Goal: Task Accomplishment & Management: Manage account settings

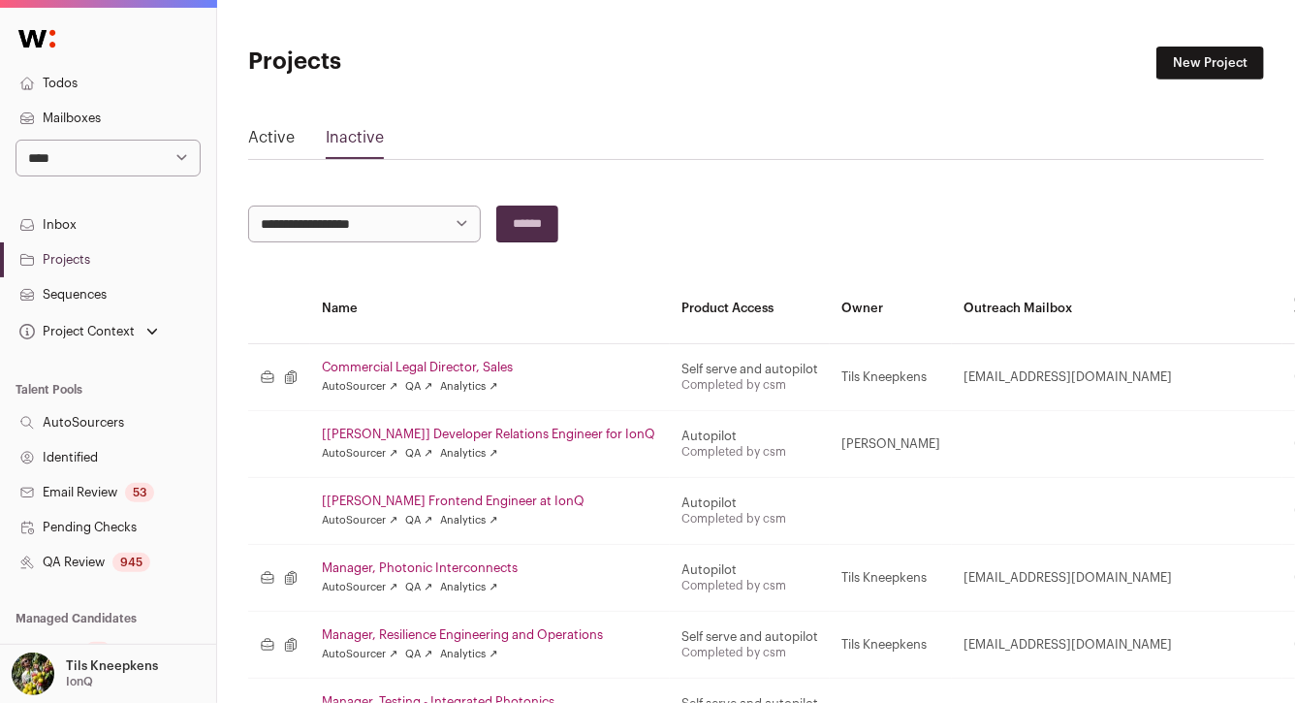
click at [93, 257] on link "Projects" at bounding box center [108, 259] width 216 height 35
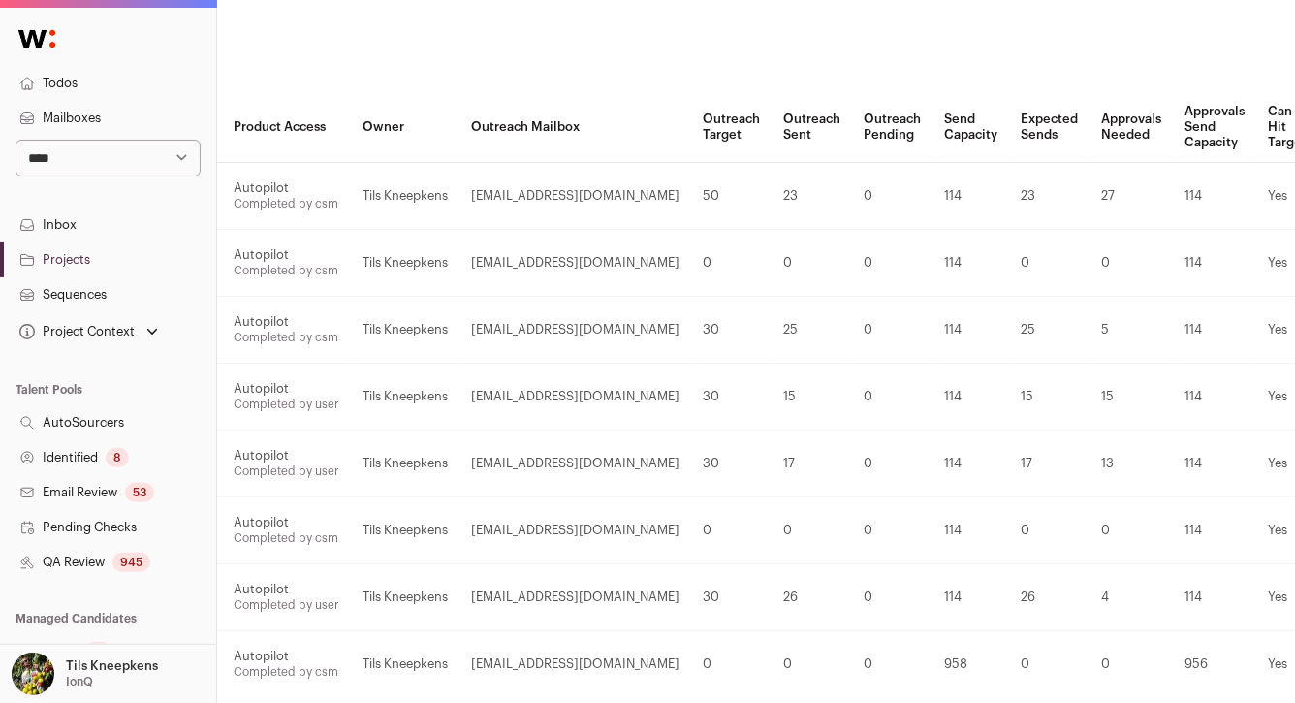
scroll to position [181, 0]
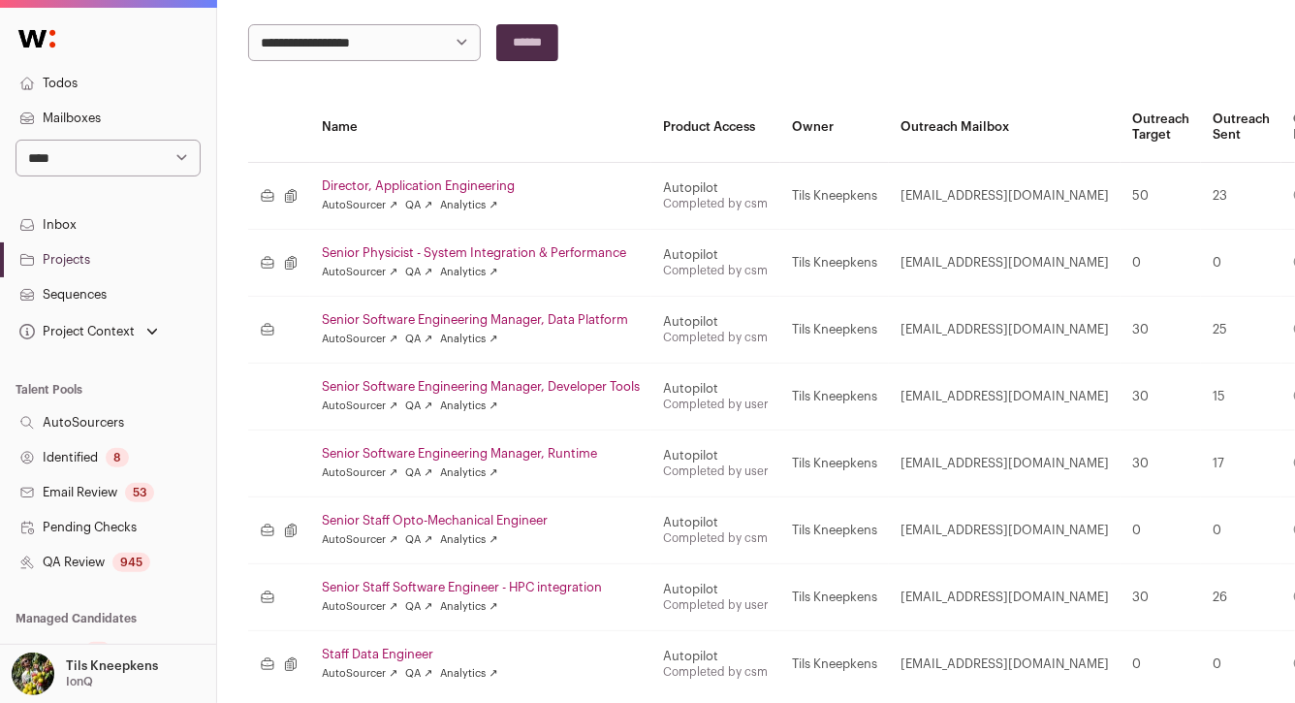
click at [89, 75] on link "Todos" at bounding box center [108, 83] width 216 height 35
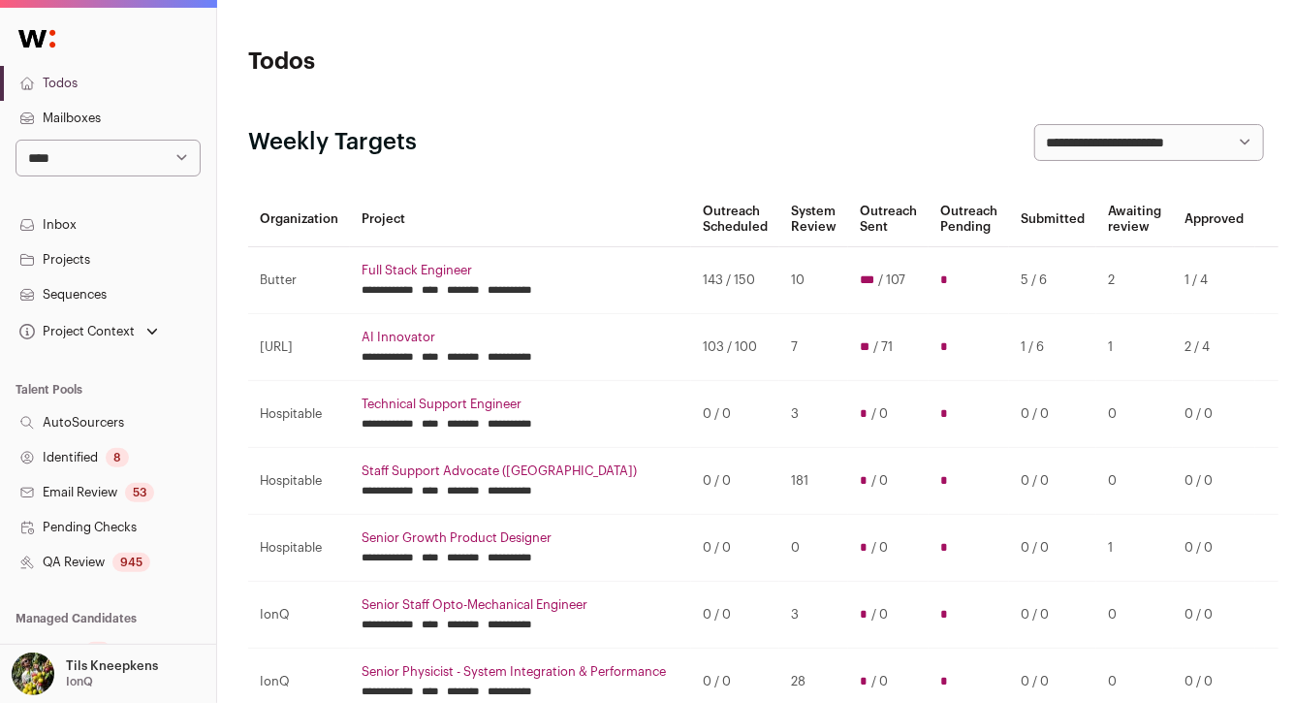
click at [94, 290] on link "Sequences" at bounding box center [108, 294] width 216 height 35
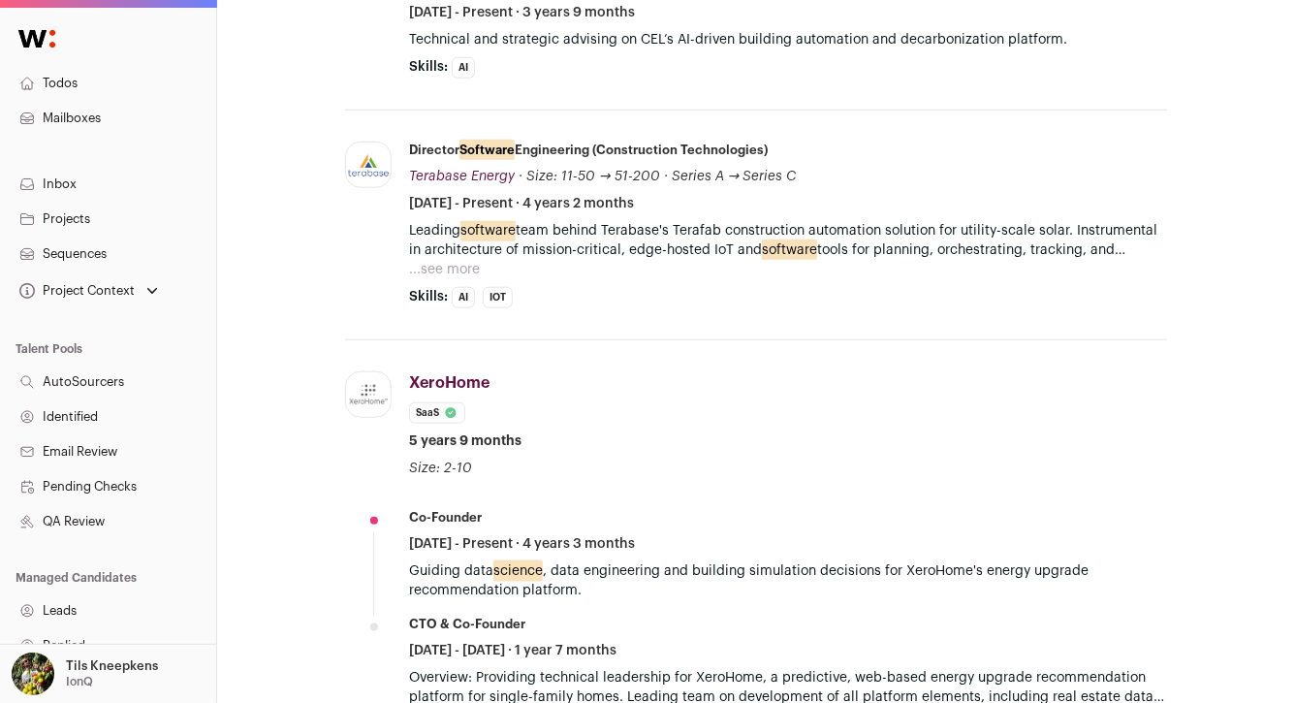
scroll to position [796, 0]
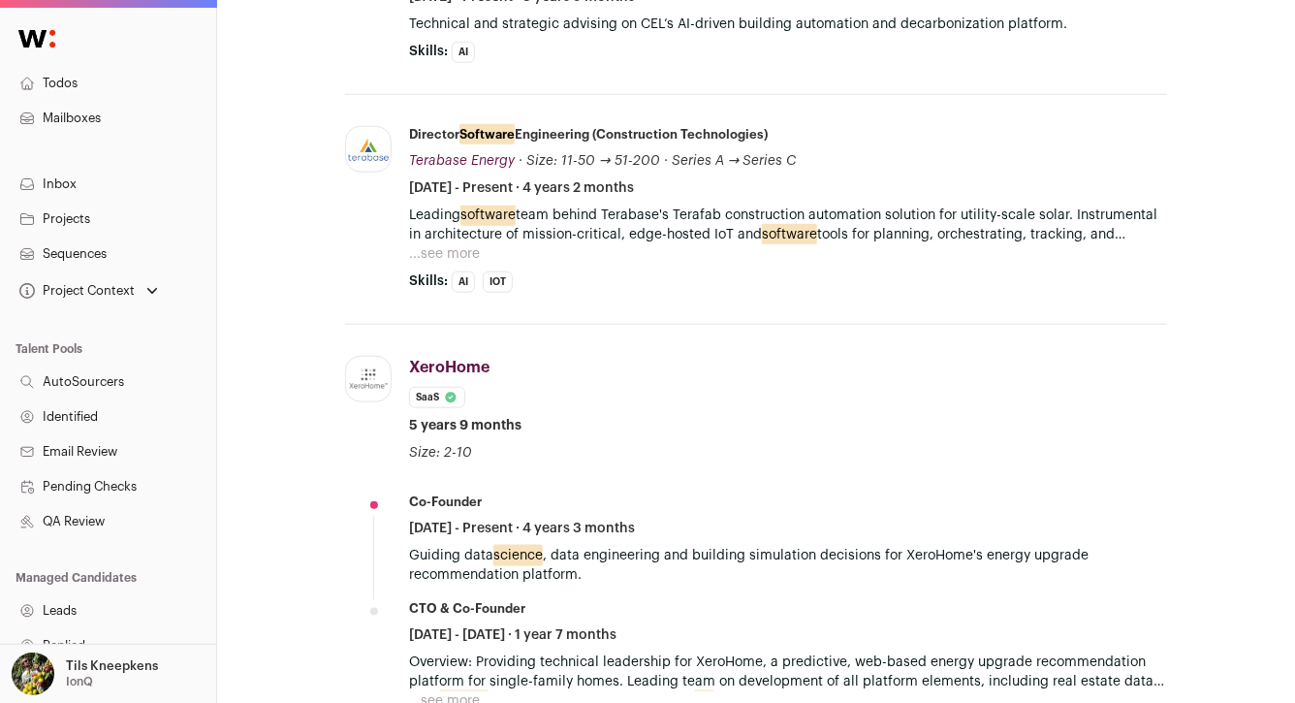
click at [458, 244] on button "...see more" at bounding box center [444, 253] width 71 height 19
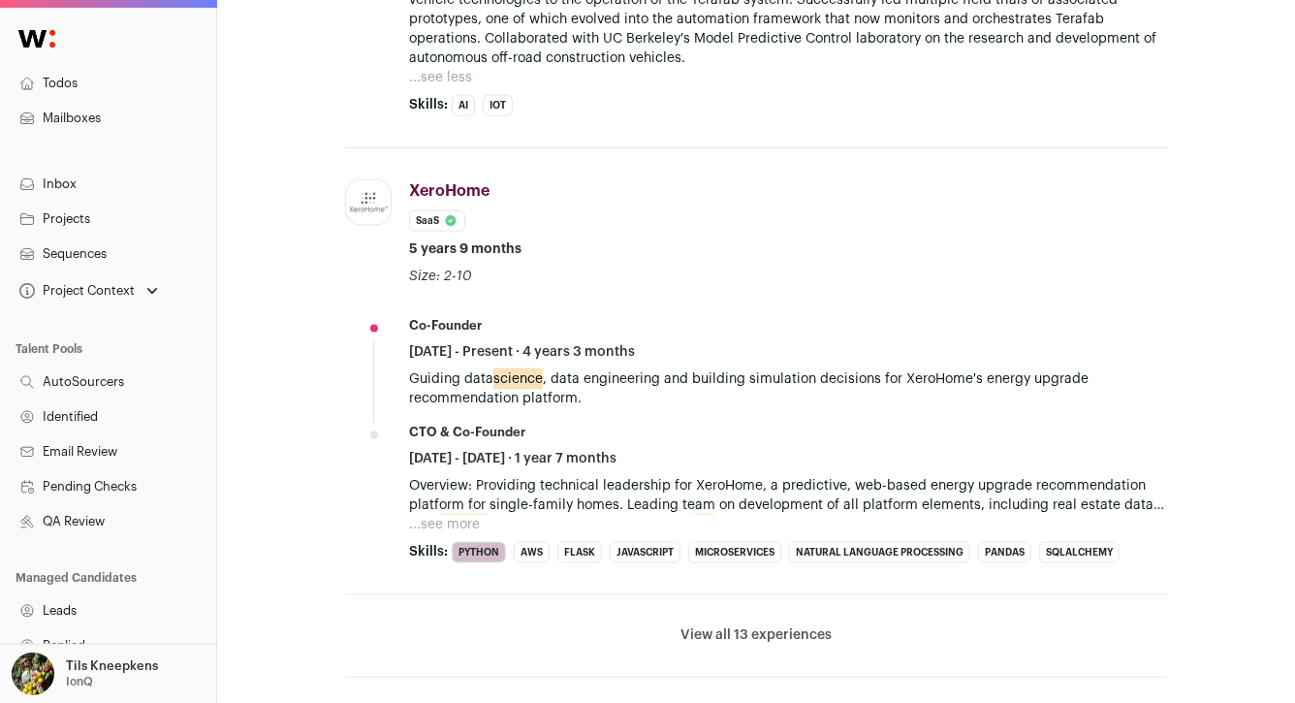
scroll to position [1216, 0]
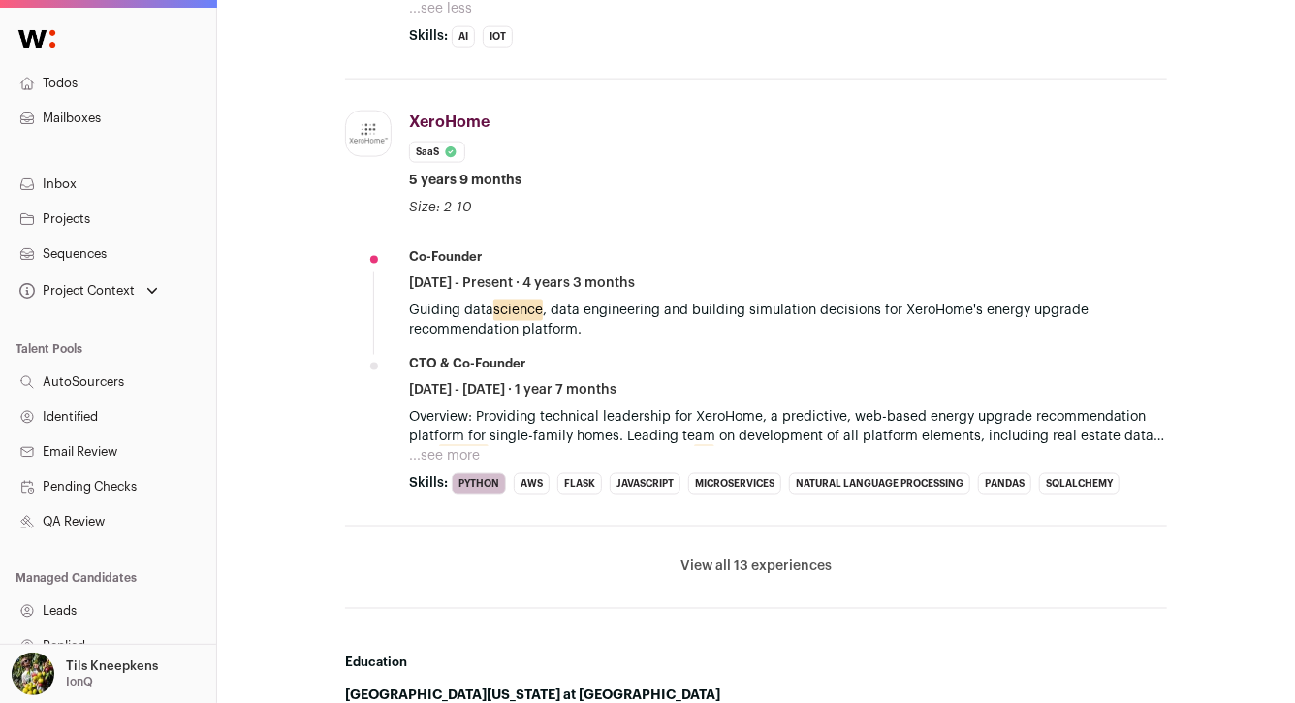
click at [730, 554] on li "View all 13 experiences View less" at bounding box center [756, 567] width 822 height 82
click at [733, 557] on button "View all 13 experiences" at bounding box center [756, 566] width 151 height 19
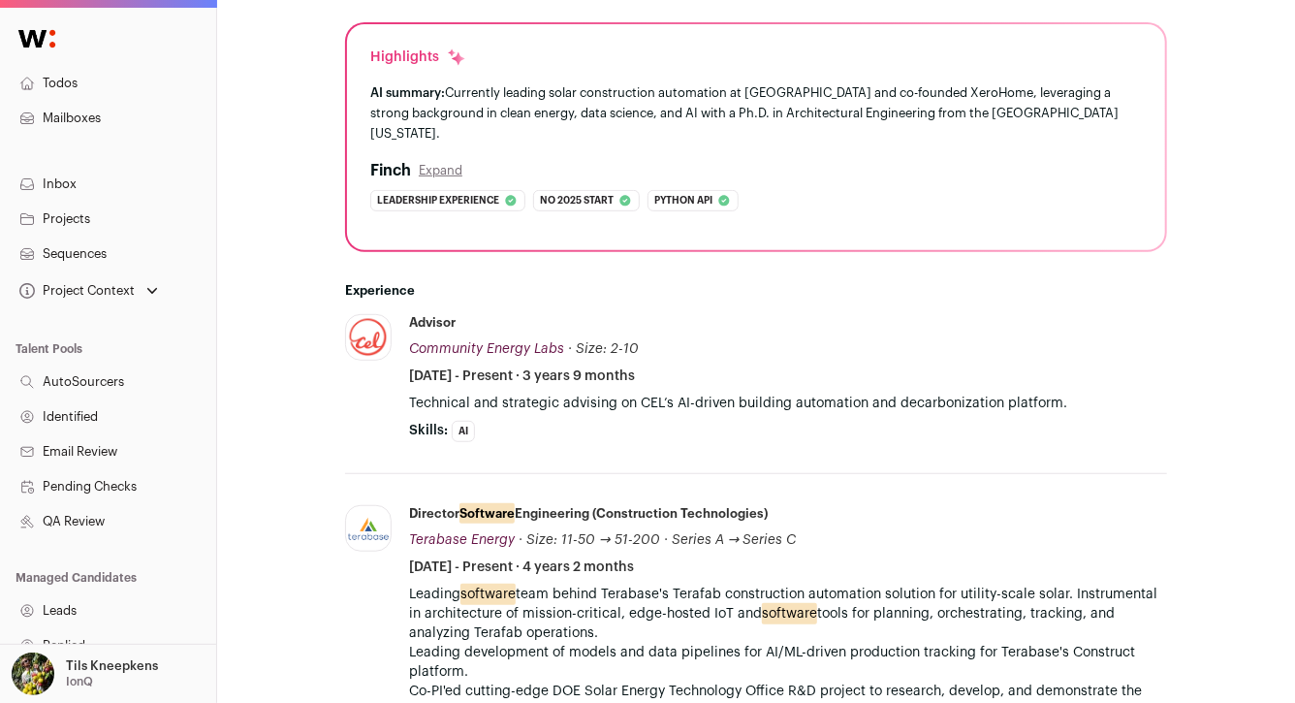
scroll to position [0, 0]
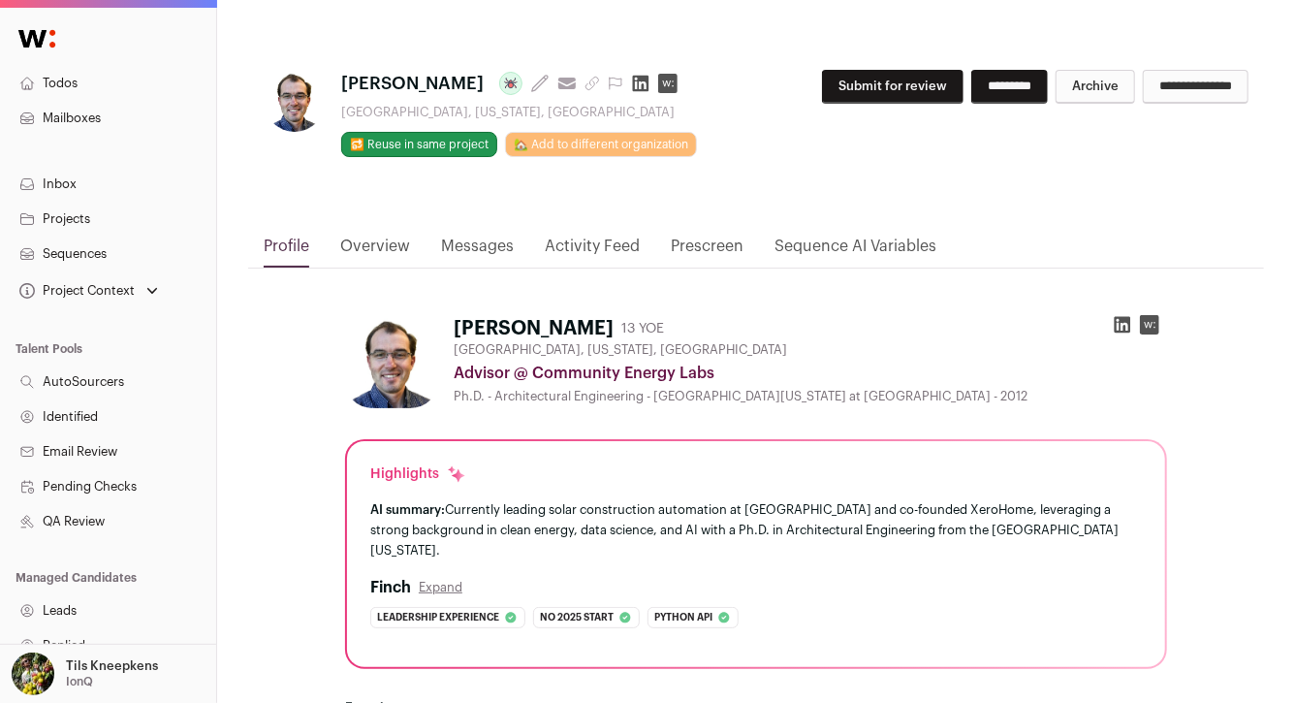
click at [1126, 327] on icon at bounding box center [1123, 325] width 16 height 16
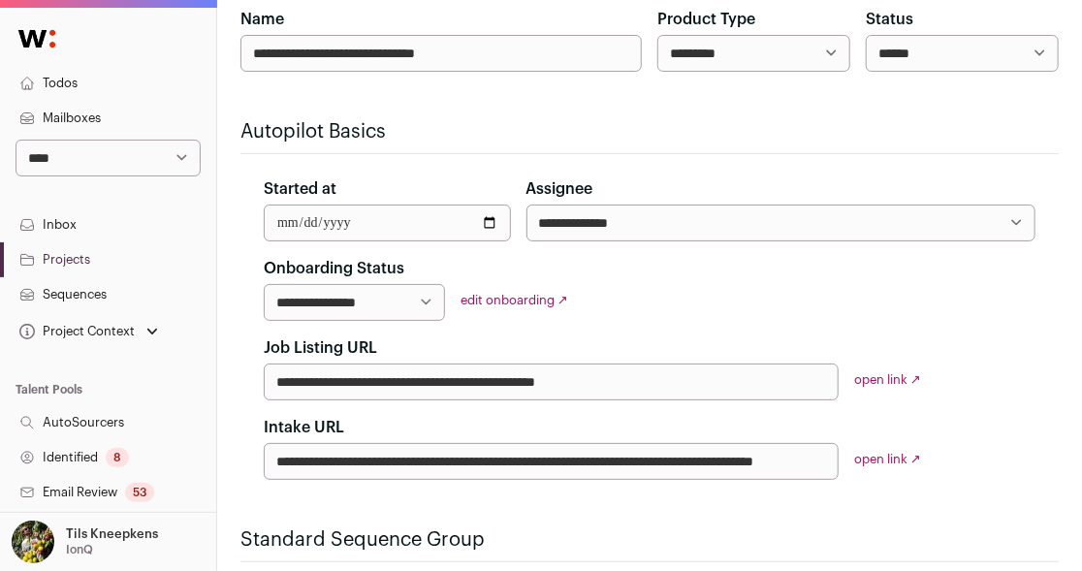
scroll to position [263, 0]
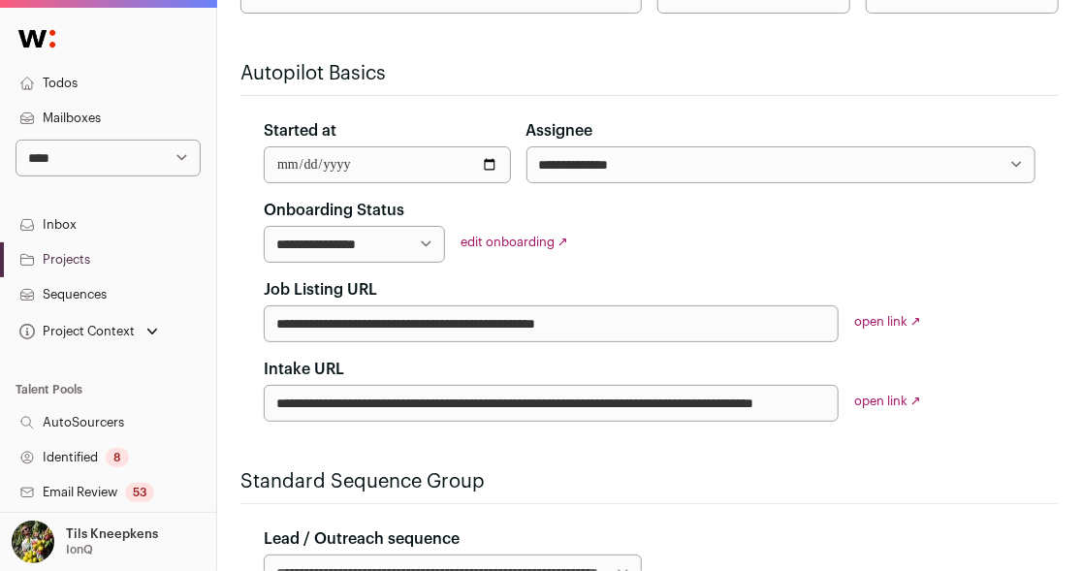
click at [540, 322] on input "**********" at bounding box center [551, 323] width 575 height 37
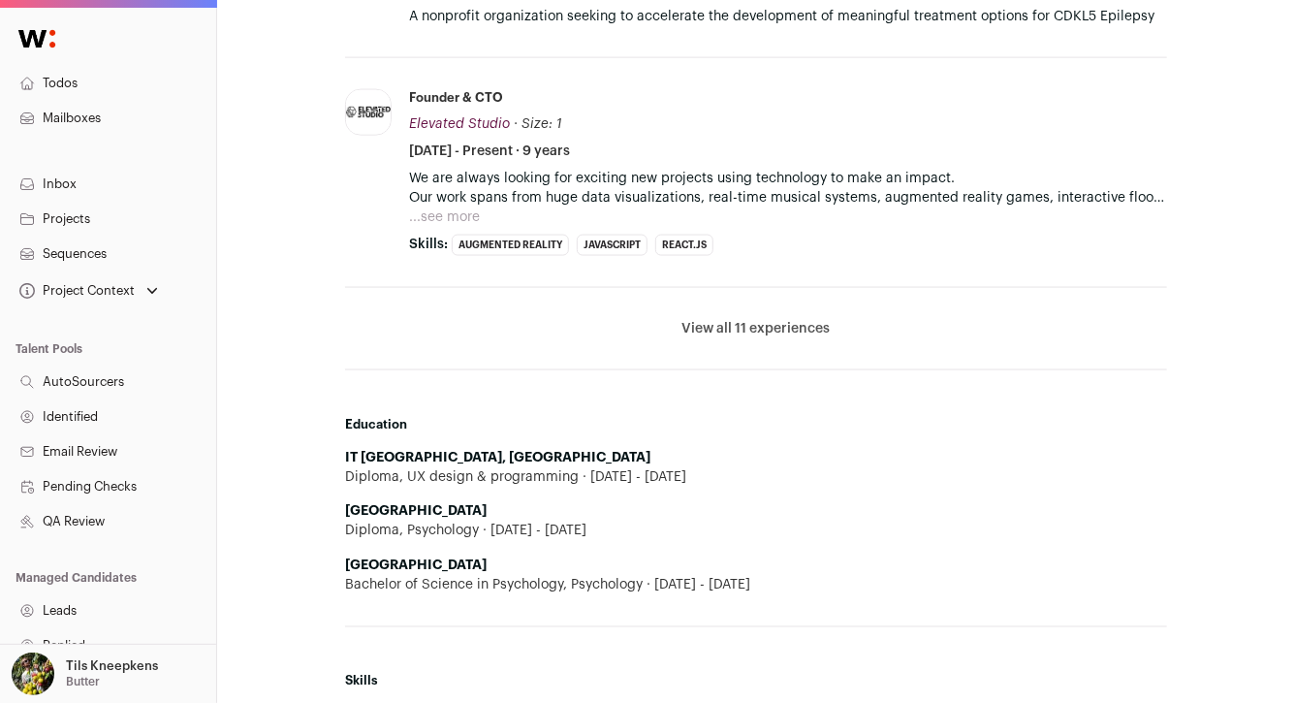
scroll to position [1282, 0]
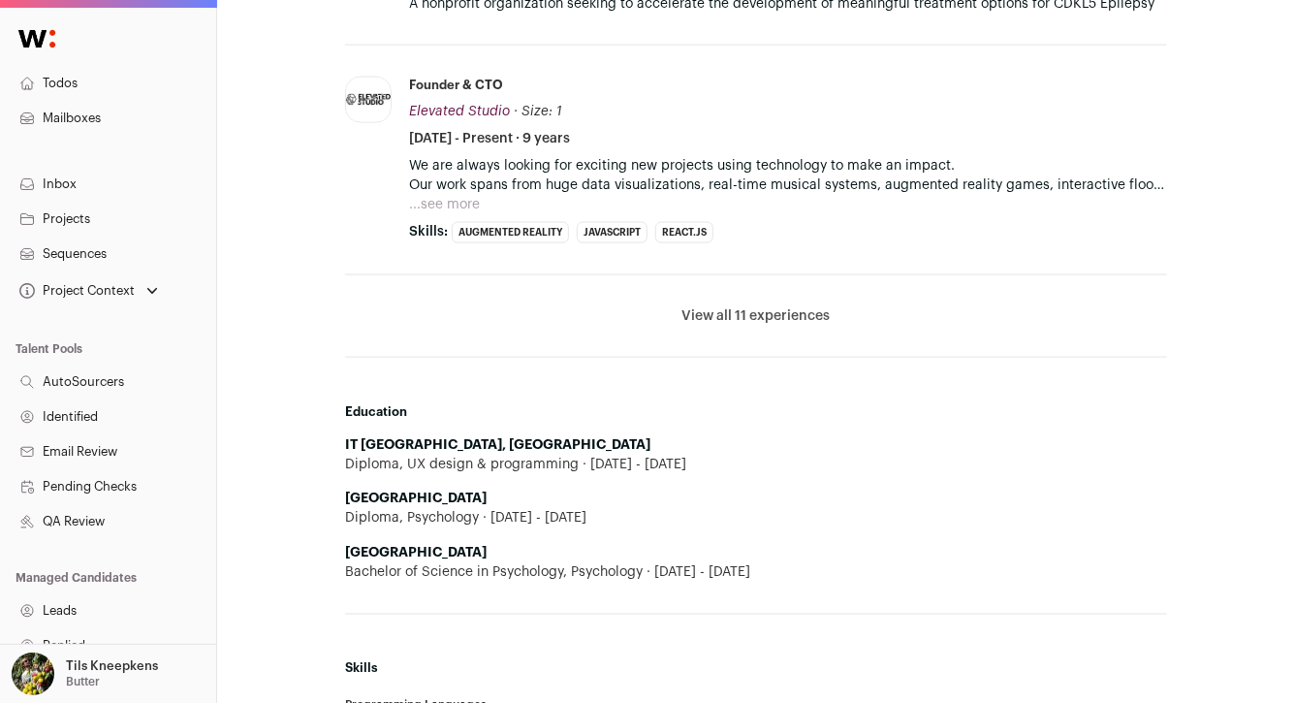
click at [788, 313] on button "View all 11 experiences" at bounding box center [757, 315] width 148 height 19
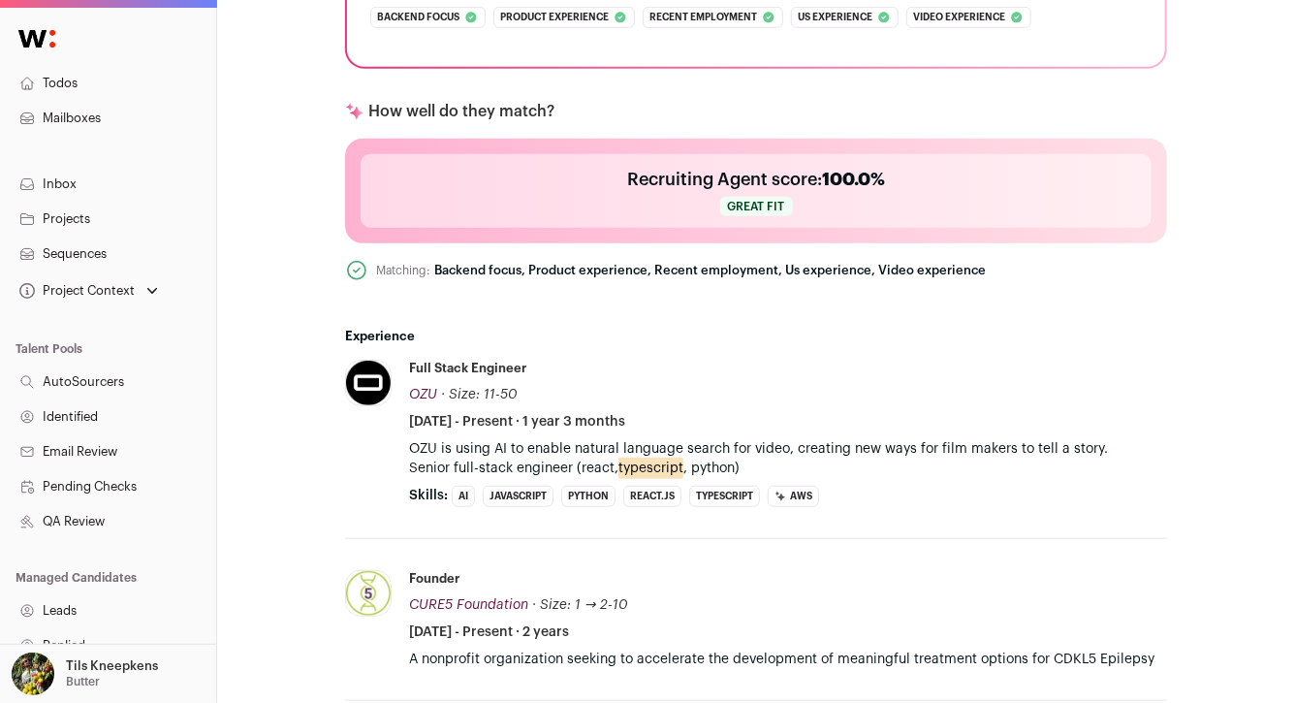
scroll to position [0, 0]
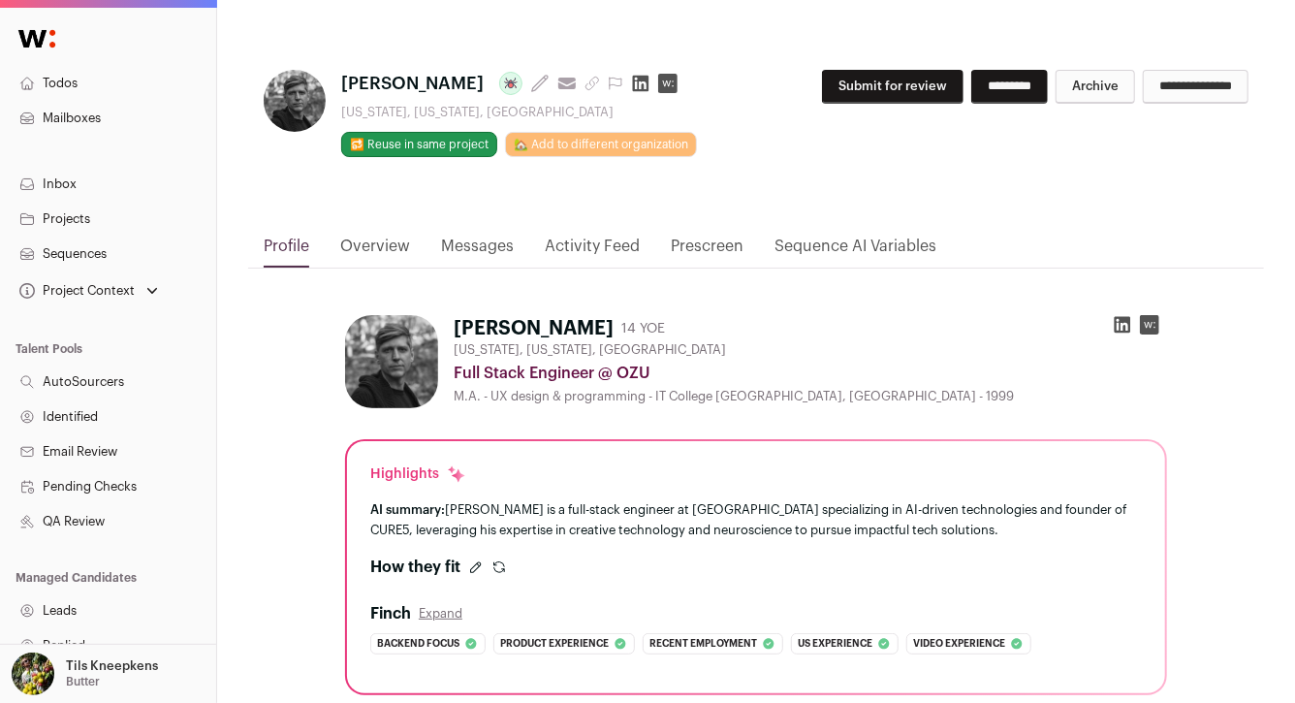
click at [882, 87] on button "Submit for review" at bounding box center [893, 87] width 142 height 34
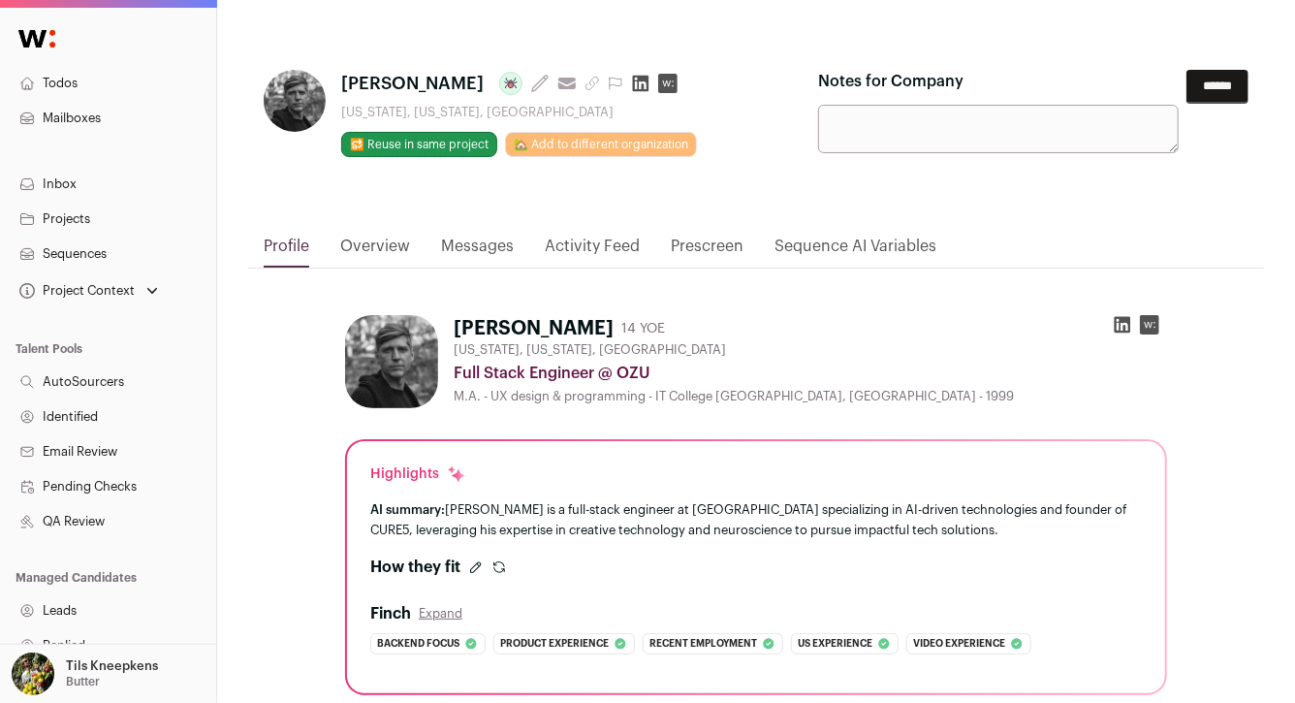
click at [1217, 94] on input "******" at bounding box center [1218, 87] width 62 height 34
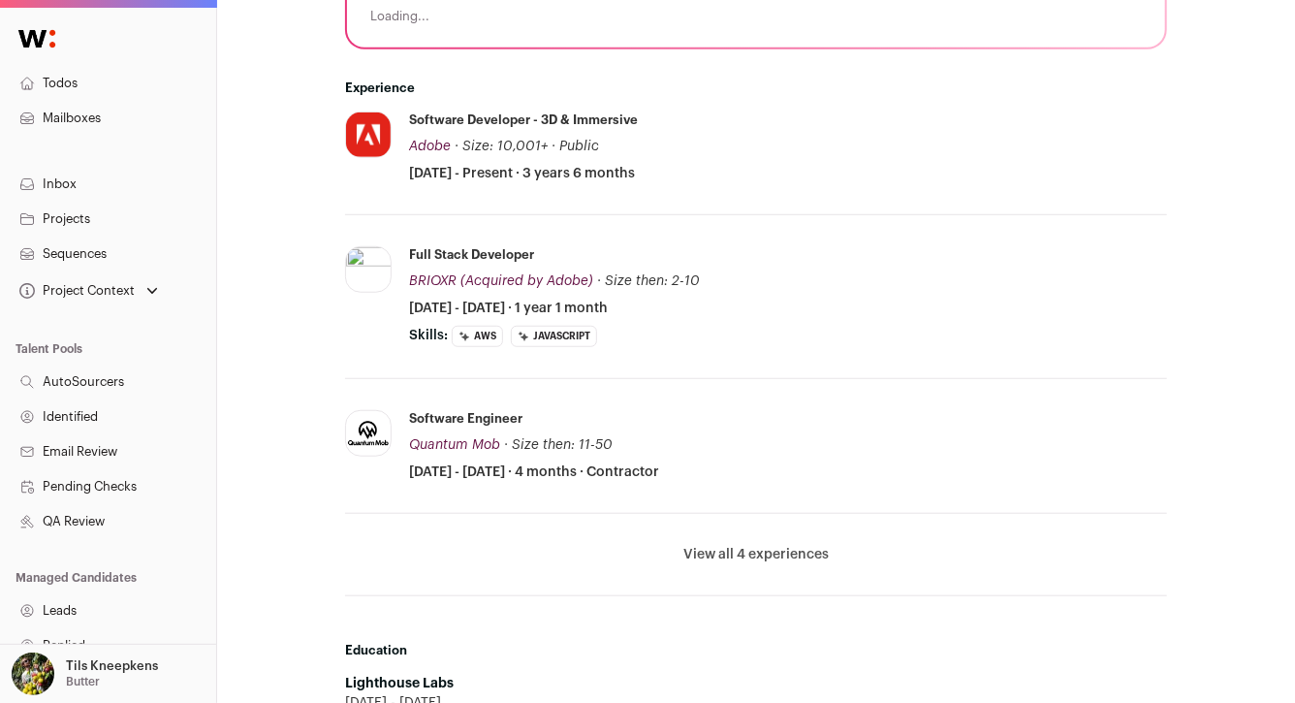
scroll to position [611, 0]
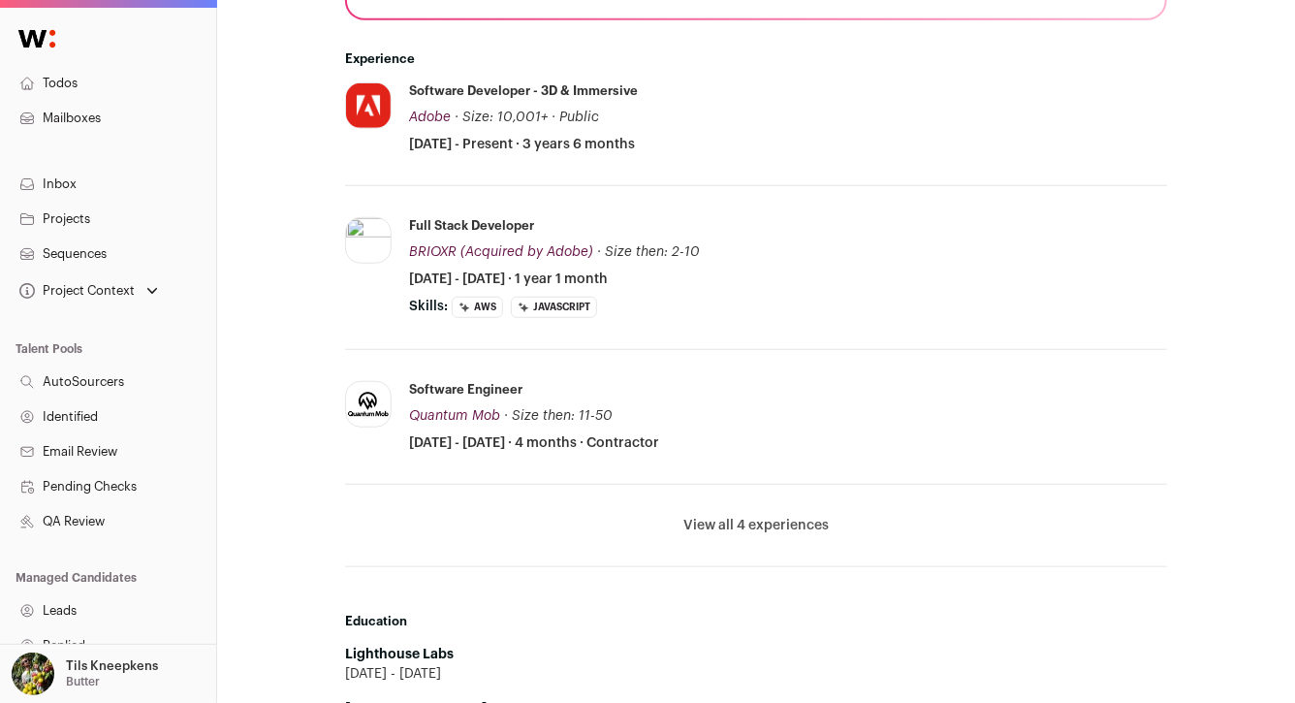
click at [806, 533] on li "View all 4 experiences View less" at bounding box center [756, 526] width 822 height 82
click at [787, 524] on button "View all 4 experiences" at bounding box center [756, 525] width 145 height 19
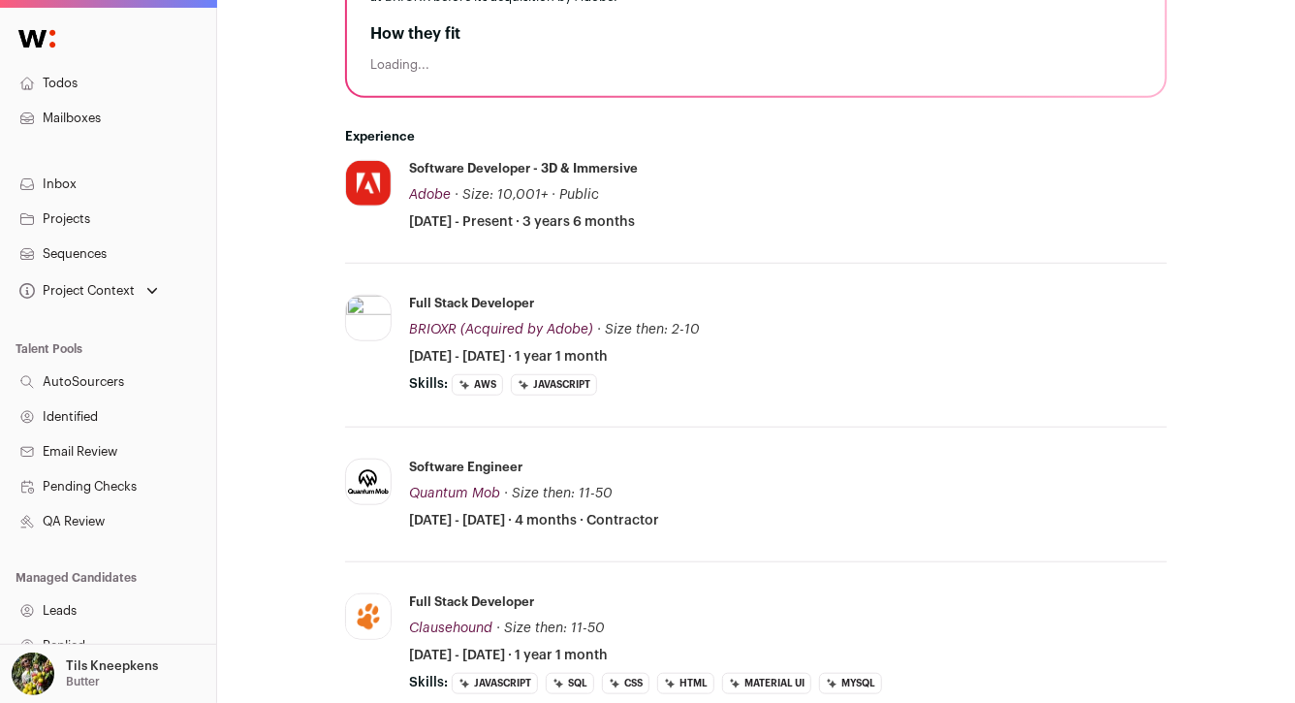
scroll to position [0, 0]
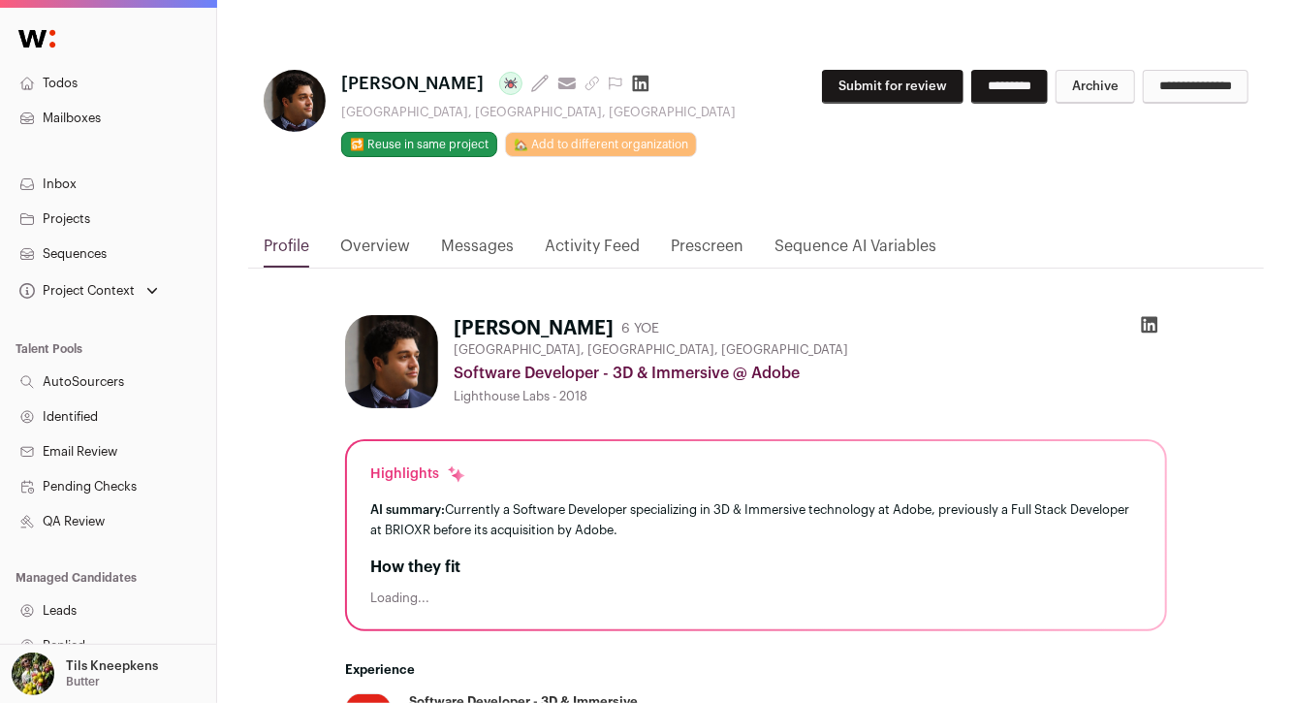
click at [1147, 329] on icon at bounding box center [1150, 325] width 16 height 16
click at [837, 86] on button "Submit for review" at bounding box center [893, 87] width 142 height 34
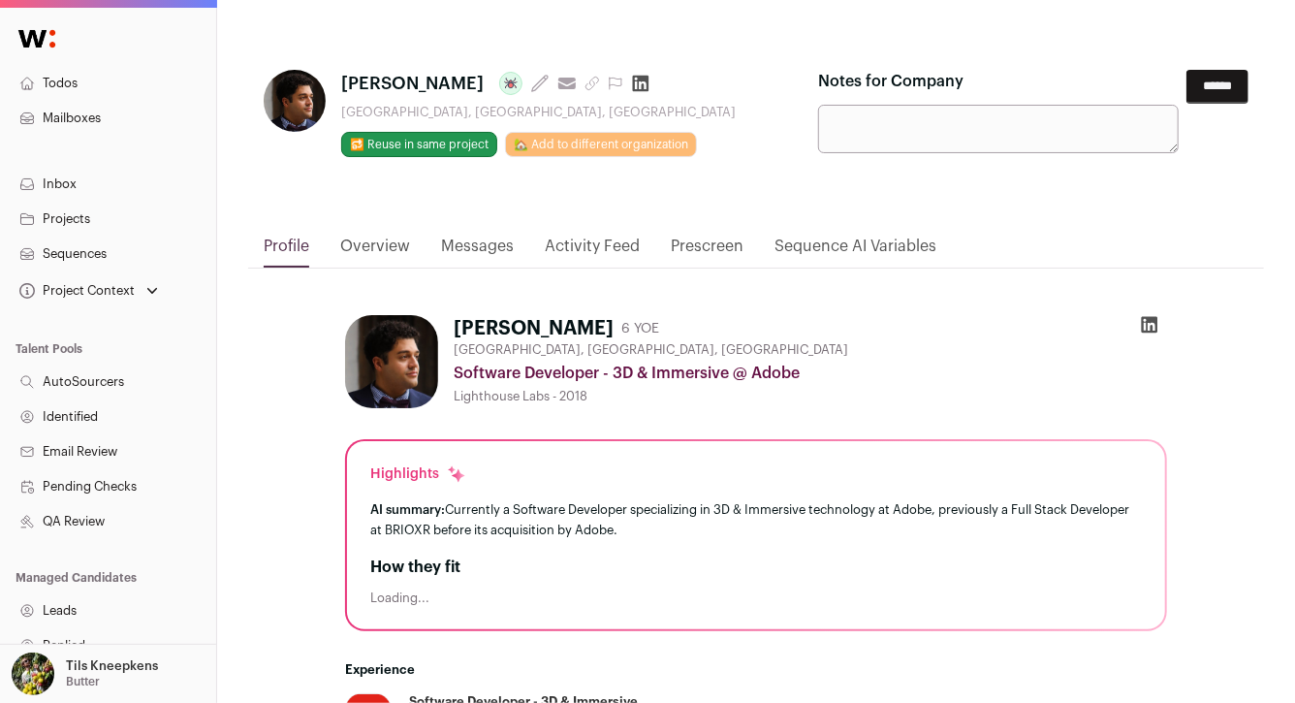
click at [1204, 86] on input "******" at bounding box center [1218, 87] width 62 height 34
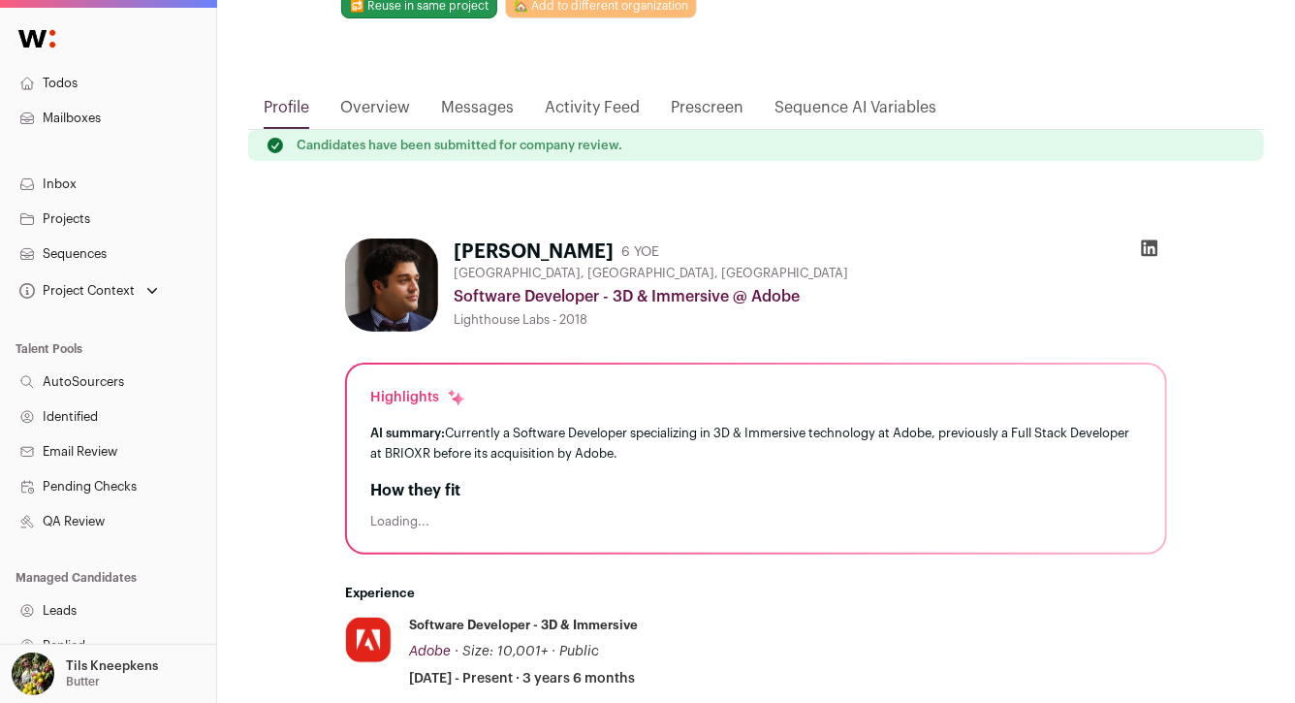
scroll to position [147, 0]
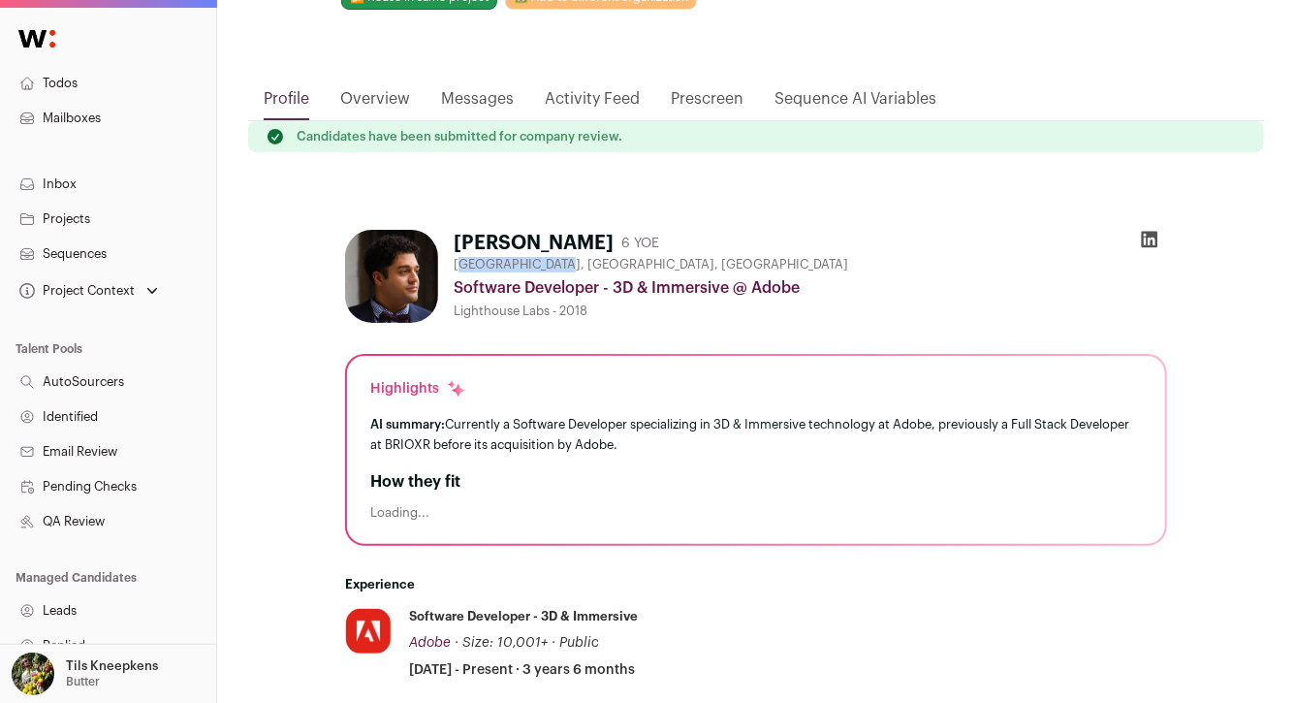
drag, startPoint x: 549, startPoint y: 268, endPoint x: 458, endPoint y: 268, distance: 91.1
click at [458, 268] on span "Toronto, Ontario, Canada" at bounding box center [651, 265] width 395 height 16
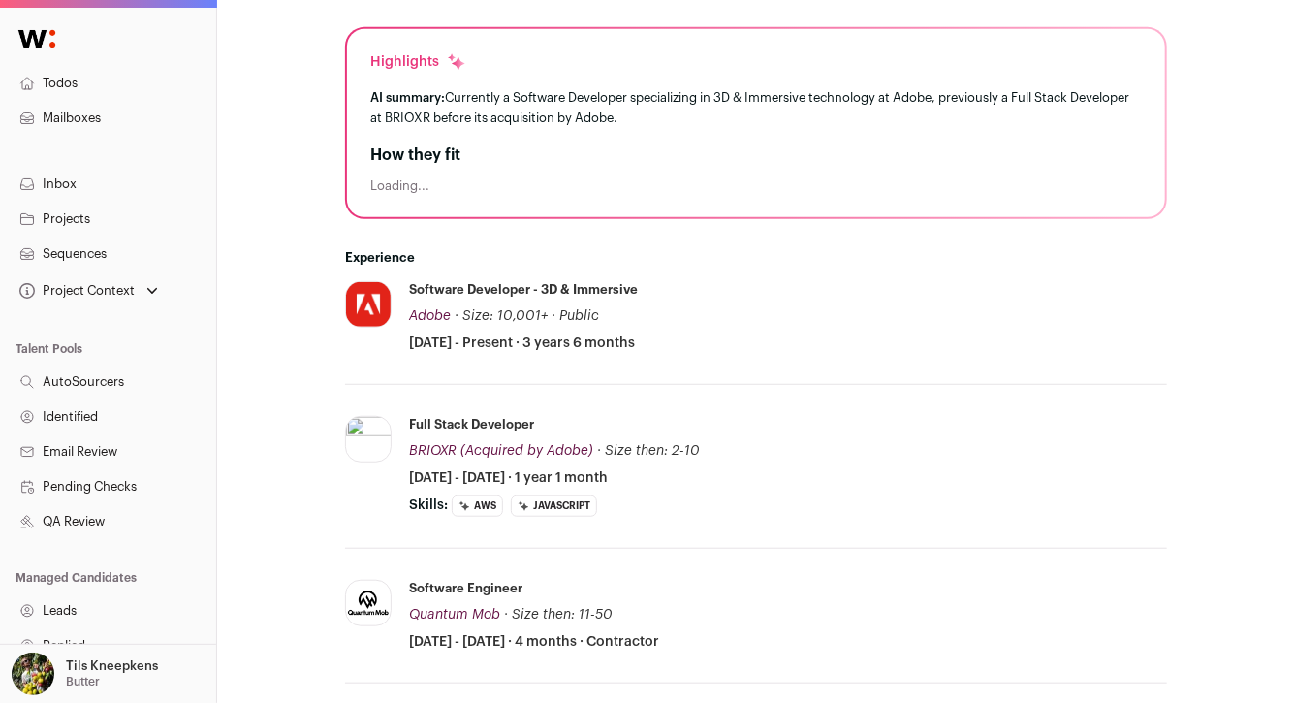
scroll to position [364, 0]
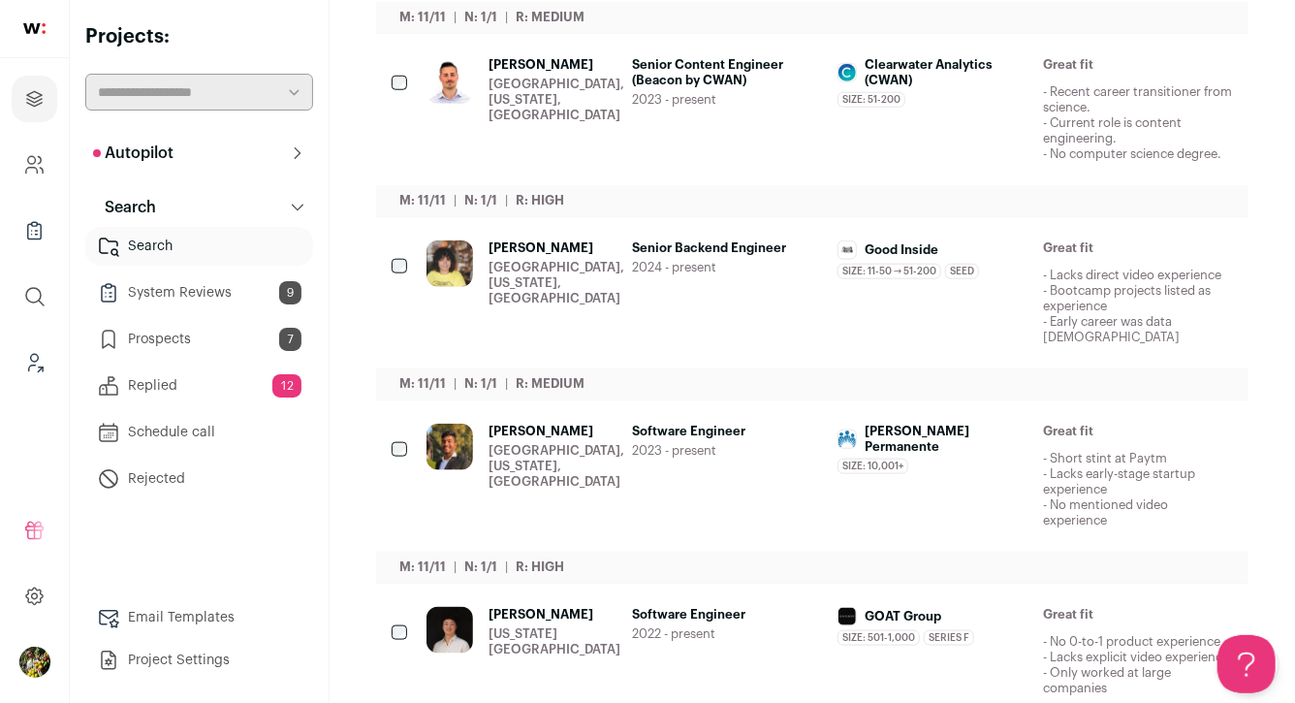
scroll to position [905, 0]
click at [508, 88] on div "Oceanside, New York, United States" at bounding box center [557, 99] width 136 height 47
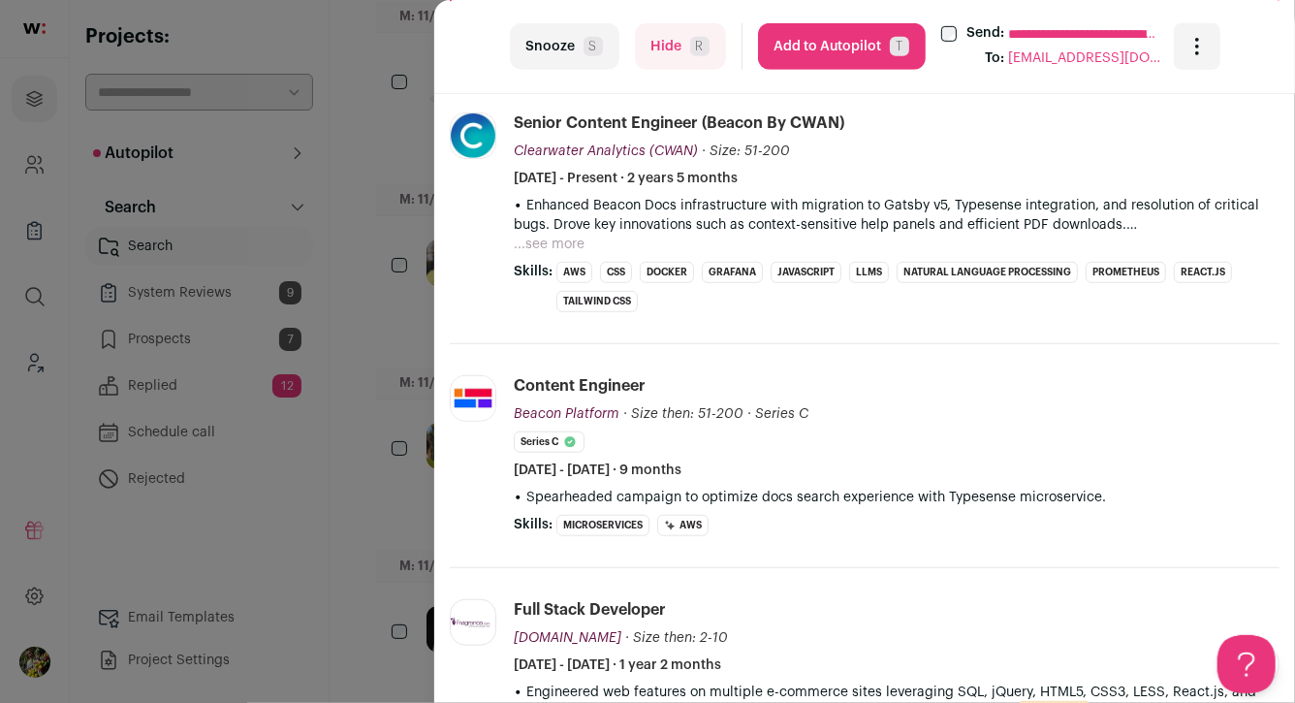
scroll to position [534, 0]
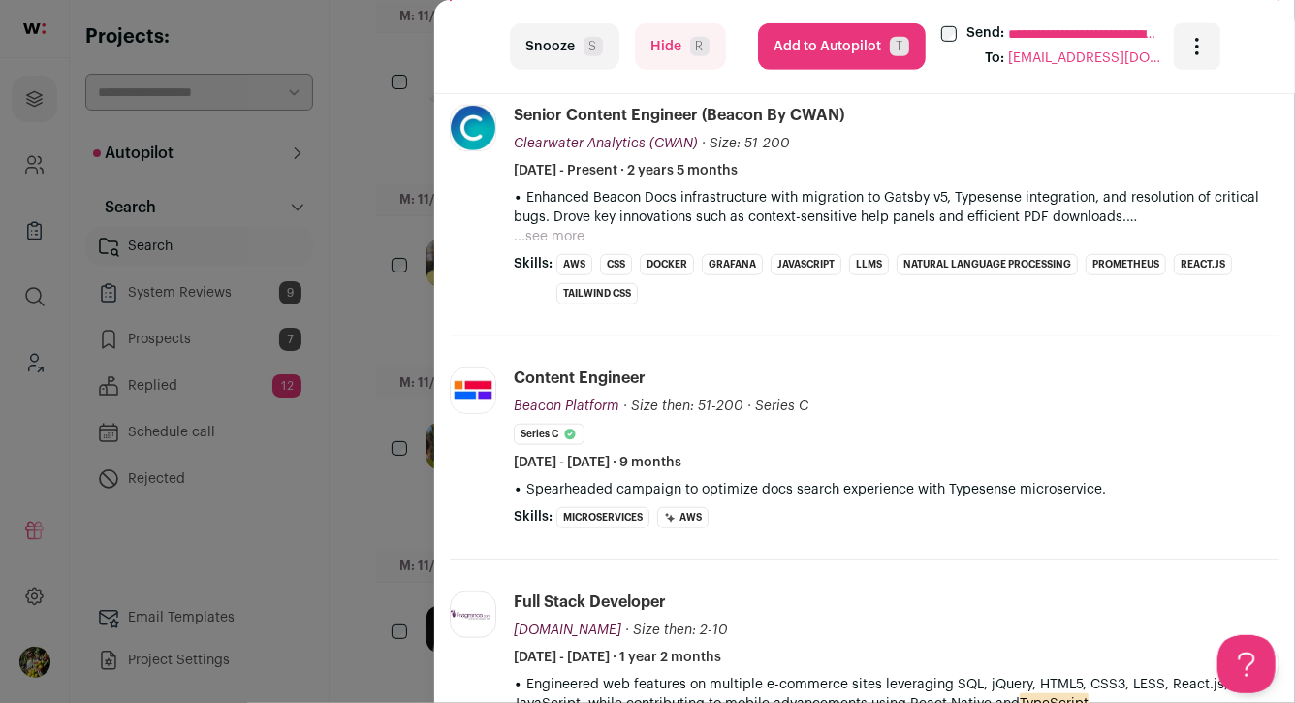
click at [557, 229] on button "...see more" at bounding box center [549, 236] width 71 height 19
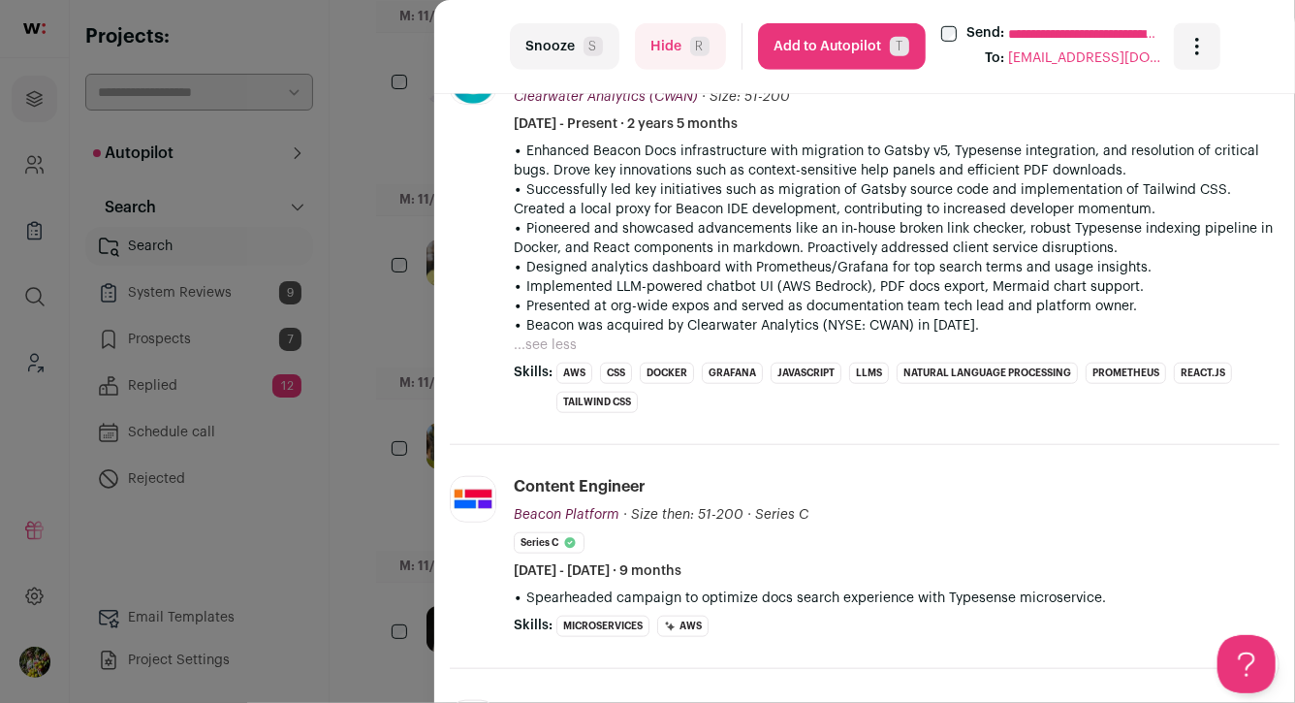
scroll to position [631, 0]
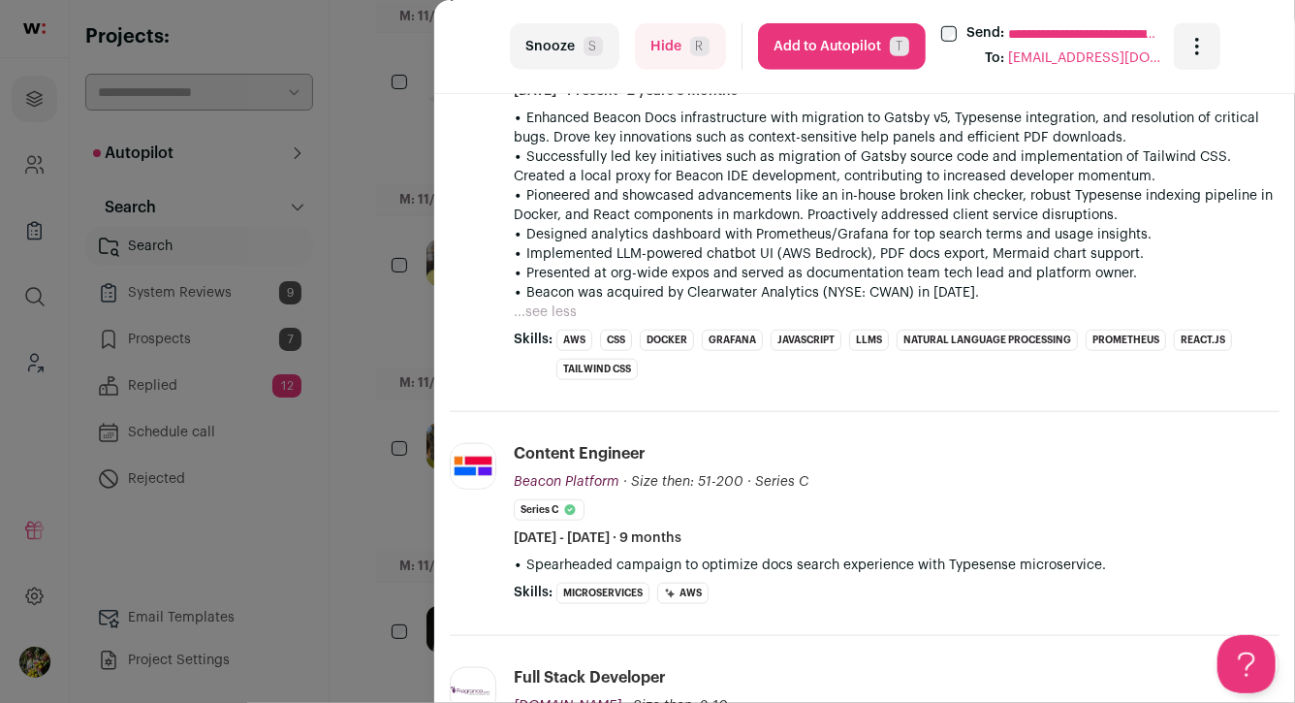
click at [667, 65] on button "Hide R" at bounding box center [680, 46] width 91 height 47
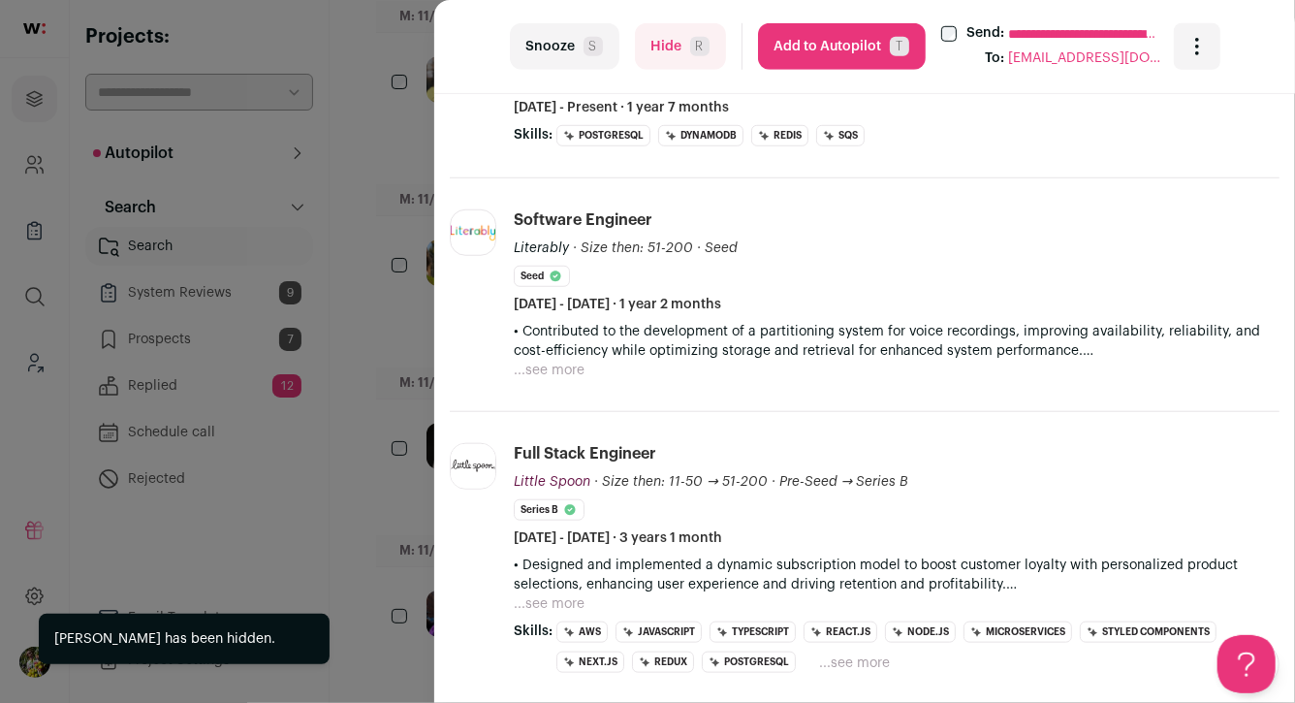
scroll to position [682, 0]
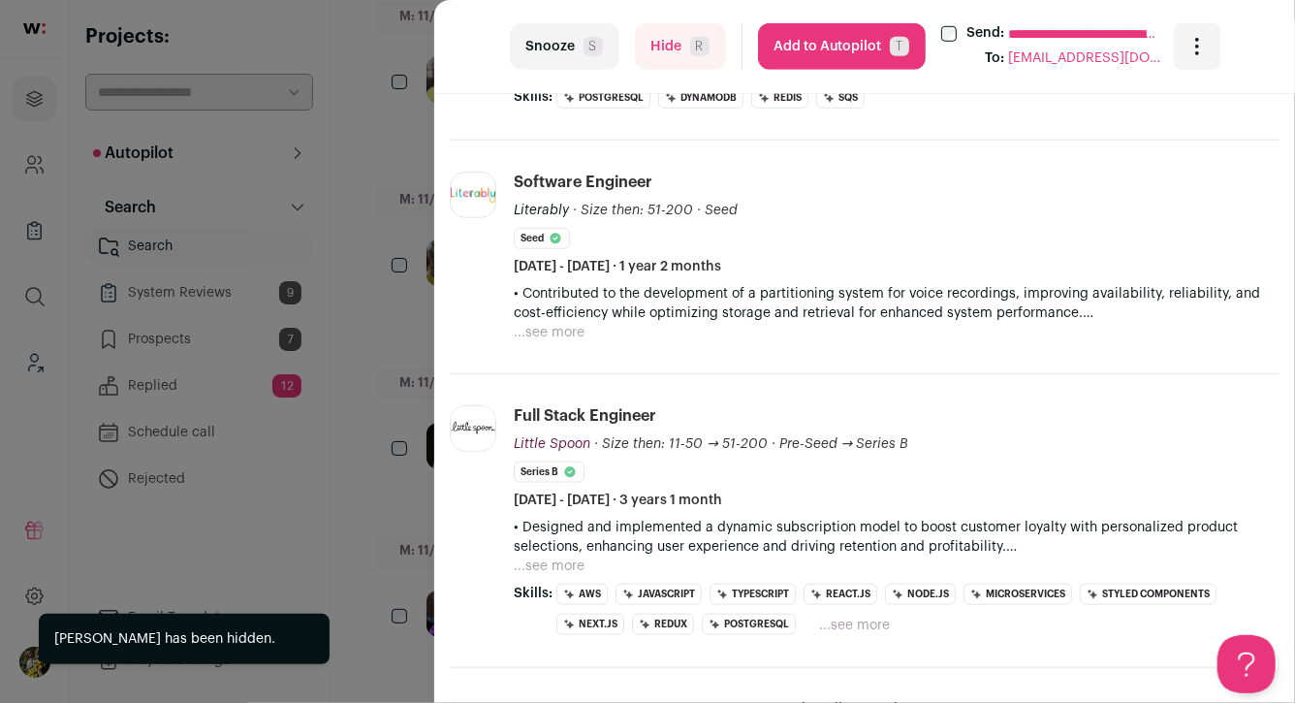
click at [557, 315] on p "• Contributed to the development of a partitioning system for voice recordings,…" at bounding box center [897, 303] width 766 height 39
click at [563, 323] on button "...see more" at bounding box center [549, 332] width 71 height 19
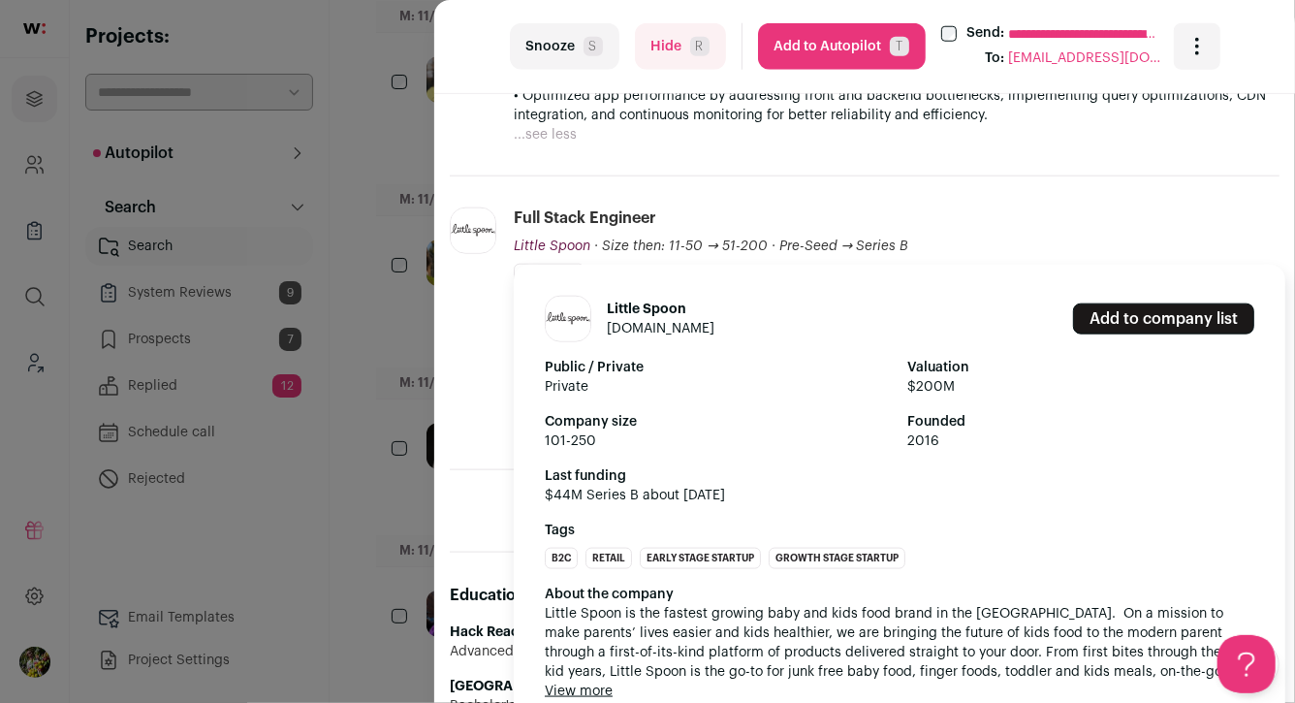
scroll to position [940, 0]
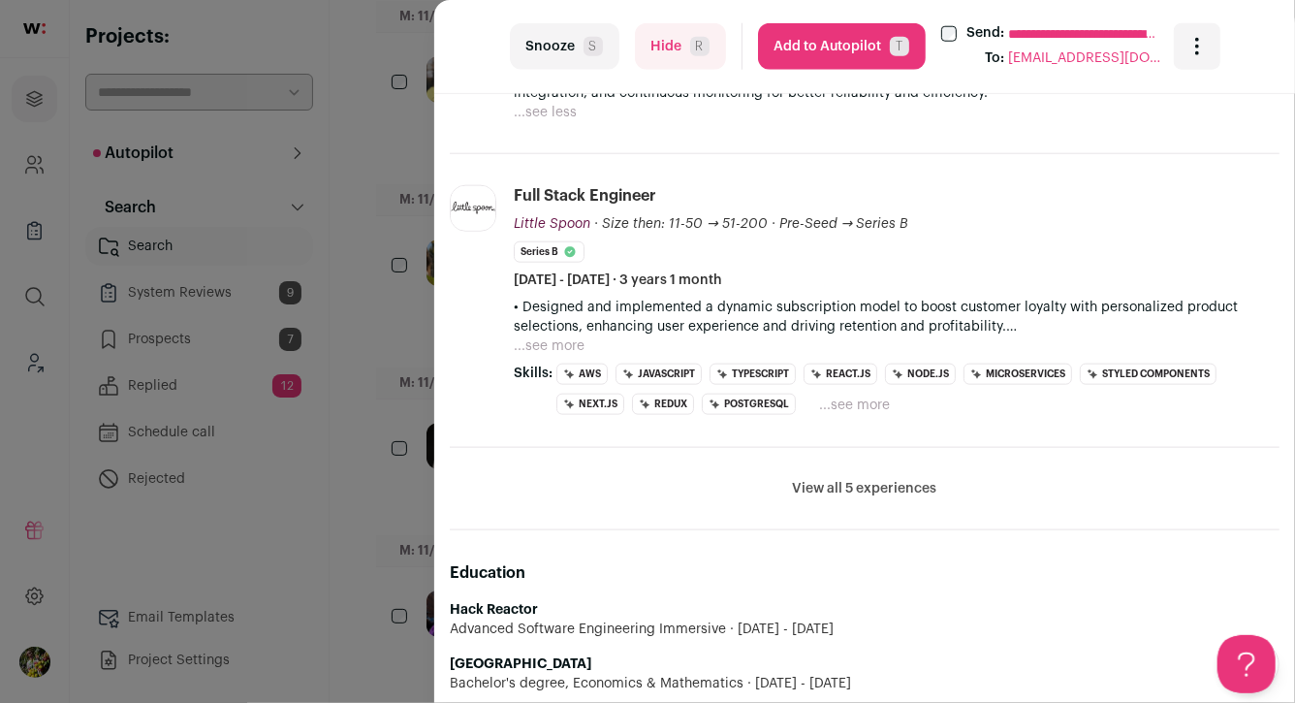
click at [401, 166] on div "**********" at bounding box center [647, 351] width 1295 height 703
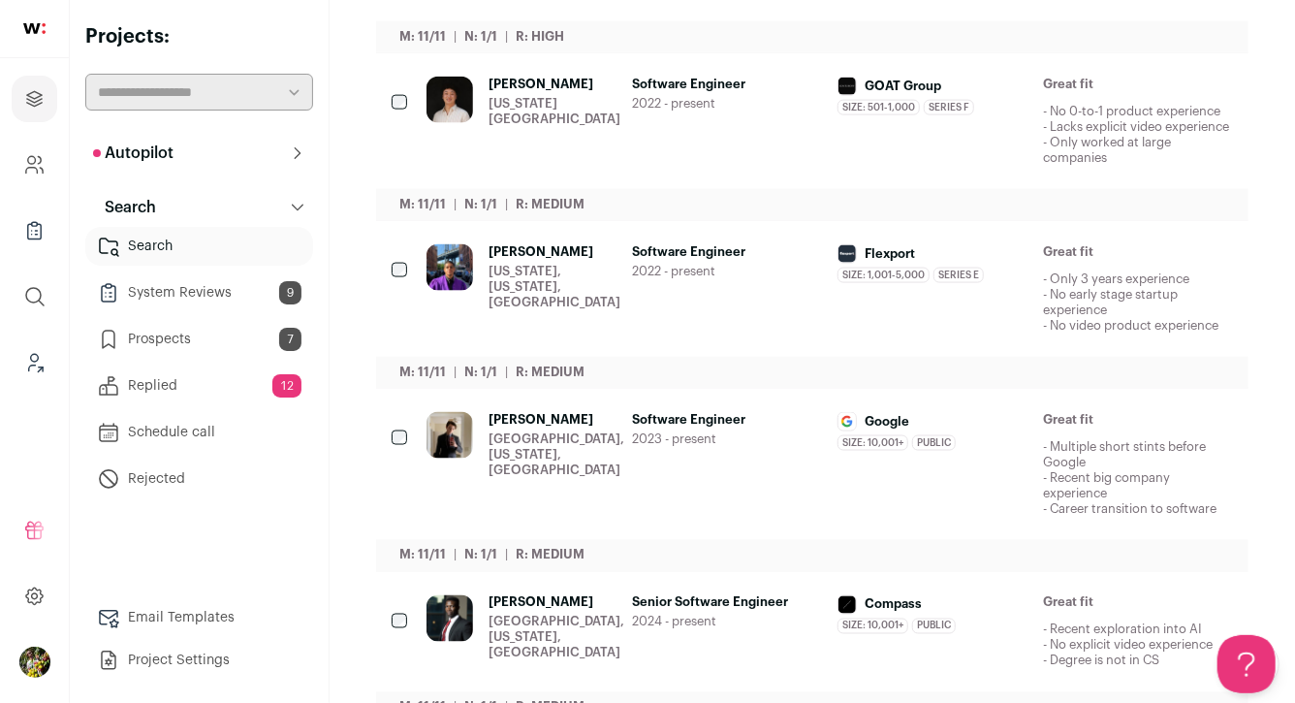
scroll to position [1256, 0]
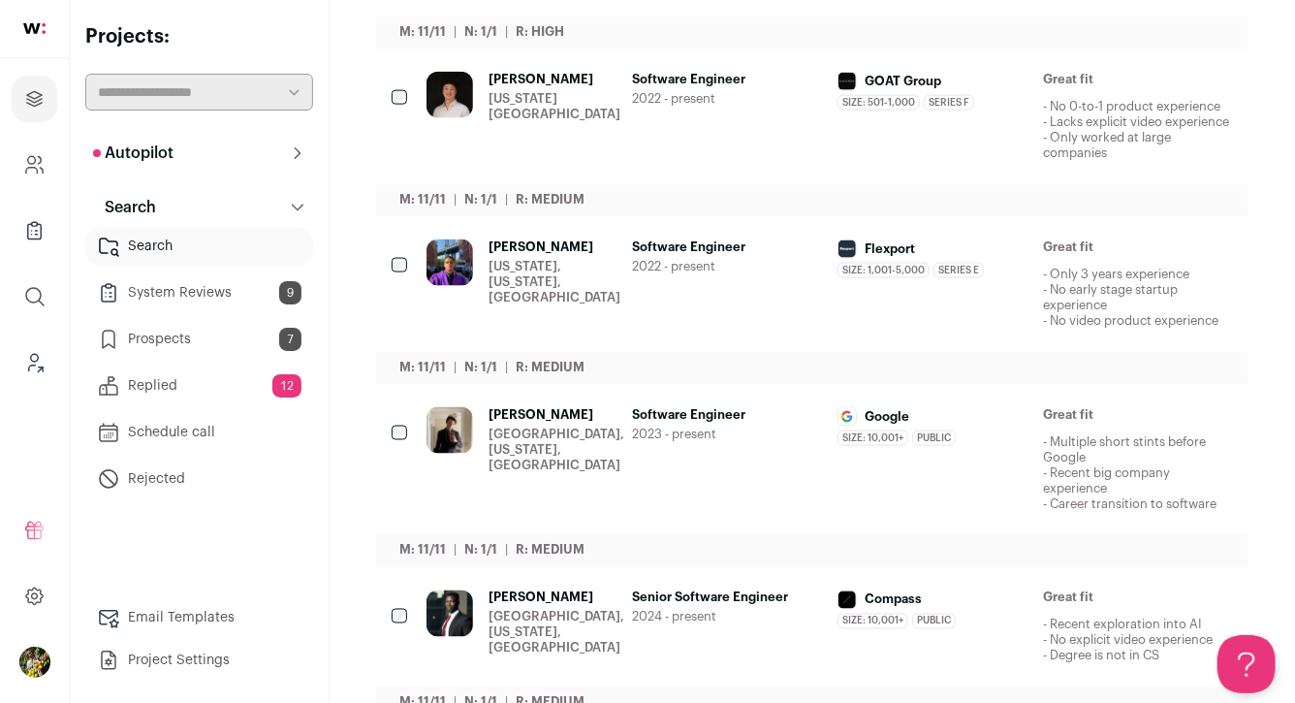
click at [544, 98] on div "New York City Metropolitan Area" at bounding box center [555, 106] width 132 height 31
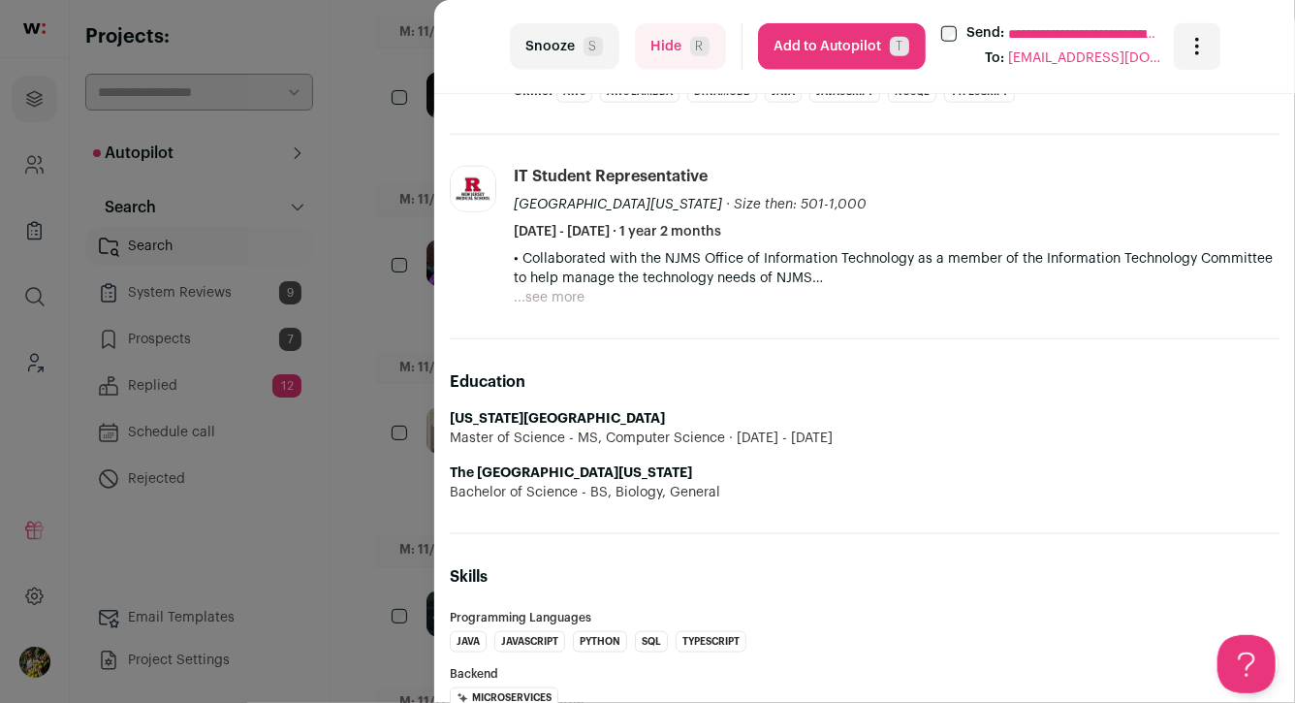
scroll to position [944, 0]
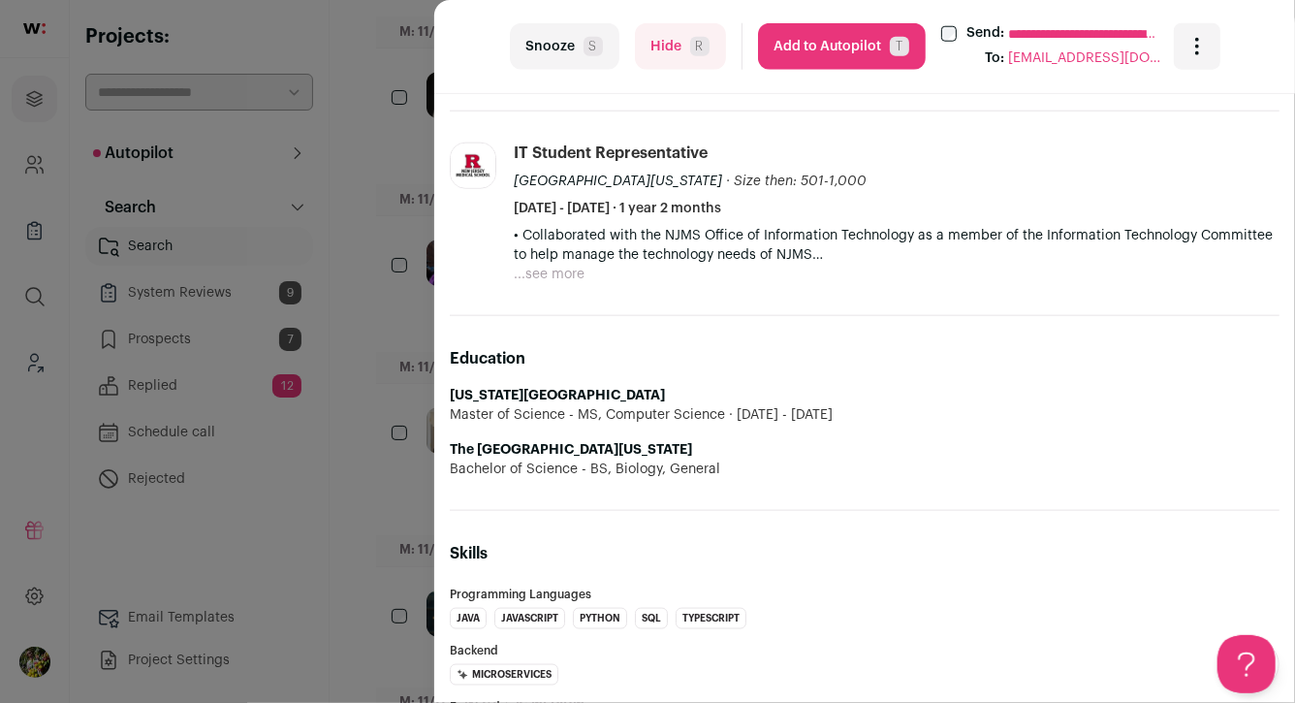
click at [661, 53] on button "Hide R" at bounding box center [680, 46] width 91 height 47
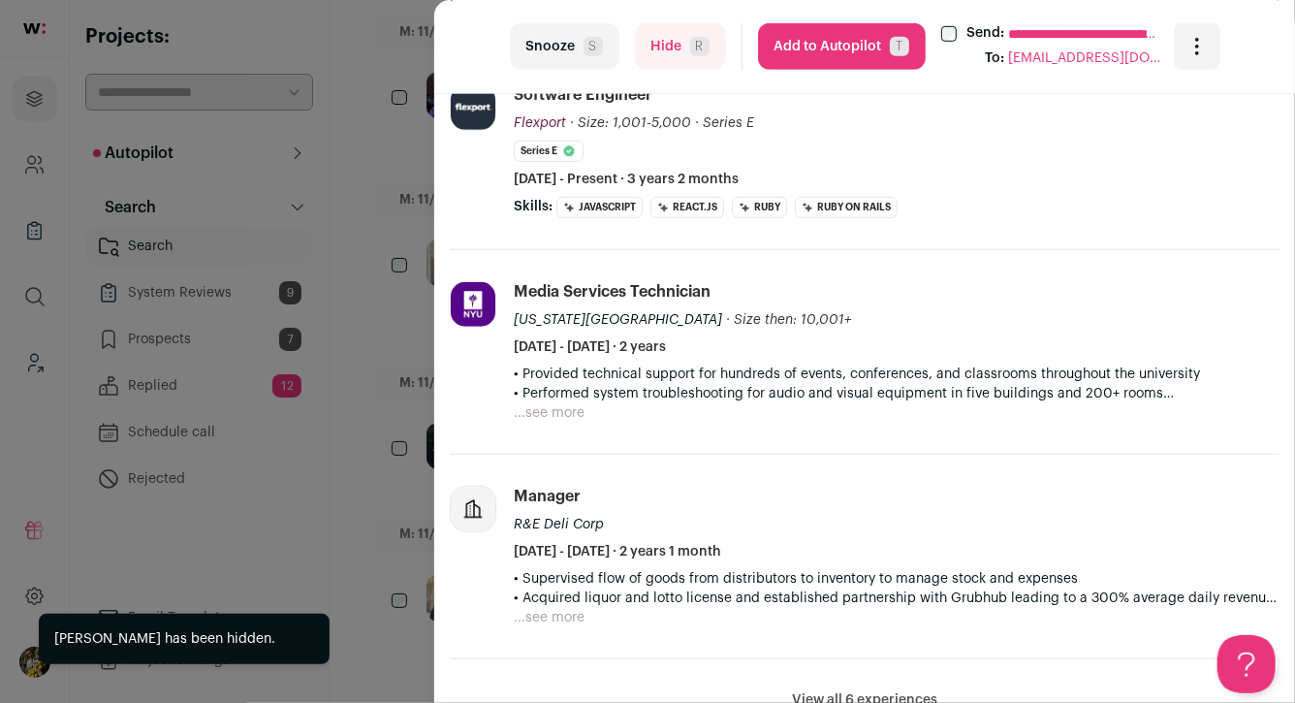
scroll to position [590, 0]
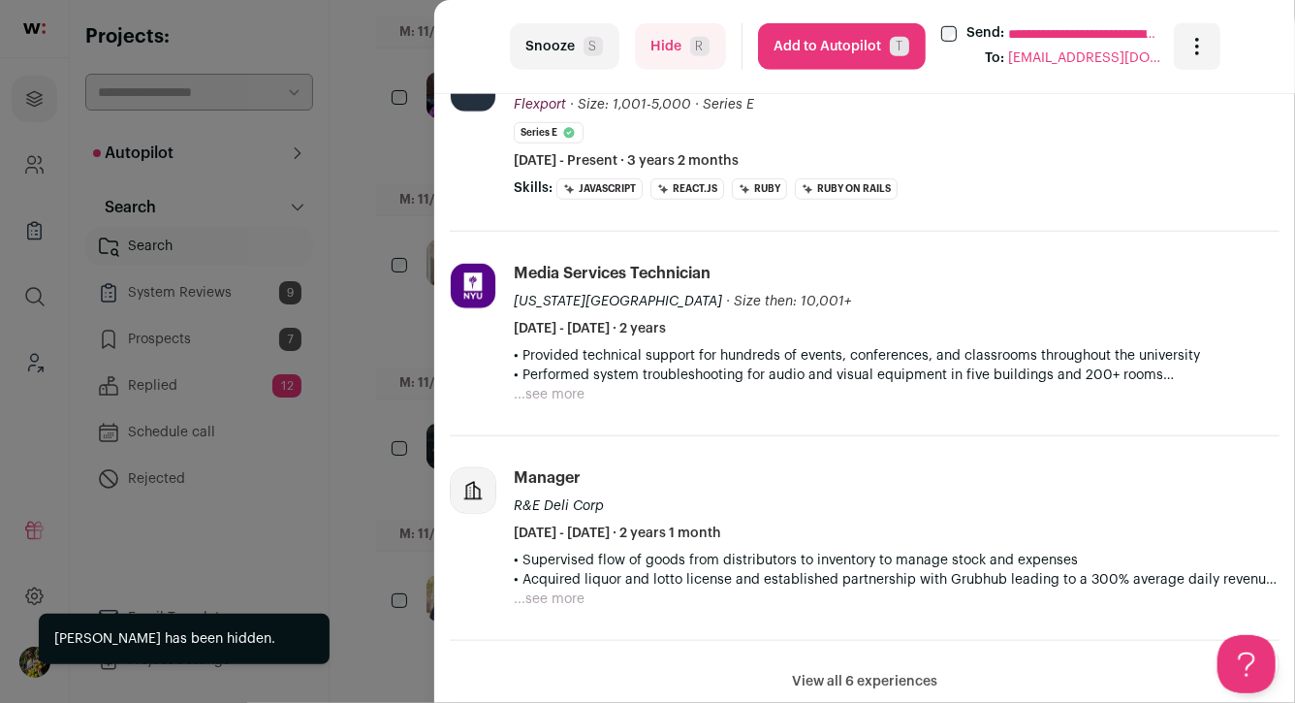
click at [641, 57] on button "Hide R" at bounding box center [680, 46] width 91 height 47
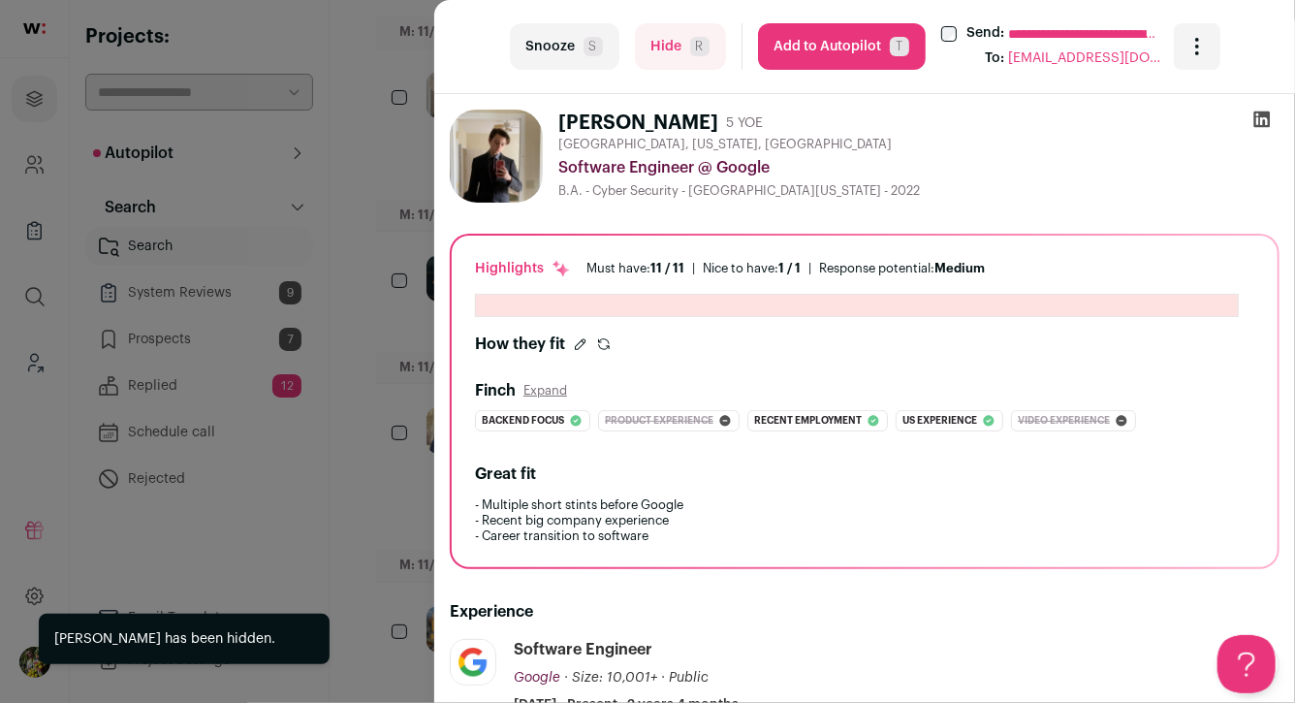
click at [399, 184] on div "**********" at bounding box center [647, 351] width 1295 height 703
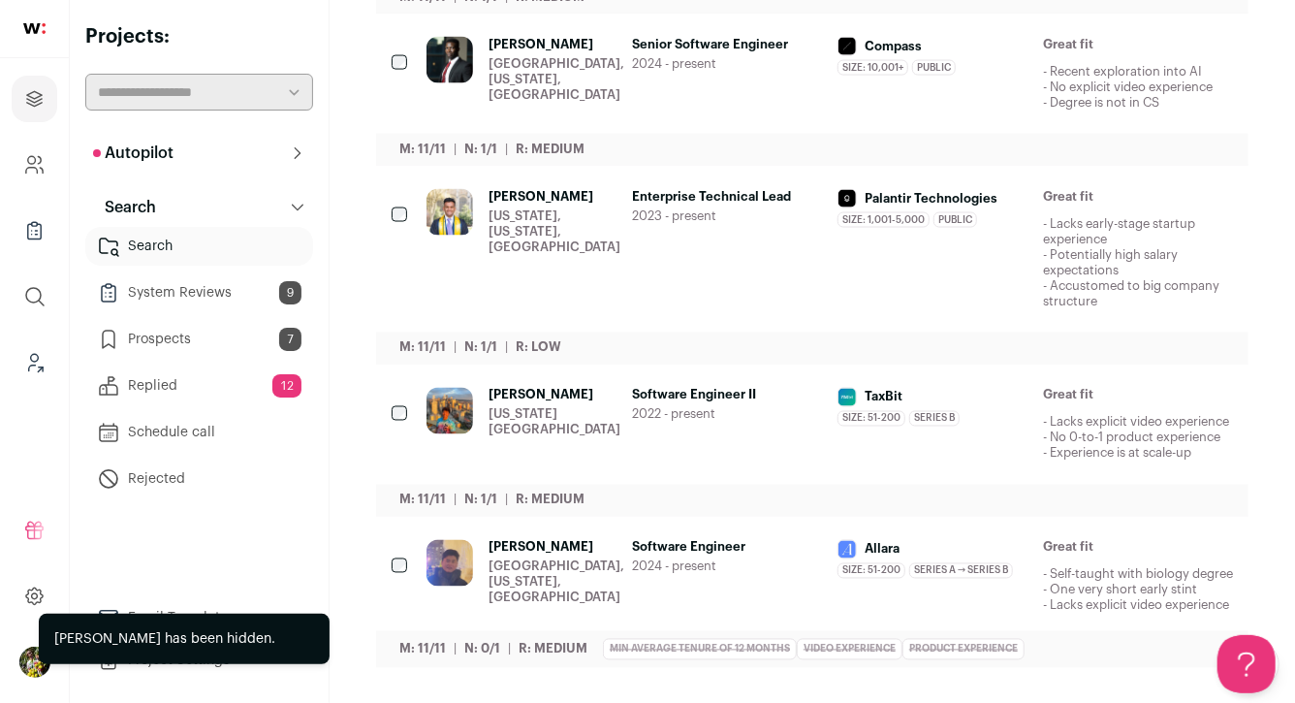
scroll to position [1526, 0]
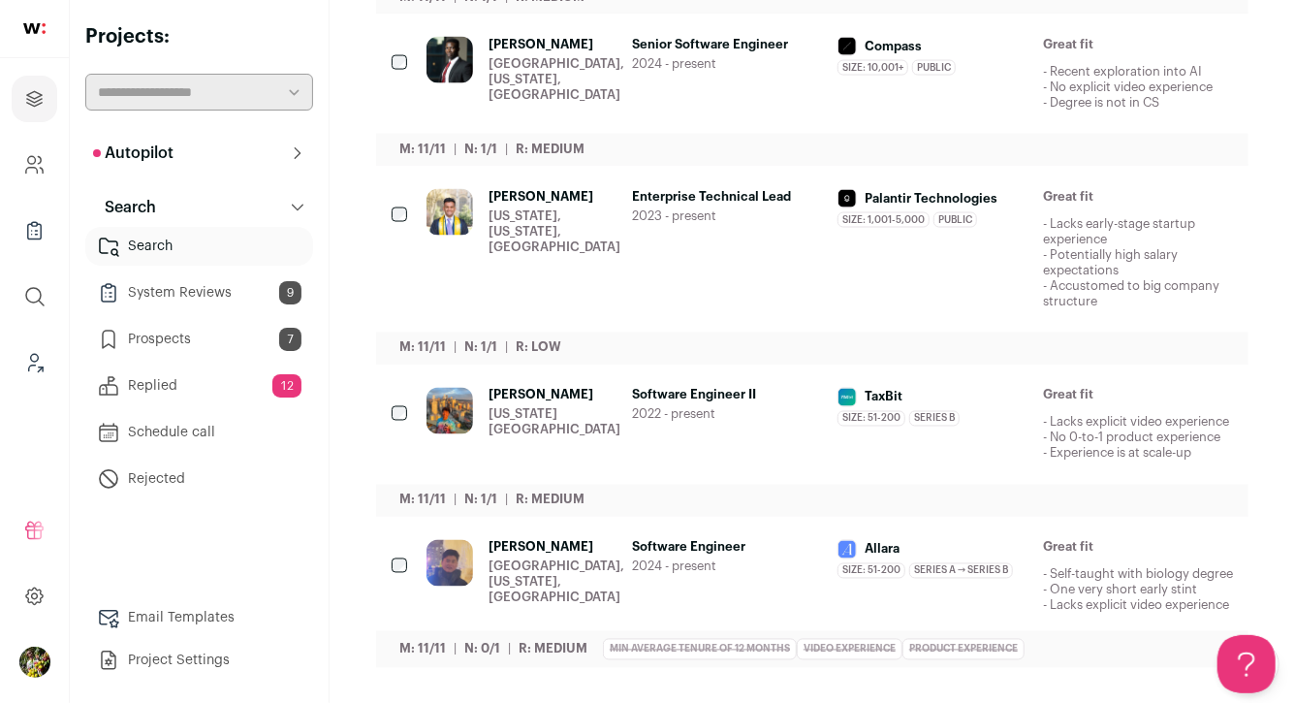
click at [581, 559] on div "Queens, New York, United States" at bounding box center [557, 582] width 136 height 47
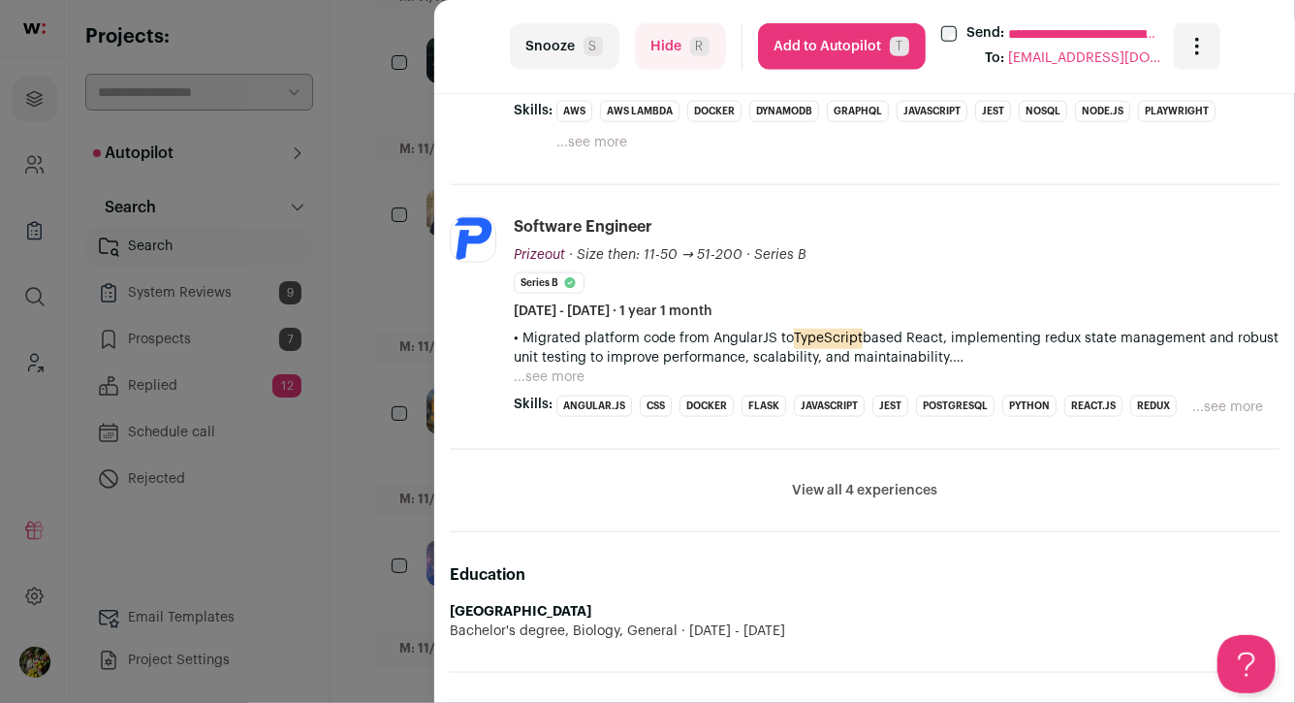
scroll to position [1024, 0]
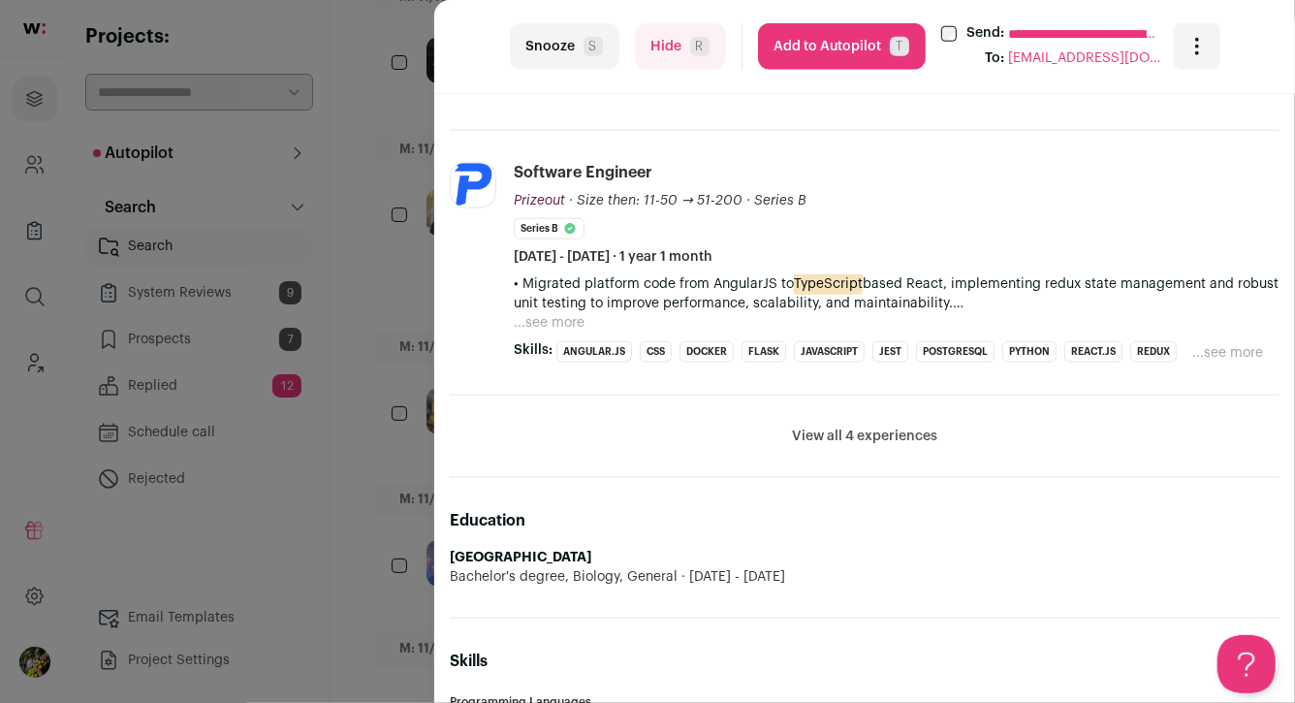
click at [673, 38] on button "Hide R" at bounding box center [680, 46] width 91 height 47
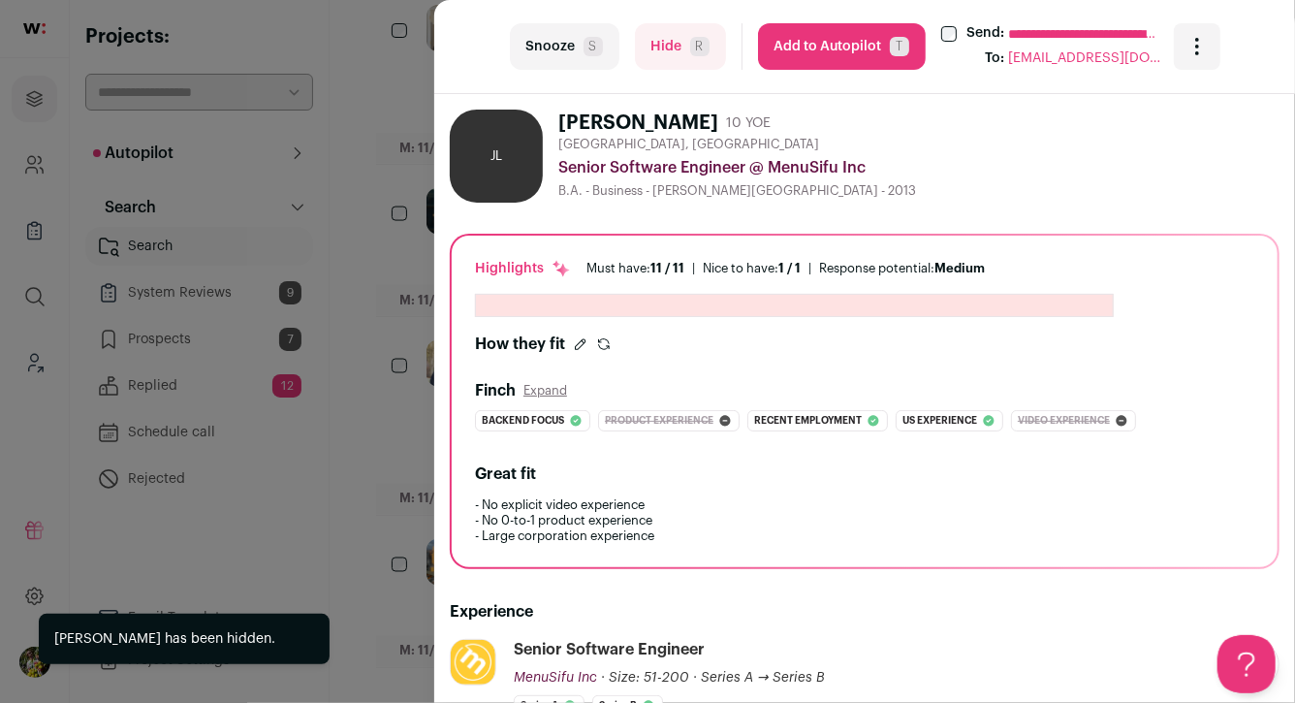
click at [392, 402] on div "**********" at bounding box center [647, 351] width 1295 height 703
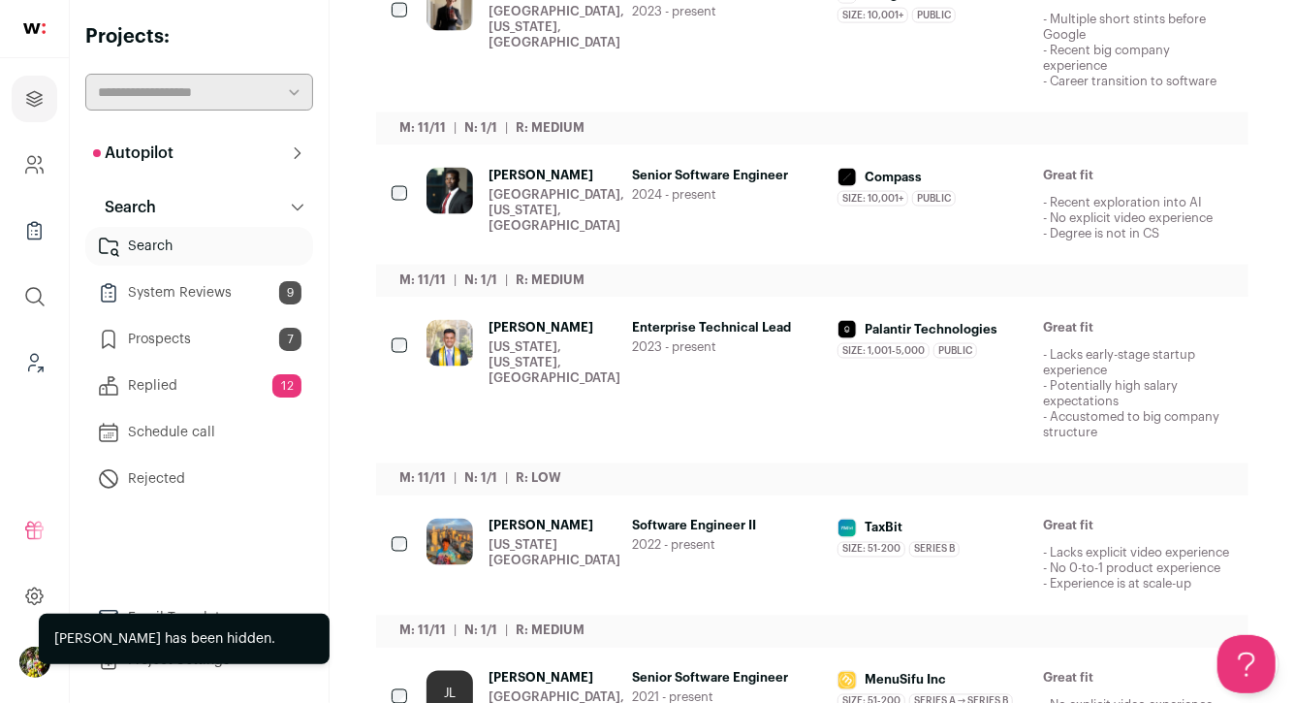
scroll to position [1495, 0]
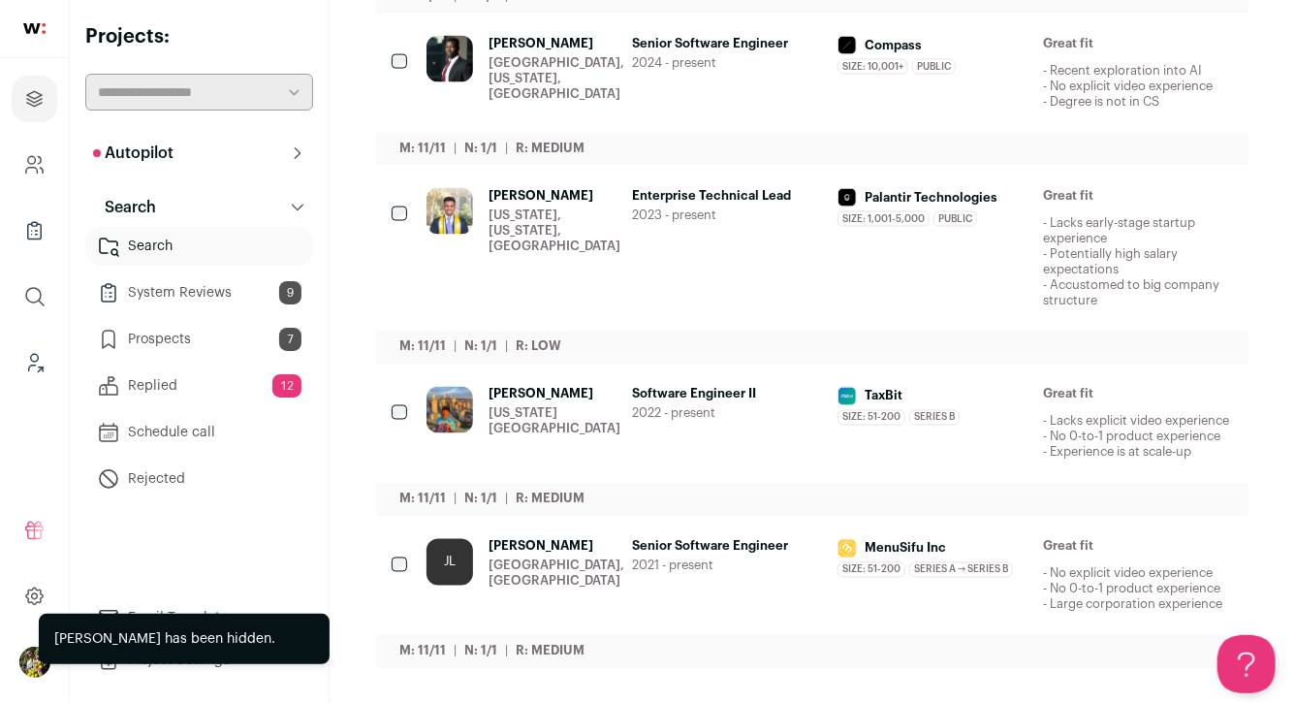
click at [508, 422] on div "New York City Metropolitan Area" at bounding box center [555, 421] width 132 height 31
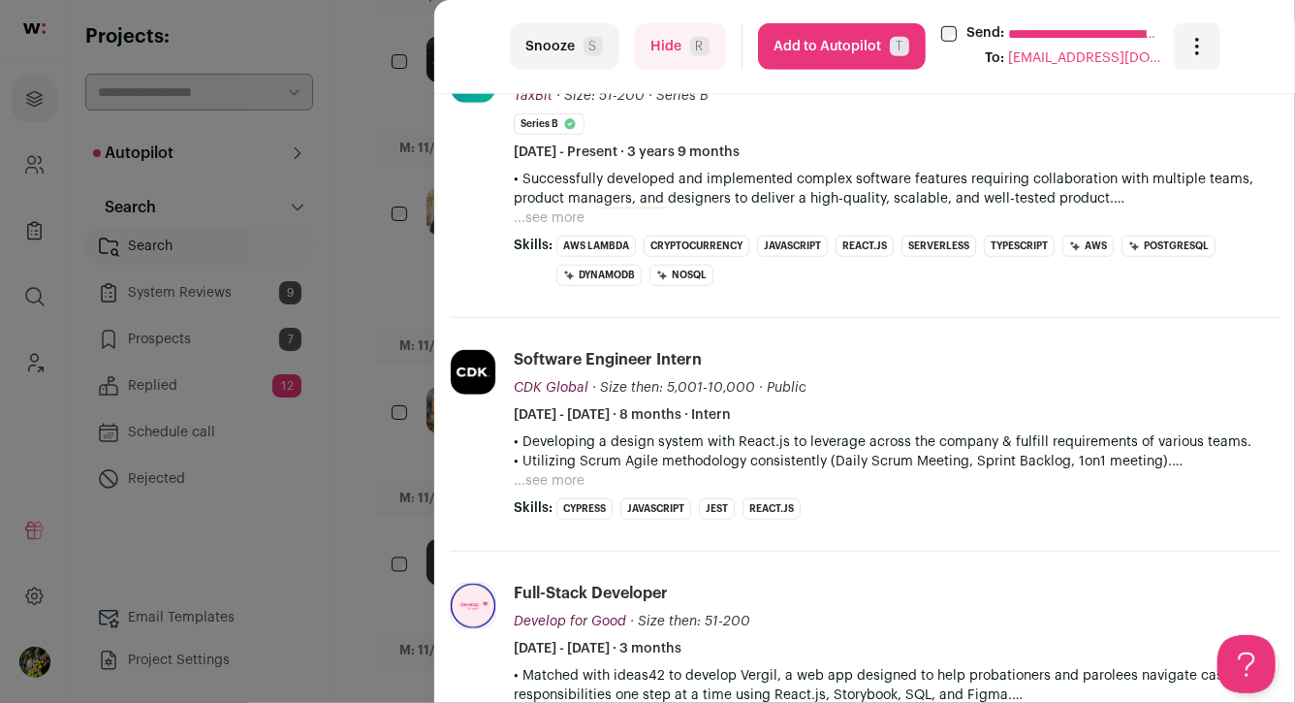
scroll to position [617, 0]
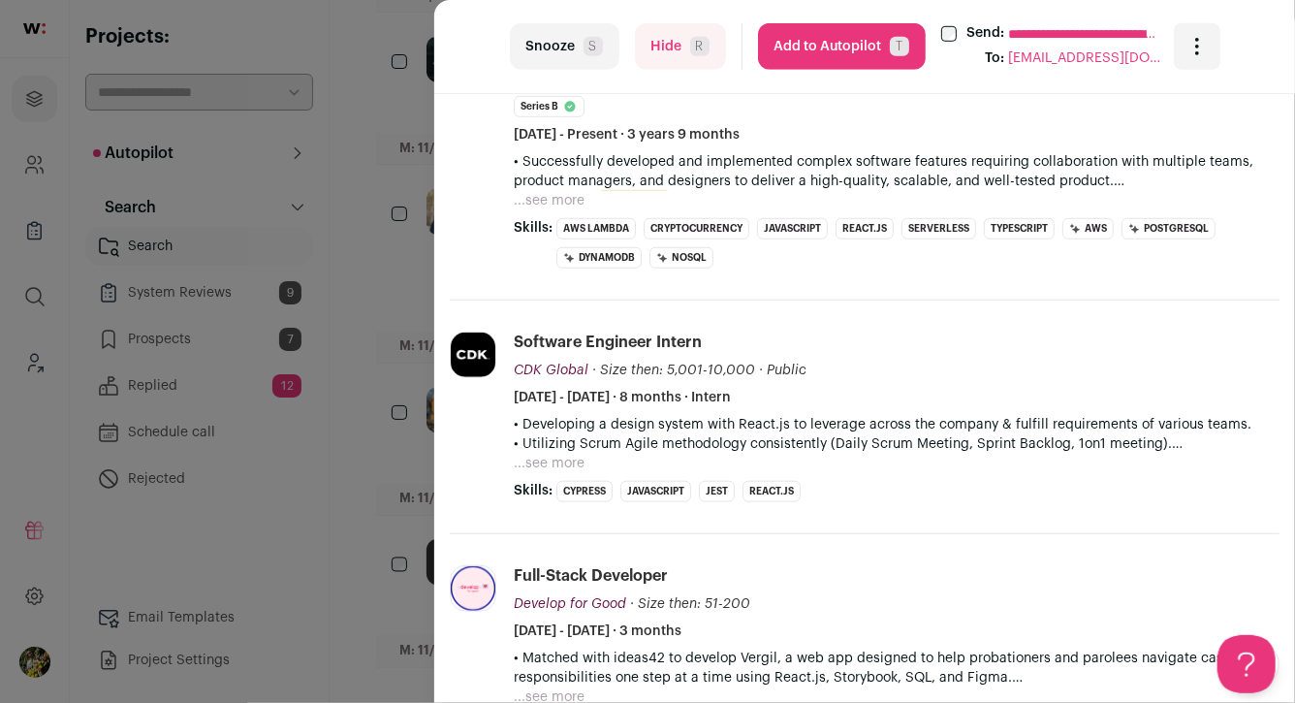
click at [569, 204] on button "...see more" at bounding box center [549, 200] width 71 height 19
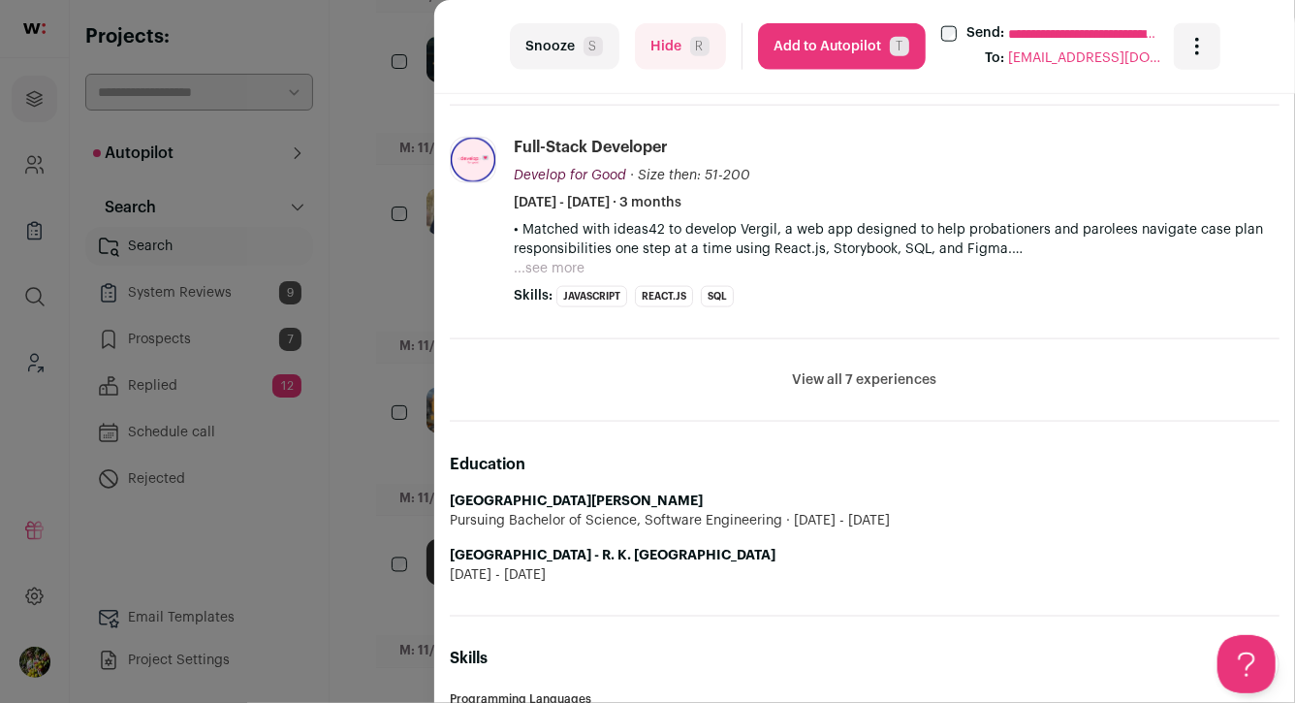
scroll to position [1080, 0]
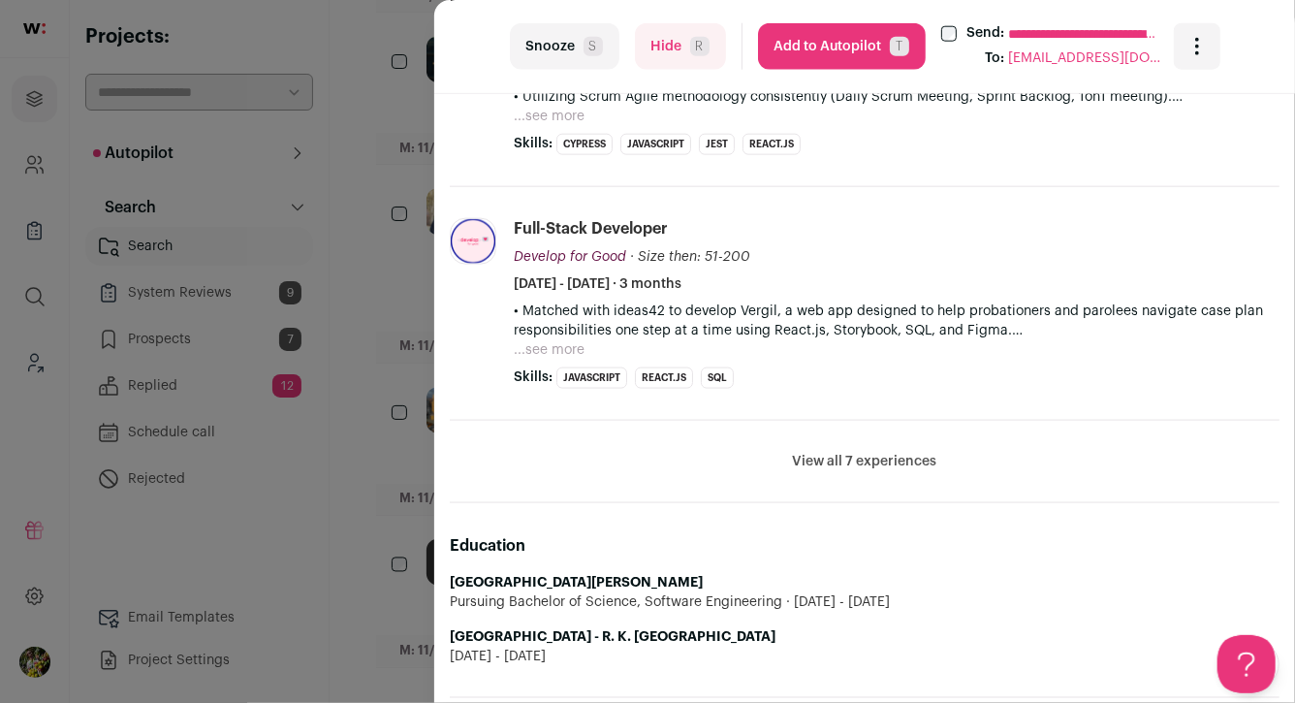
click at [877, 463] on button "View all 7 experiences" at bounding box center [865, 461] width 144 height 19
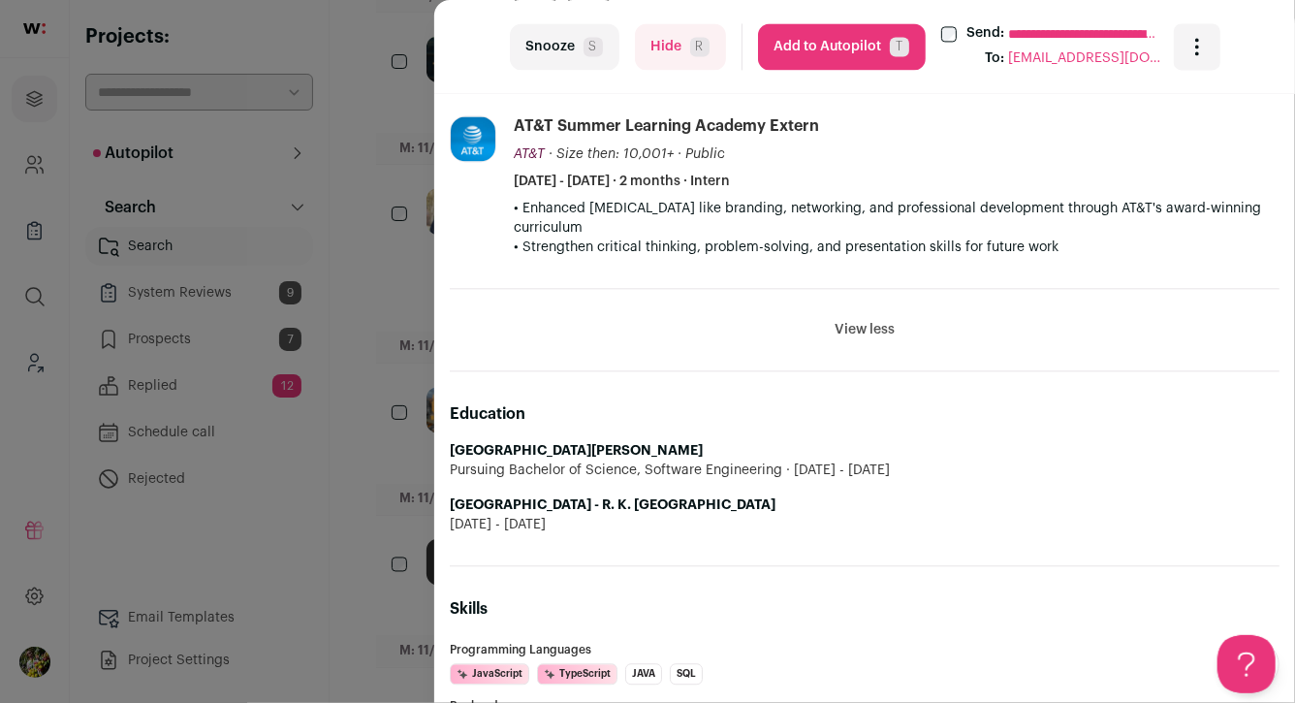
scroll to position [2274, 0]
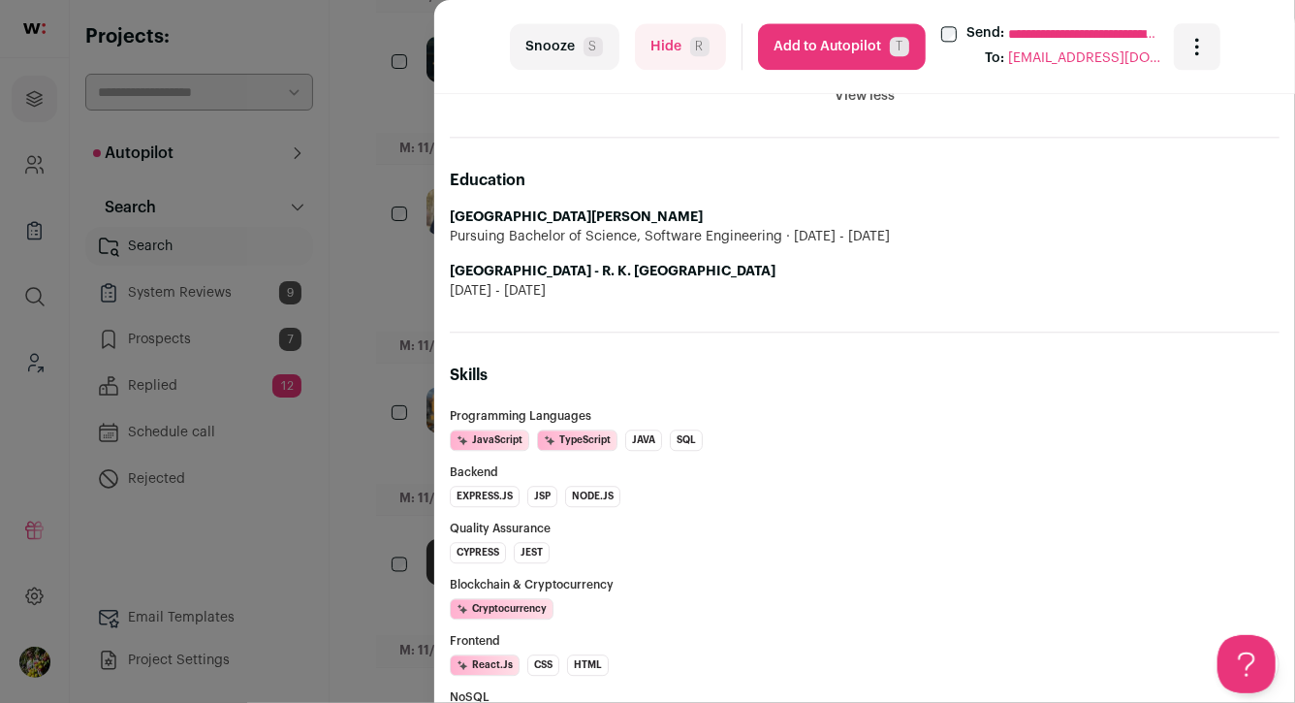
click at [399, 419] on div "**********" at bounding box center [647, 351] width 1295 height 703
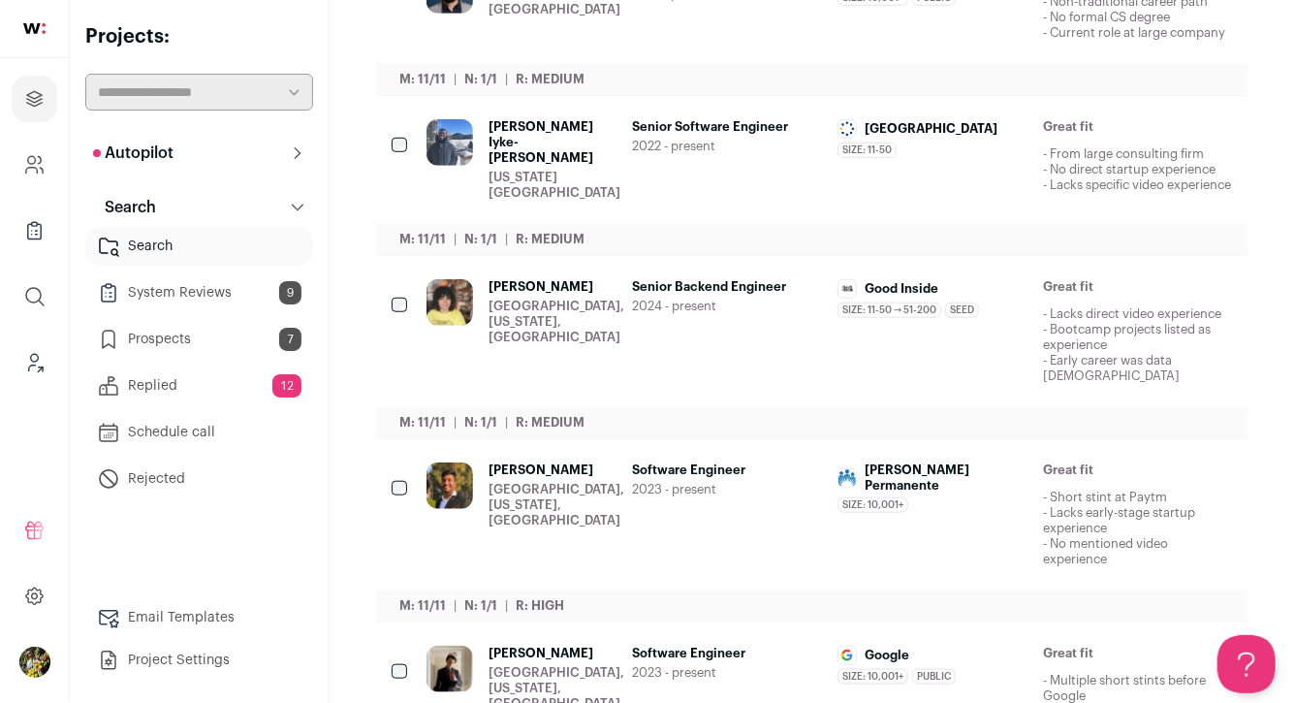
scroll to position [0, 0]
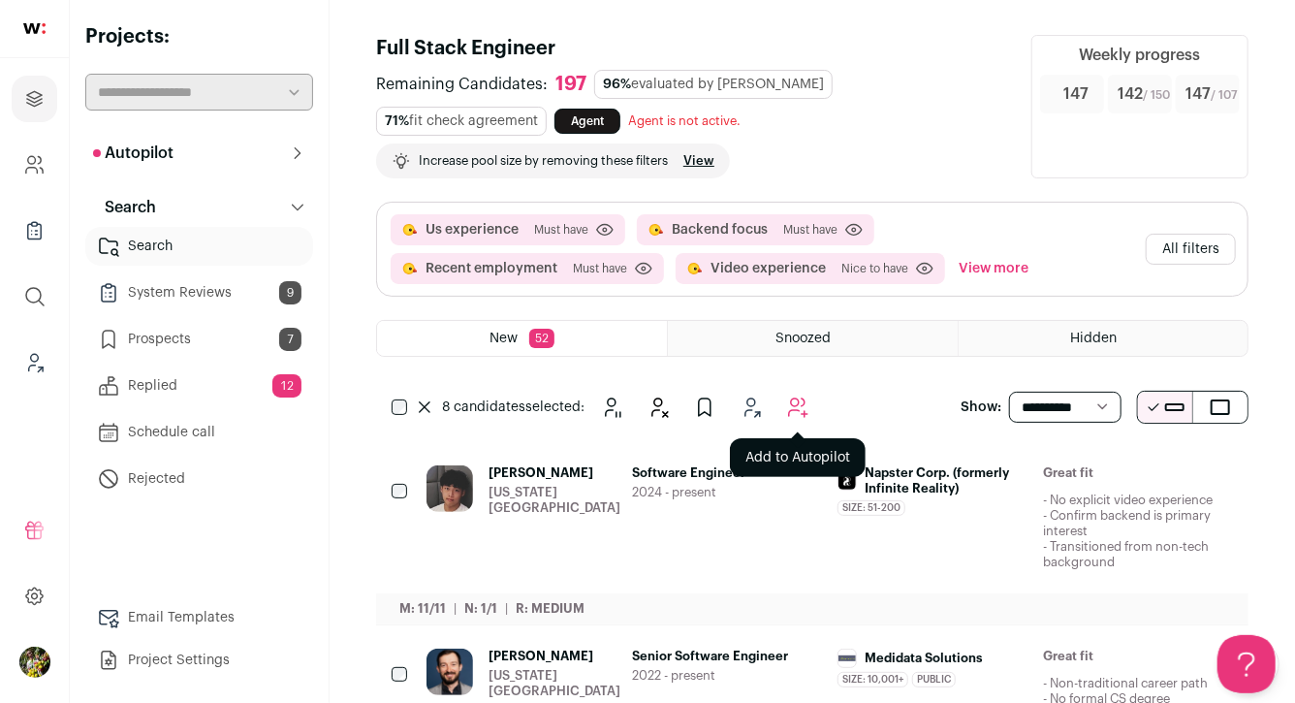
click at [796, 404] on icon "Add to Autopilot" at bounding box center [798, 407] width 18 height 18
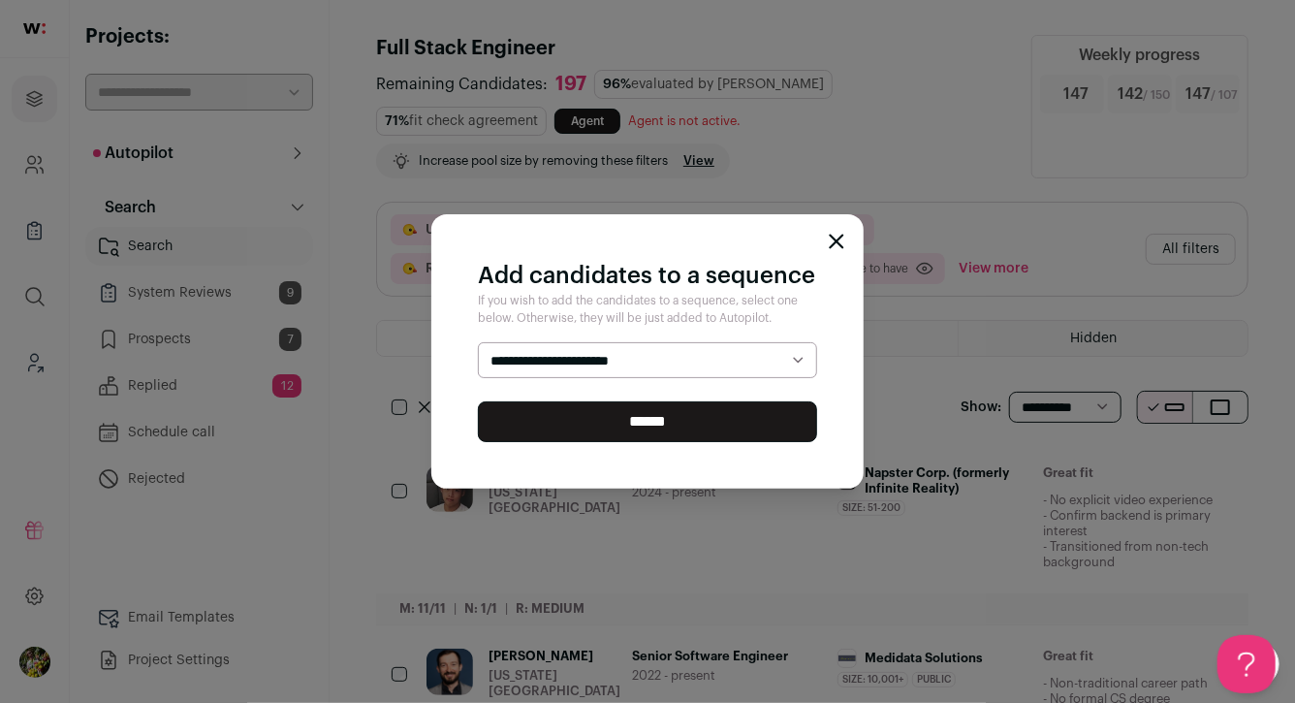
select select "*****"
click at [478, 342] on select "**********" at bounding box center [647, 360] width 339 height 37
click at [716, 415] on input "******" at bounding box center [647, 421] width 339 height 41
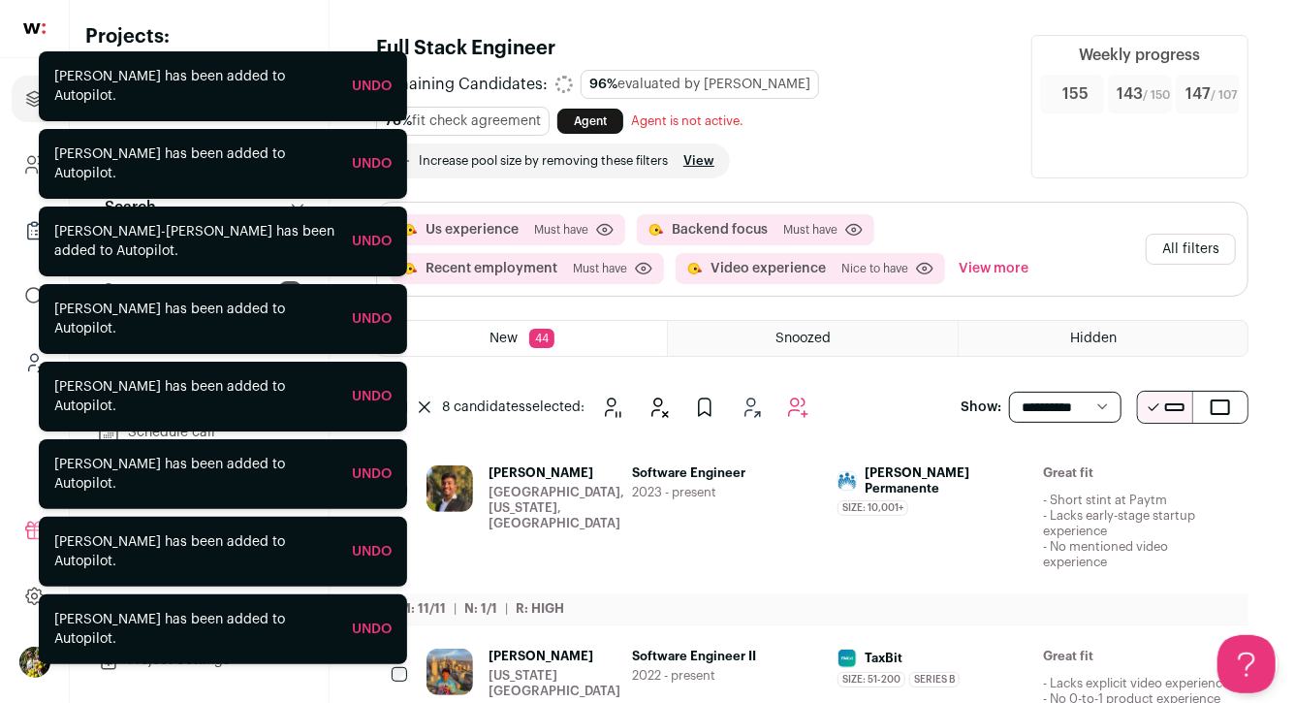
scroll to position [51, 0]
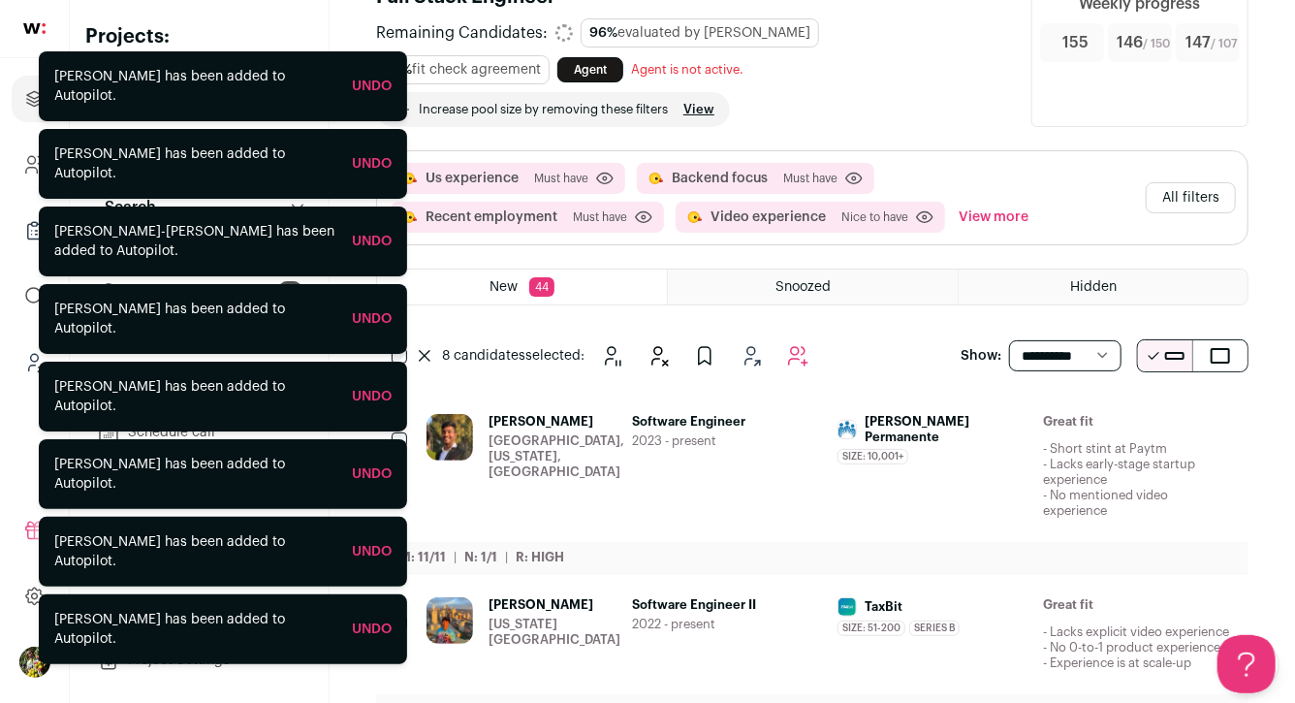
click at [987, 211] on button "View more" at bounding box center [994, 217] width 78 height 31
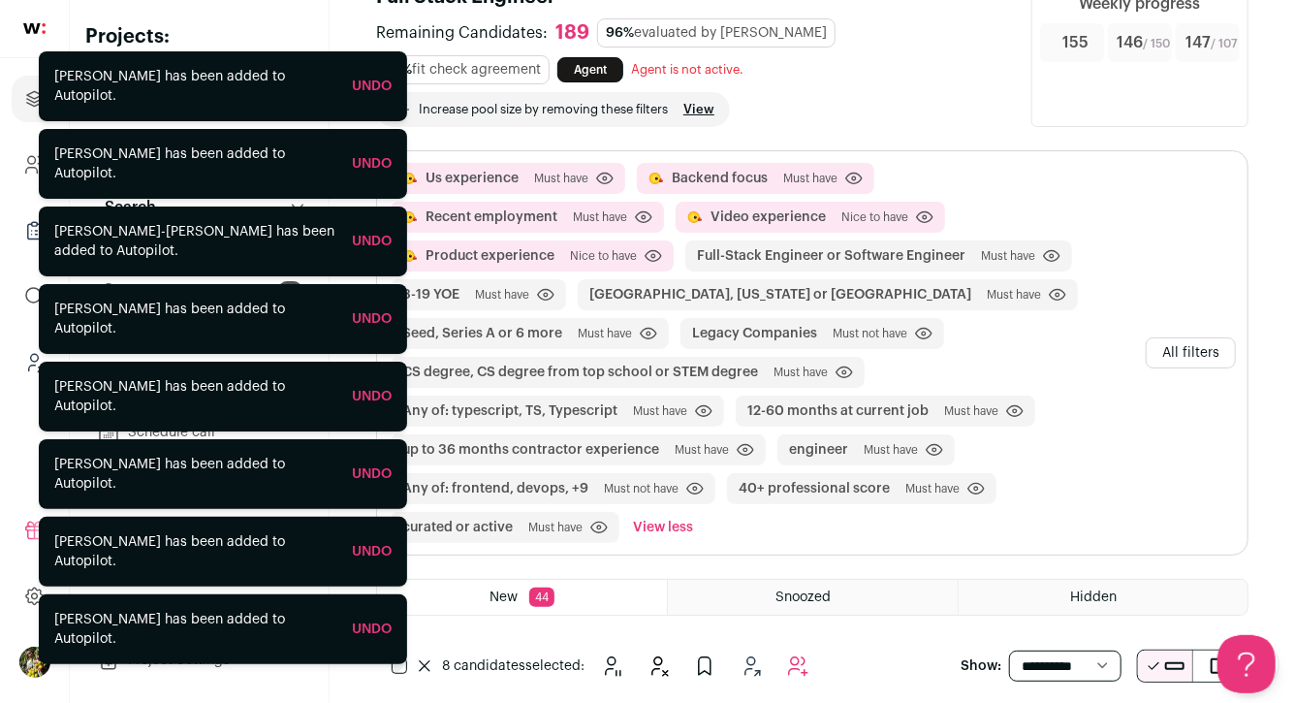
click at [1159, 346] on button "All filters" at bounding box center [1191, 352] width 90 height 31
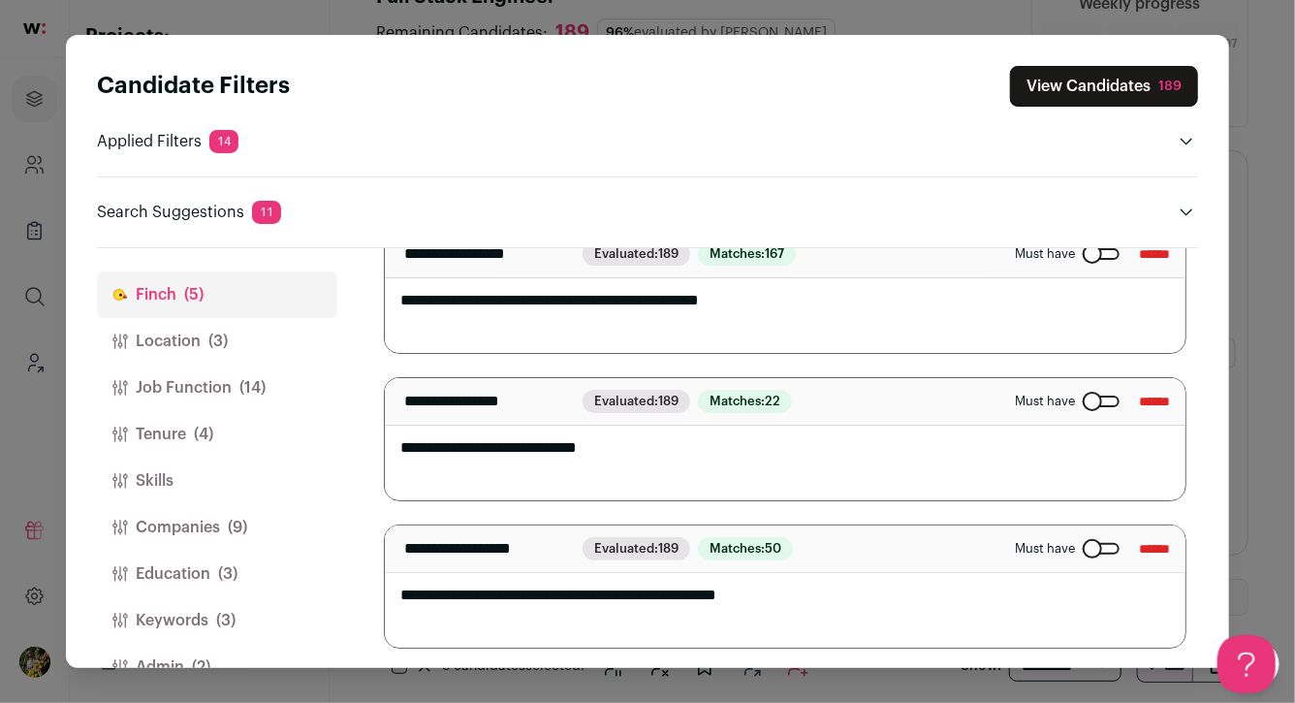
scroll to position [447, 0]
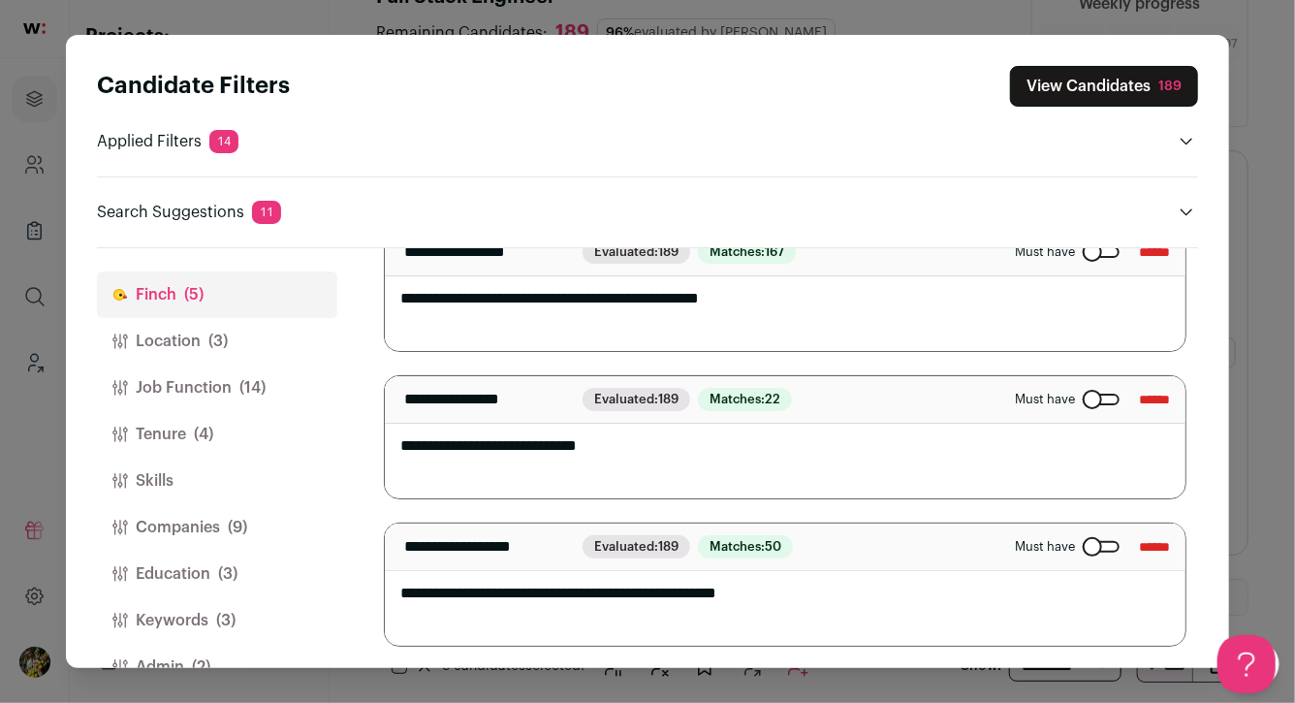
click at [1091, 401] on div "Close modal via background" at bounding box center [1101, 400] width 37 height 12
click at [1104, 95] on button "View Candidates 189" at bounding box center [1104, 86] width 188 height 41
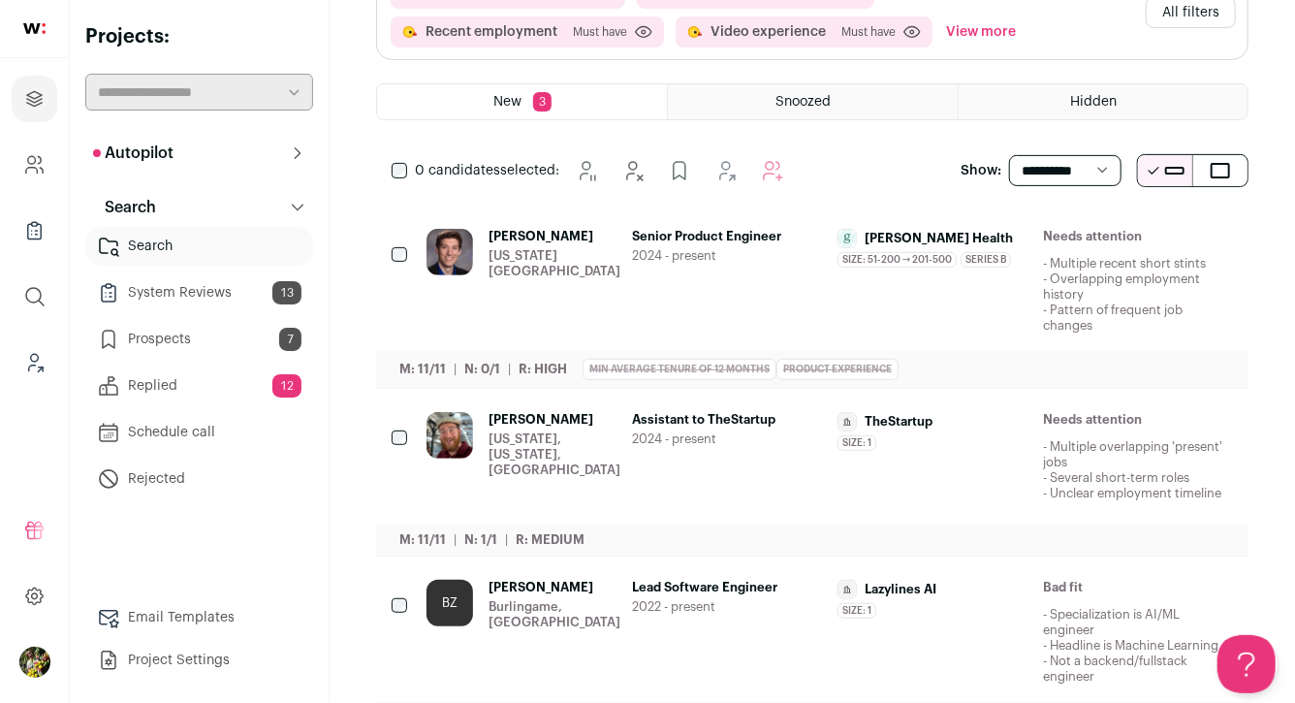
scroll to position [282, 0]
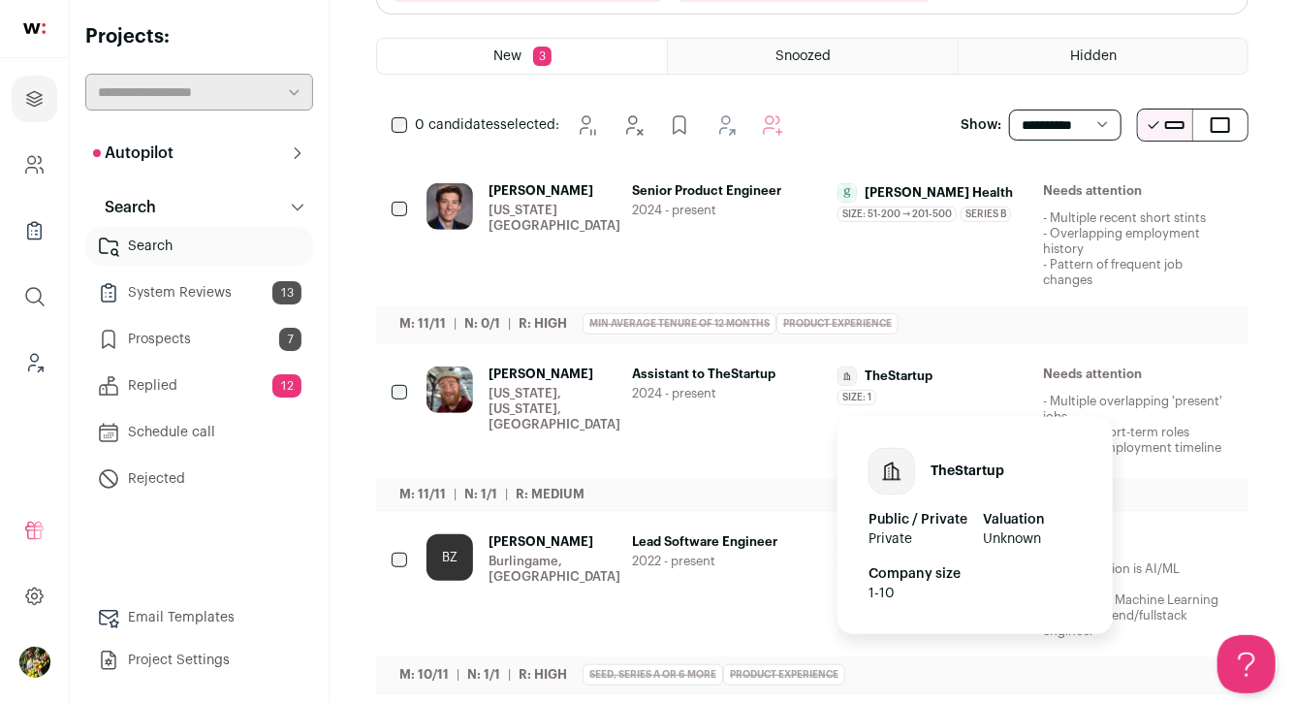
click at [976, 380] on div "TheStartup" at bounding box center [933, 375] width 190 height 19
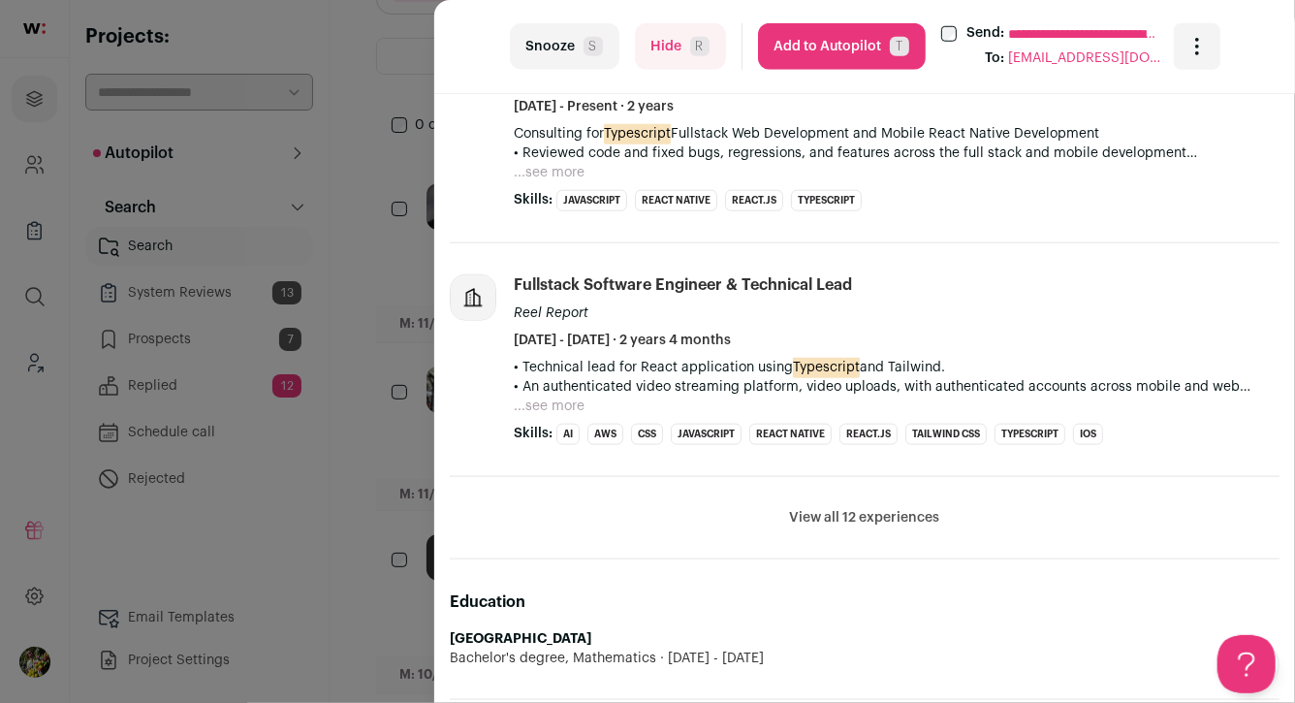
scroll to position [805, 0]
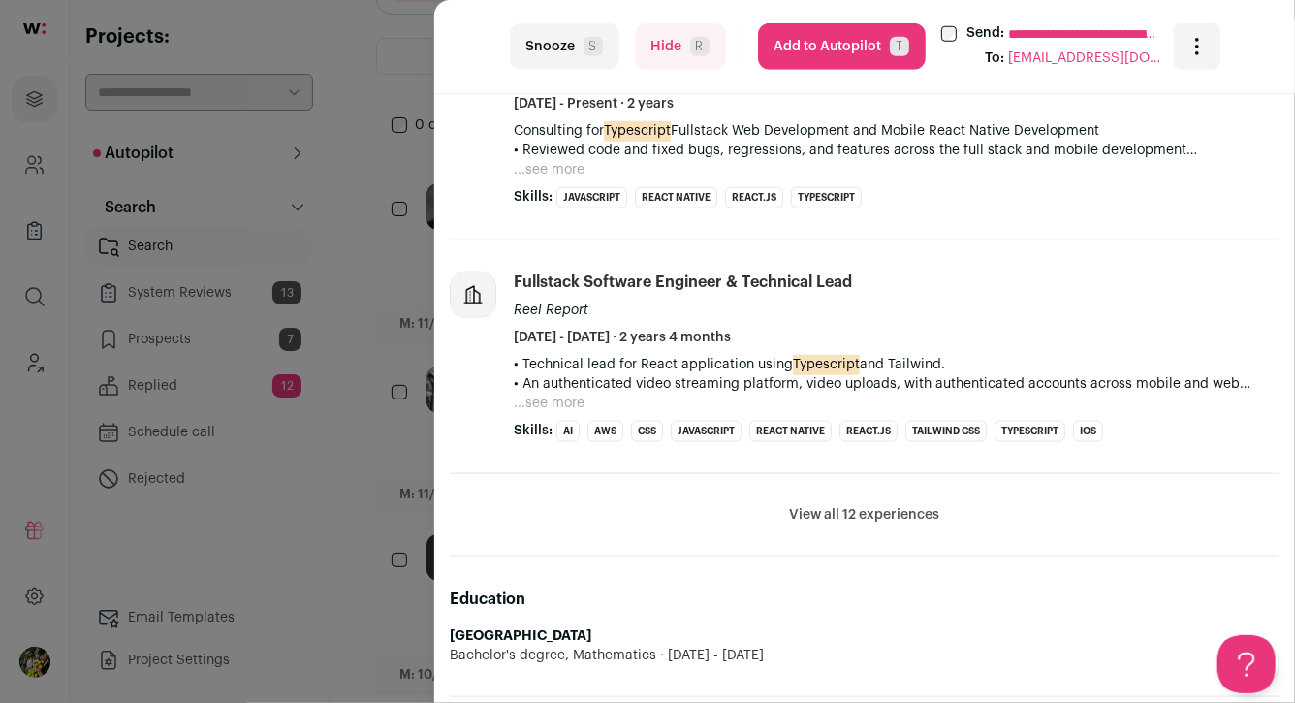
click at [854, 505] on button "View all 12 experiences" at bounding box center [865, 514] width 150 height 19
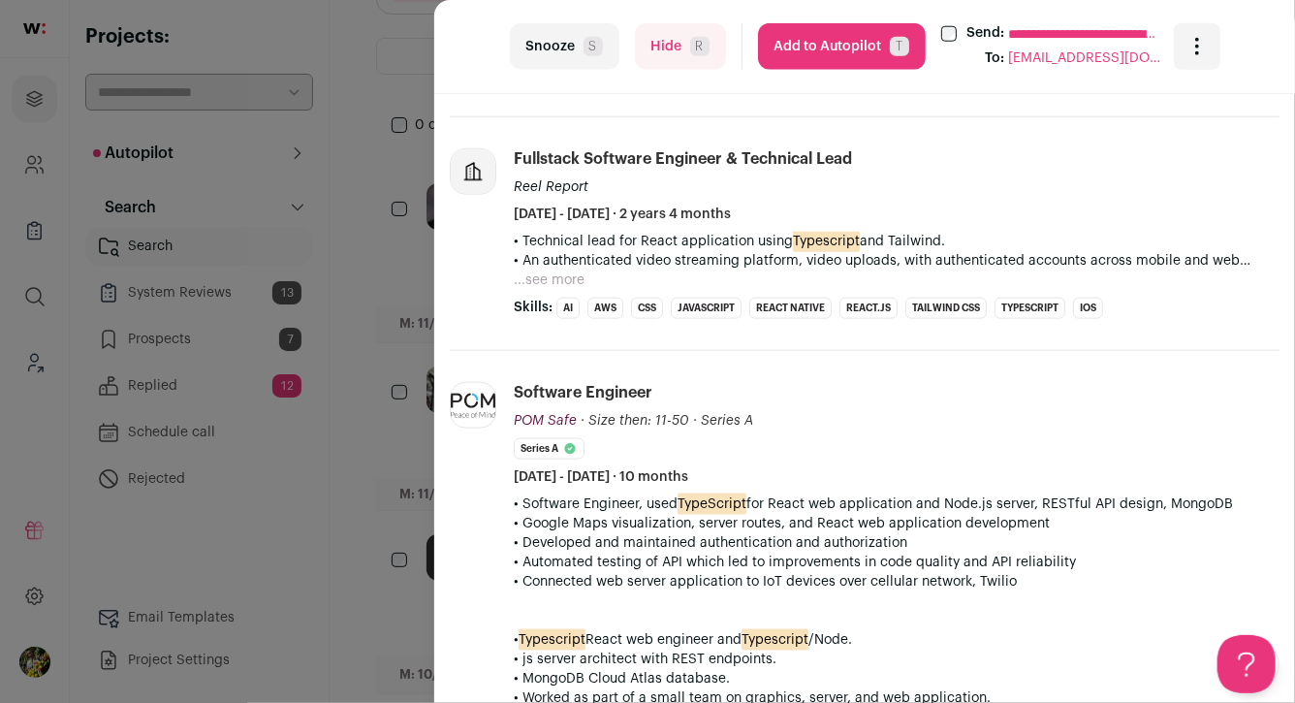
scroll to position [933, 0]
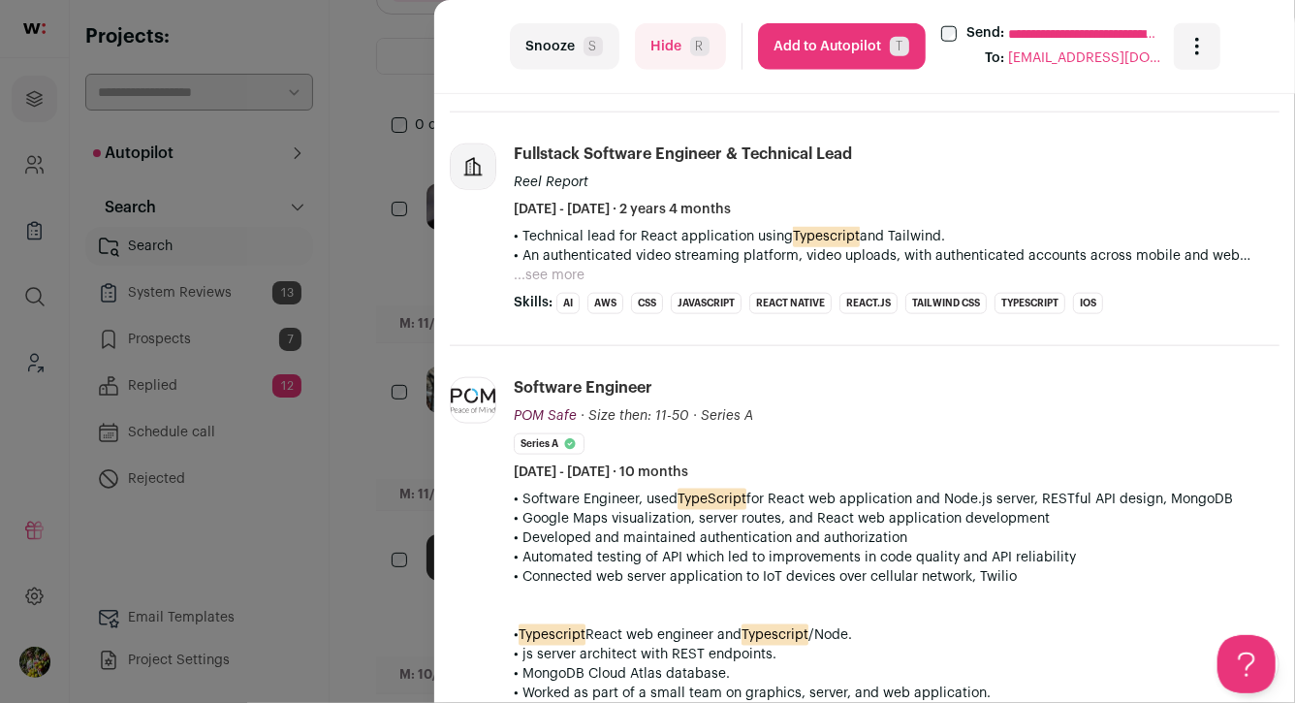
click at [554, 266] on button "...see more" at bounding box center [549, 275] width 71 height 19
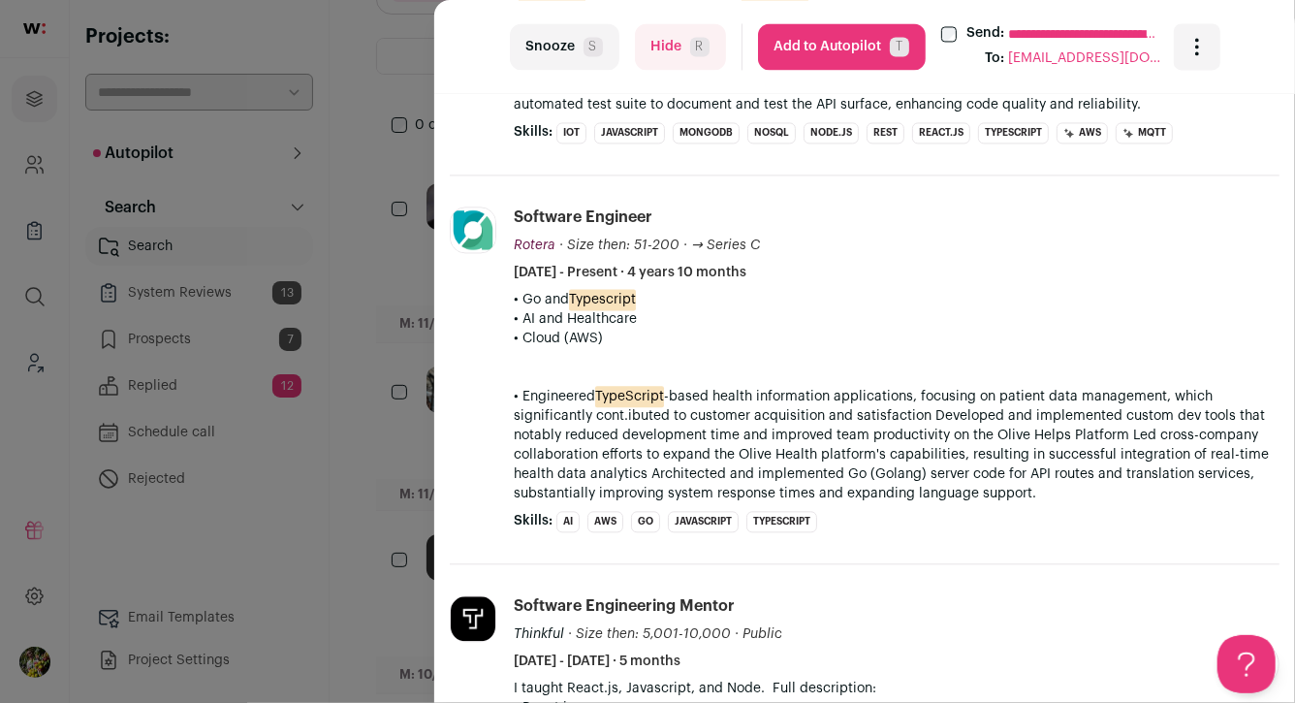
scroll to position [1911, 0]
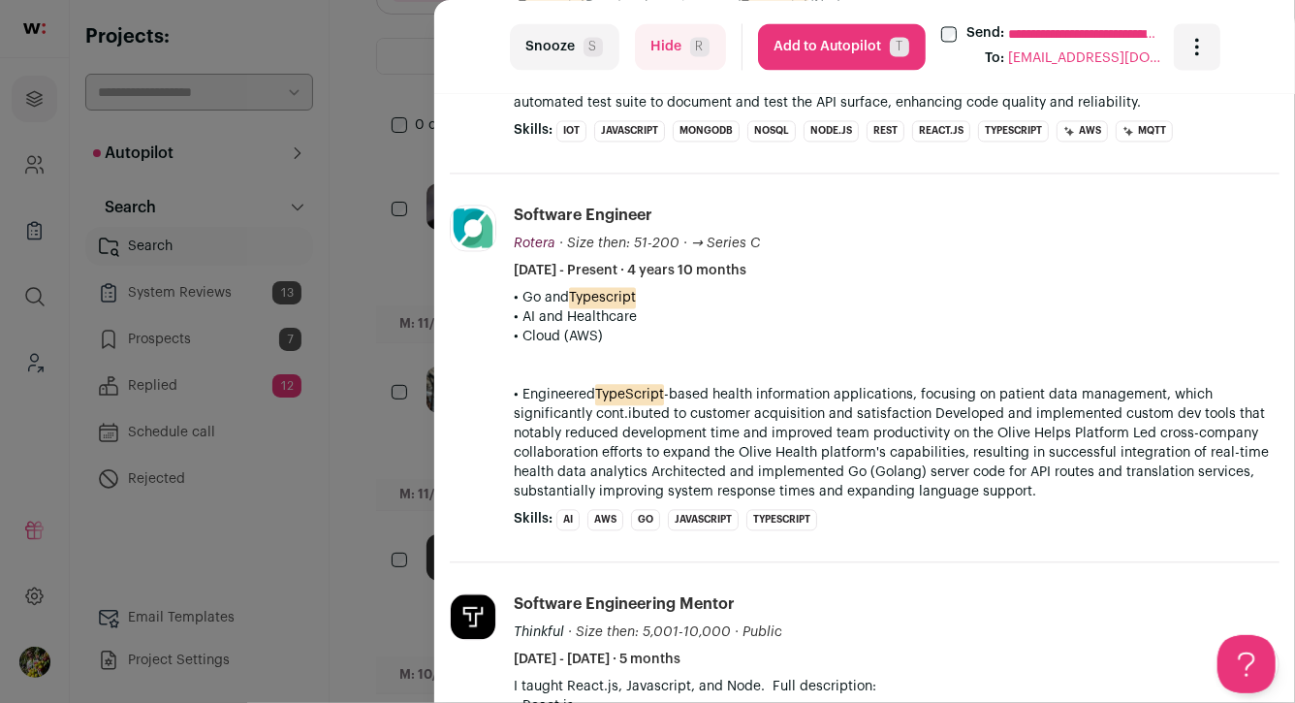
click at [398, 300] on div "**********" at bounding box center [647, 351] width 1295 height 703
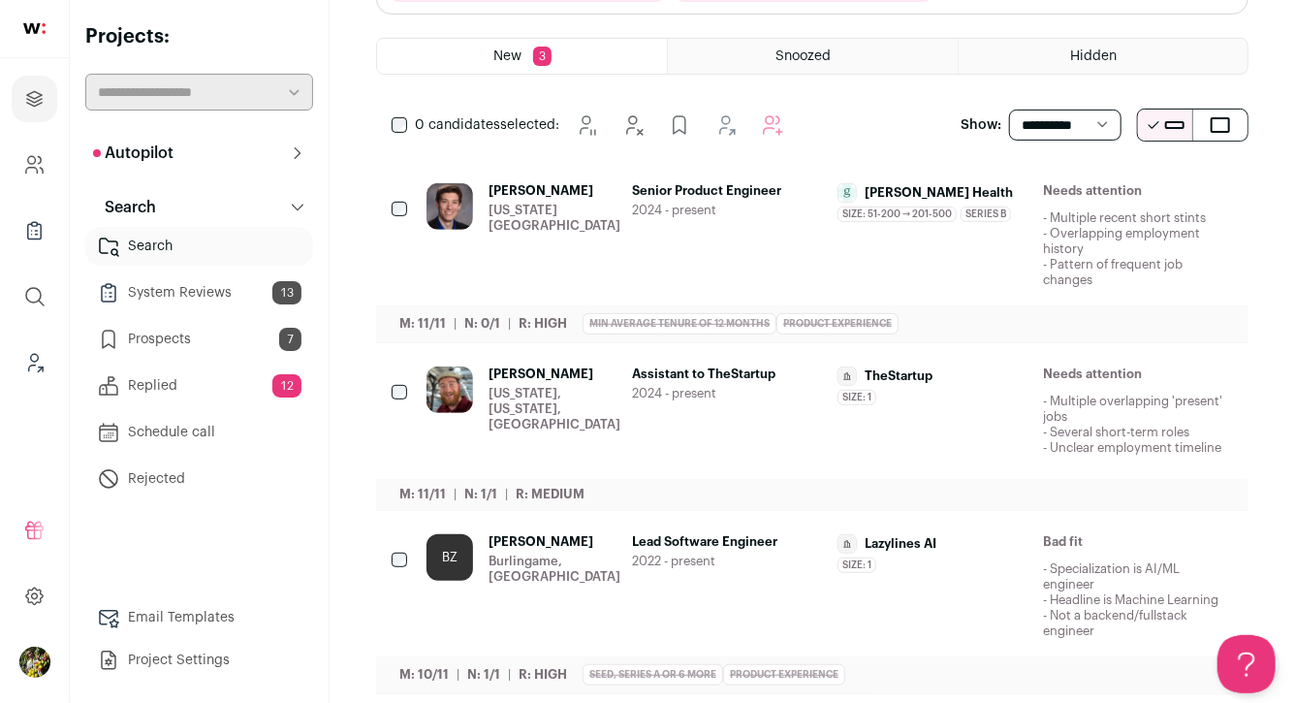
scroll to position [306, 0]
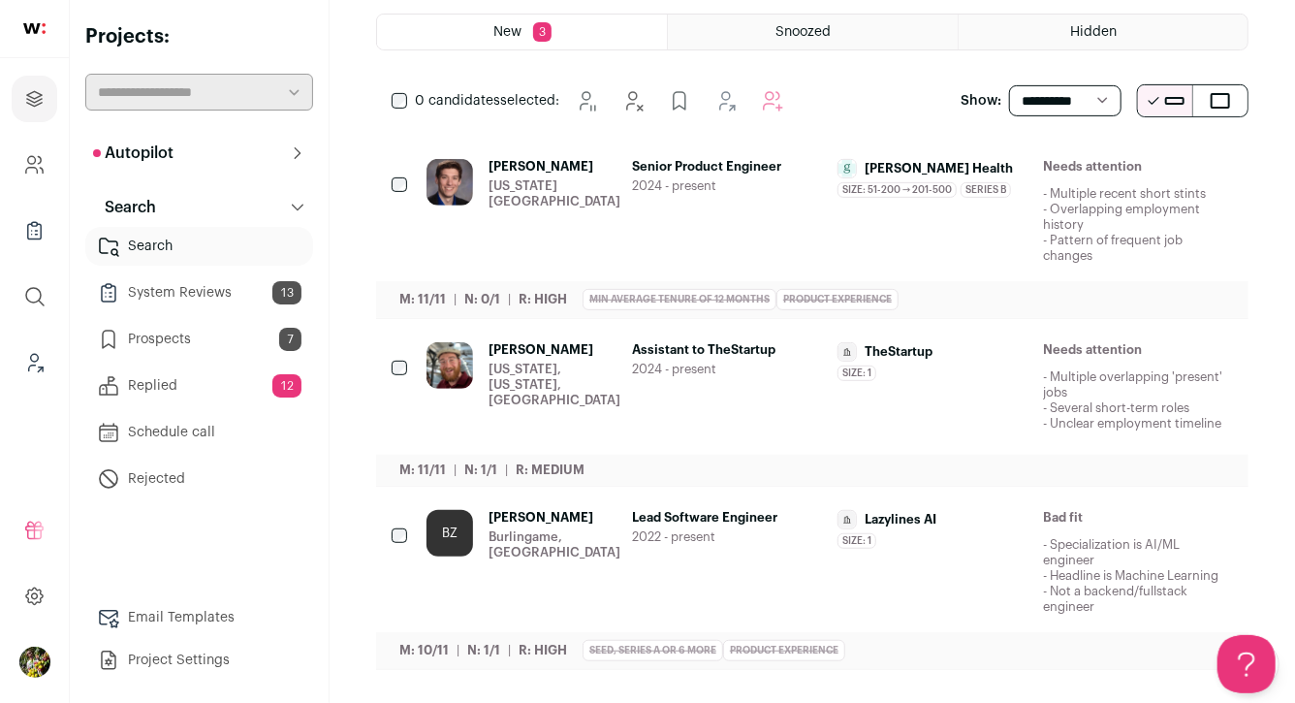
click at [587, 539] on div "BZ Brian Zhang Burlingame, CA" at bounding box center [522, 562] width 190 height 105
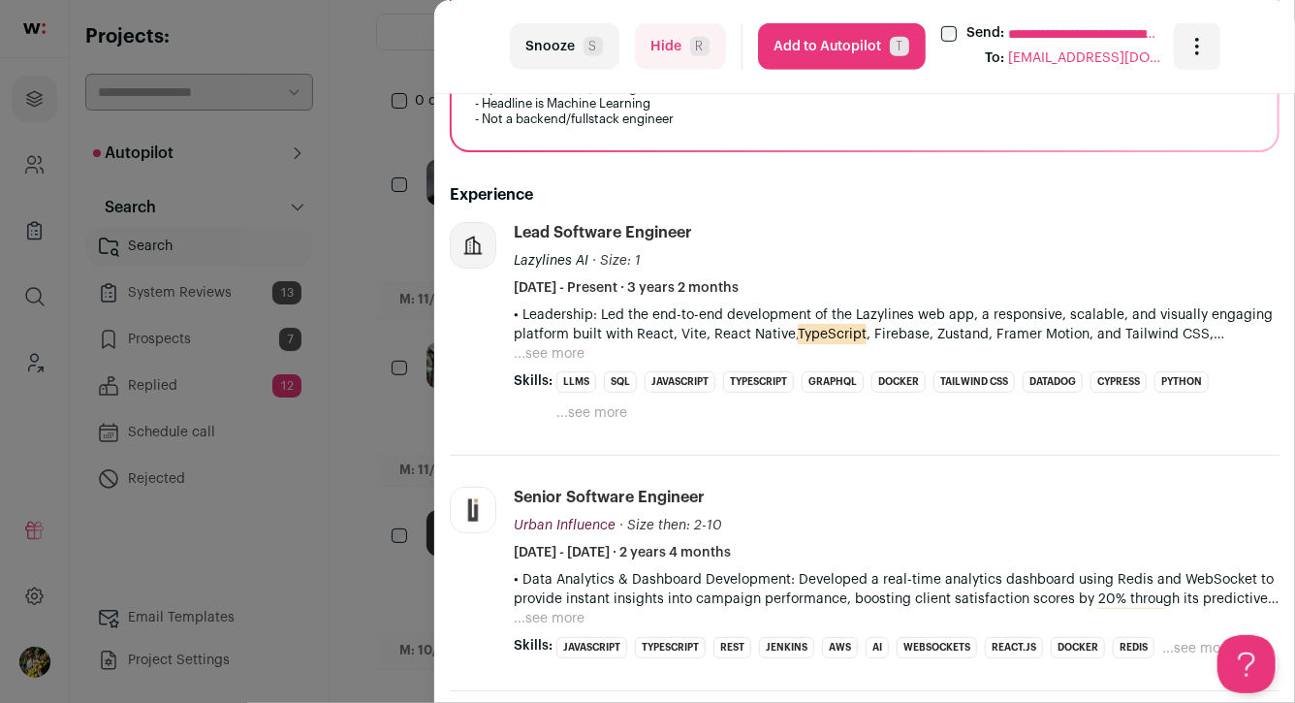
scroll to position [521, 0]
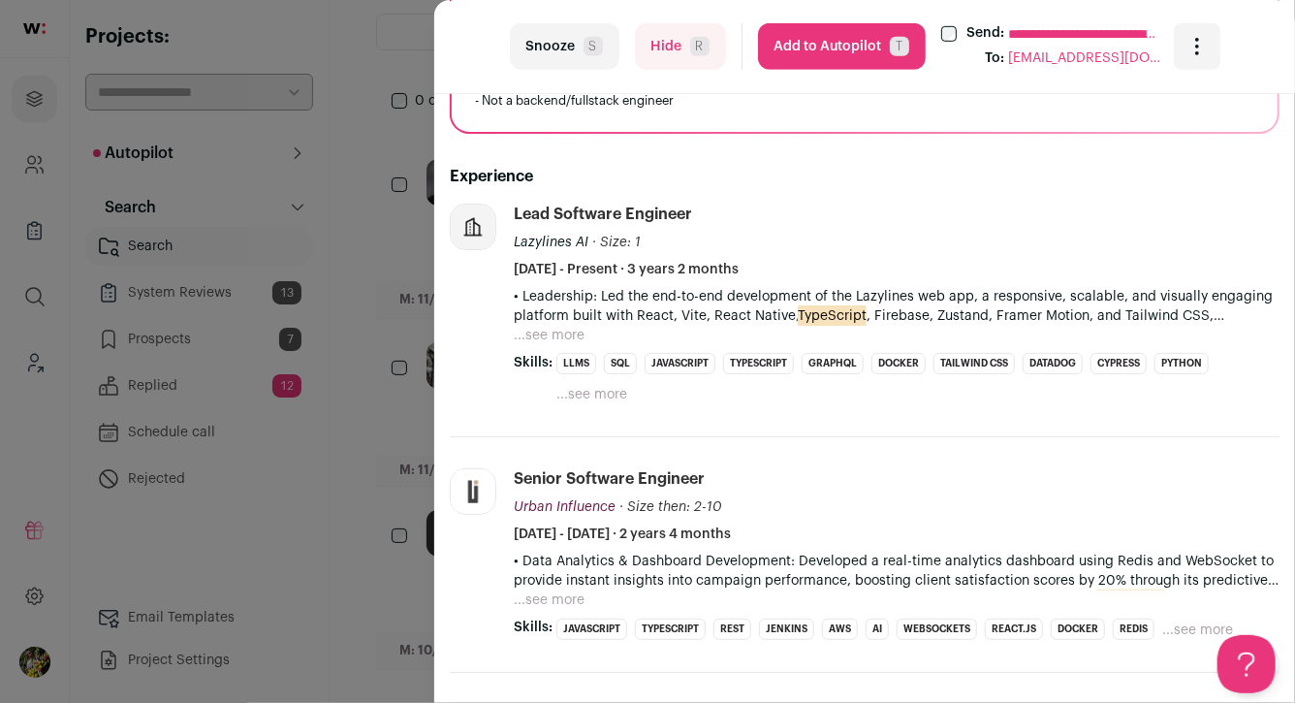
click at [550, 335] on button "...see more" at bounding box center [549, 335] width 71 height 19
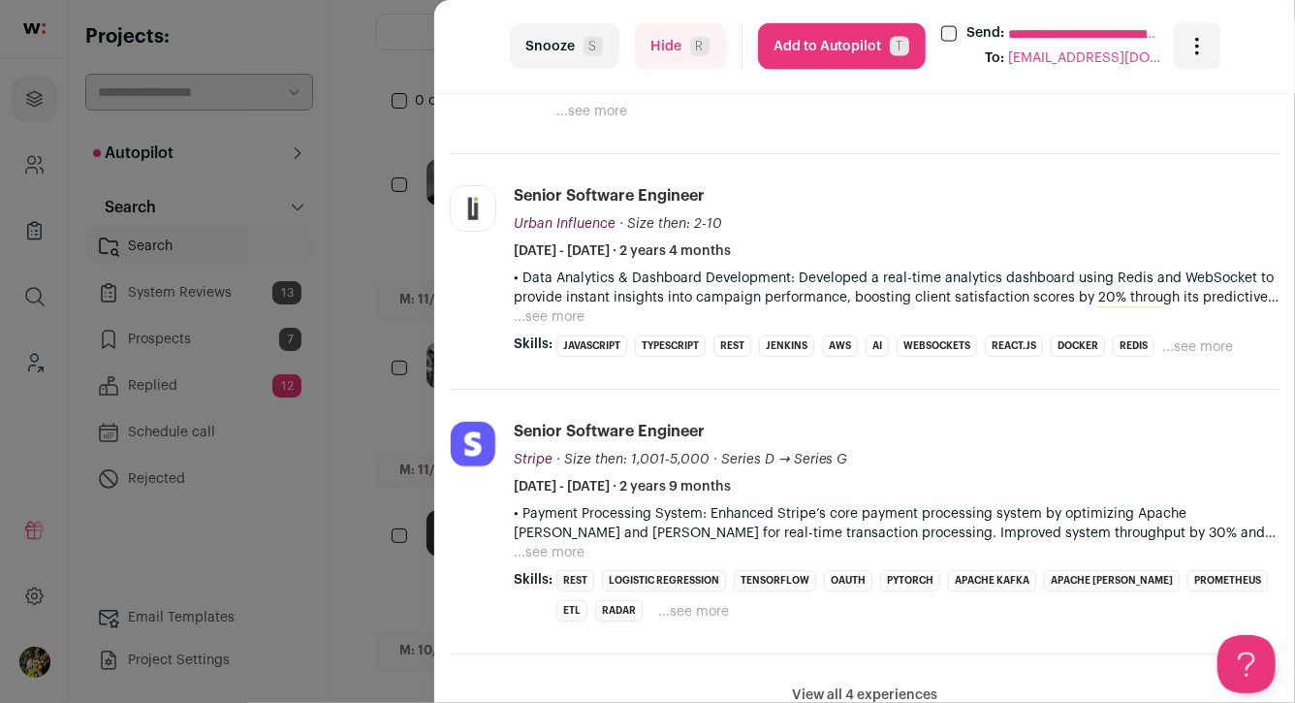
scroll to position [1389, 0]
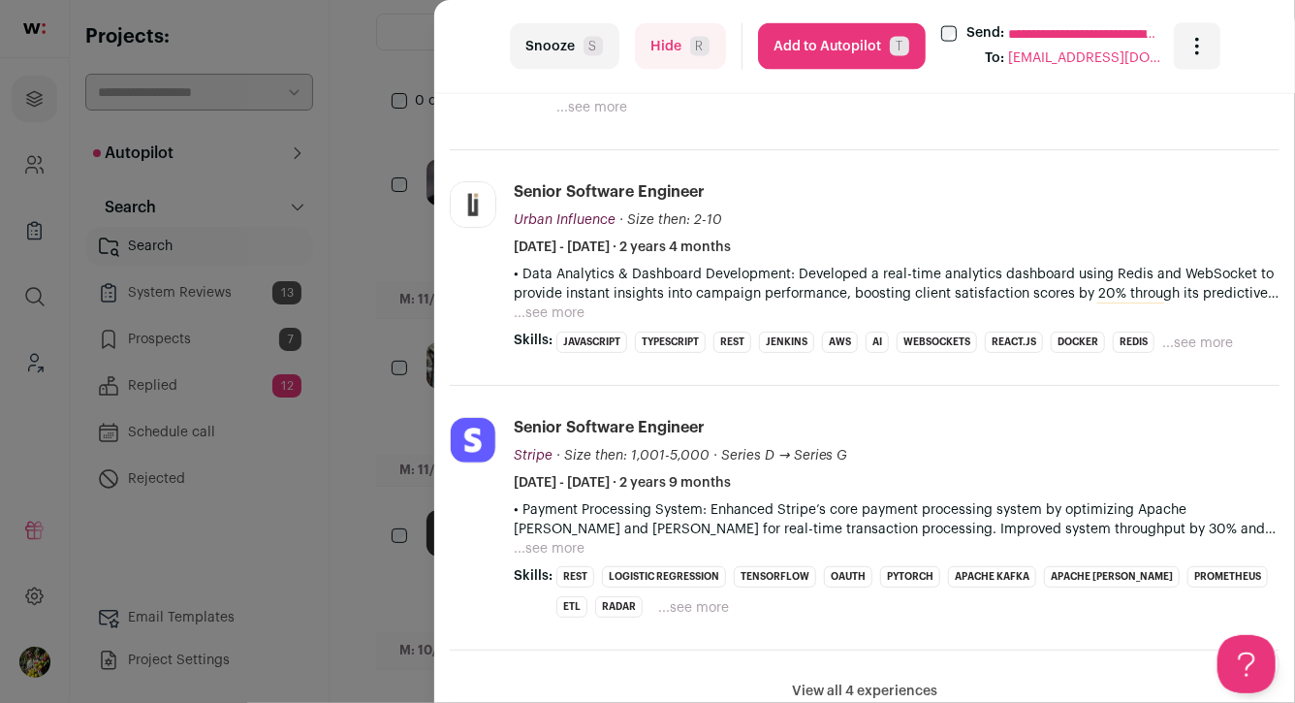
click at [559, 308] on button "...see more" at bounding box center [549, 312] width 71 height 19
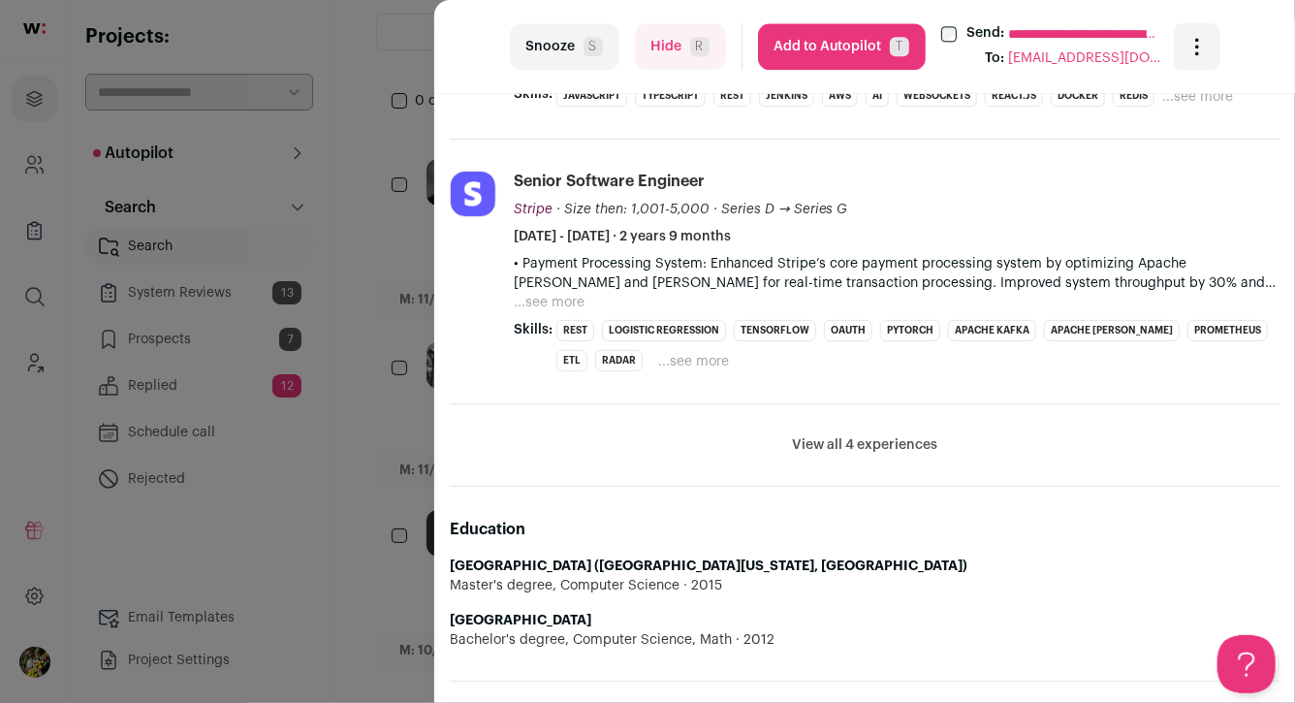
scroll to position [2191, 0]
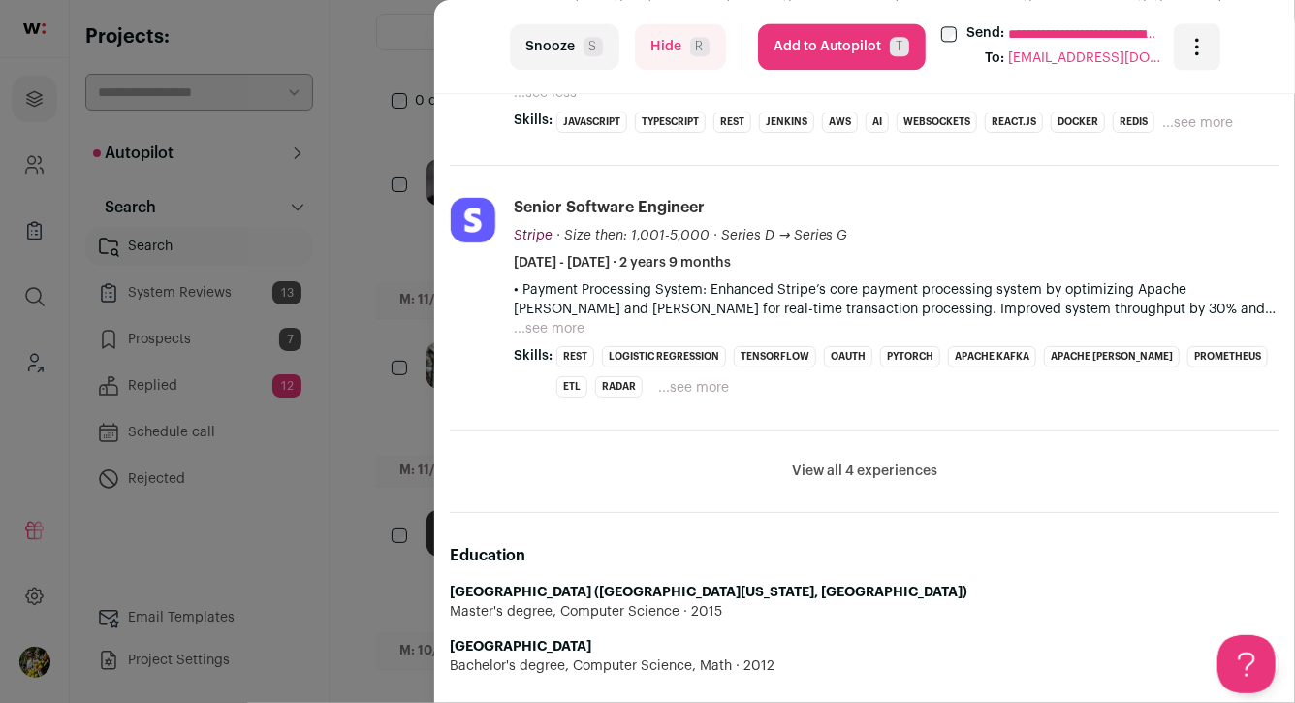
click at [426, 260] on div "**********" at bounding box center [647, 351] width 1295 height 703
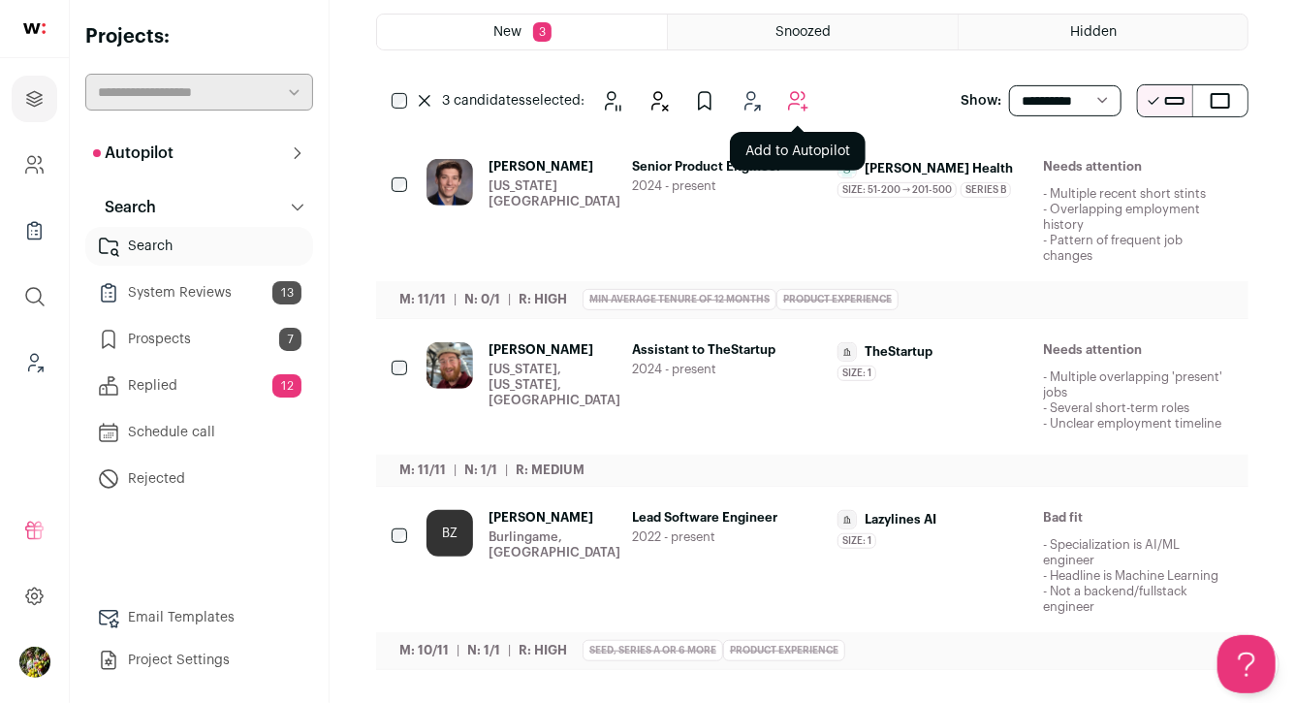
click at [802, 102] on icon "Add to Autopilot" at bounding box center [797, 100] width 23 height 23
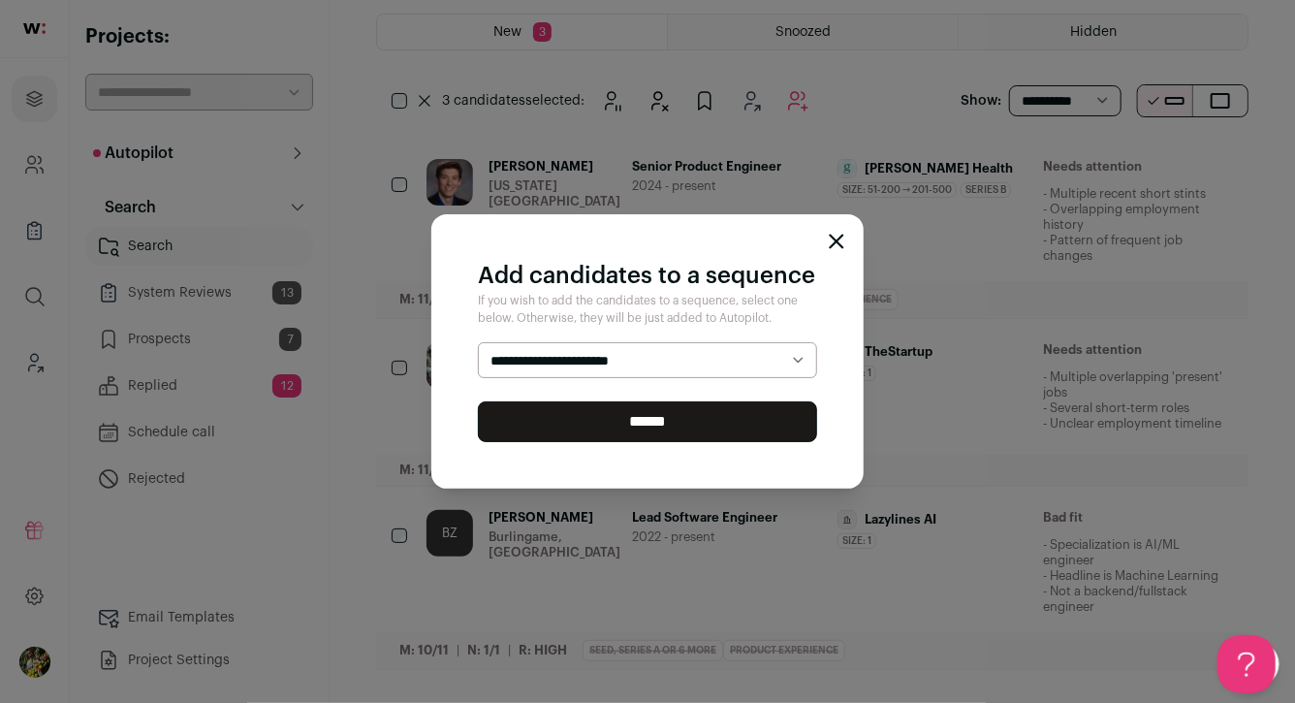
select select "*****"
click at [478, 342] on select "**********" at bounding box center [647, 360] width 339 height 37
click at [705, 426] on input "******" at bounding box center [647, 421] width 339 height 41
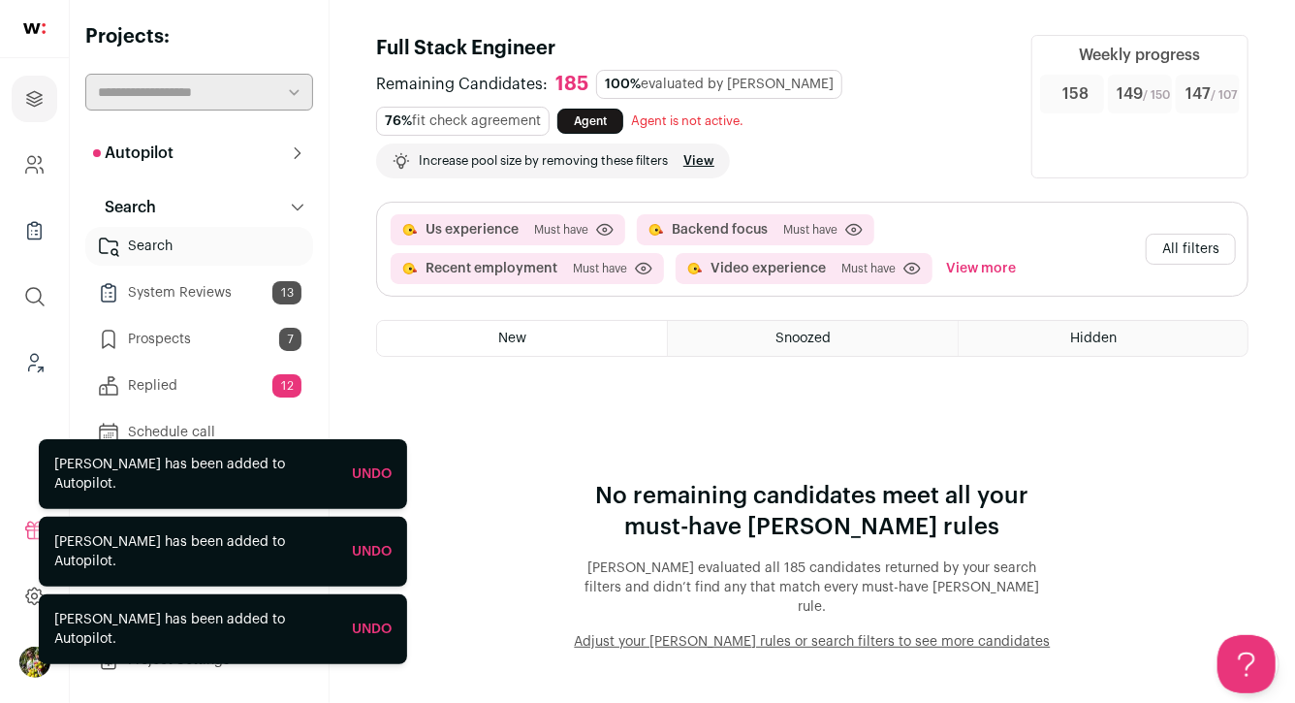
scroll to position [0, 0]
click at [1218, 254] on button "All filters" at bounding box center [1191, 249] width 90 height 31
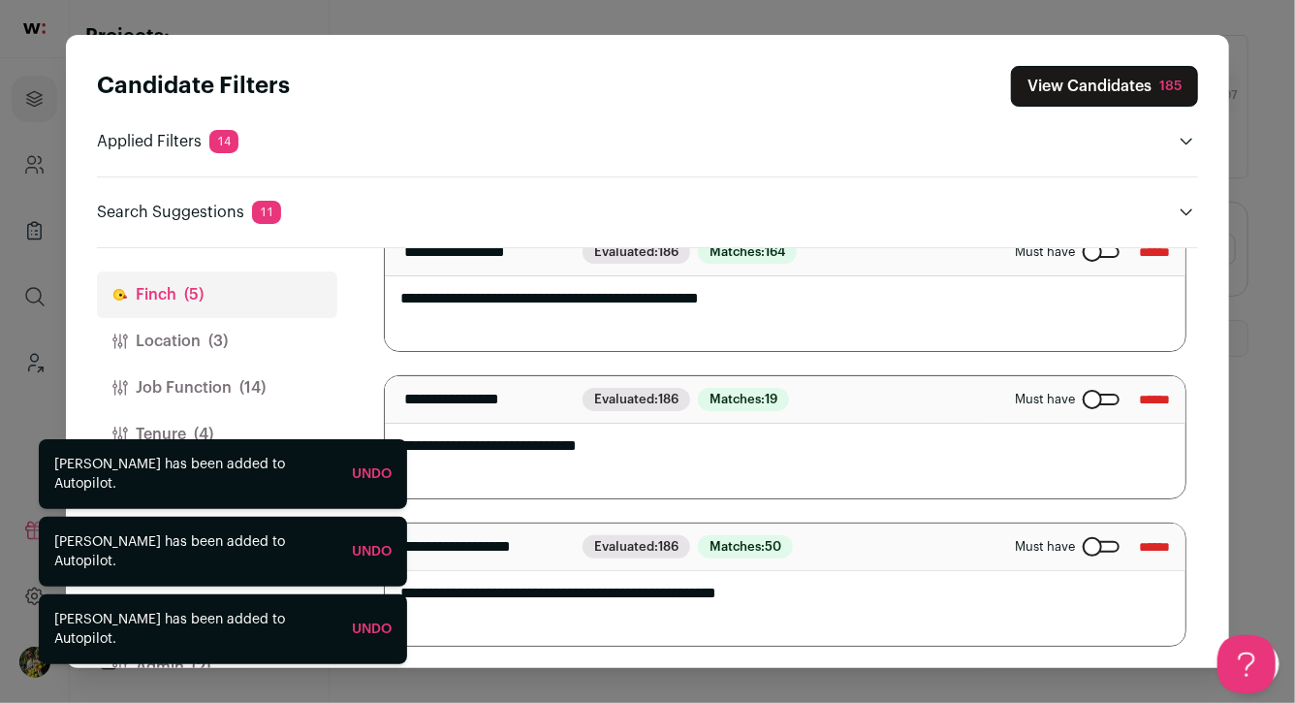
click at [1083, 403] on div "Close modal via background" at bounding box center [1101, 400] width 37 height 12
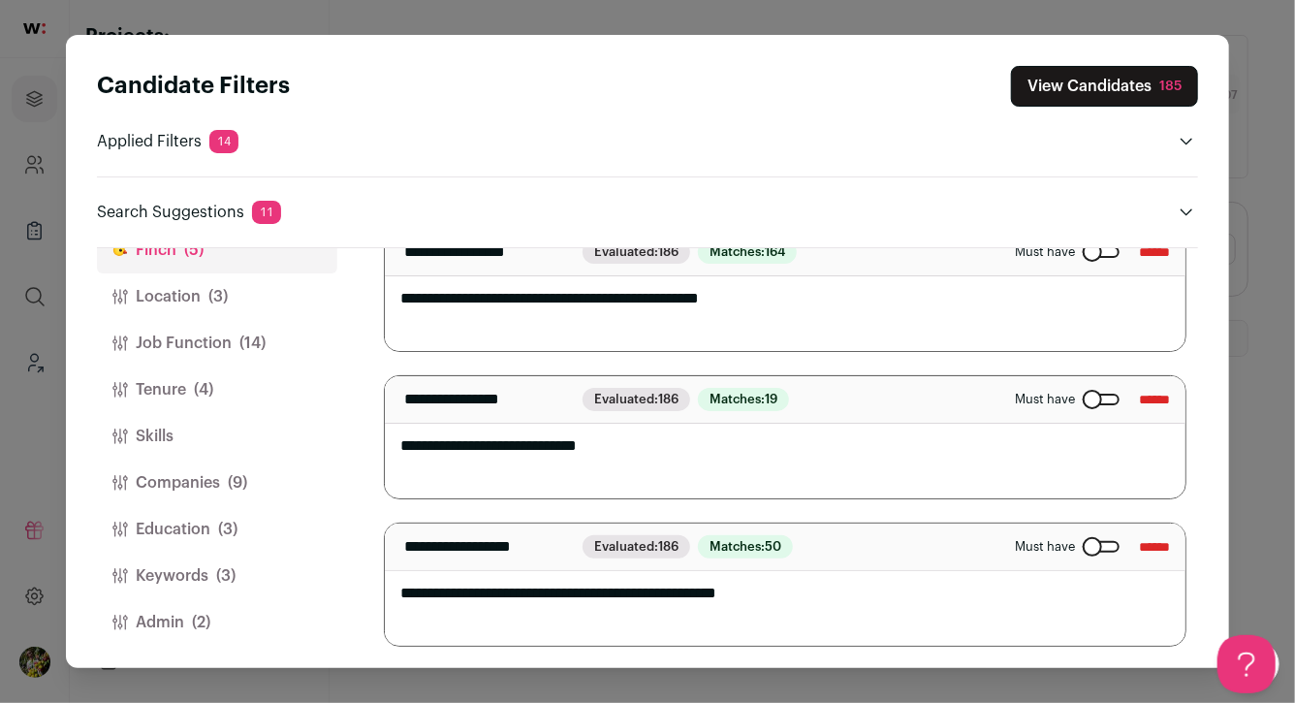
click at [205, 625] on span "(2)" at bounding box center [201, 622] width 18 height 23
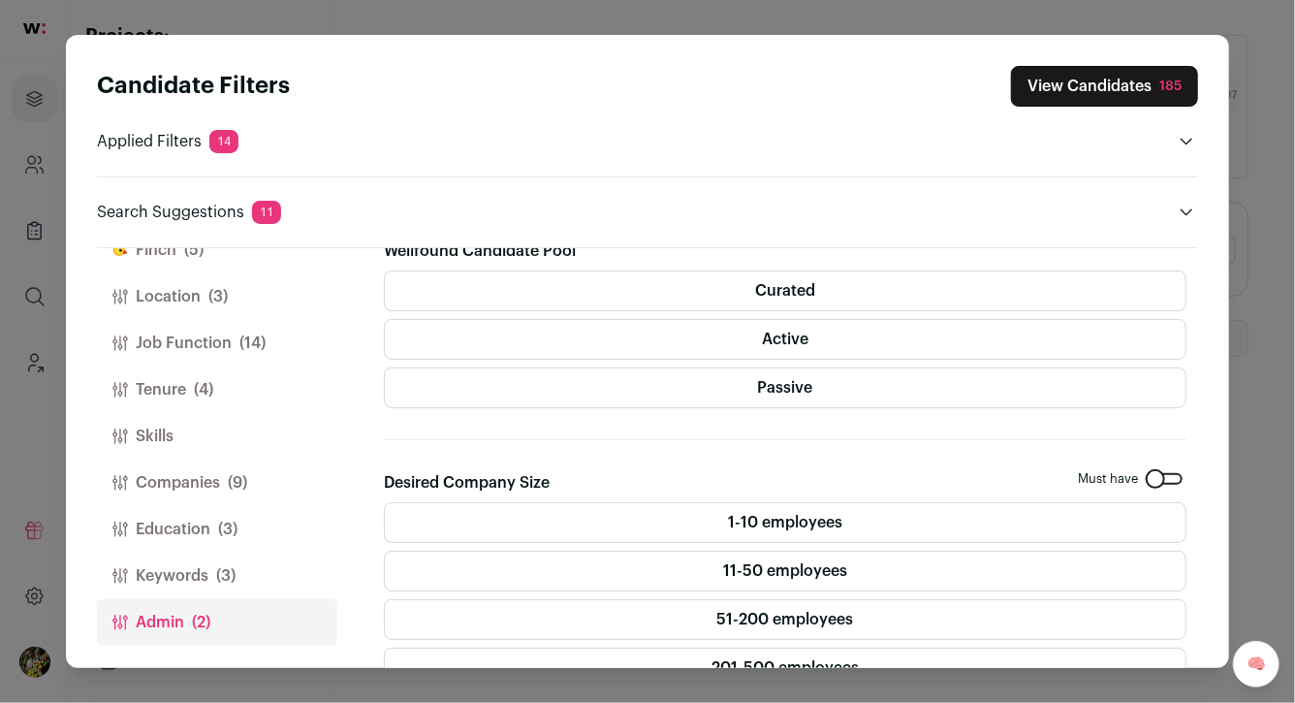
click at [510, 393] on label "Passive" at bounding box center [785, 387] width 803 height 41
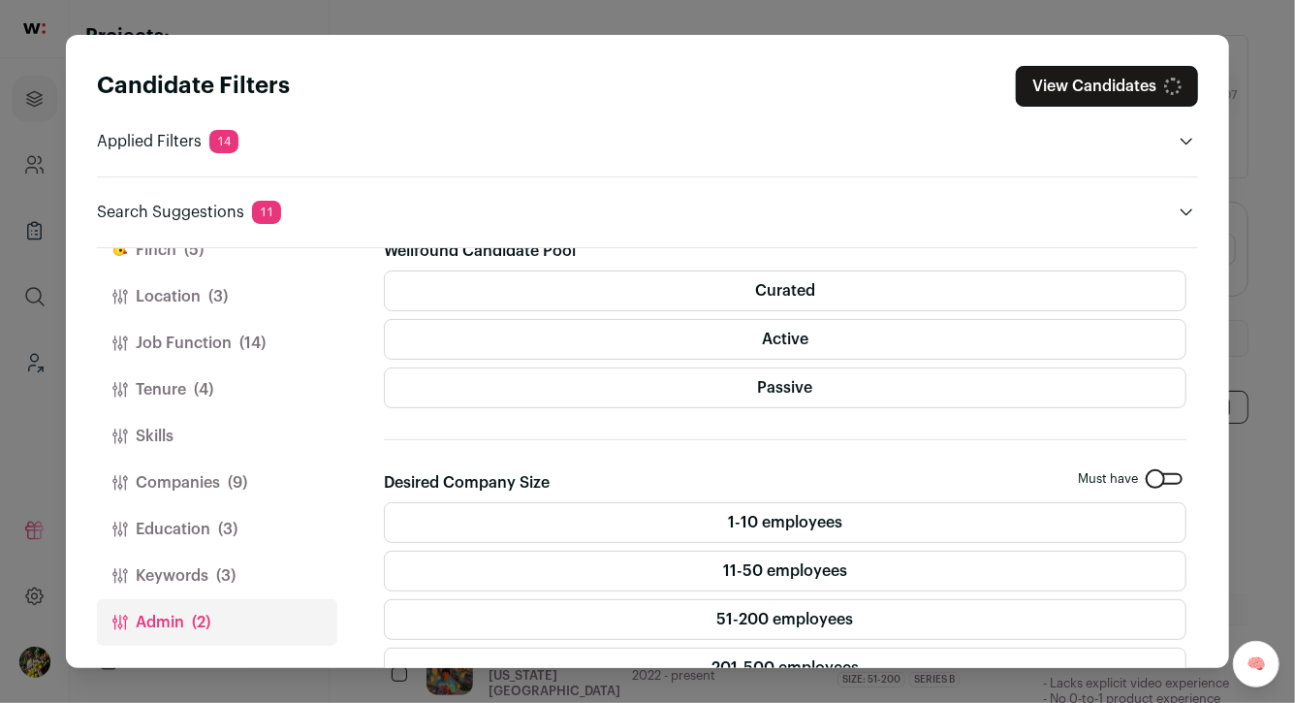
click at [1143, 94] on button "View Candidates" at bounding box center [1107, 86] width 182 height 41
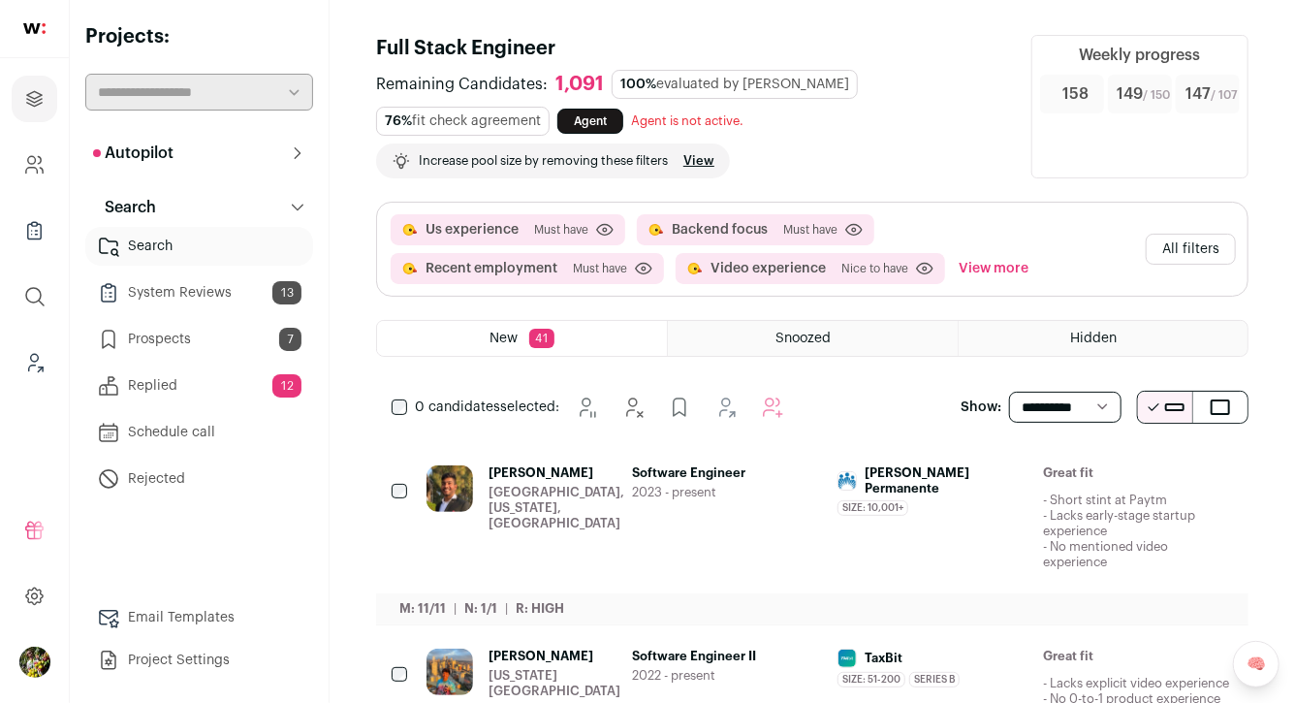
click at [1174, 248] on button "All filters" at bounding box center [1191, 249] width 90 height 31
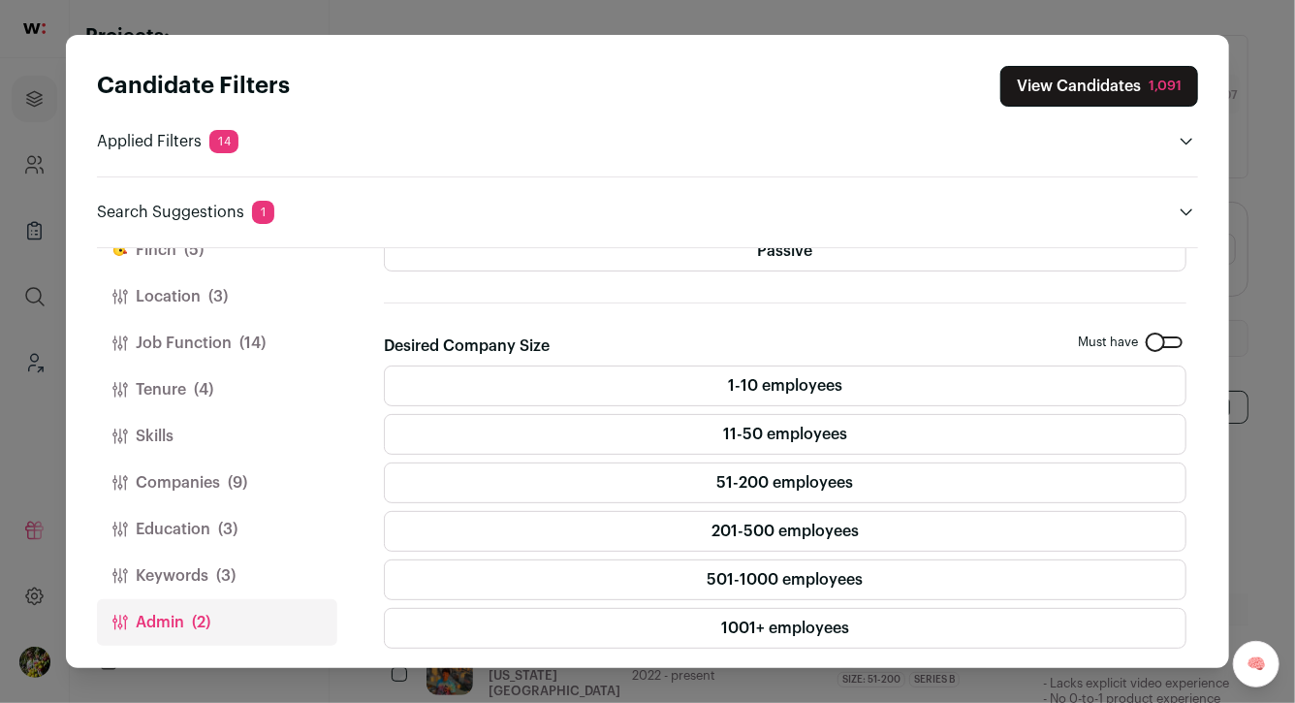
scroll to position [0, 0]
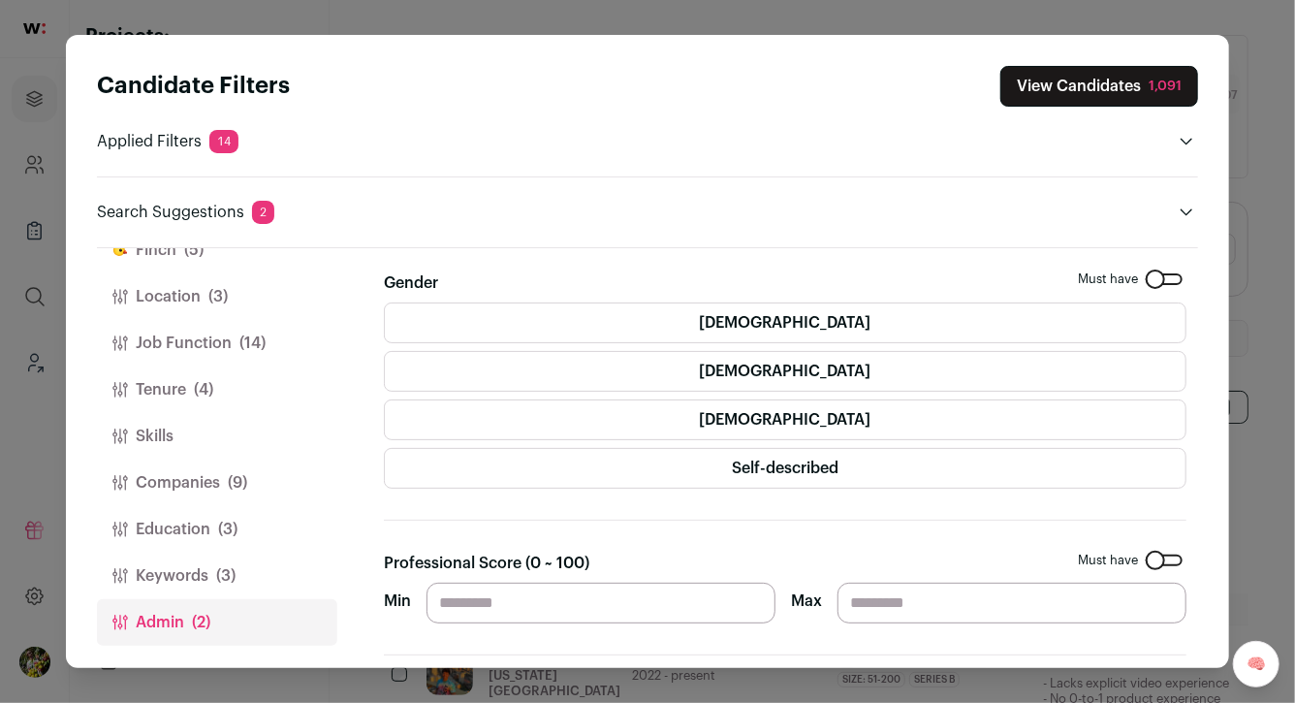
click at [1123, 95] on button "View Candidates 1,091" at bounding box center [1100, 86] width 198 height 41
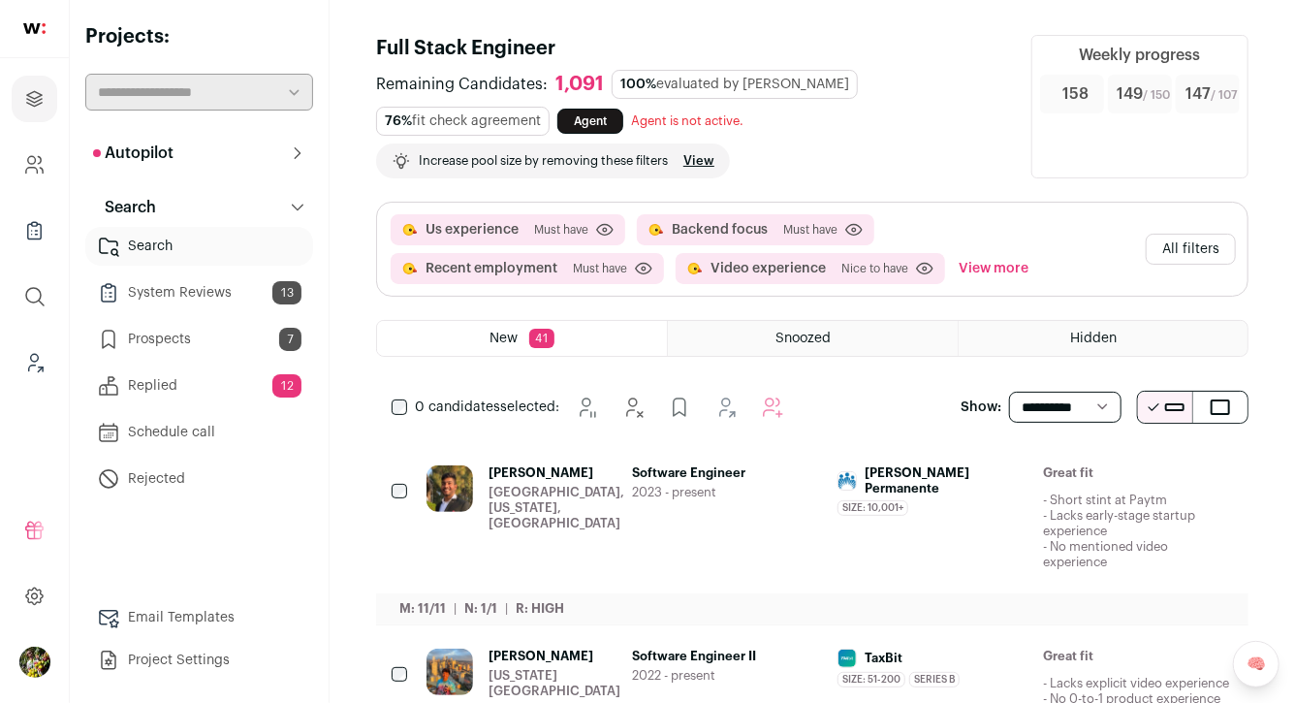
click at [1176, 252] on button "All filters" at bounding box center [1191, 249] width 90 height 31
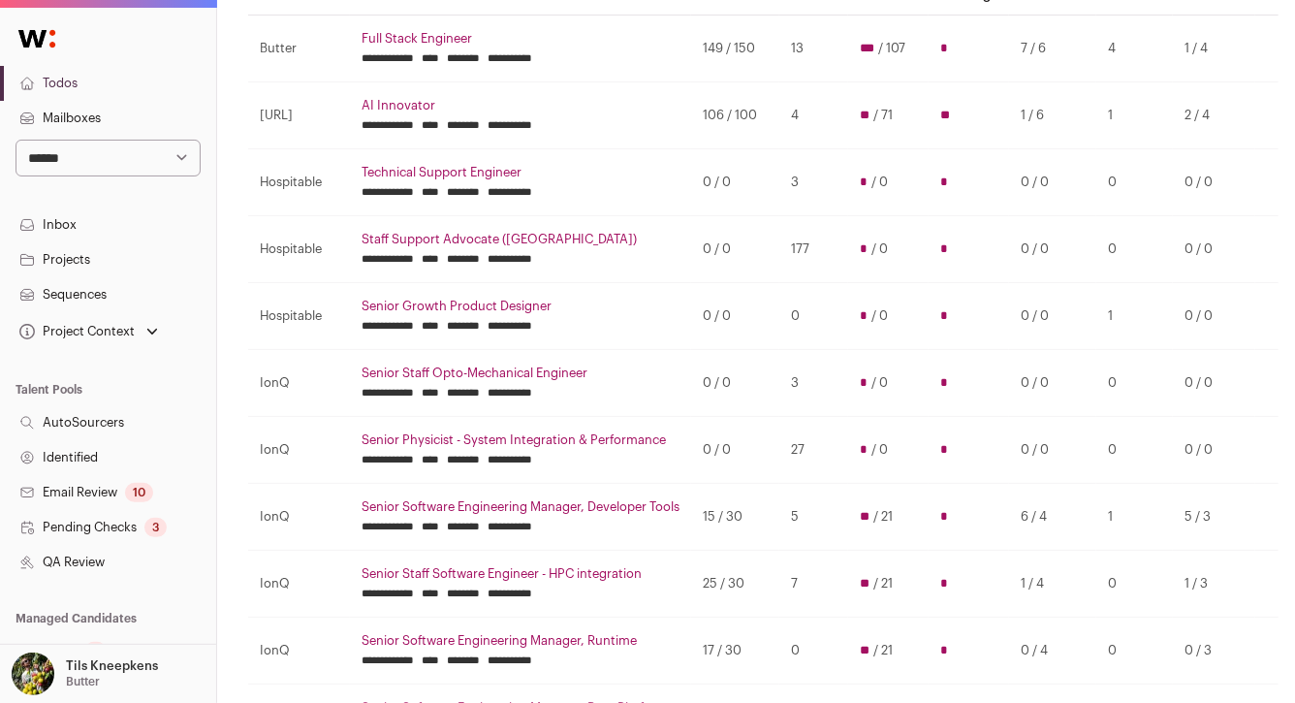
scroll to position [221, 0]
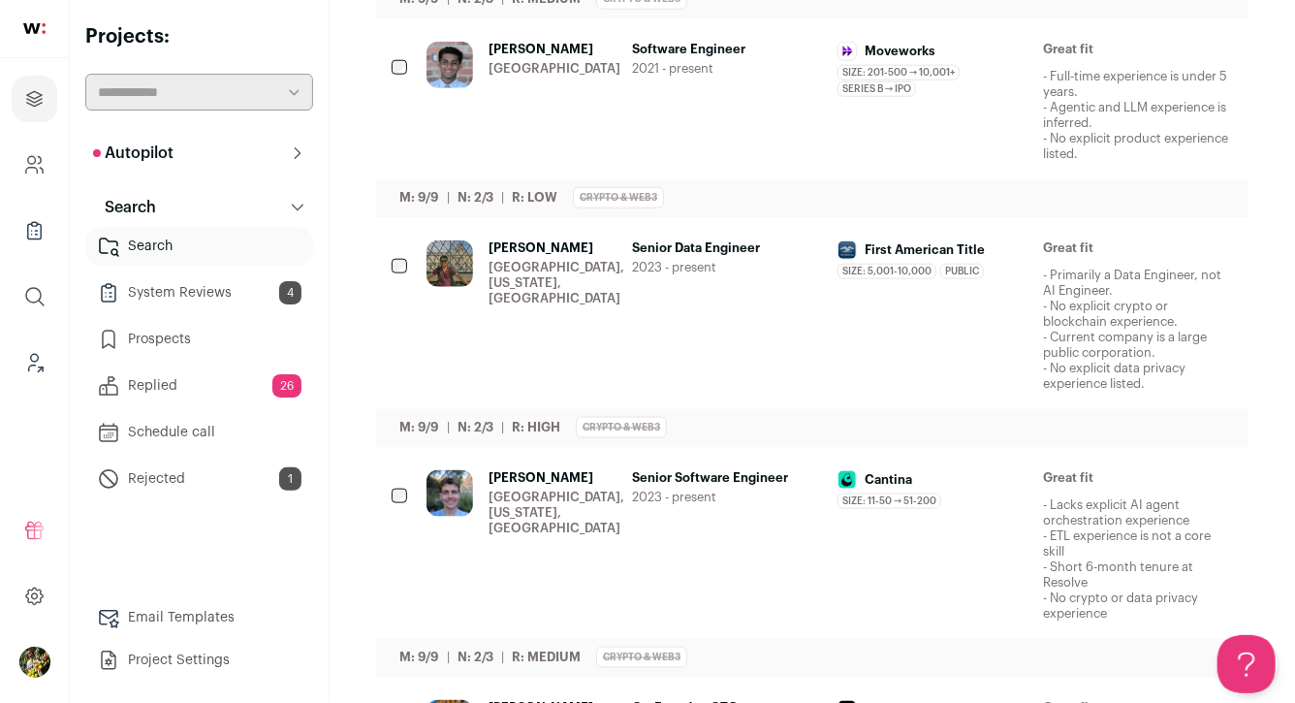
scroll to position [965, 0]
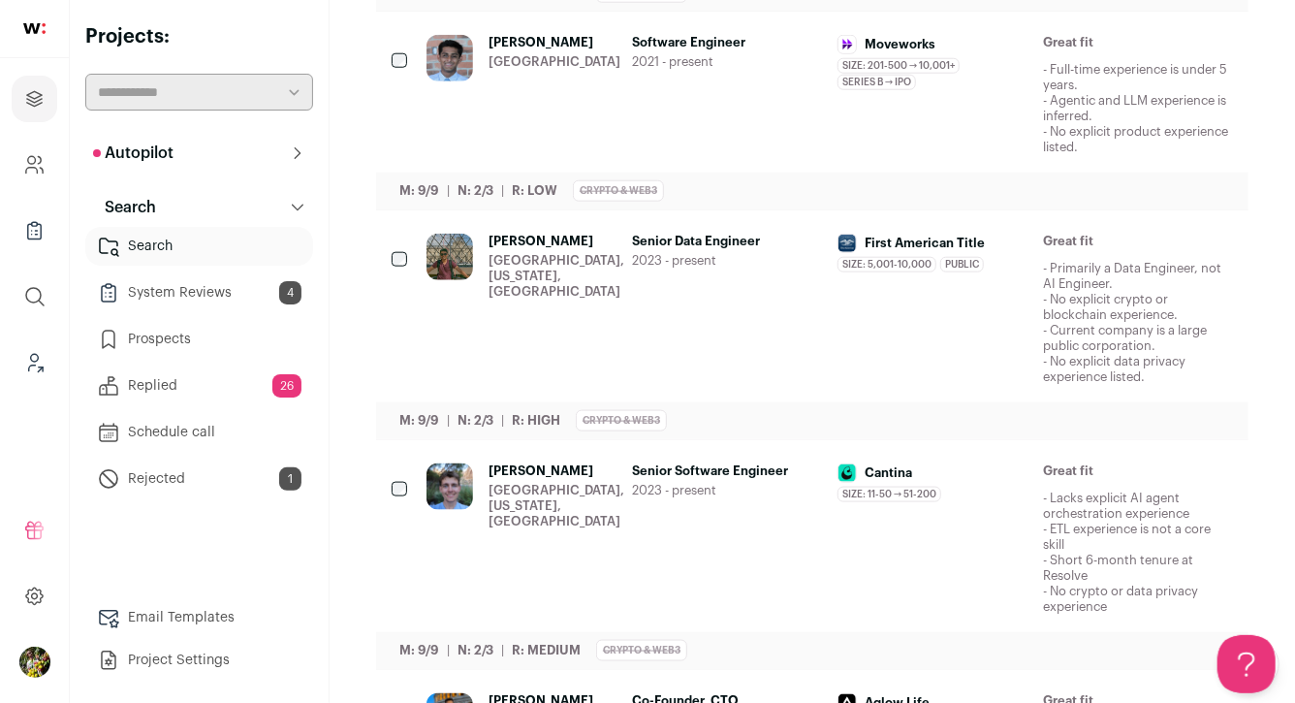
click at [617, 105] on div "Sahil Rao San Francisco Bay Area Software Engineer 2021 - present Moveworks Siz…" at bounding box center [830, 95] width 807 height 120
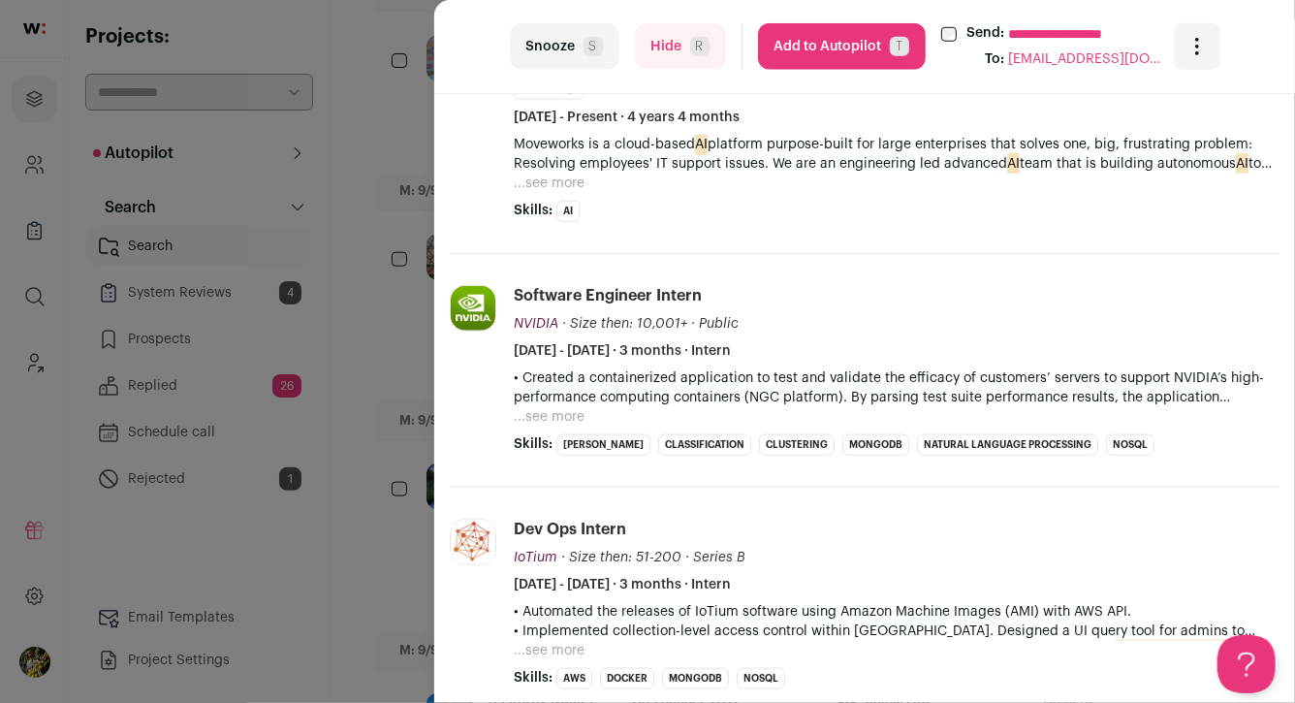
scroll to position [816, 0]
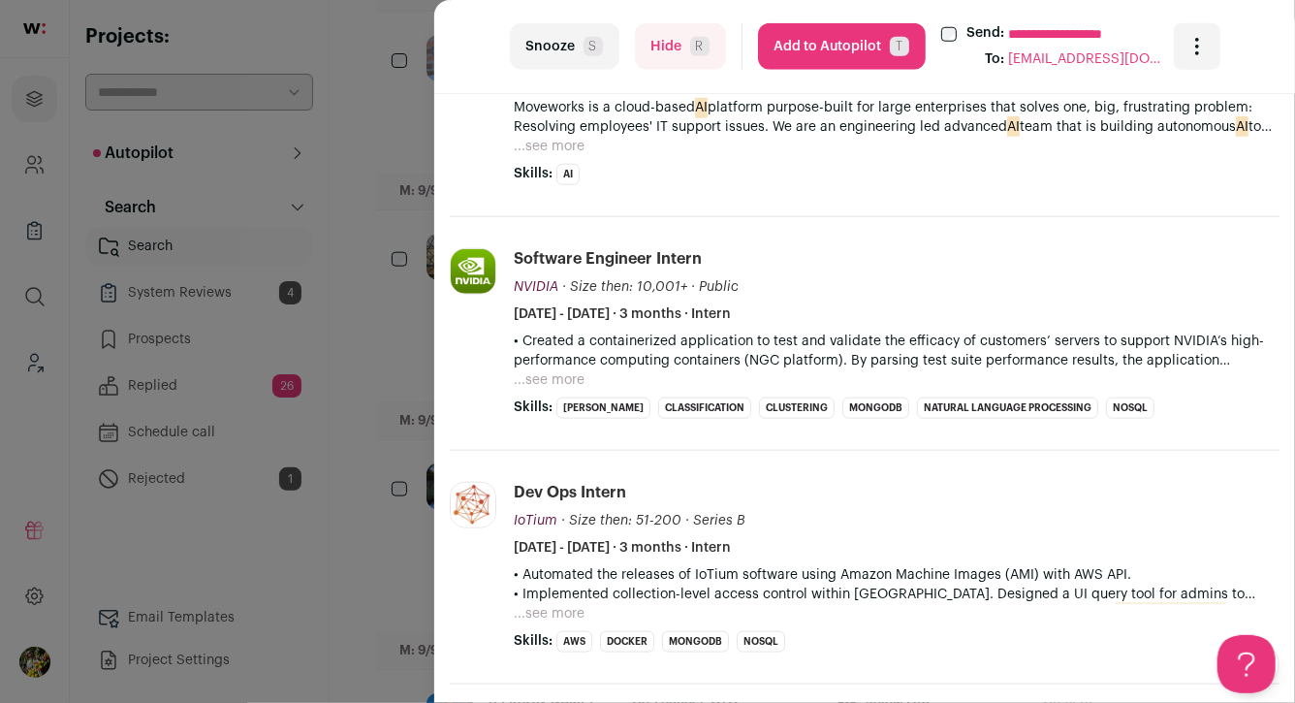
click at [393, 201] on div "**********" at bounding box center [647, 351] width 1295 height 703
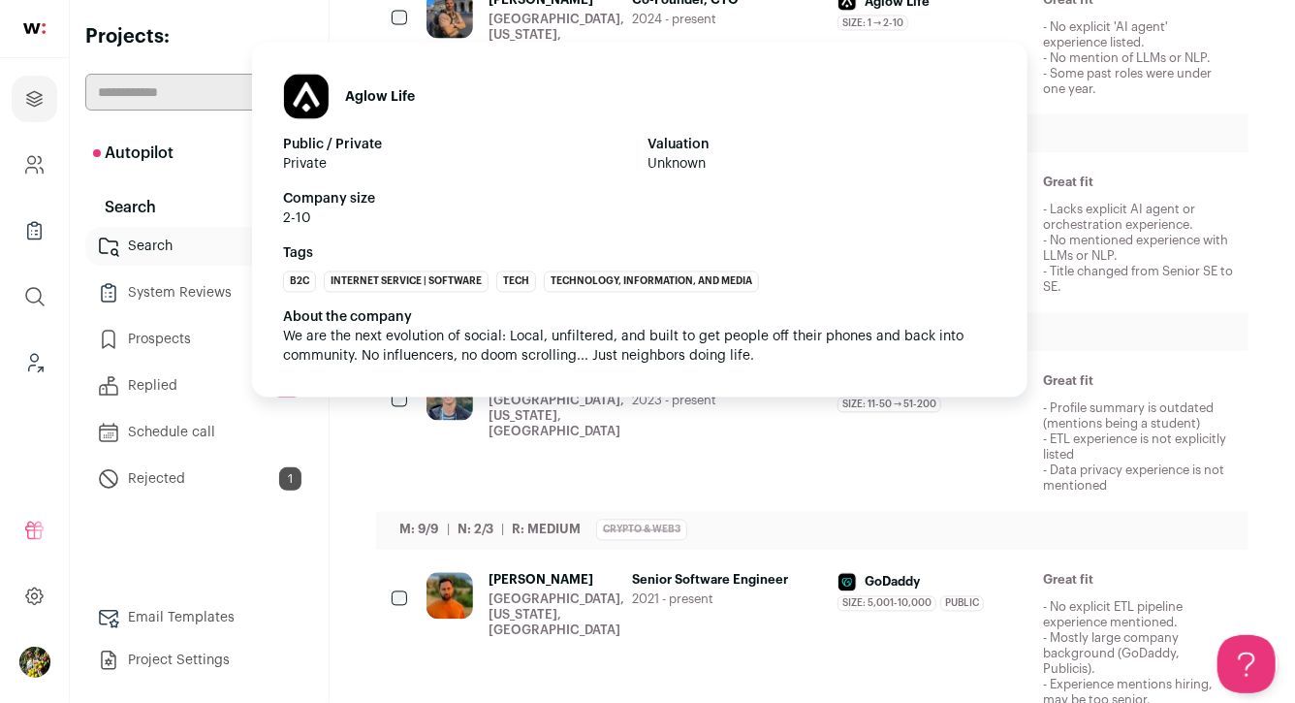
scroll to position [1668, 0]
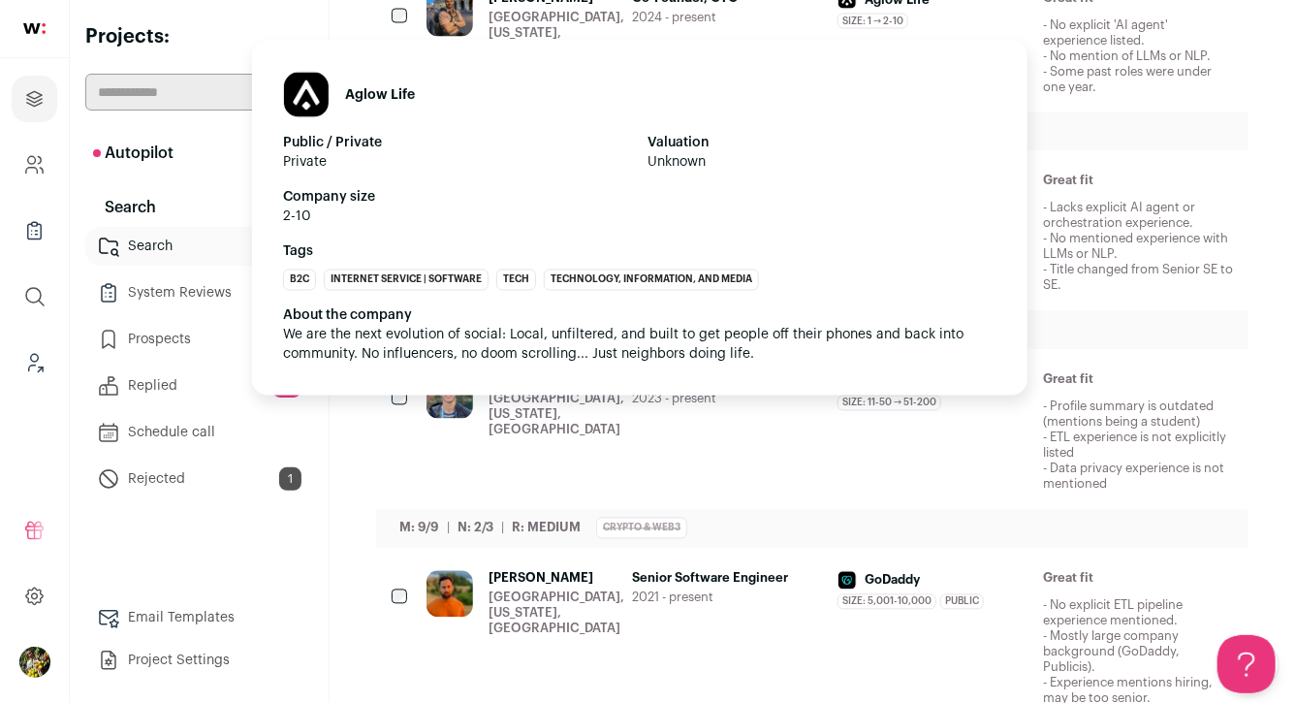
click at [1005, 10] on div "Aglow Life" at bounding box center [933, -1] width 190 height 19
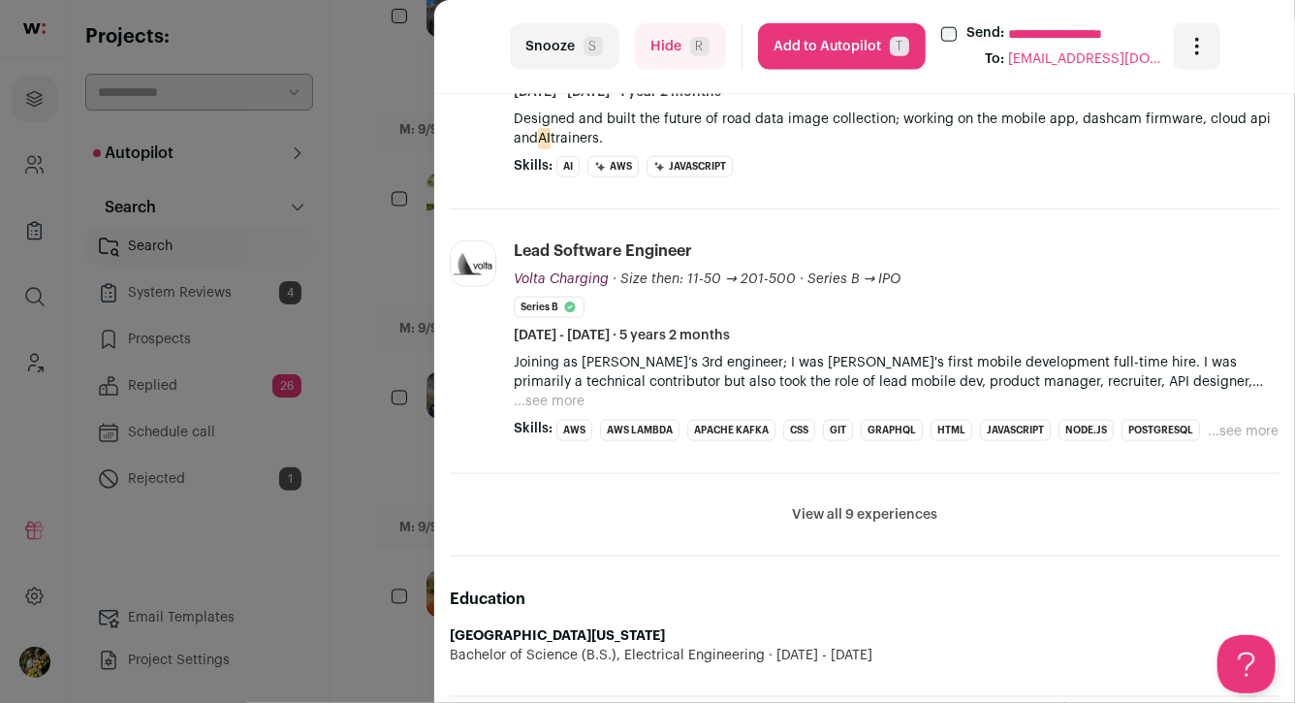
scroll to position [1079, 0]
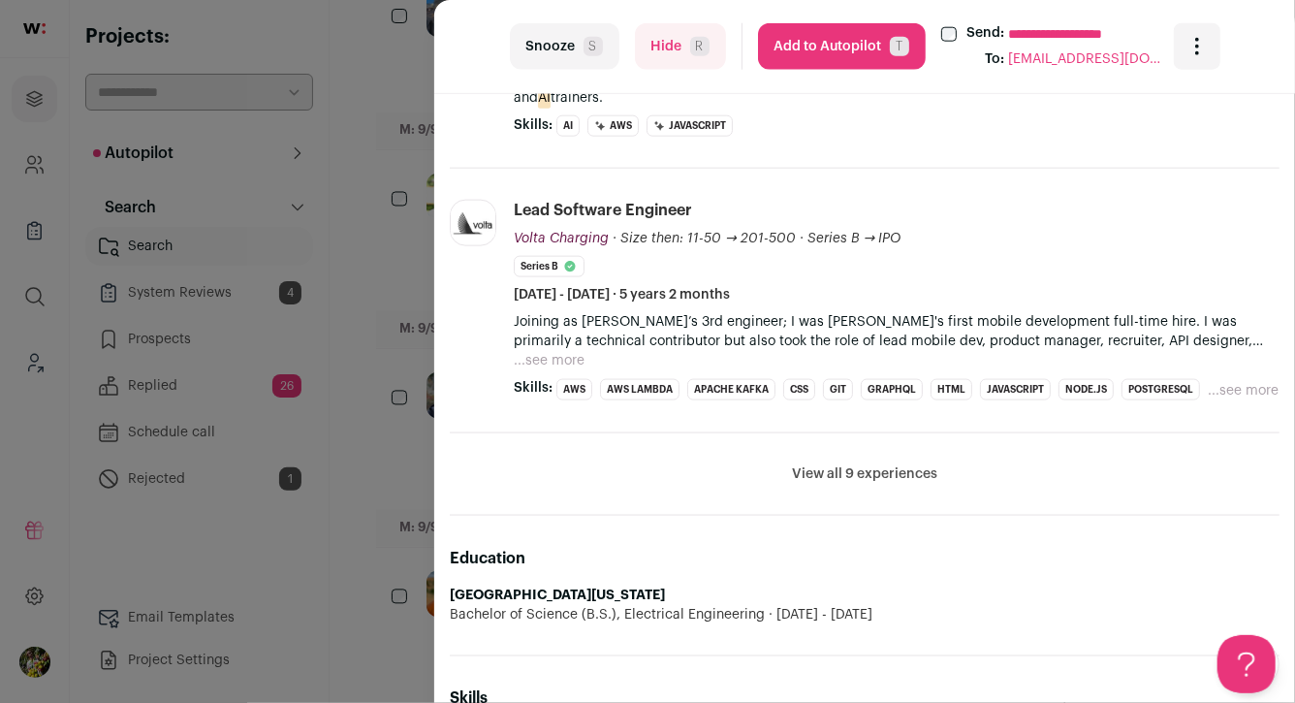
click at [397, 398] on div "**********" at bounding box center [647, 351] width 1295 height 703
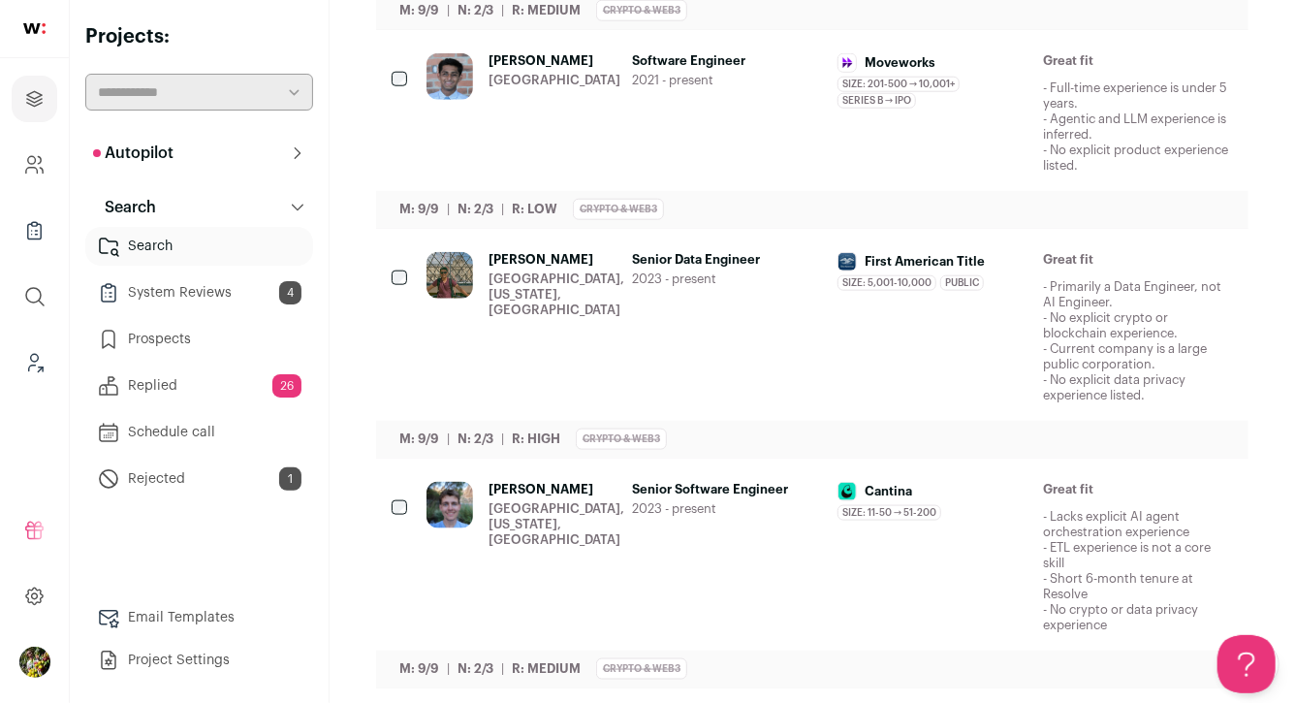
scroll to position [0, 0]
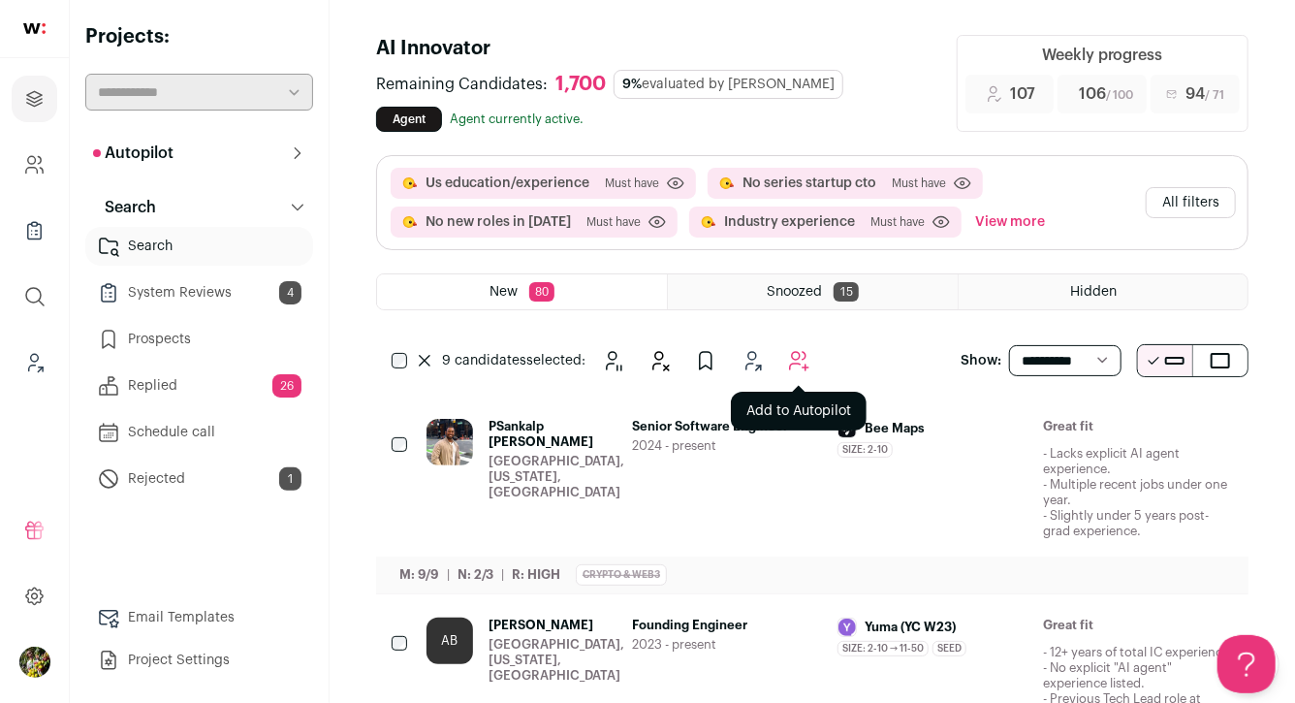
click at [792, 355] on icon "Add to Autopilot" at bounding box center [799, 361] width 18 height 18
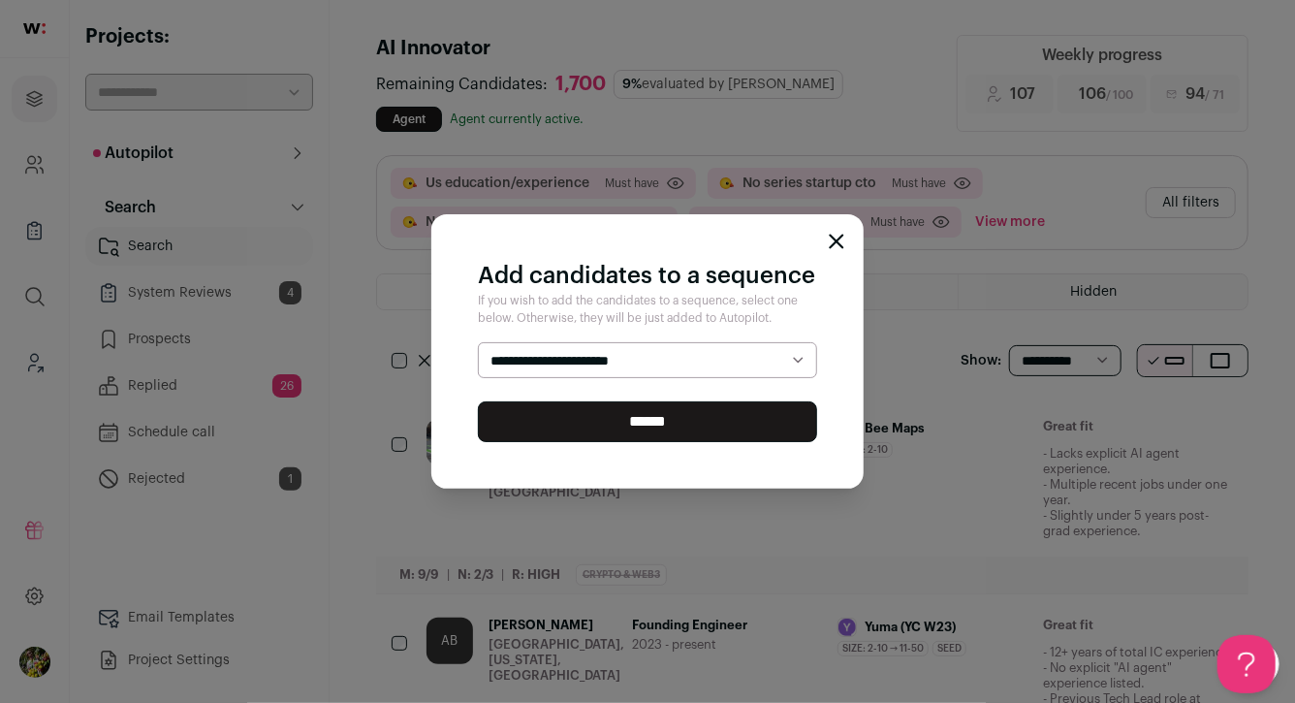
select select "*****"
click at [478, 342] on select "**********" at bounding box center [647, 360] width 339 height 37
click at [711, 426] on input "******" at bounding box center [647, 421] width 339 height 41
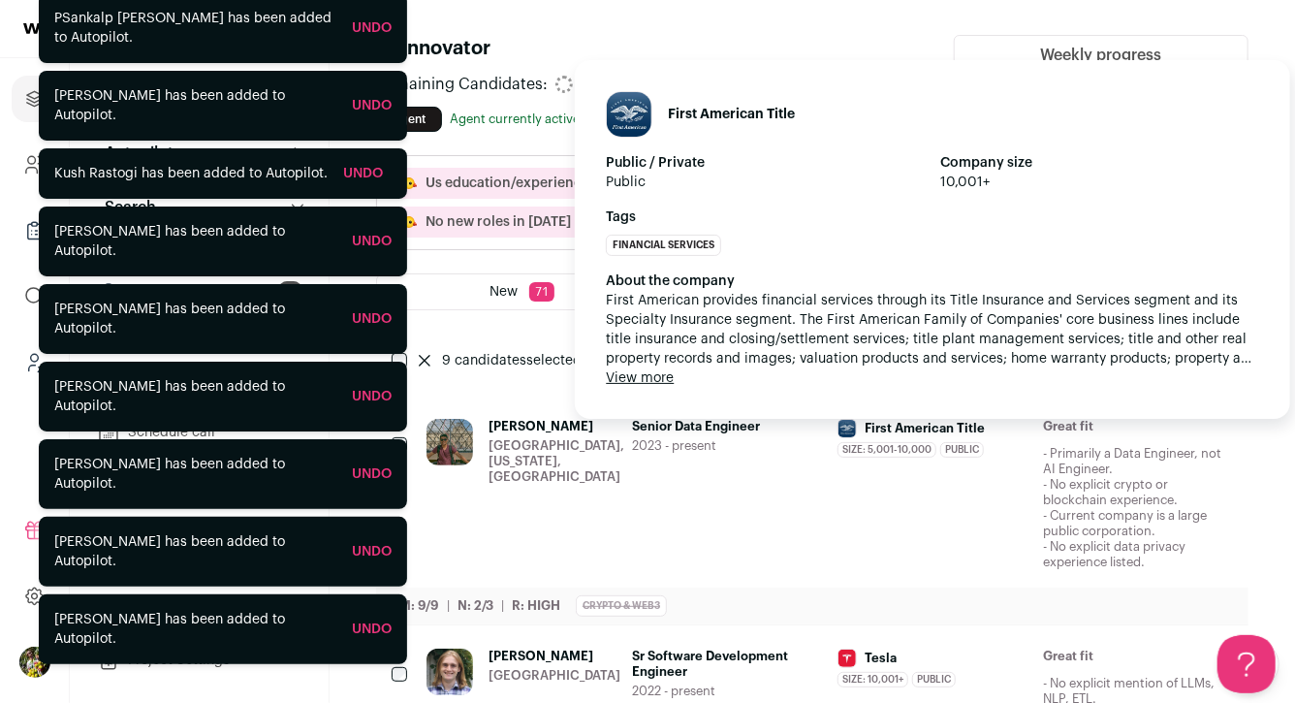
click at [906, 414] on div "First American Title Public / Private Public Company size 10,001+ Tags Financia…" at bounding box center [933, 239] width 716 height 359
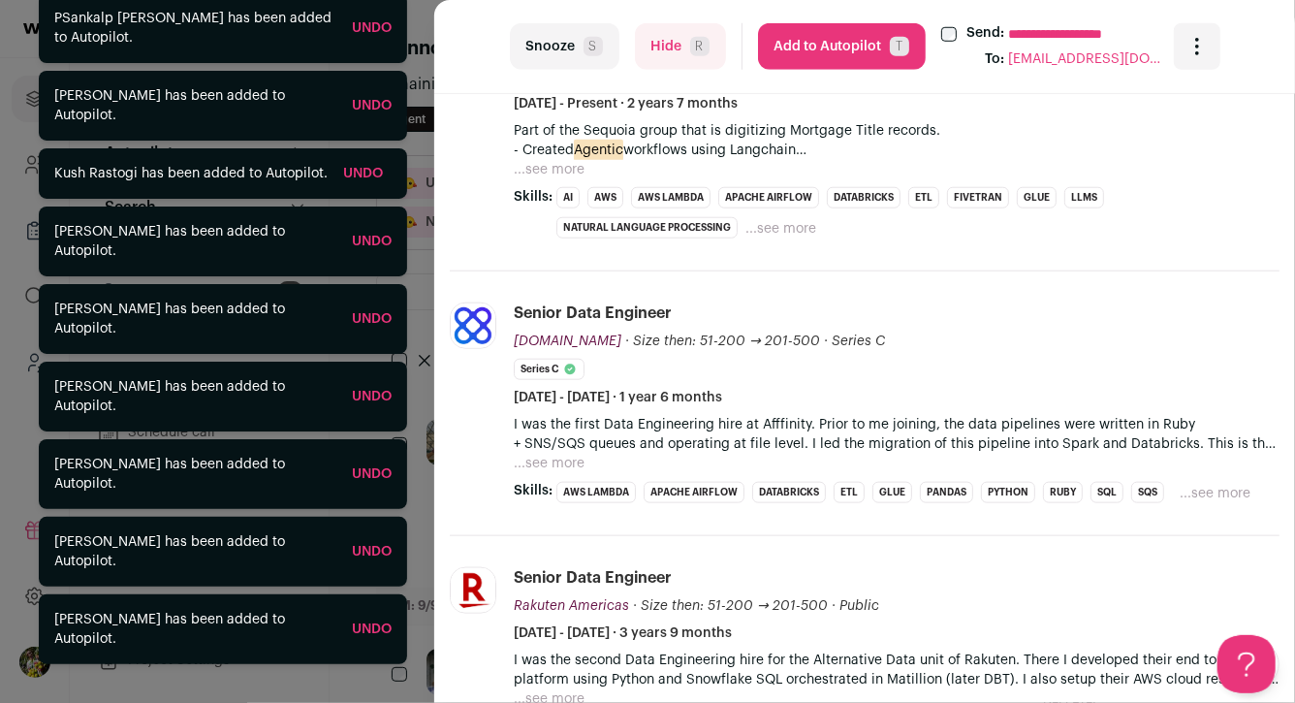
scroll to position [776, 0]
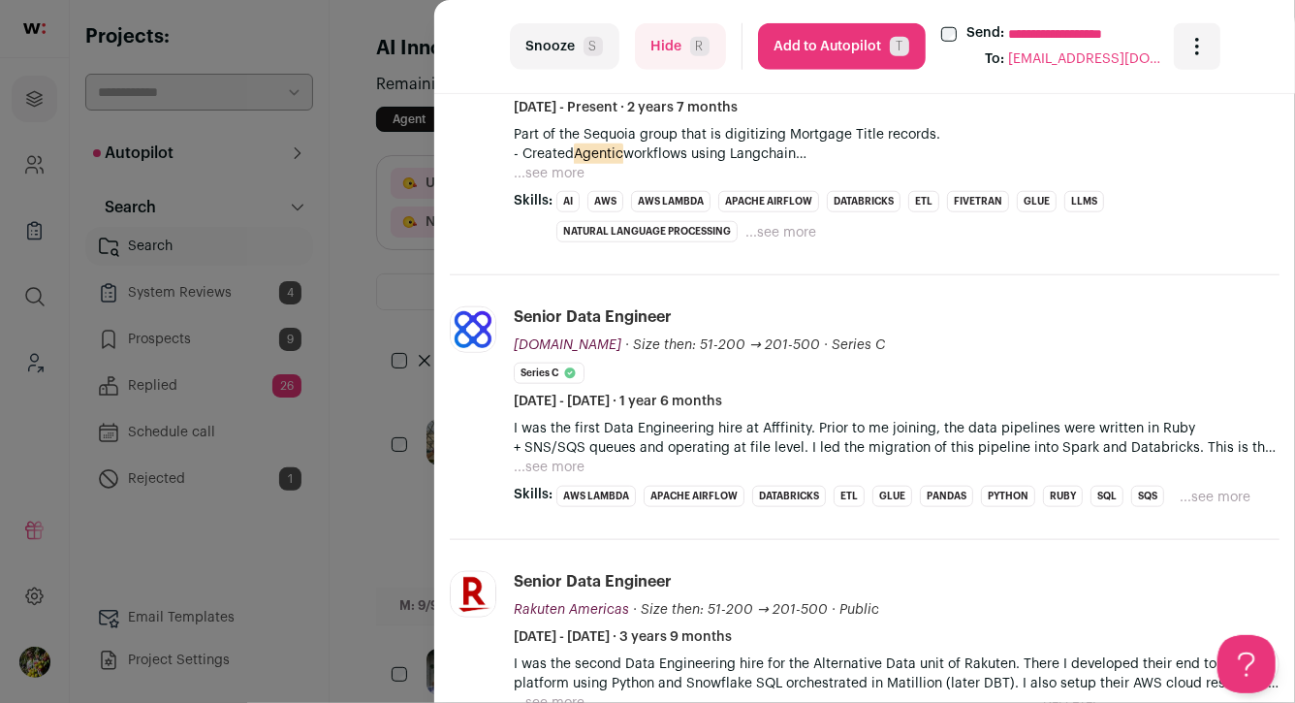
click at [564, 172] on button "...see more" at bounding box center [549, 173] width 71 height 19
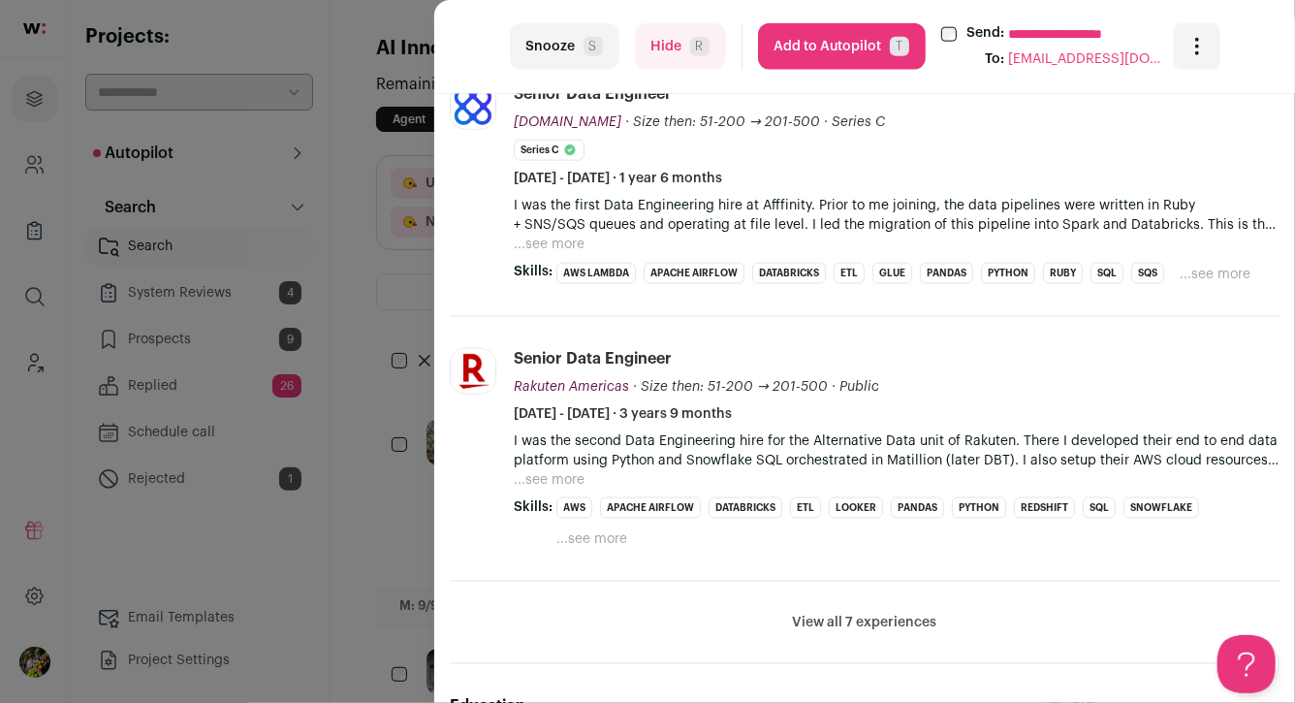
scroll to position [1159, 0]
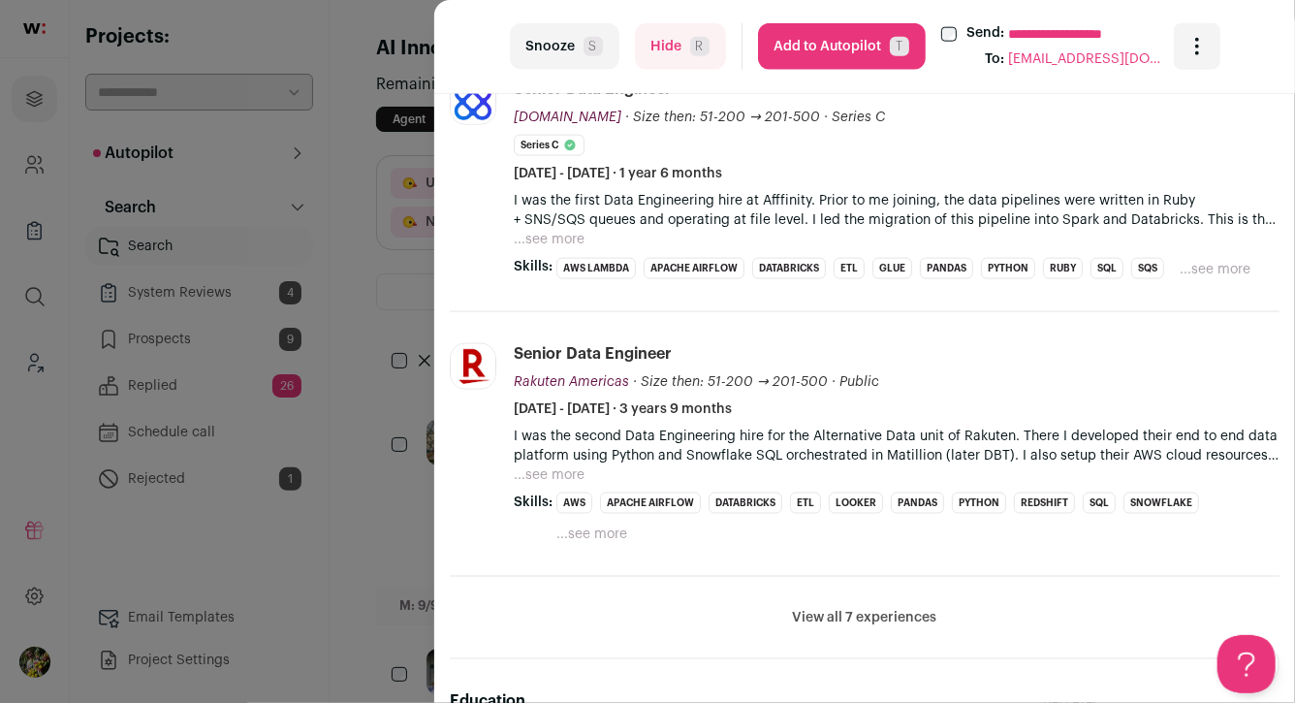
click at [862, 47] on button "Add to Autopilot T" at bounding box center [842, 46] width 168 height 47
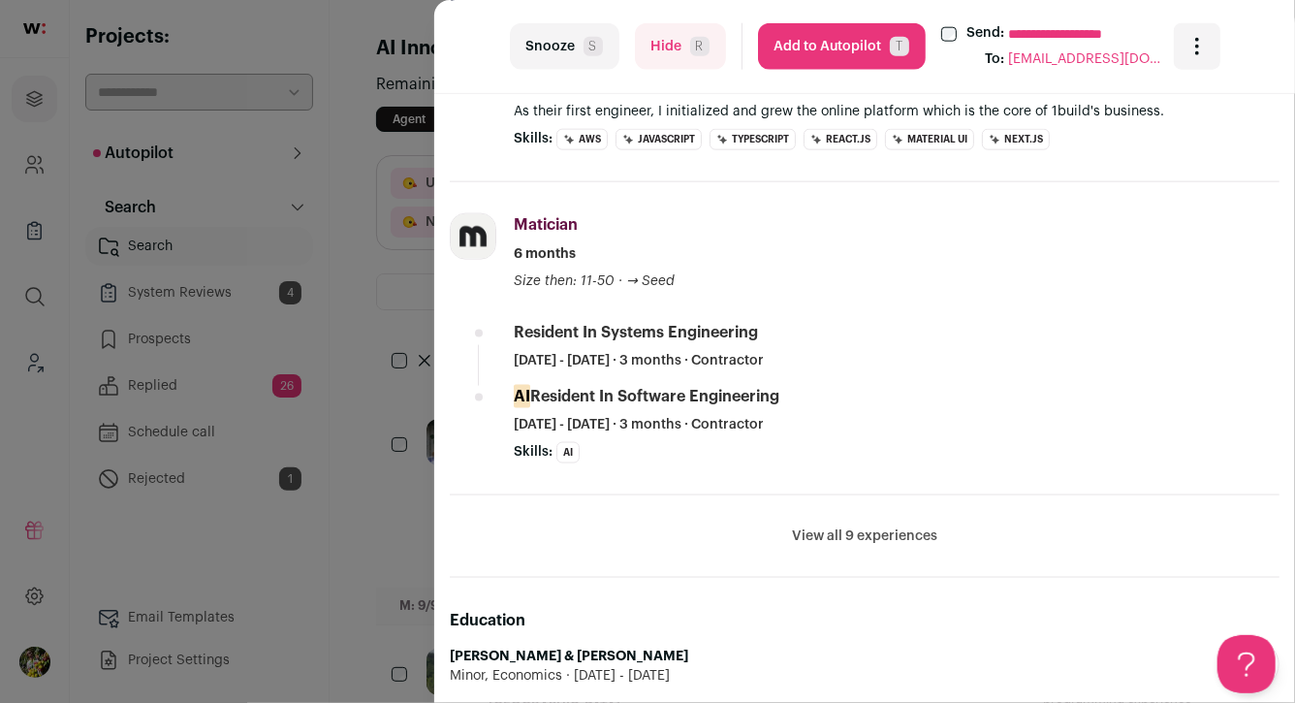
scroll to position [1366, 0]
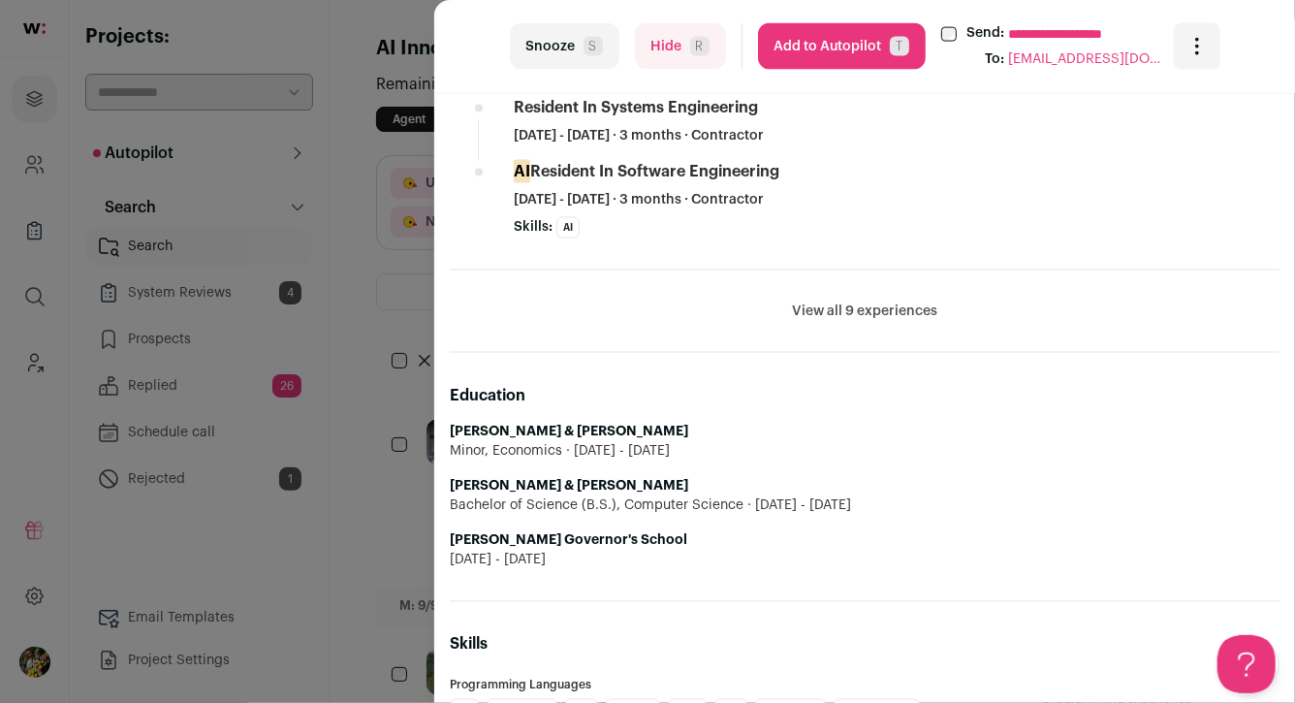
click at [847, 48] on button "Add to Autopilot T" at bounding box center [842, 46] width 168 height 47
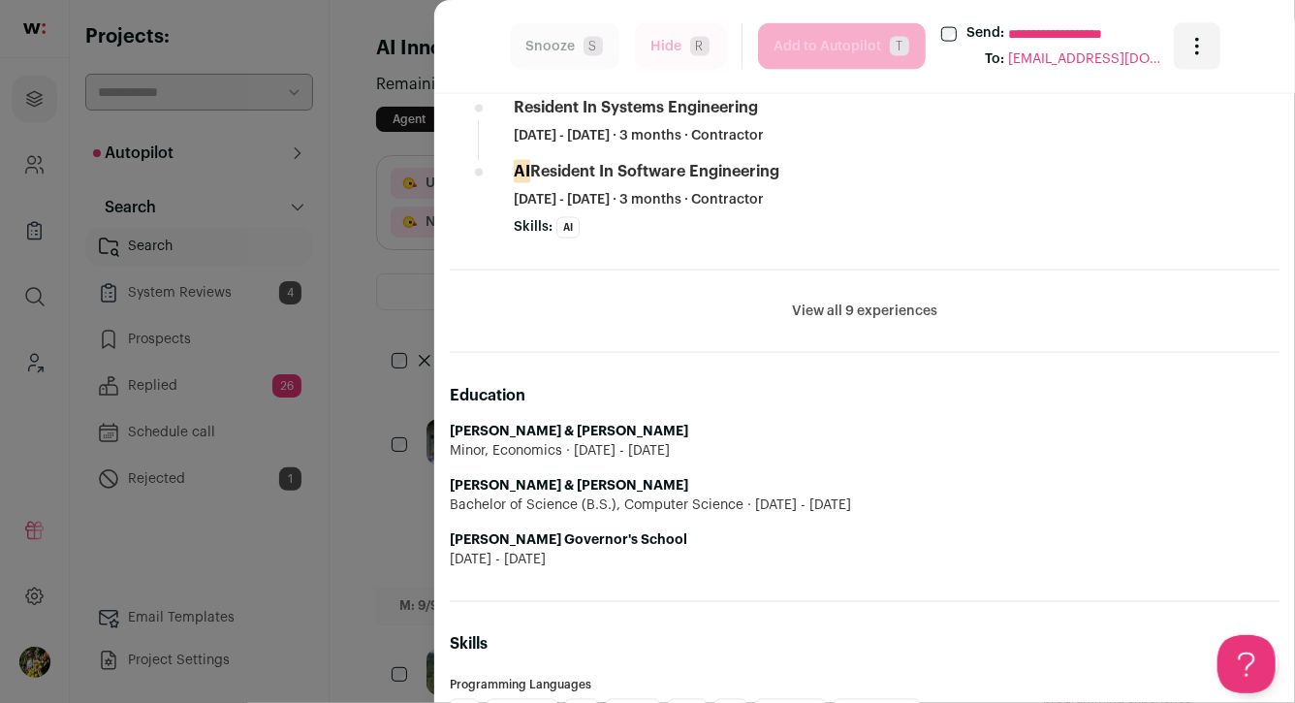
click at [387, 238] on div "**********" at bounding box center [647, 351] width 1295 height 703
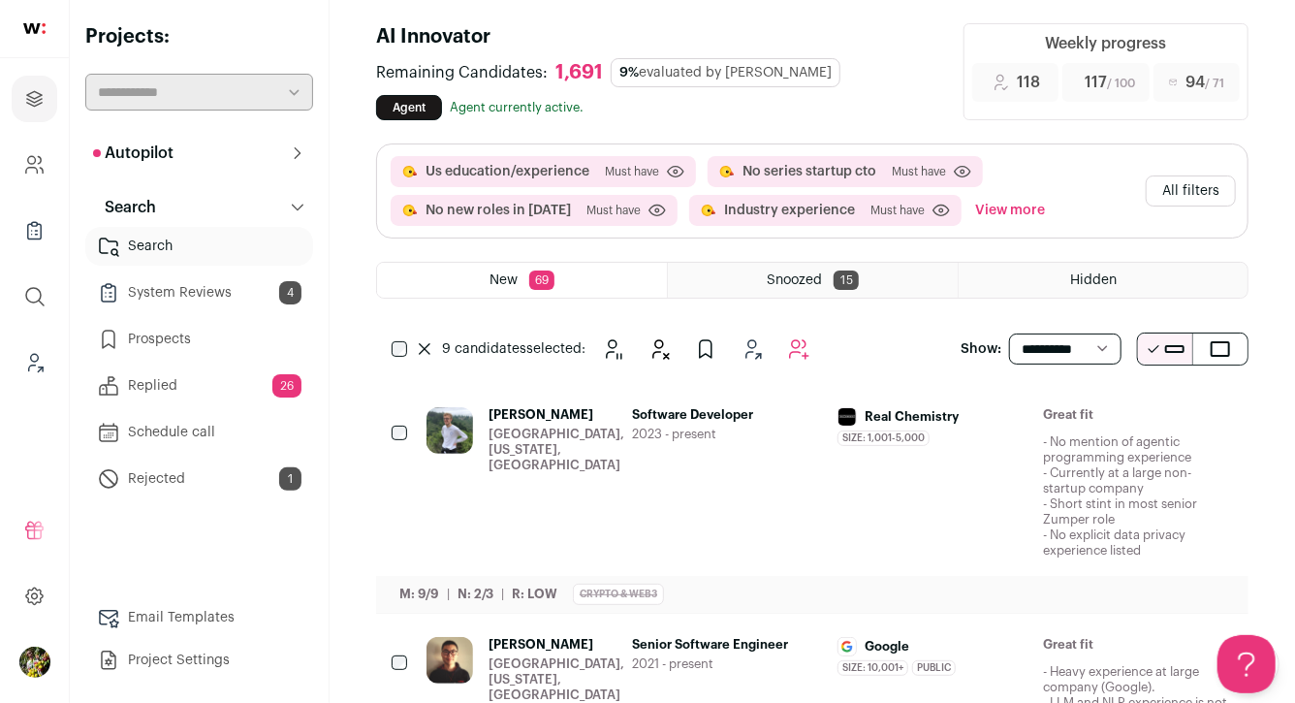
scroll to position [0, 0]
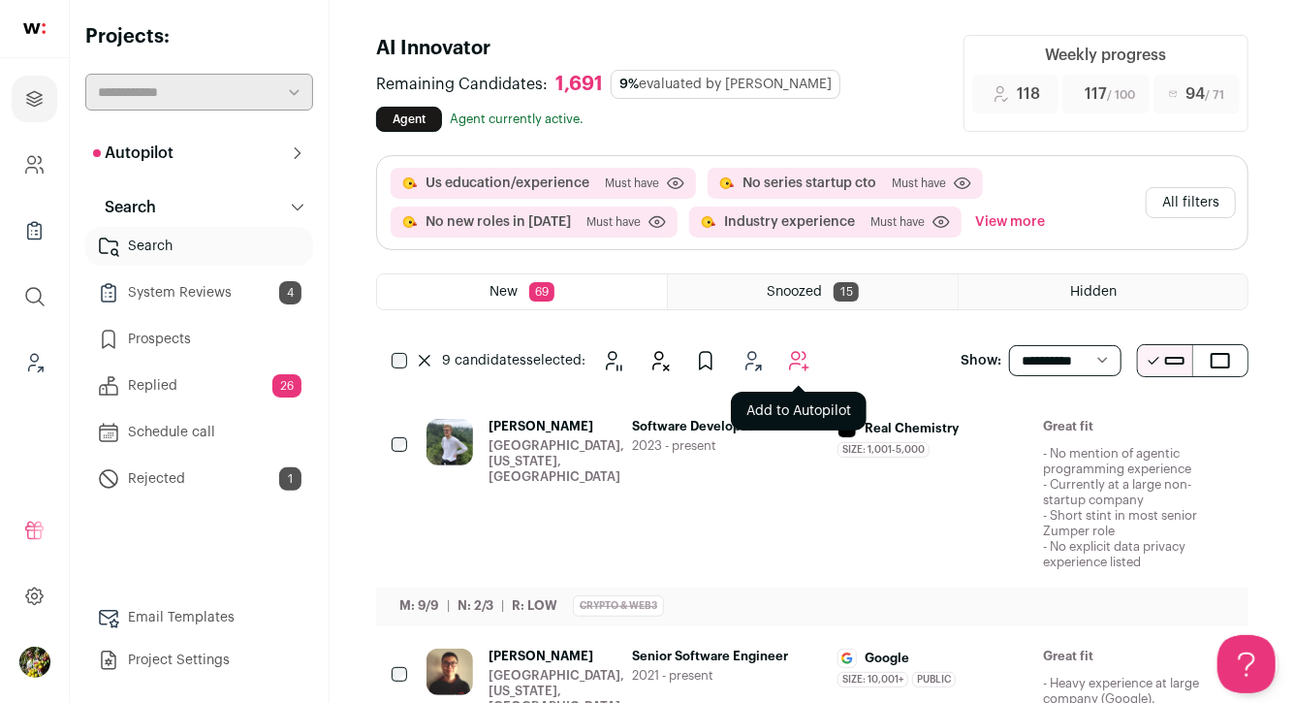
click at [809, 366] on icon "Add to Autopilot" at bounding box center [798, 360] width 23 height 23
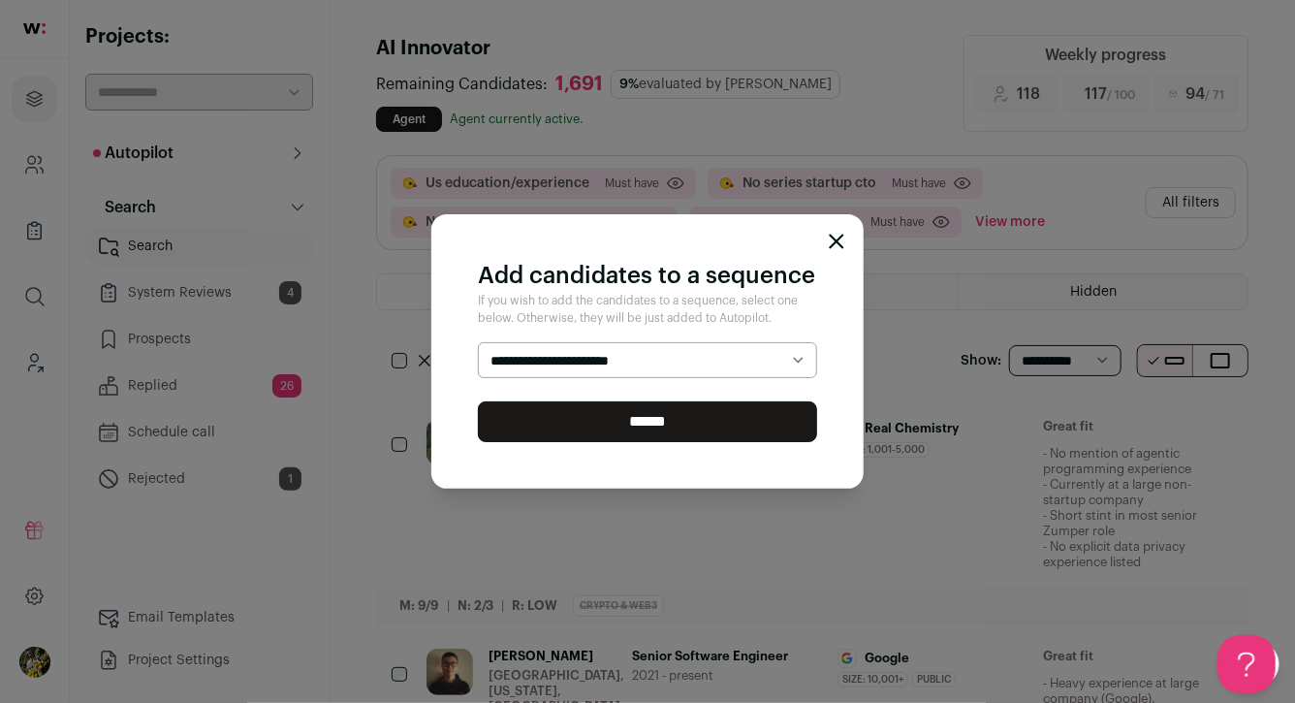
select select "*****"
click at [478, 342] on select "**********" at bounding box center [647, 360] width 339 height 37
click at [757, 429] on input "******" at bounding box center [647, 421] width 339 height 41
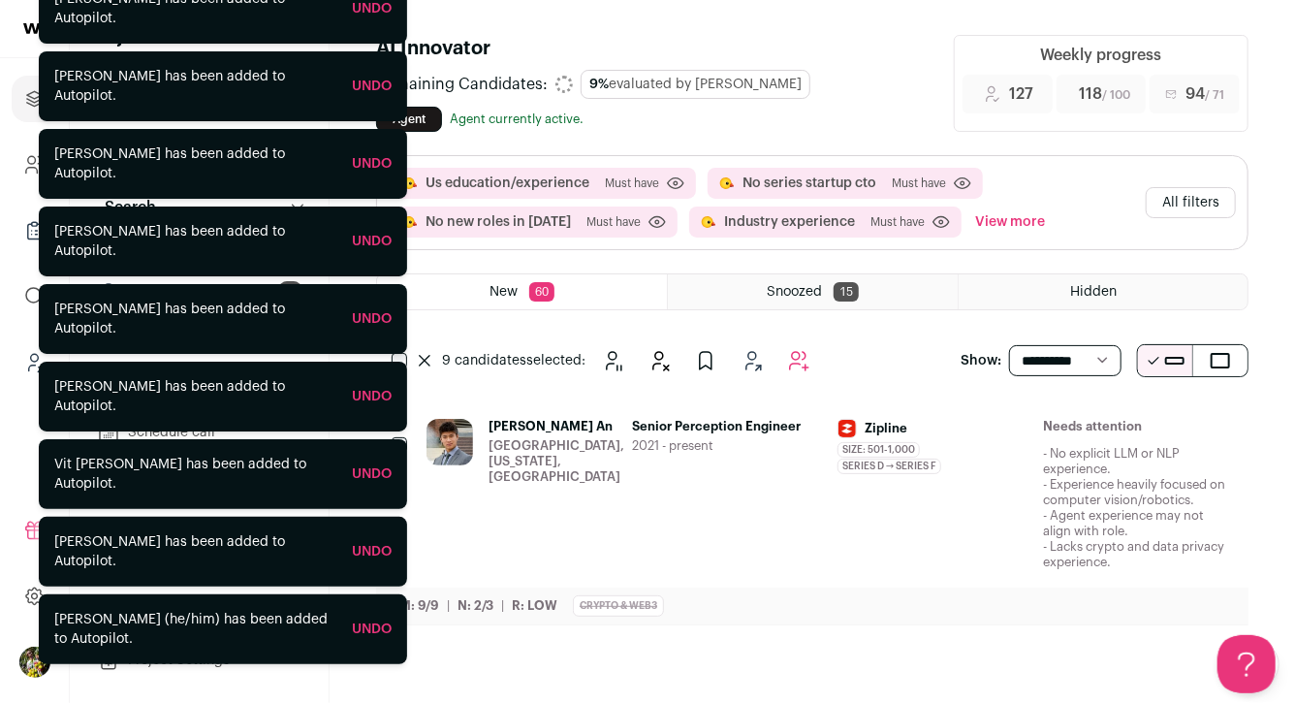
click at [991, 217] on button "View more" at bounding box center [1010, 222] width 78 height 31
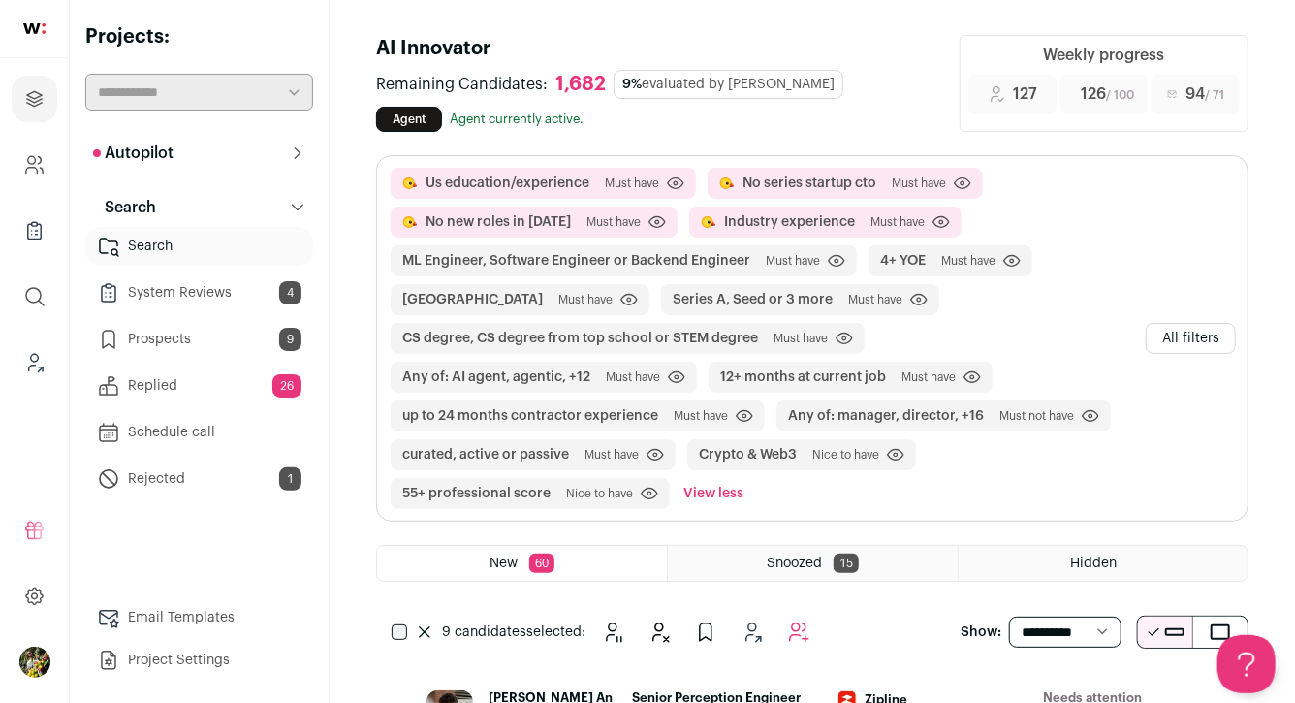
click at [1212, 333] on button "All filters" at bounding box center [1191, 338] width 90 height 31
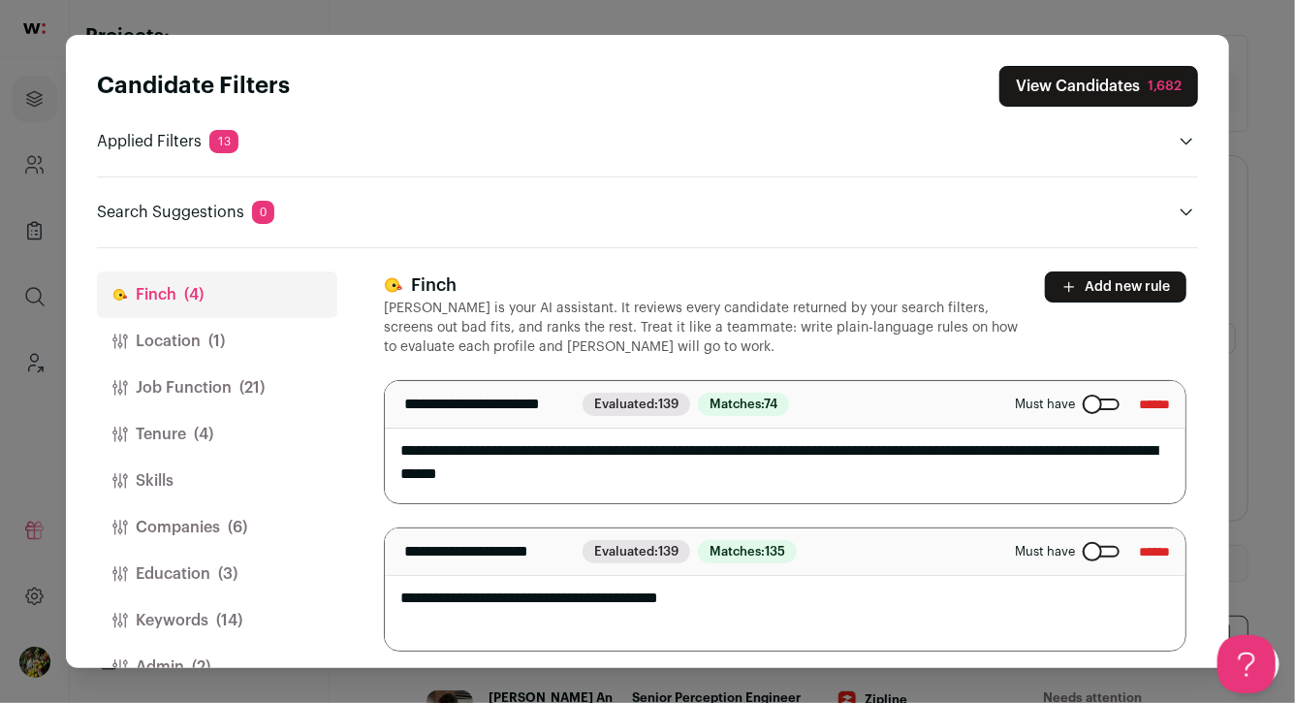
click at [172, 528] on button "Companies (6)" at bounding box center [217, 527] width 240 height 47
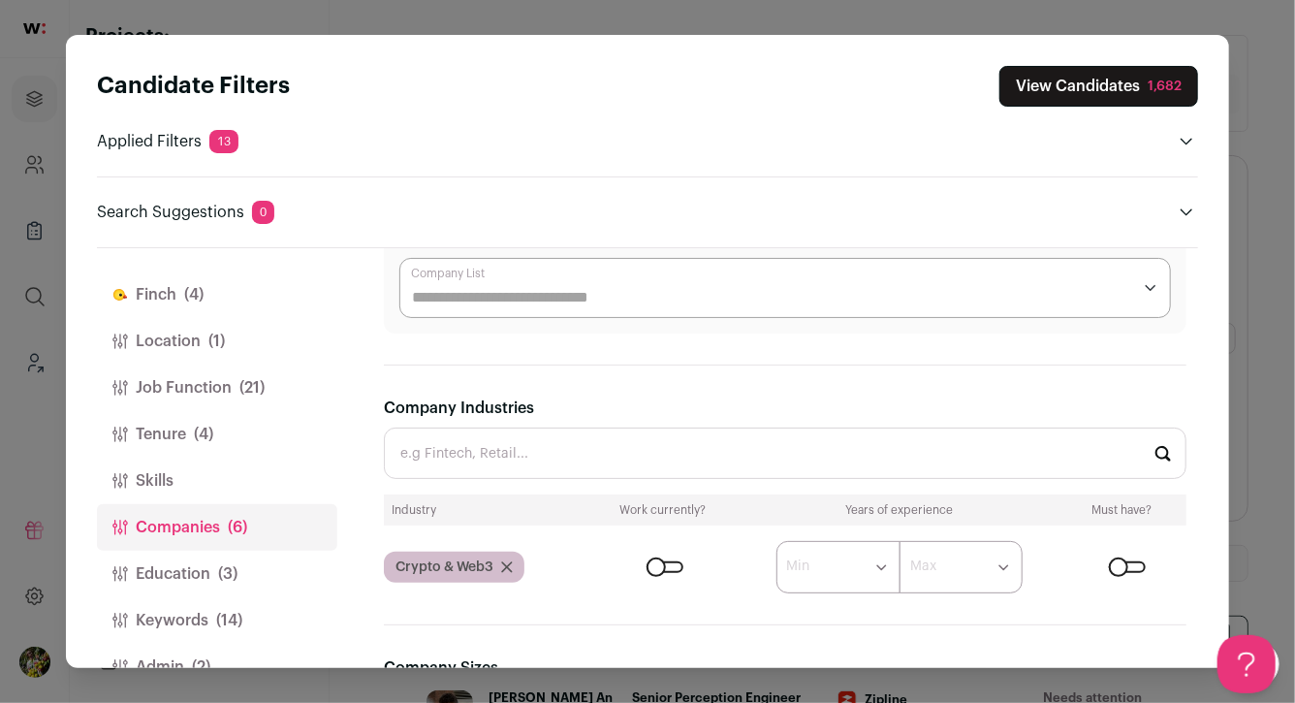
scroll to position [233, 0]
click at [1134, 563] on div "Close modal via background" at bounding box center [1127, 567] width 37 height 12
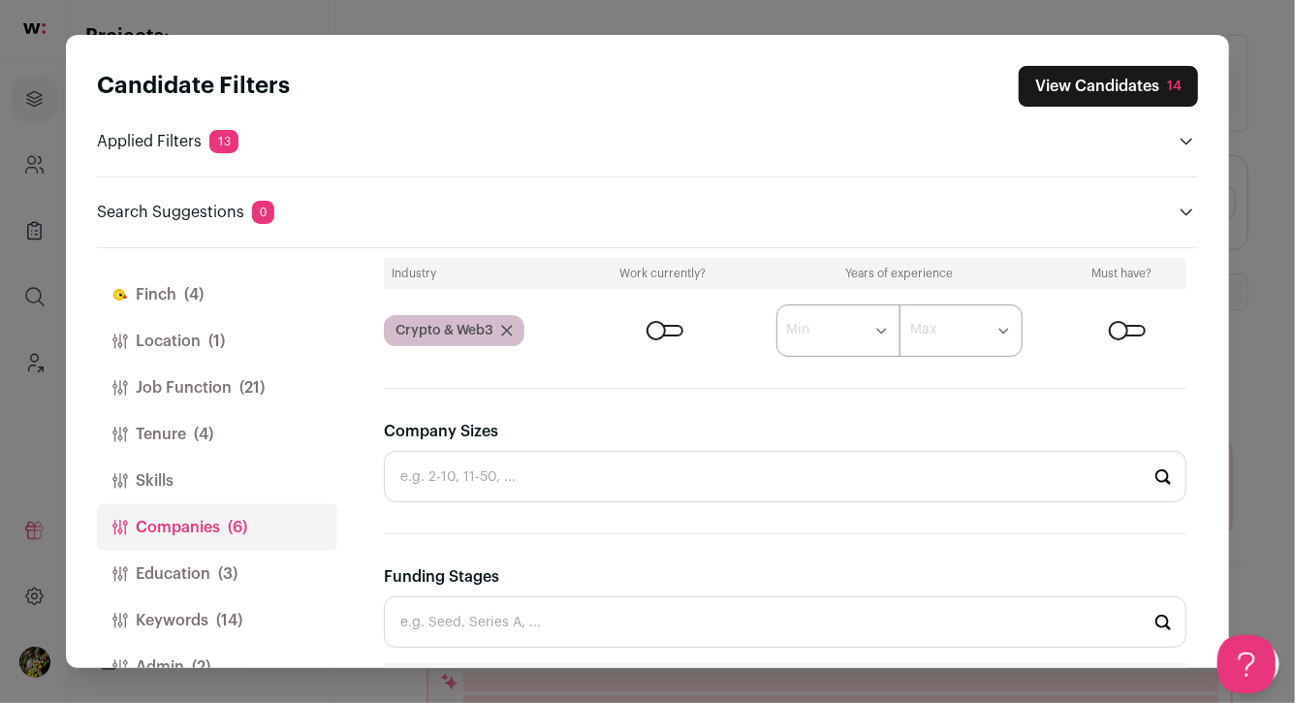
scroll to position [485, 0]
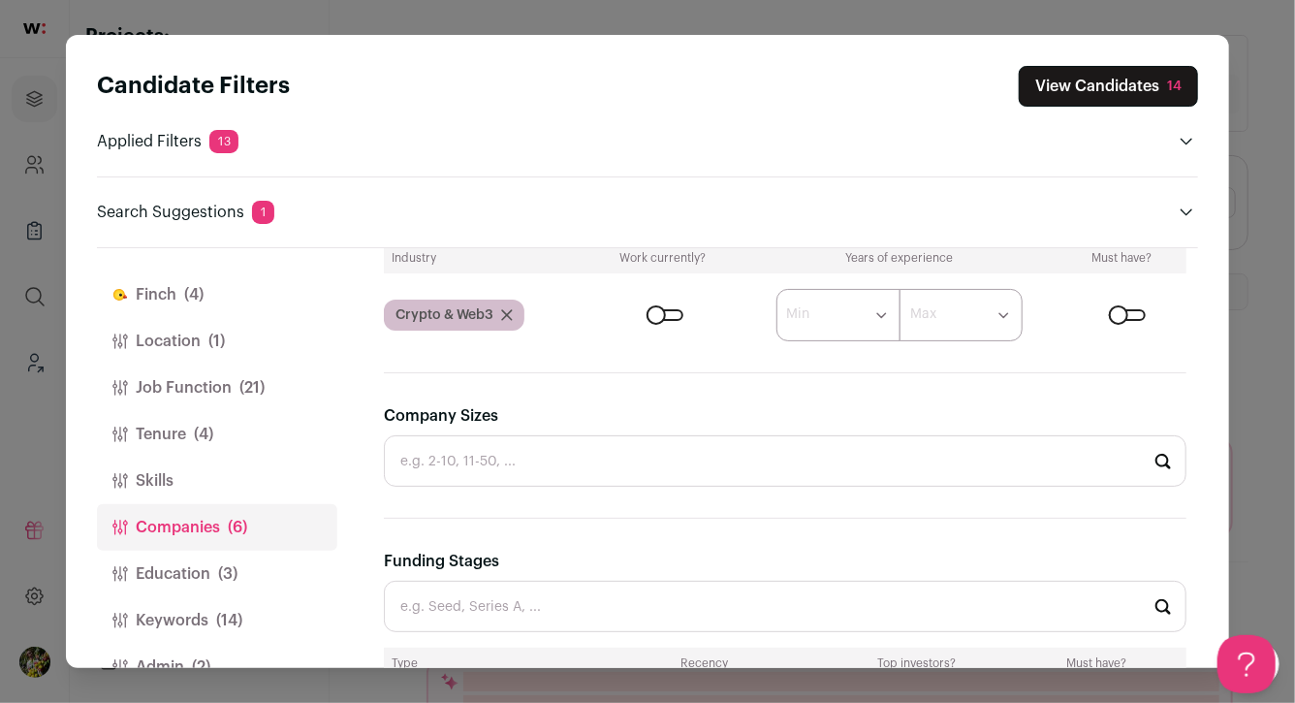
click at [1111, 80] on button "View Candidates 14" at bounding box center [1108, 86] width 179 height 41
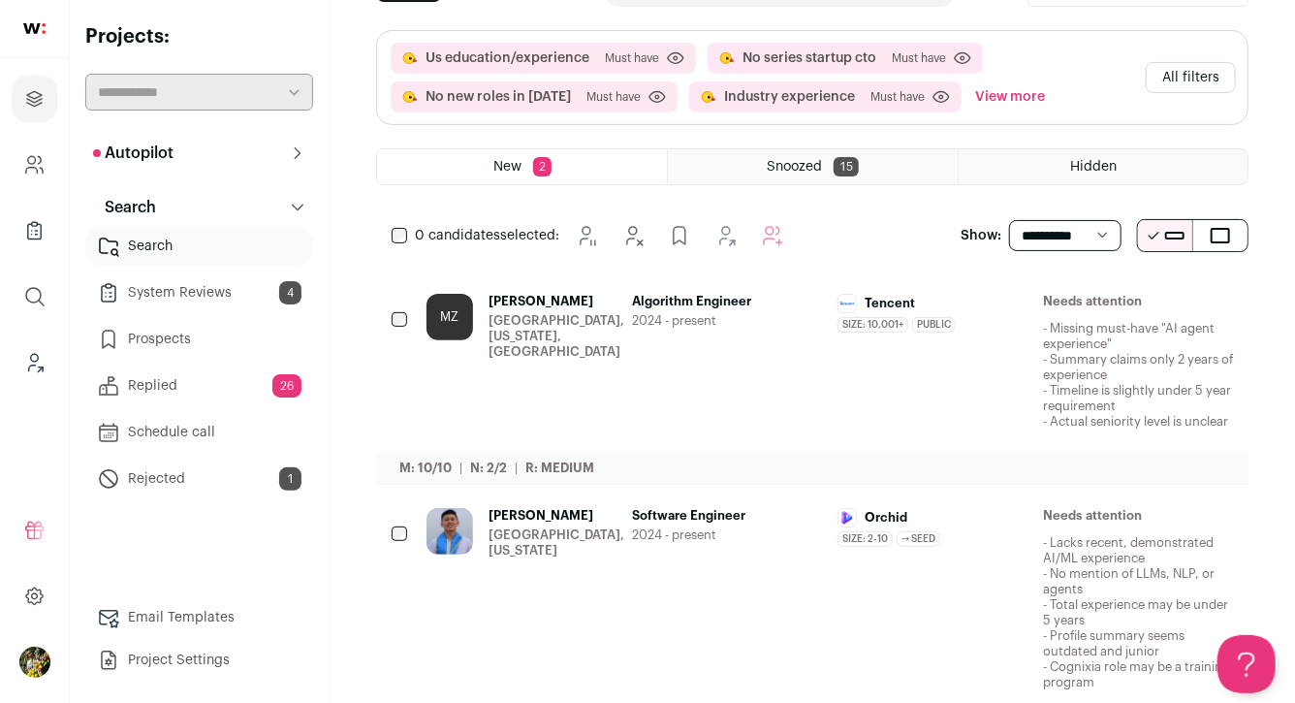
scroll to position [209, 0]
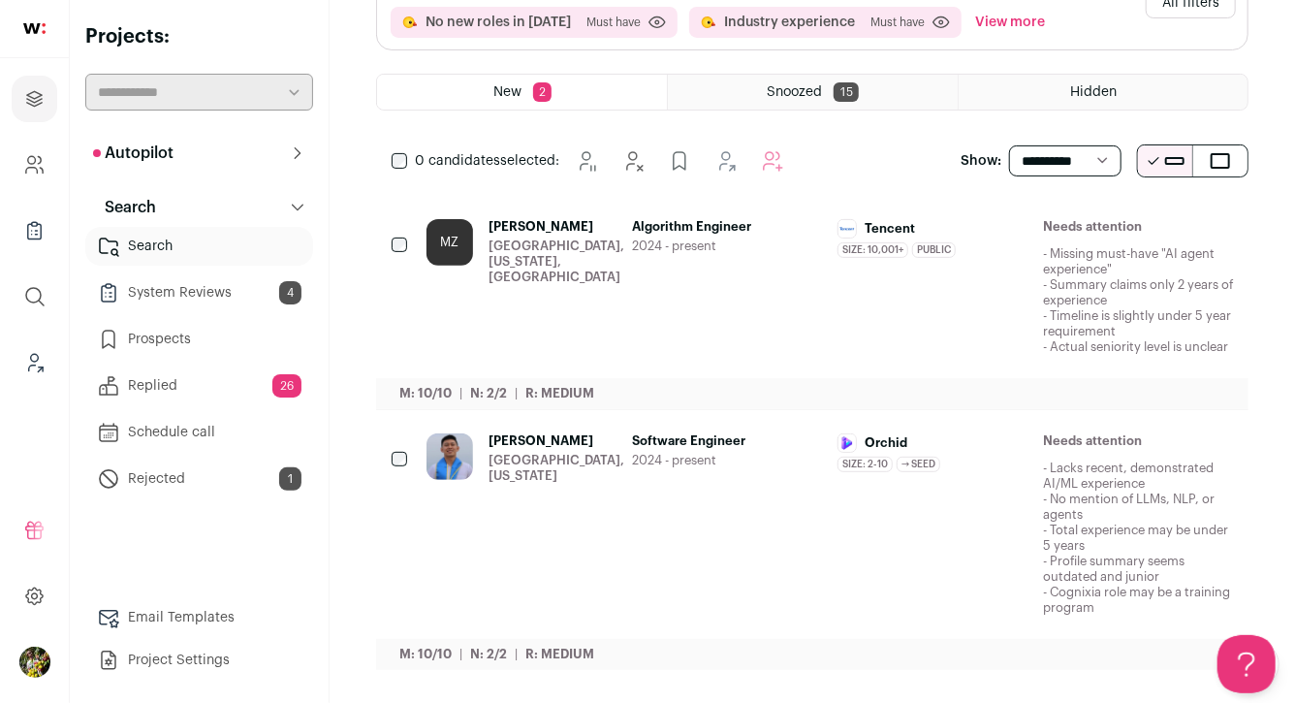
click at [492, 257] on div "San Jose, California, United States" at bounding box center [557, 262] width 136 height 47
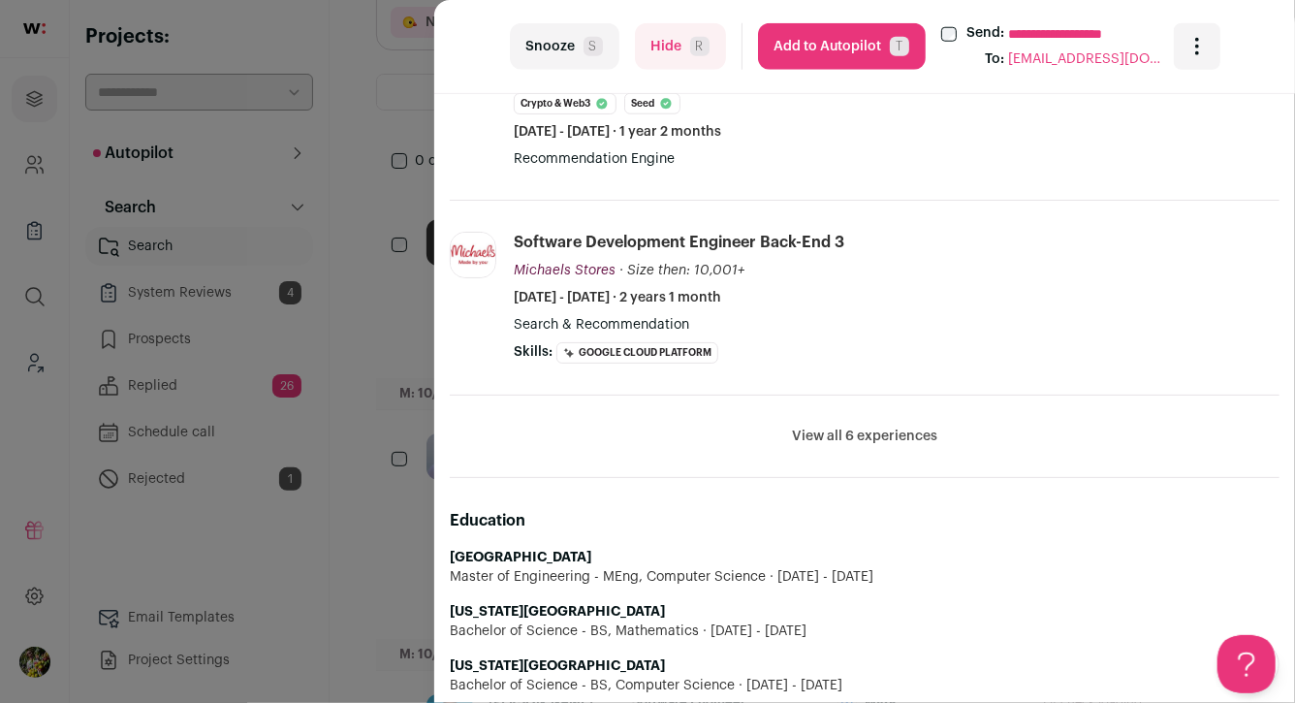
scroll to position [902, 0]
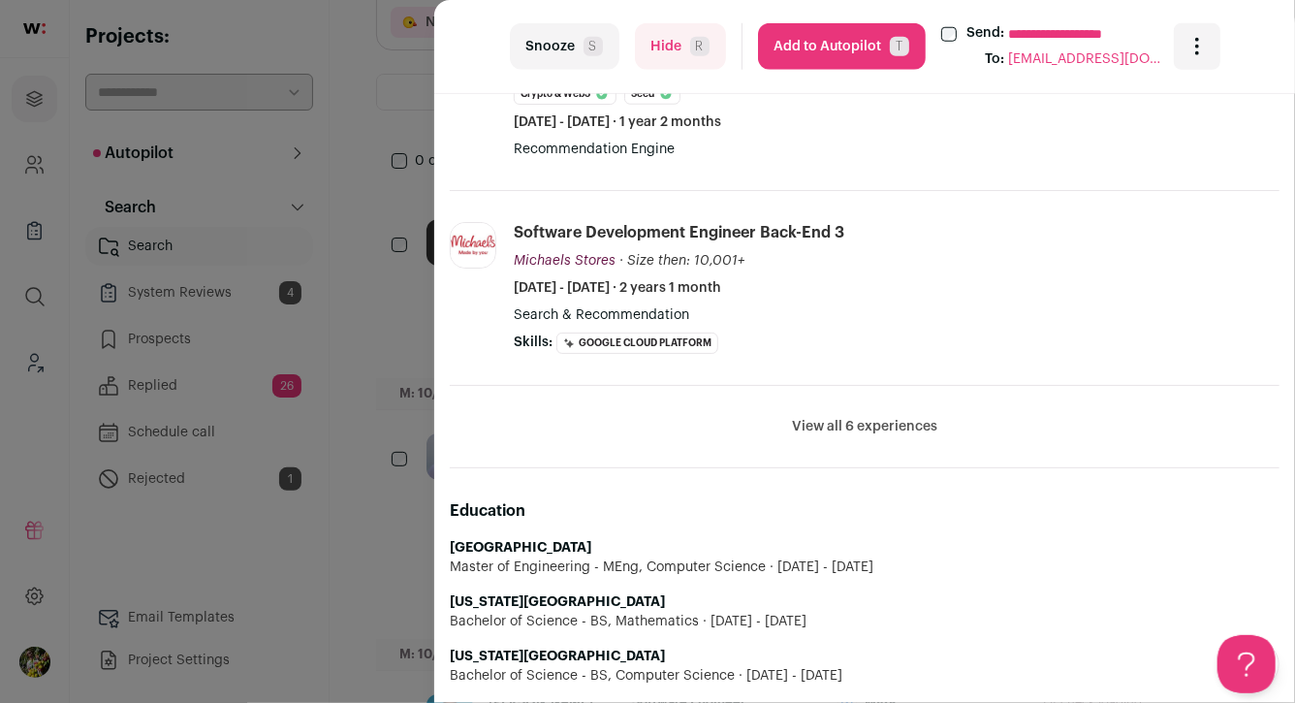
click at [857, 423] on button "View all 6 experiences" at bounding box center [864, 426] width 145 height 19
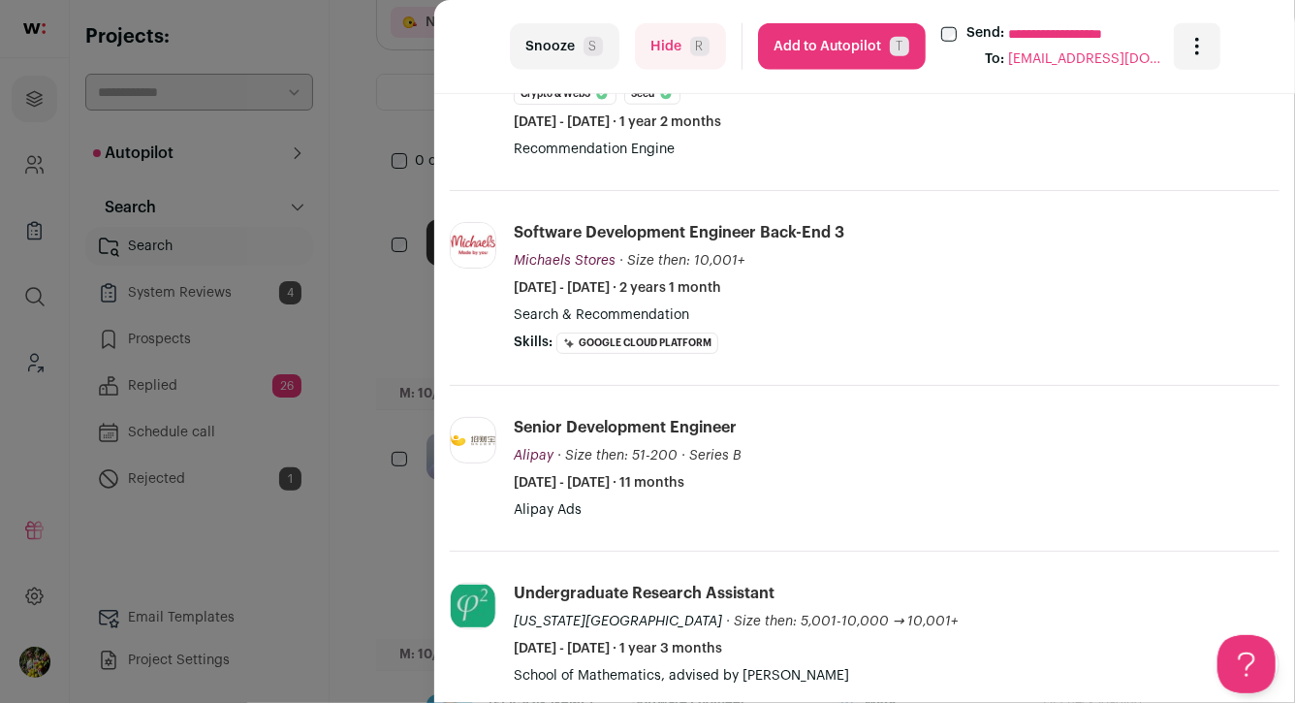
click at [397, 428] on div "**********" at bounding box center [647, 351] width 1295 height 703
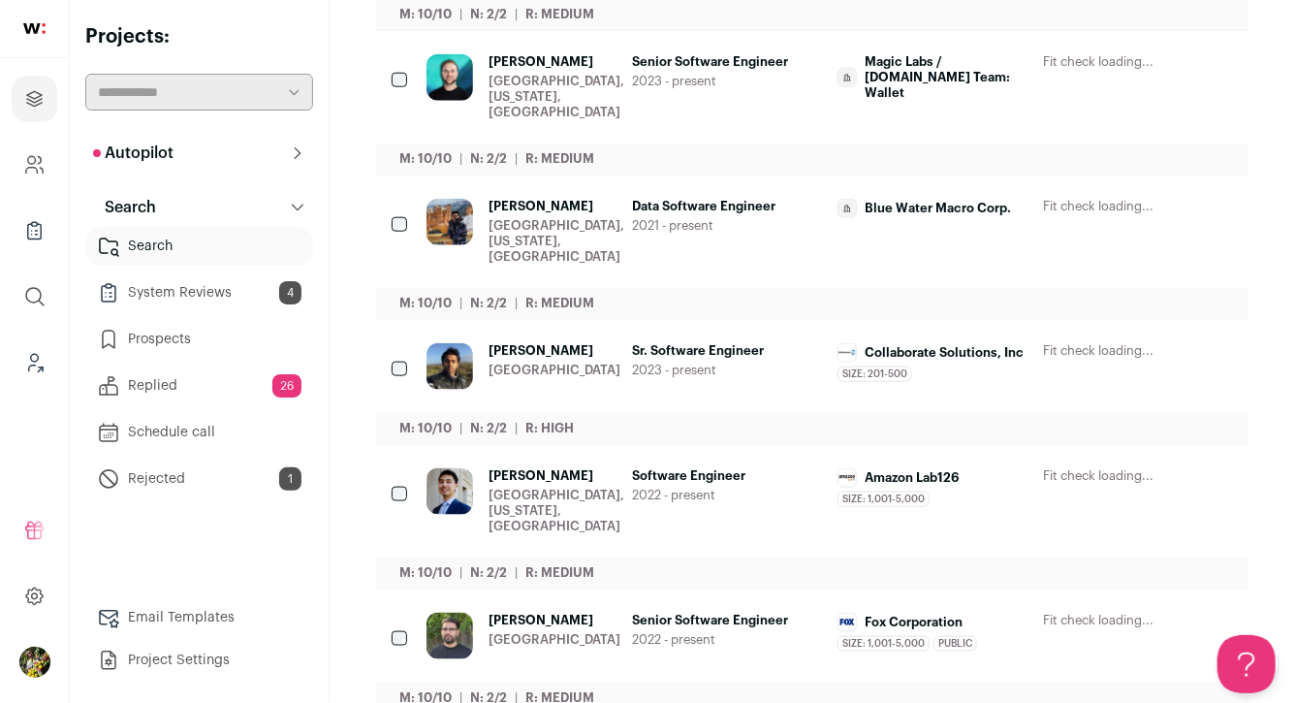
scroll to position [978, 0]
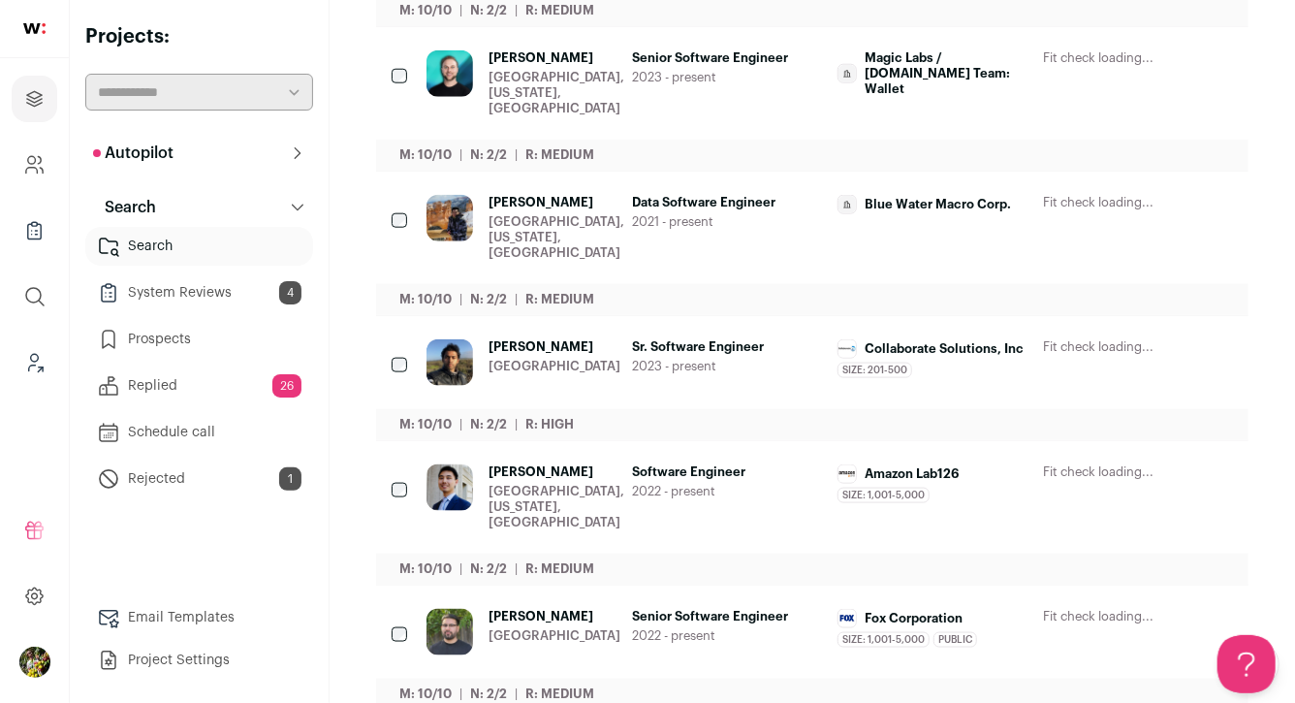
click at [746, 106] on div "Senior Software Engineer 2023 - present" at bounding box center [727, 83] width 190 height 66
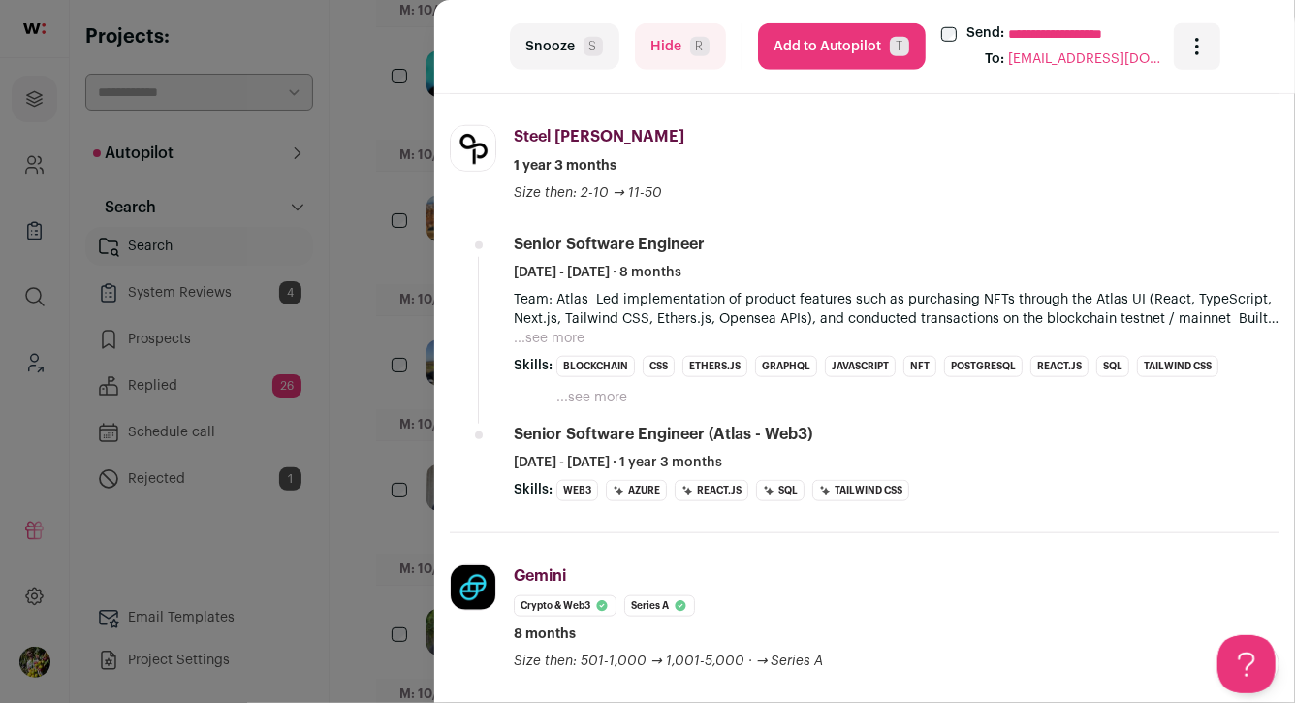
scroll to position [787, 0]
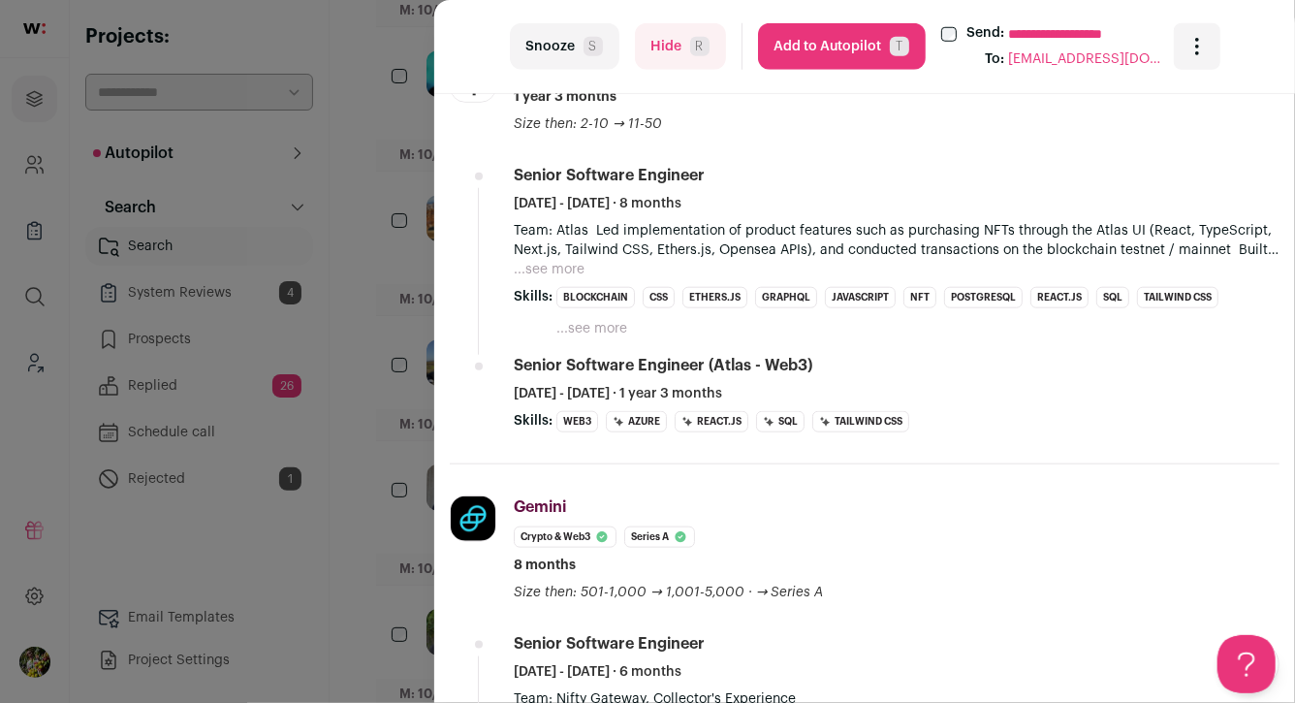
click at [407, 311] on div "**********" at bounding box center [647, 351] width 1295 height 703
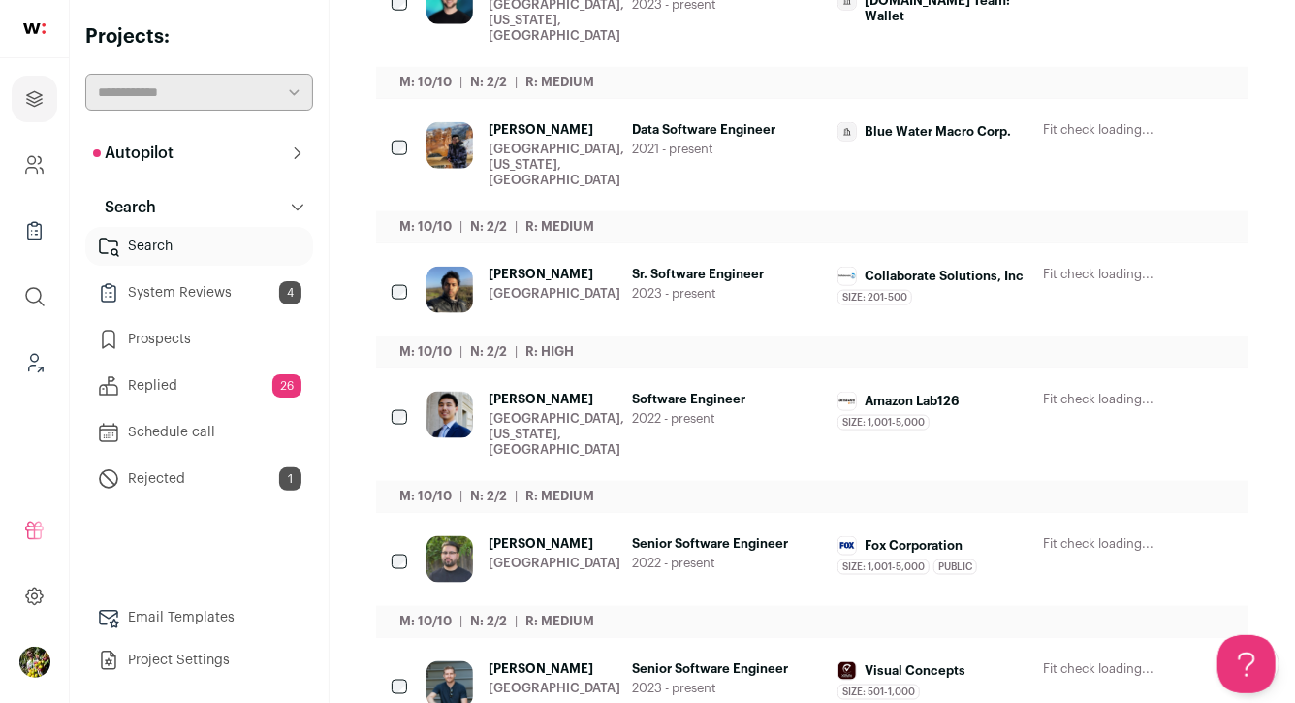
scroll to position [1079, 0]
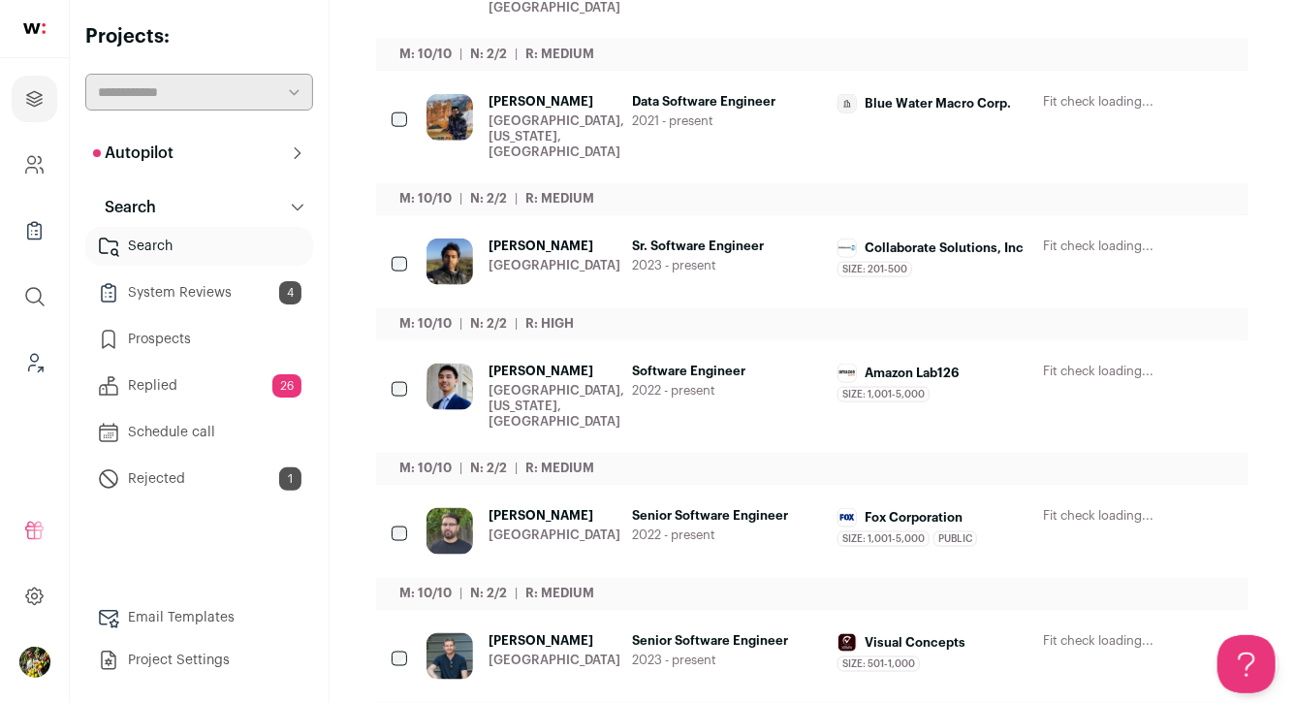
click at [696, 141] on div "Data Software Engineer 2021 - present" at bounding box center [727, 127] width 190 height 66
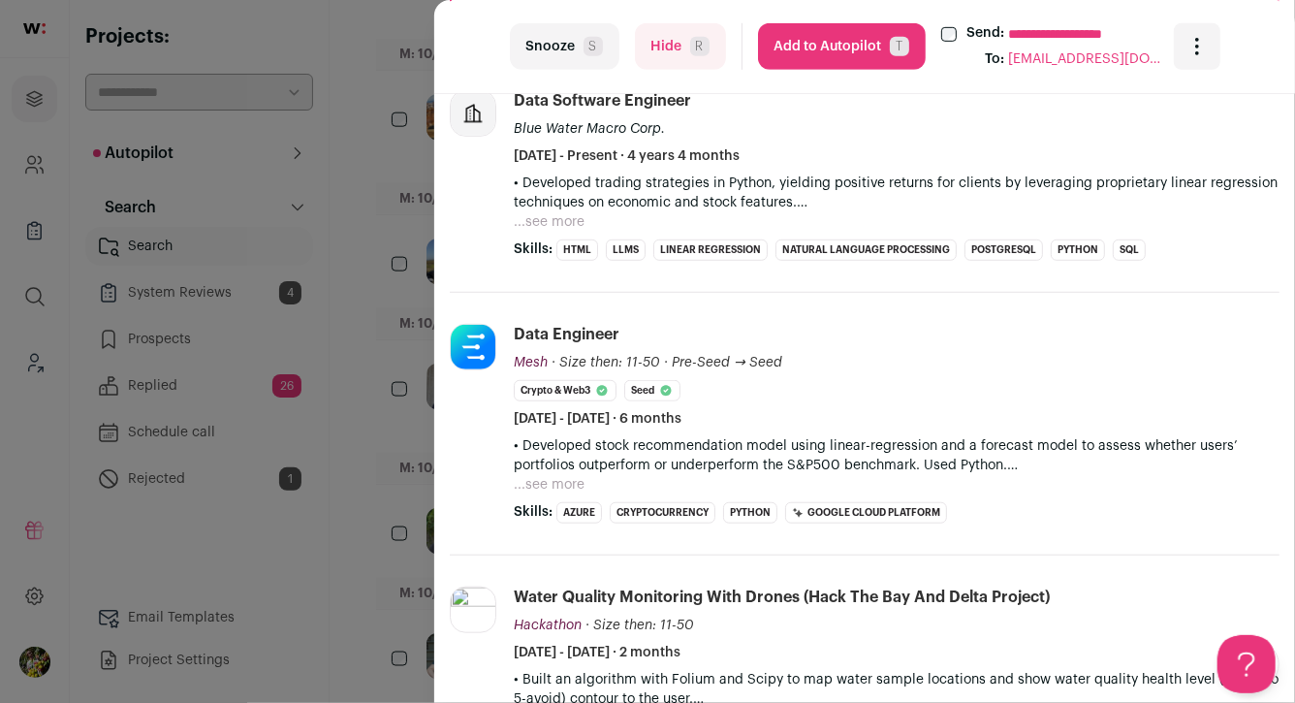
scroll to position [516, 0]
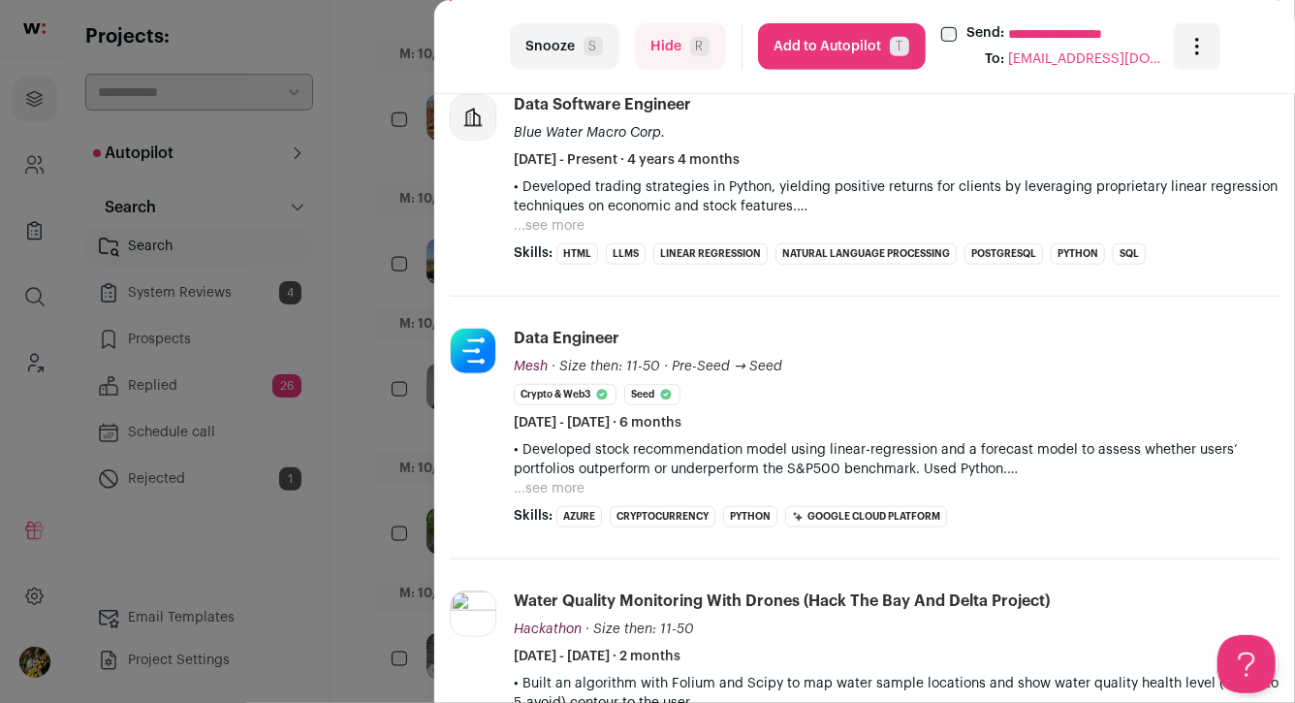
click at [579, 220] on button "...see more" at bounding box center [549, 225] width 71 height 19
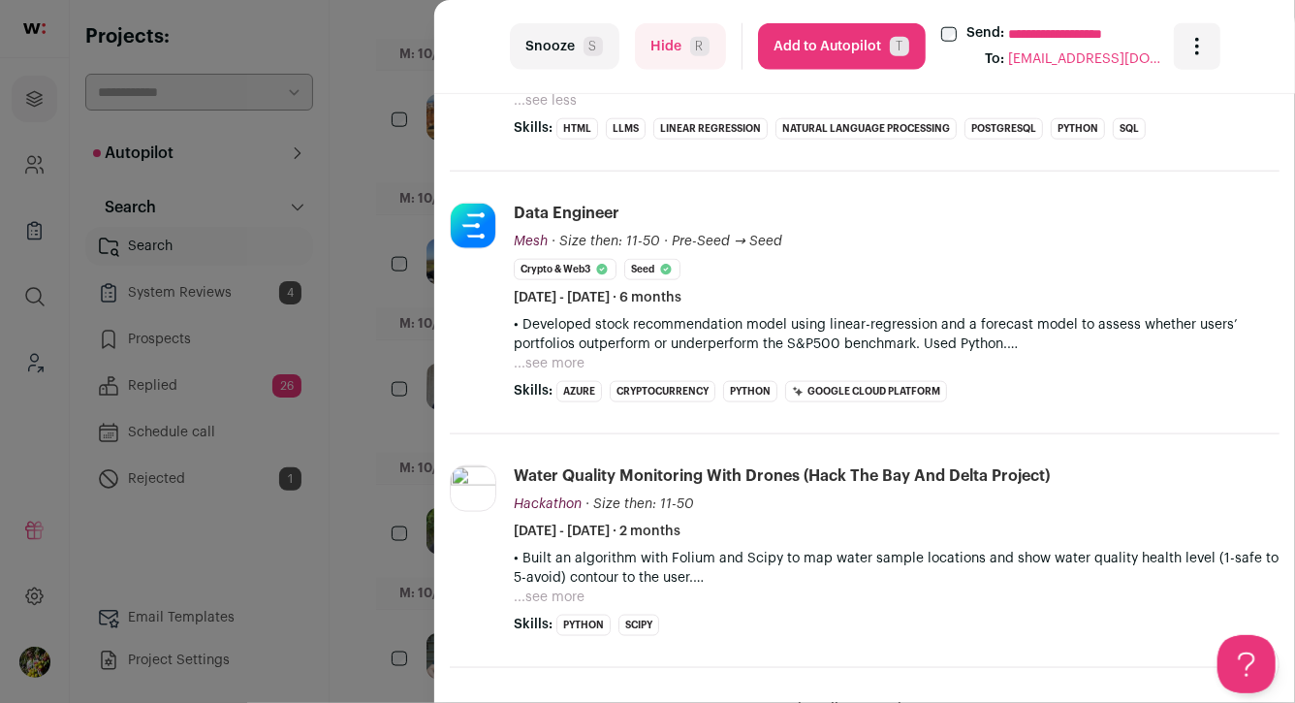
scroll to position [978, 0]
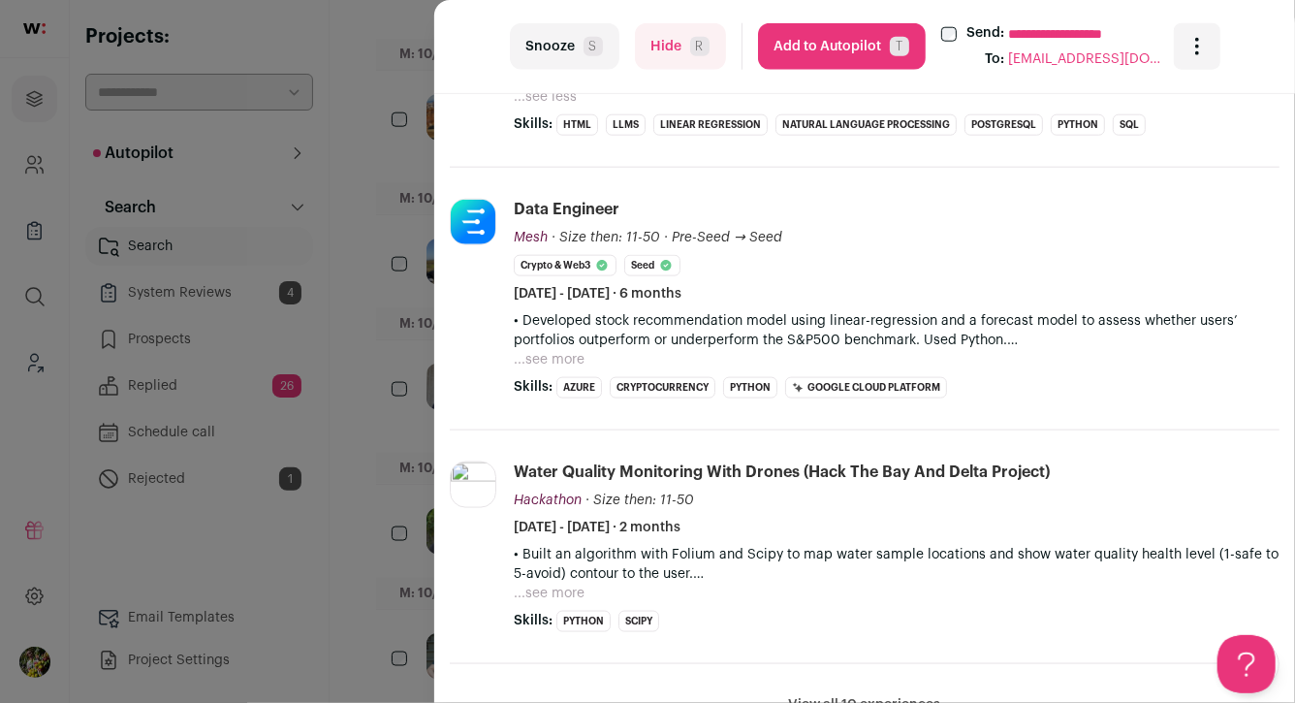
click at [667, 41] on button "Hide R" at bounding box center [680, 46] width 91 height 47
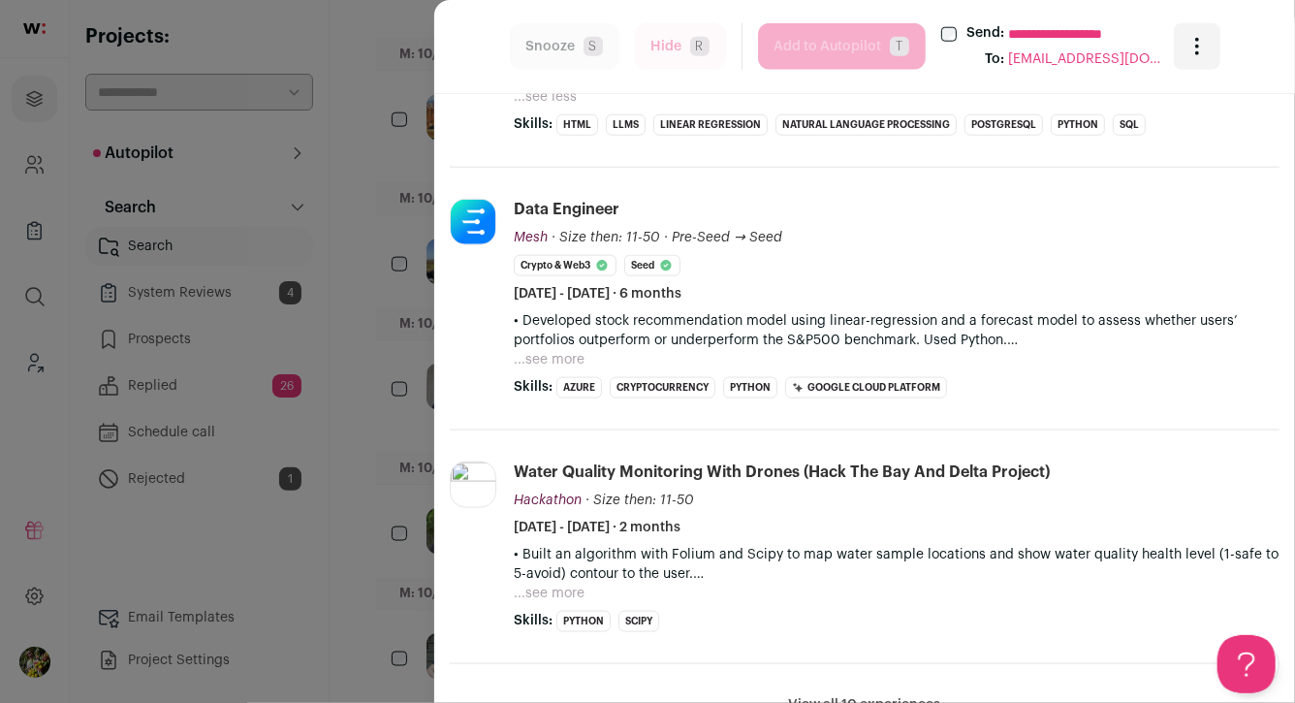
click at [391, 298] on div "**********" at bounding box center [647, 351] width 1295 height 703
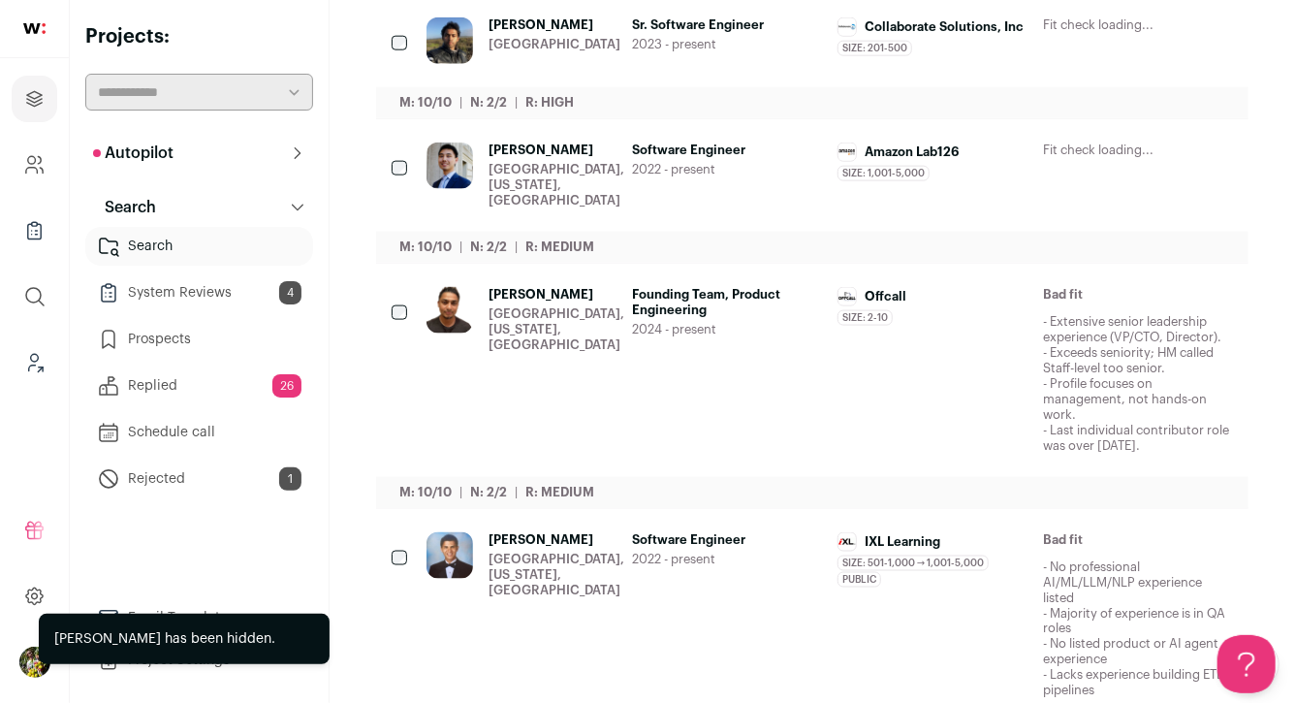
scroll to position [1157, 0]
click at [702, 51] on span "2023 - present" at bounding box center [727, 44] width 190 height 16
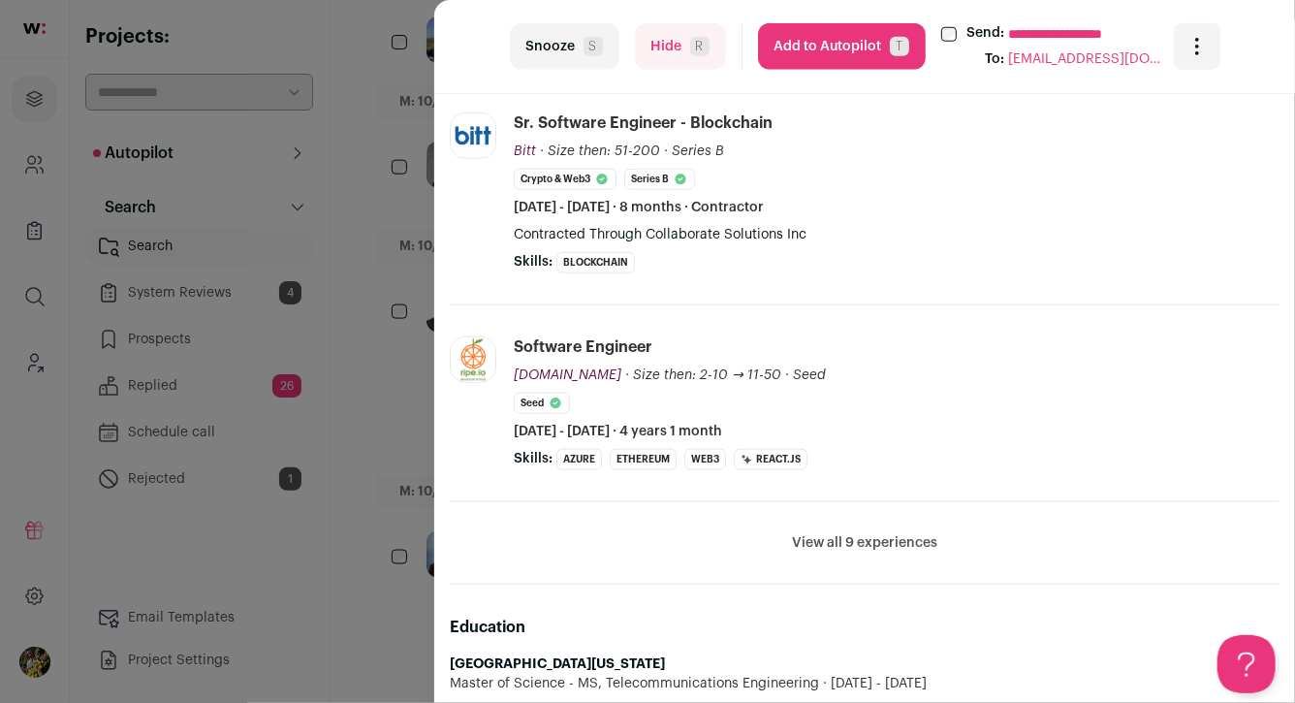
scroll to position [880, 0]
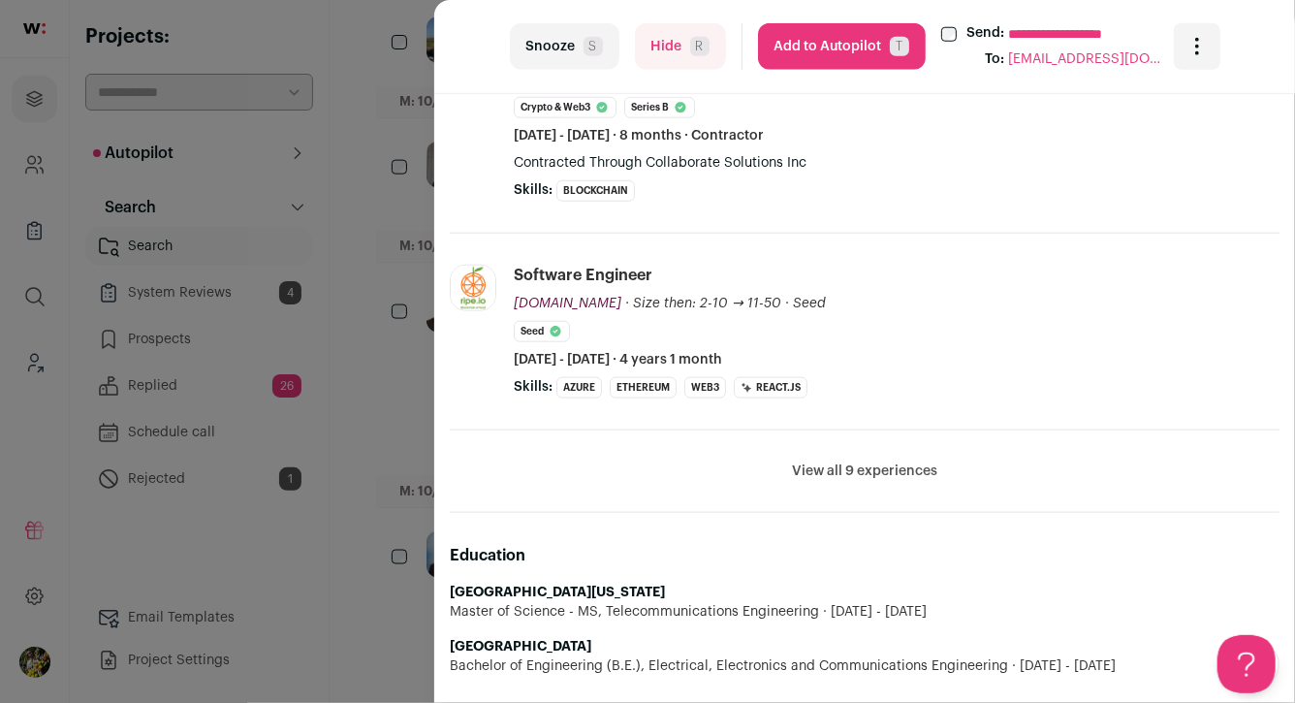
click at [402, 256] on div "**********" at bounding box center [647, 351] width 1295 height 703
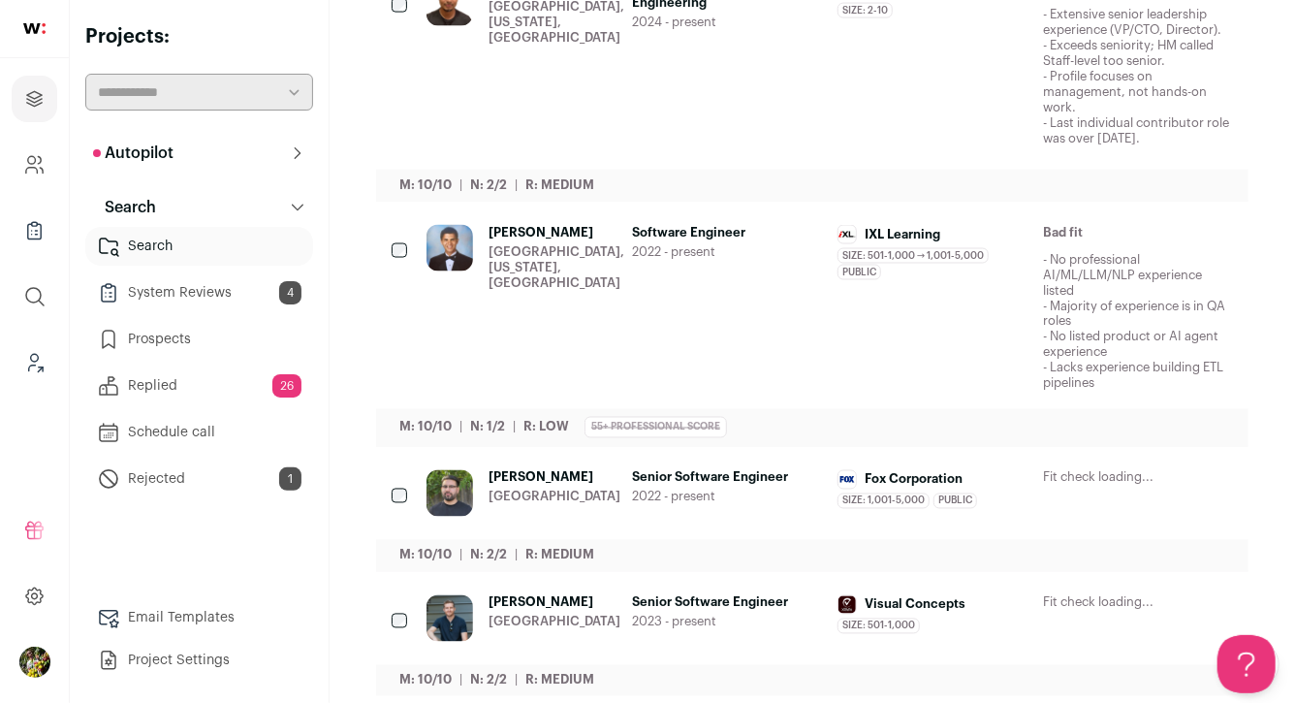
scroll to position [1488, 0]
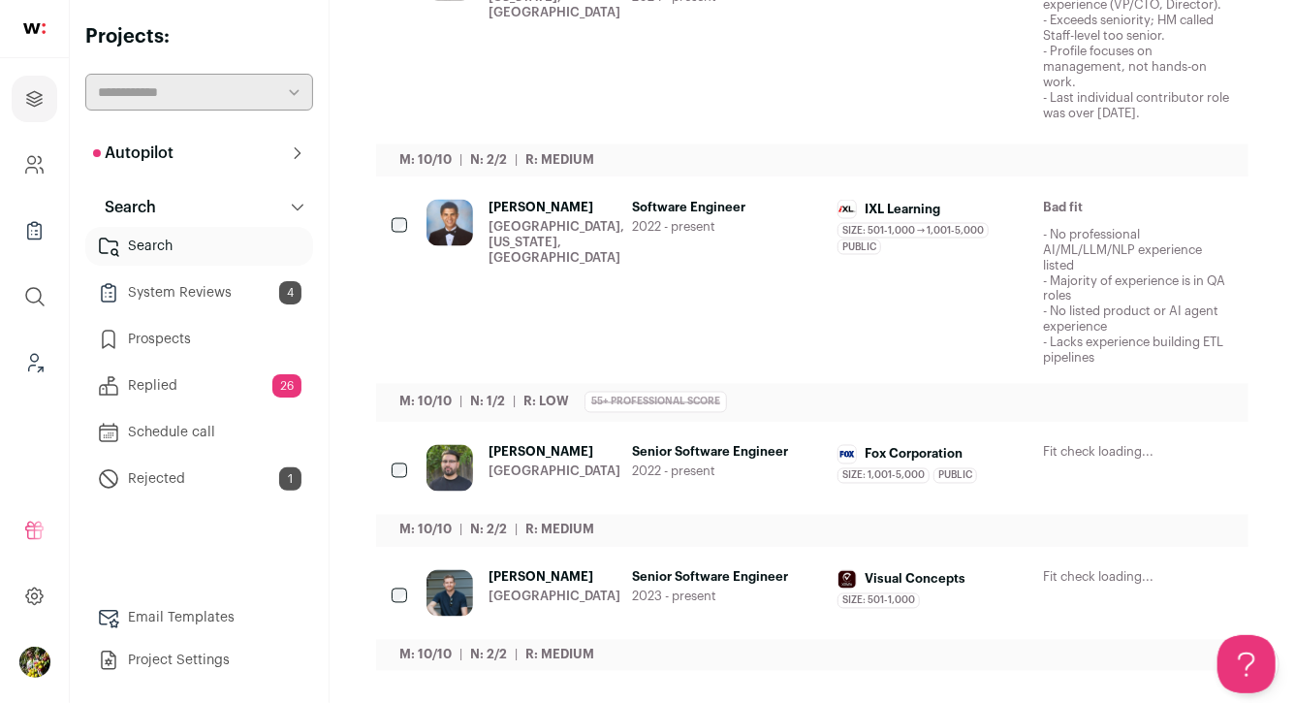
click at [1071, 442] on icon "Hide" at bounding box center [1059, 453] width 23 height 23
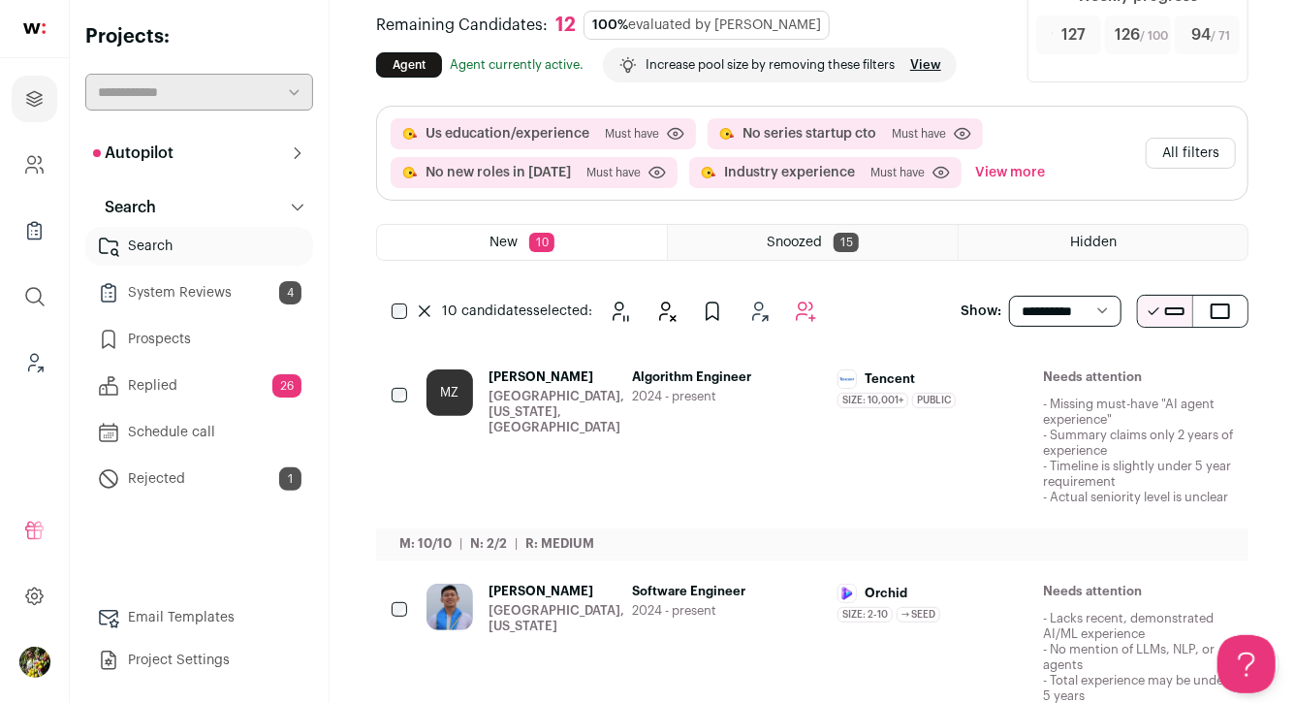
scroll to position [126, 0]
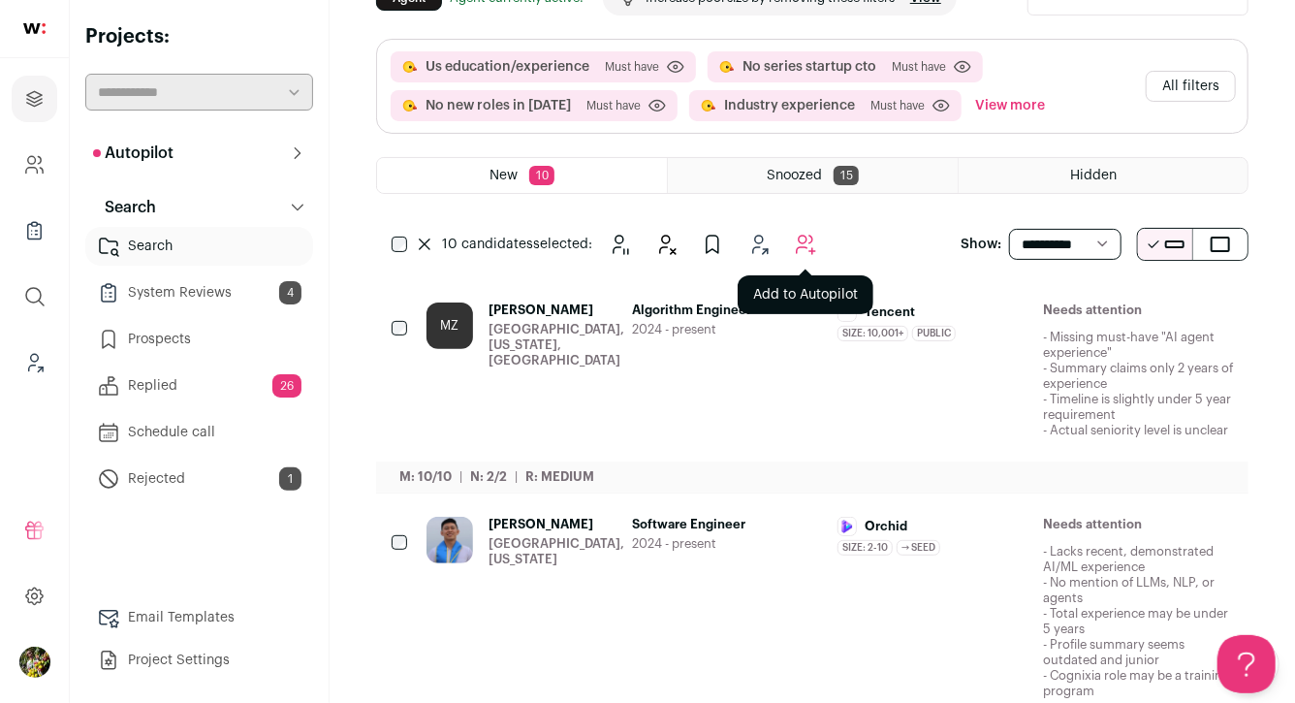
click at [806, 236] on icon "Add to Autopilot" at bounding box center [806, 245] width 18 height 18
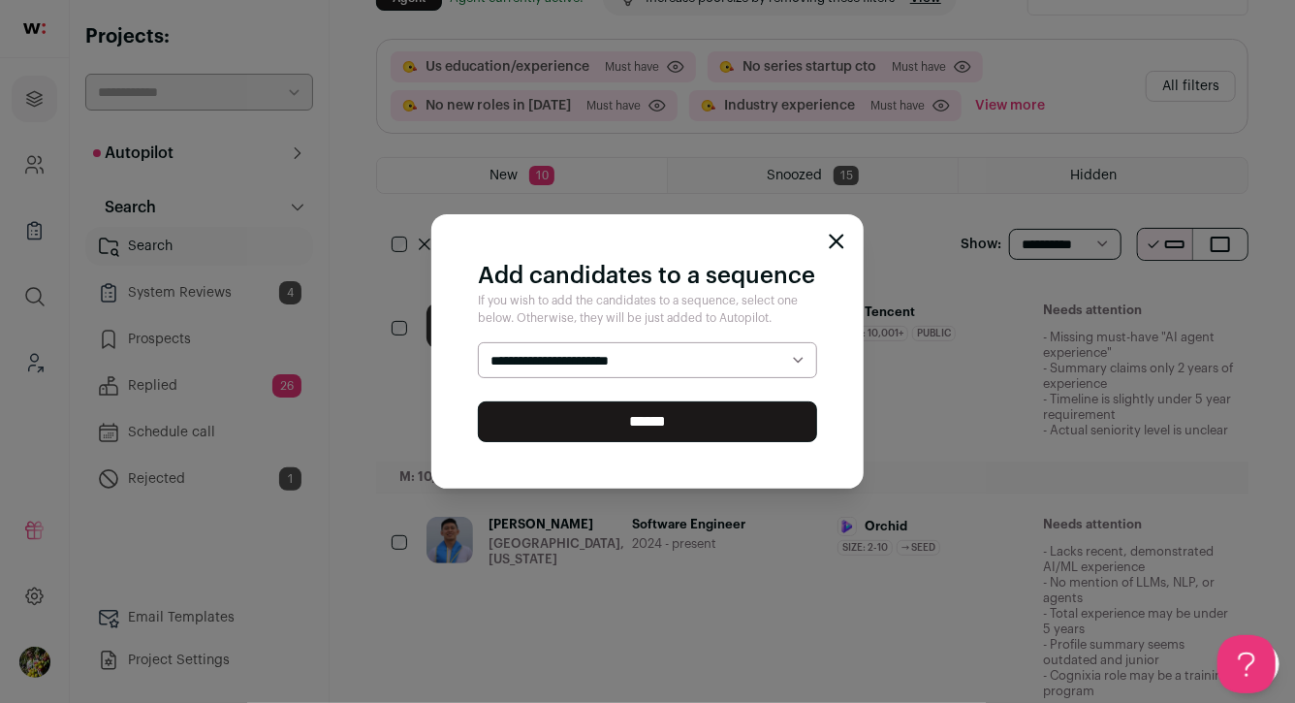
select select "*****"
click at [478, 342] on select "**********" at bounding box center [647, 360] width 339 height 37
click at [716, 413] on input "******" at bounding box center [647, 421] width 339 height 41
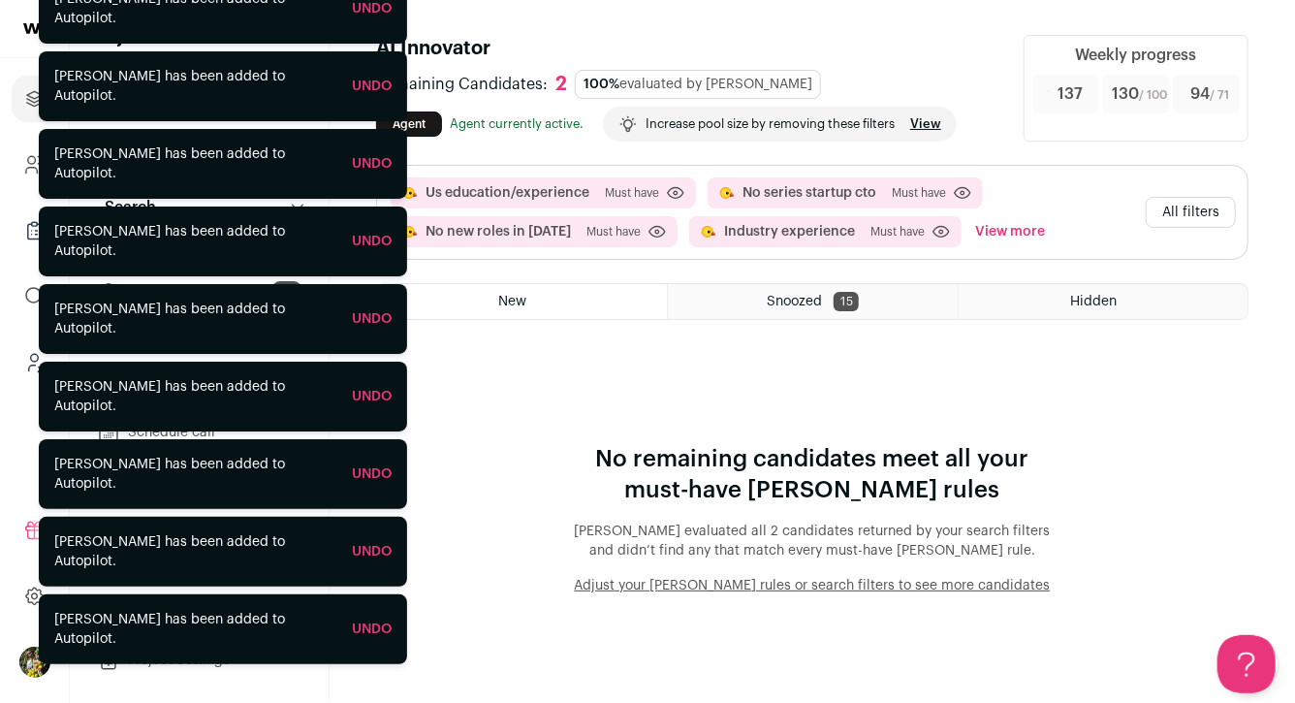
scroll to position [0, 0]
click at [1203, 217] on button "All filters" at bounding box center [1191, 212] width 90 height 31
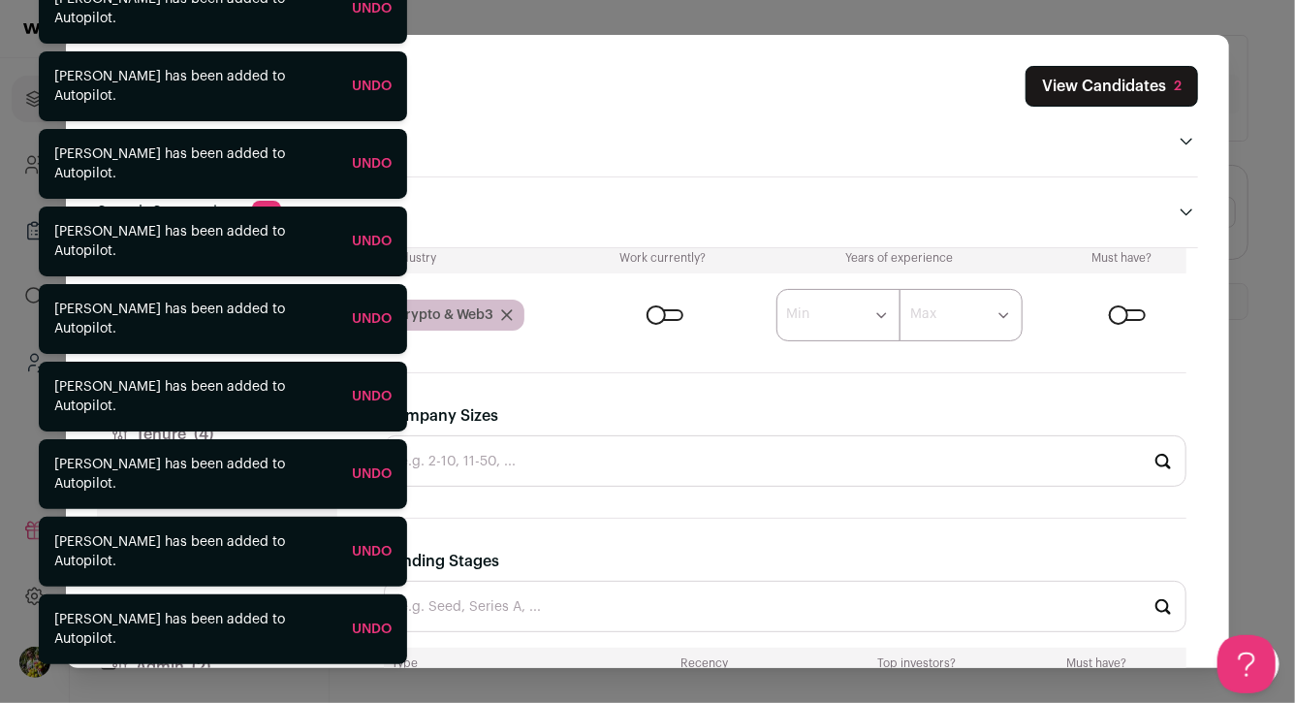
click at [1119, 312] on div "Close modal via background" at bounding box center [1127, 315] width 37 height 12
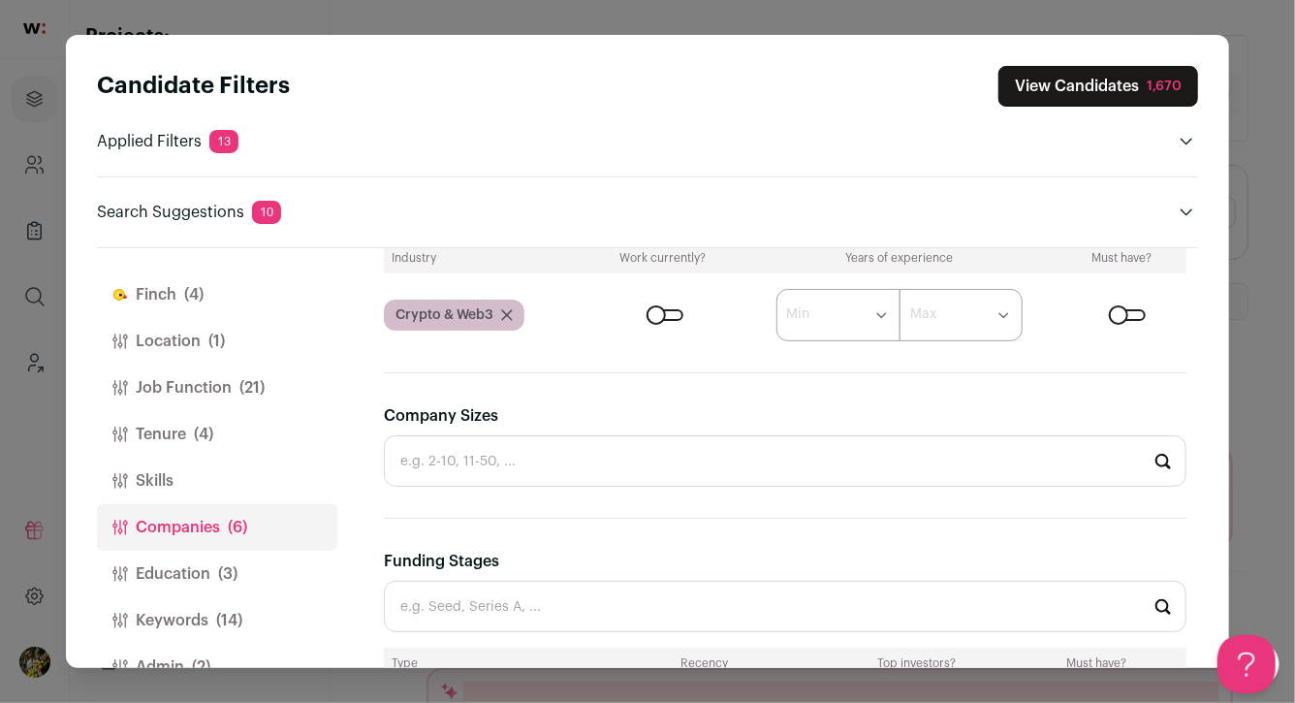
scroll to position [45, 0]
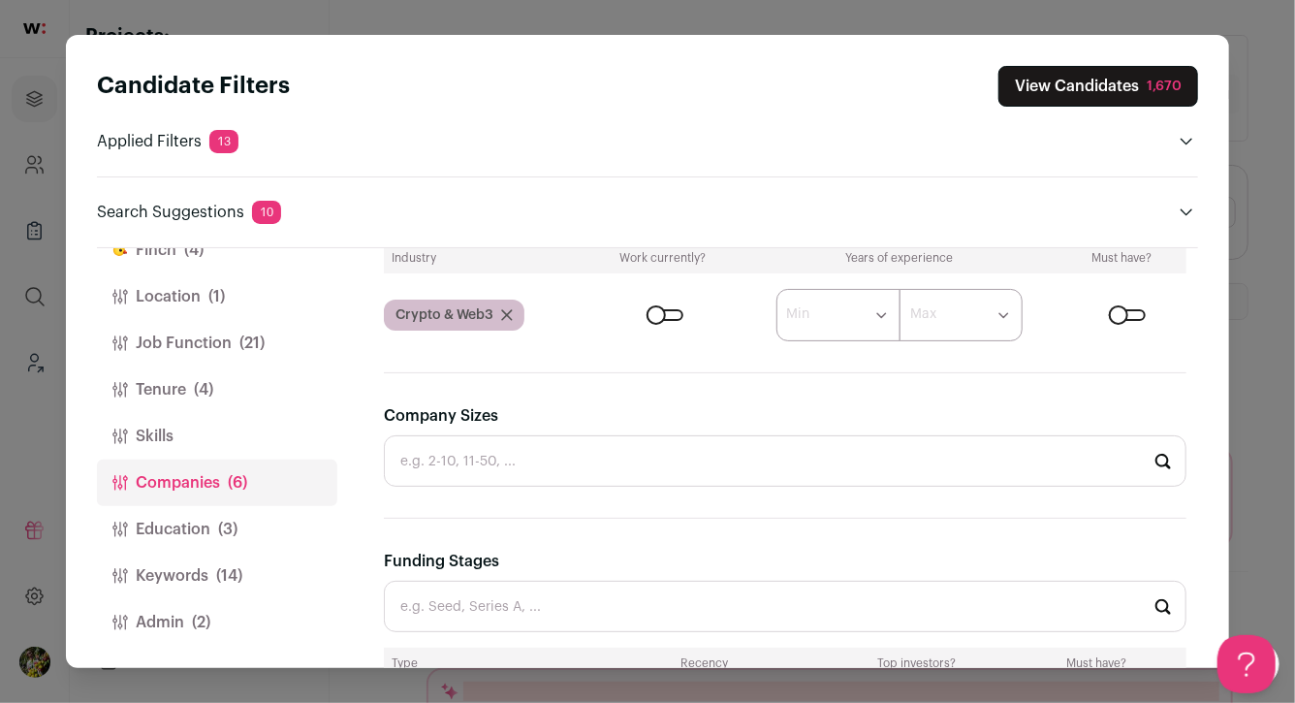
click at [193, 578] on button "Keywords (14)" at bounding box center [217, 576] width 240 height 47
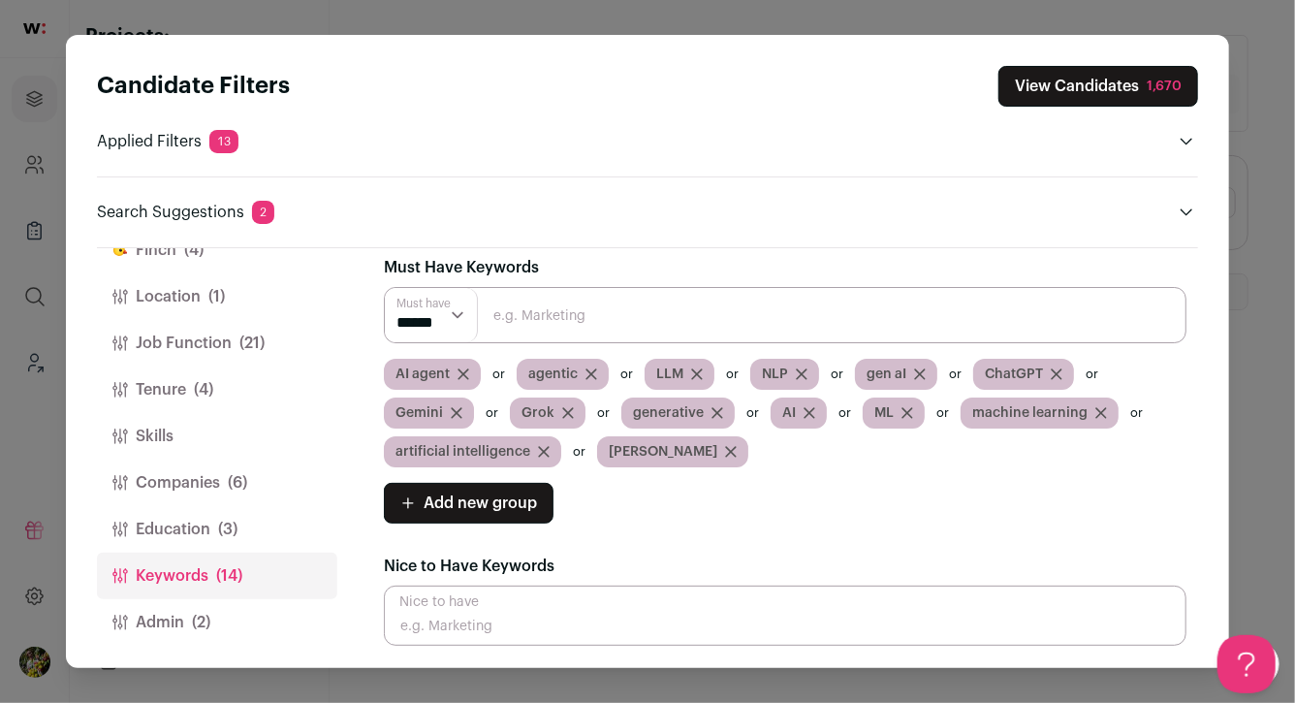
scroll to position [0, 0]
click at [484, 453] on span "artificial intelligence" at bounding box center [463, 451] width 135 height 19
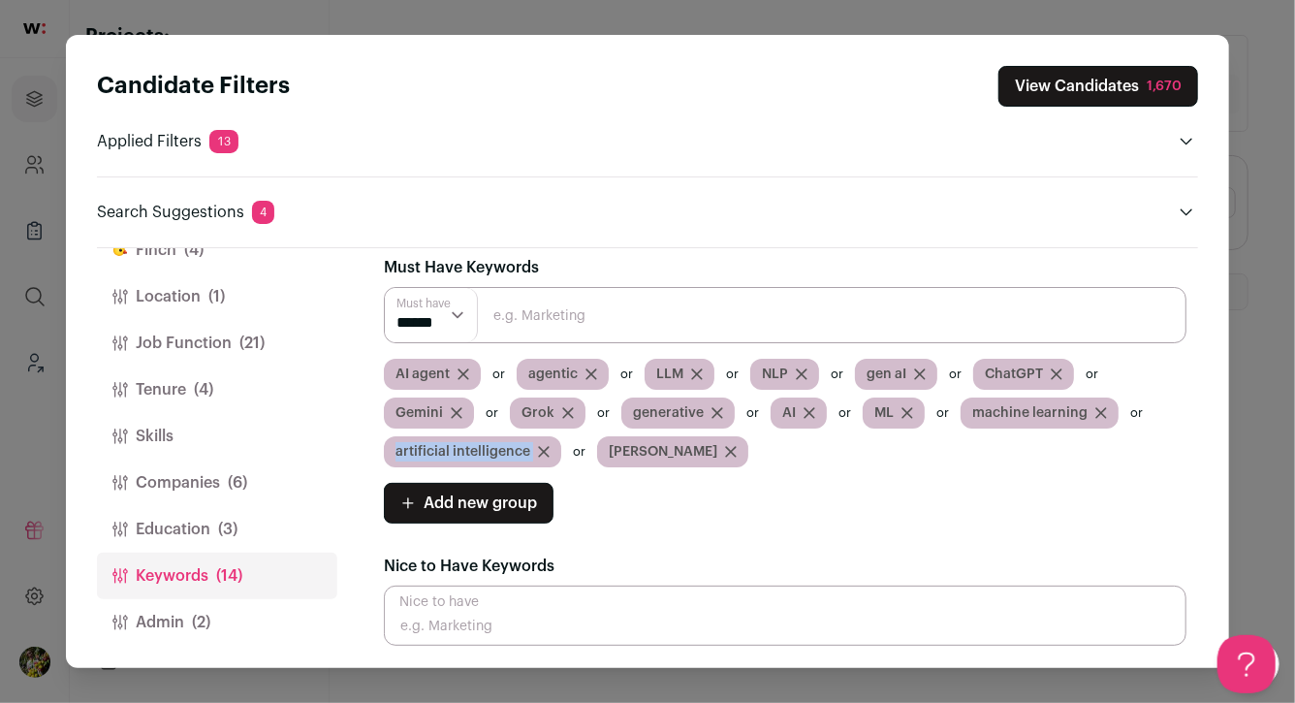
click at [484, 453] on span "artificial intelligence" at bounding box center [463, 451] width 135 height 19
click at [539, 453] on icon "Close modal via background" at bounding box center [544, 452] width 10 height 10
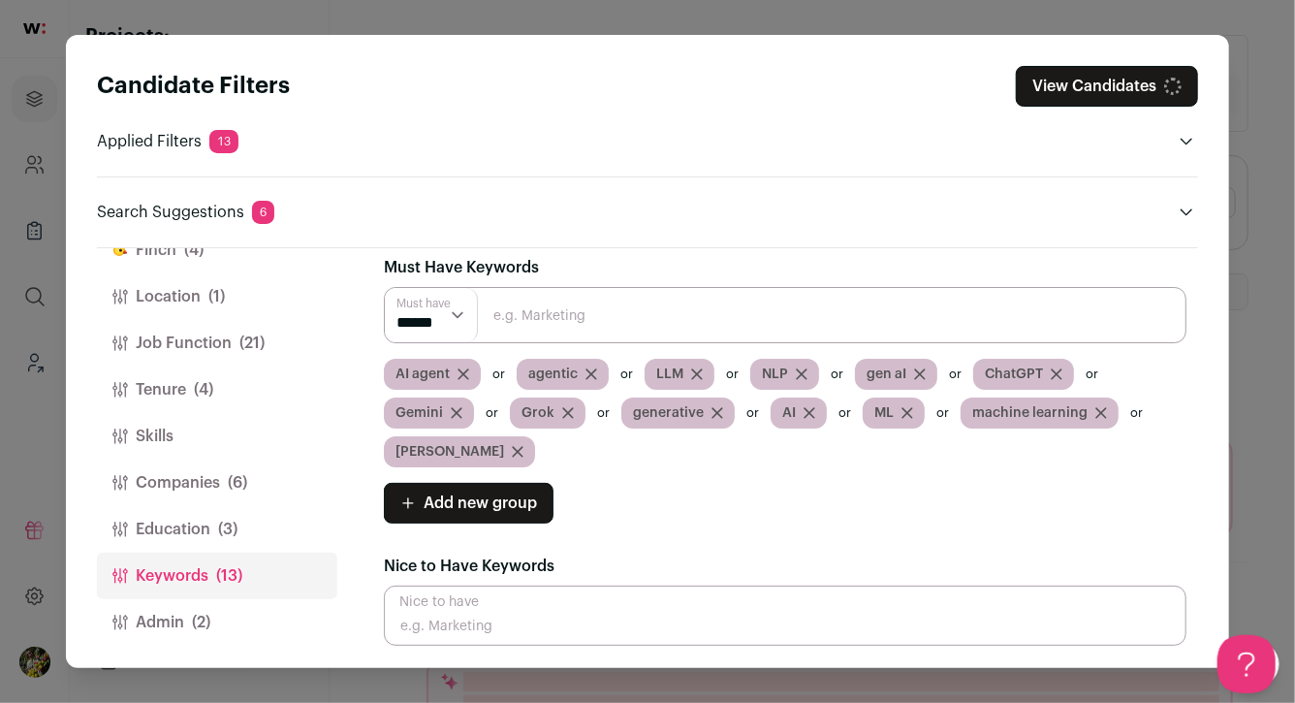
click at [510, 510] on span "Add new group" at bounding box center [480, 503] width 113 height 23
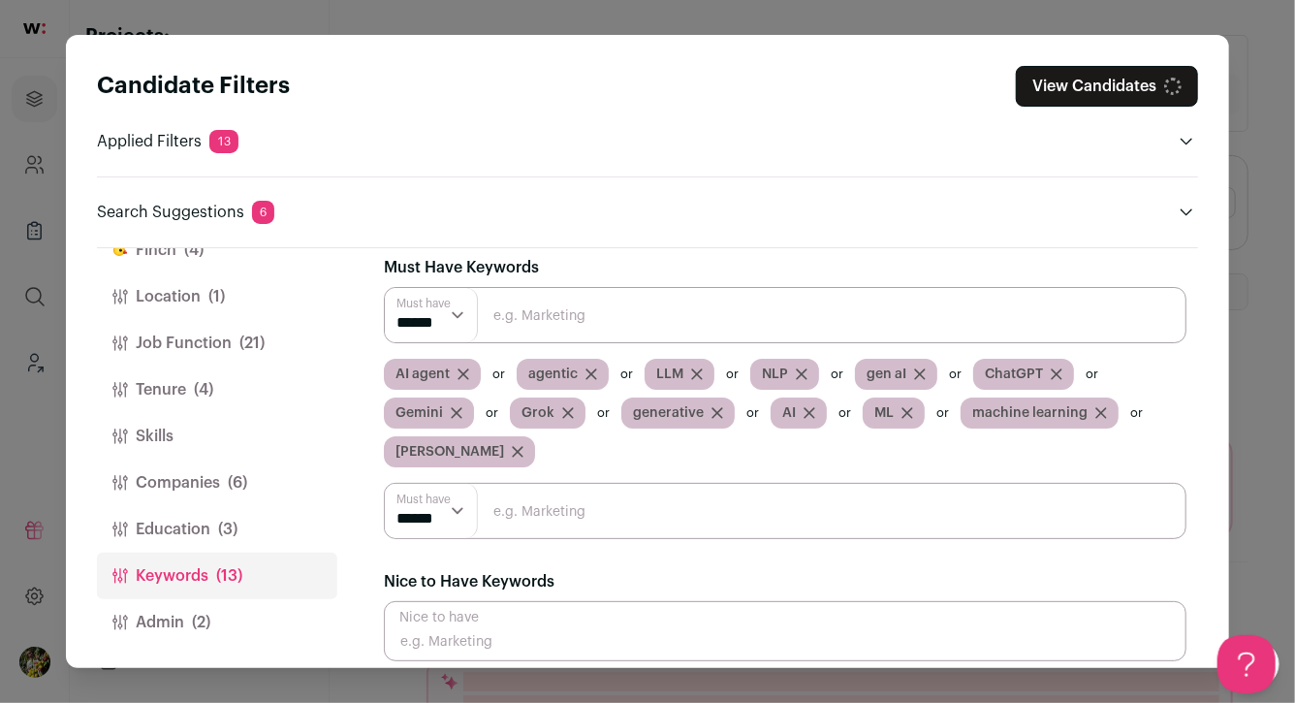
click at [531, 517] on input "Close modal via background" at bounding box center [785, 511] width 803 height 56
paste input "artificial intelligence"
type input "artificial intelligence"
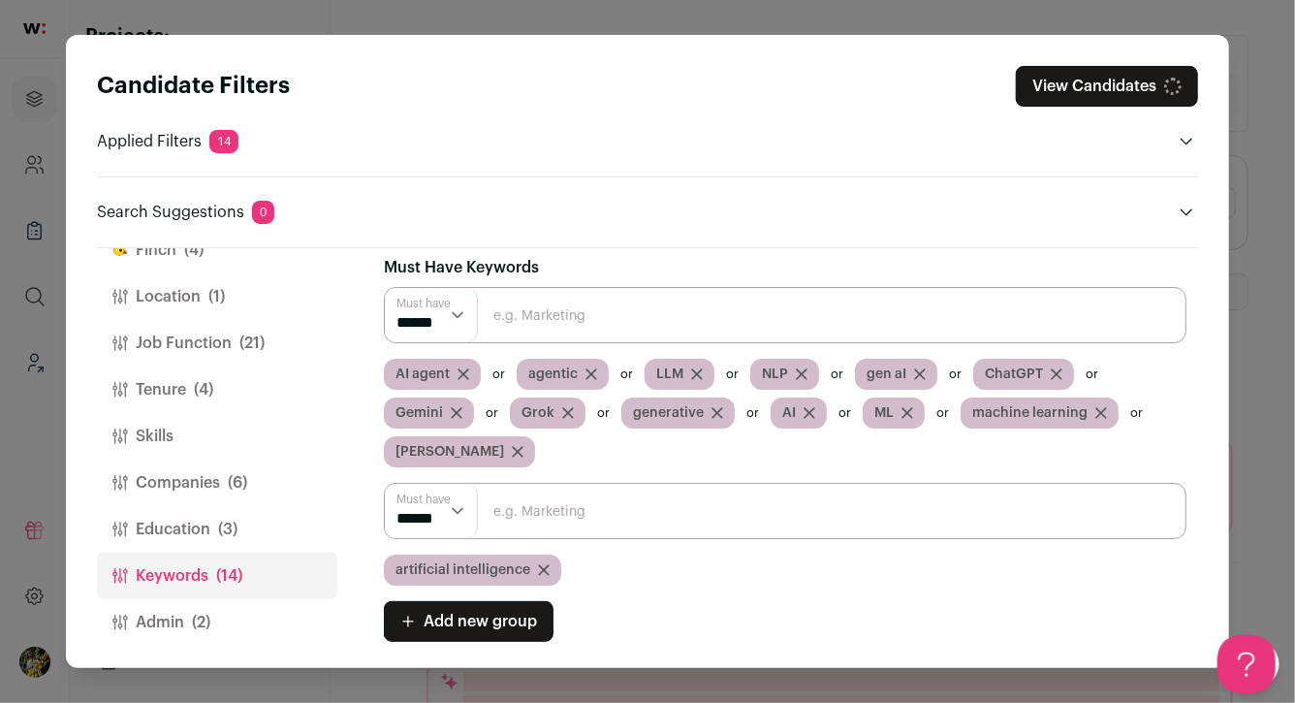
click at [1005, 411] on span "machine learning" at bounding box center [1029, 412] width 115 height 19
copy div "machine learning"
click at [1099, 410] on icon "Close modal via background" at bounding box center [1102, 413] width 12 height 12
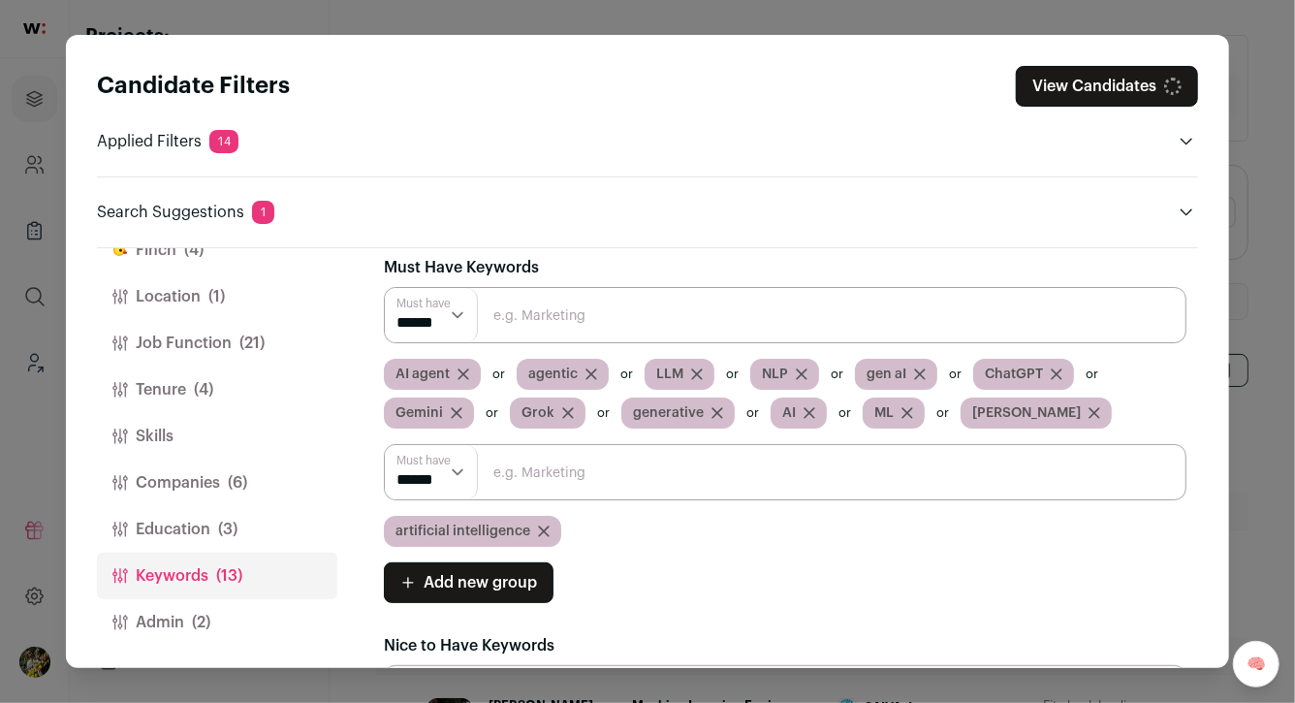
click at [791, 465] on input "Close modal via background" at bounding box center [785, 472] width 803 height 56
paste input "machine learning"
type input "machine learning"
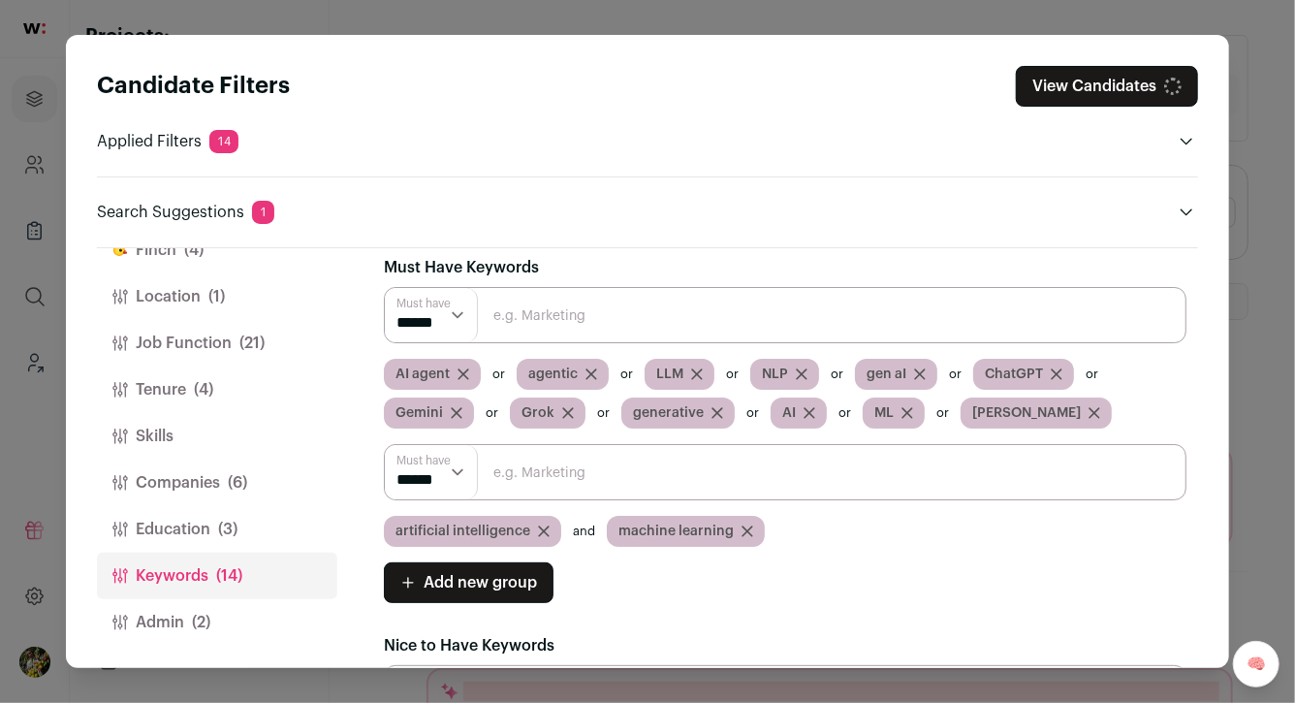
scroll to position [95, 0]
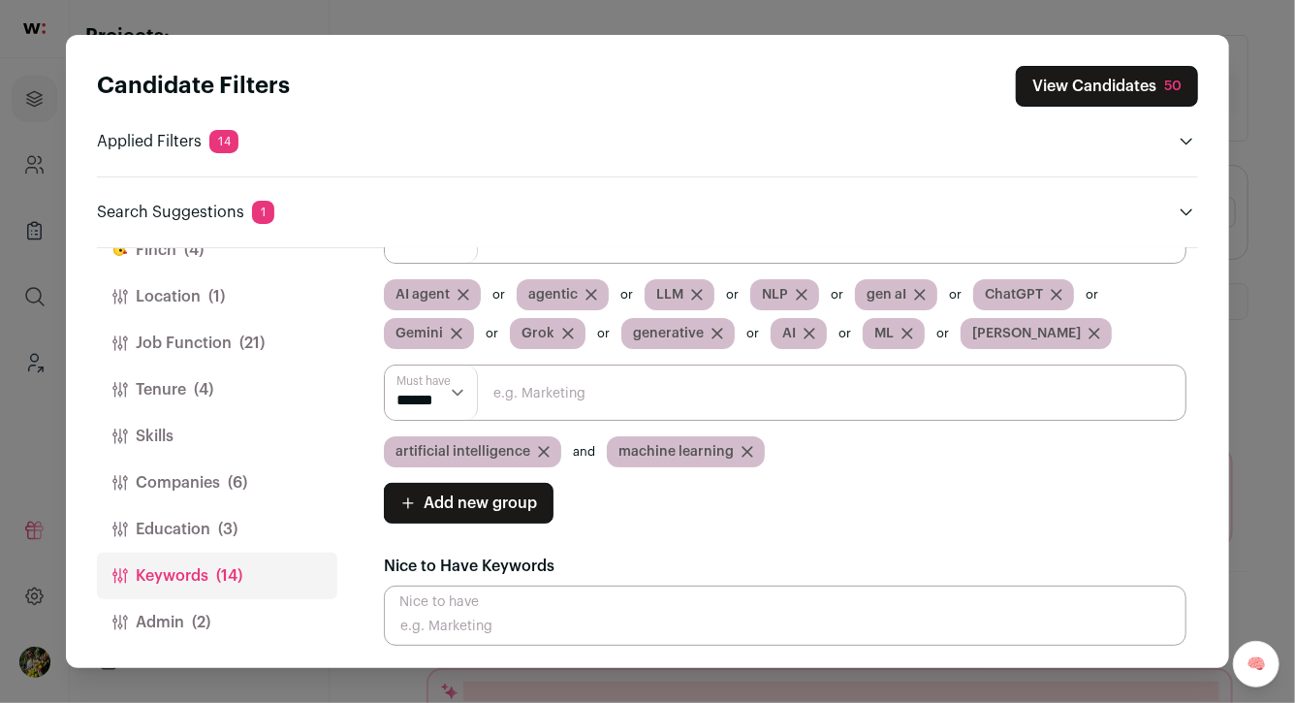
click at [784, 334] on span "AI" at bounding box center [789, 333] width 14 height 19
copy span "AI"
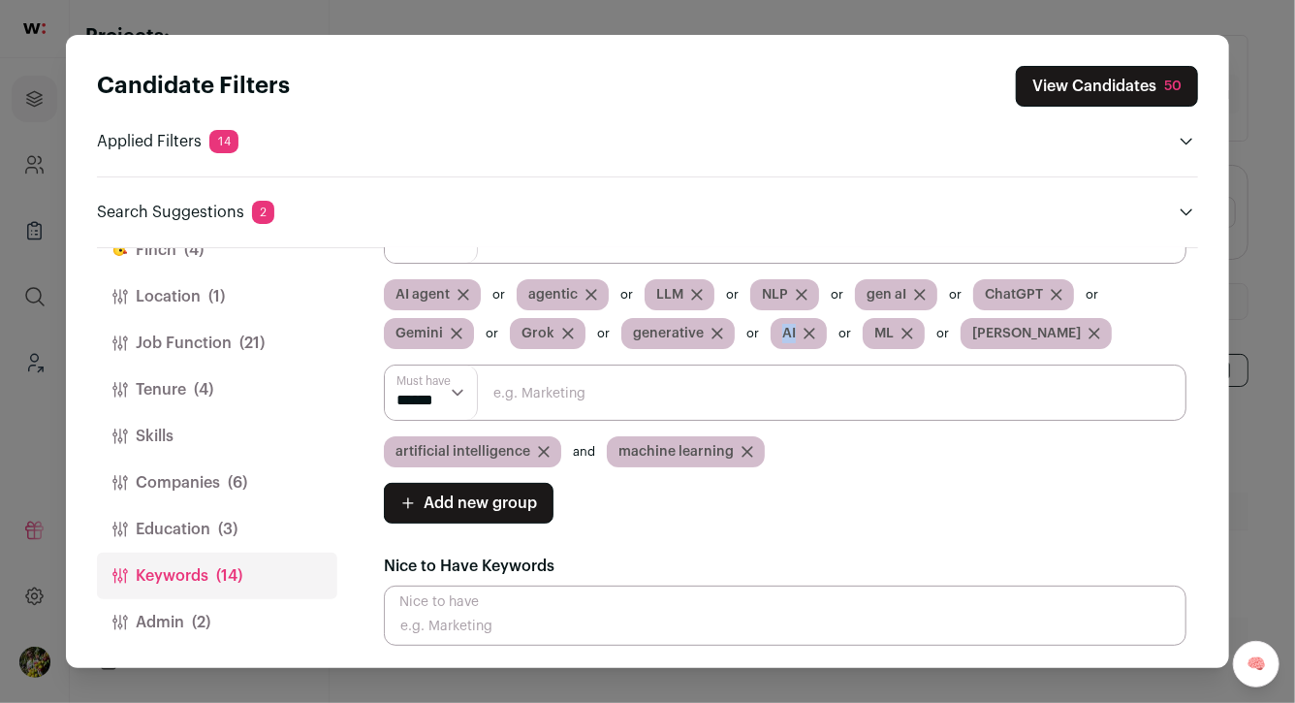
click at [806, 330] on icon "Close modal via background" at bounding box center [810, 334] width 12 height 12
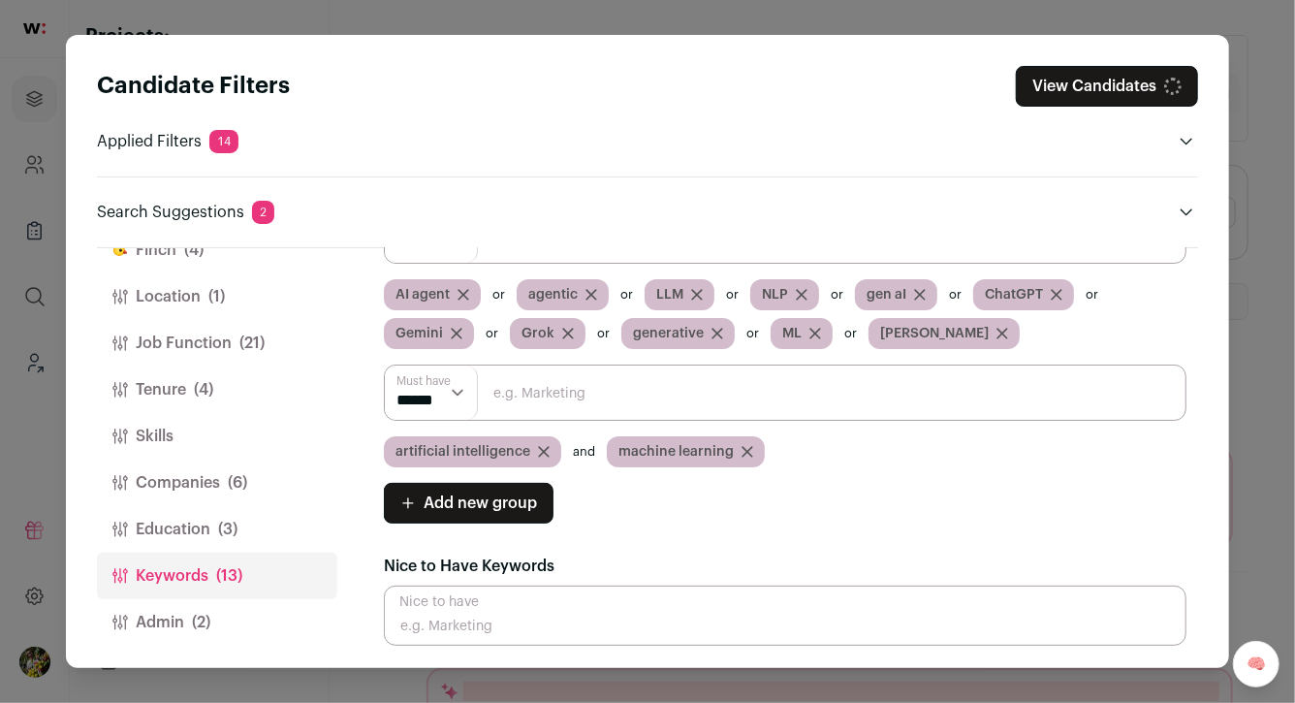
click at [757, 382] on input "Close modal via background" at bounding box center [785, 393] width 803 height 56
paste input "AI"
type input "AI"
click at [786, 335] on span "ML" at bounding box center [791, 333] width 19 height 19
click at [789, 330] on span "ML" at bounding box center [791, 333] width 19 height 19
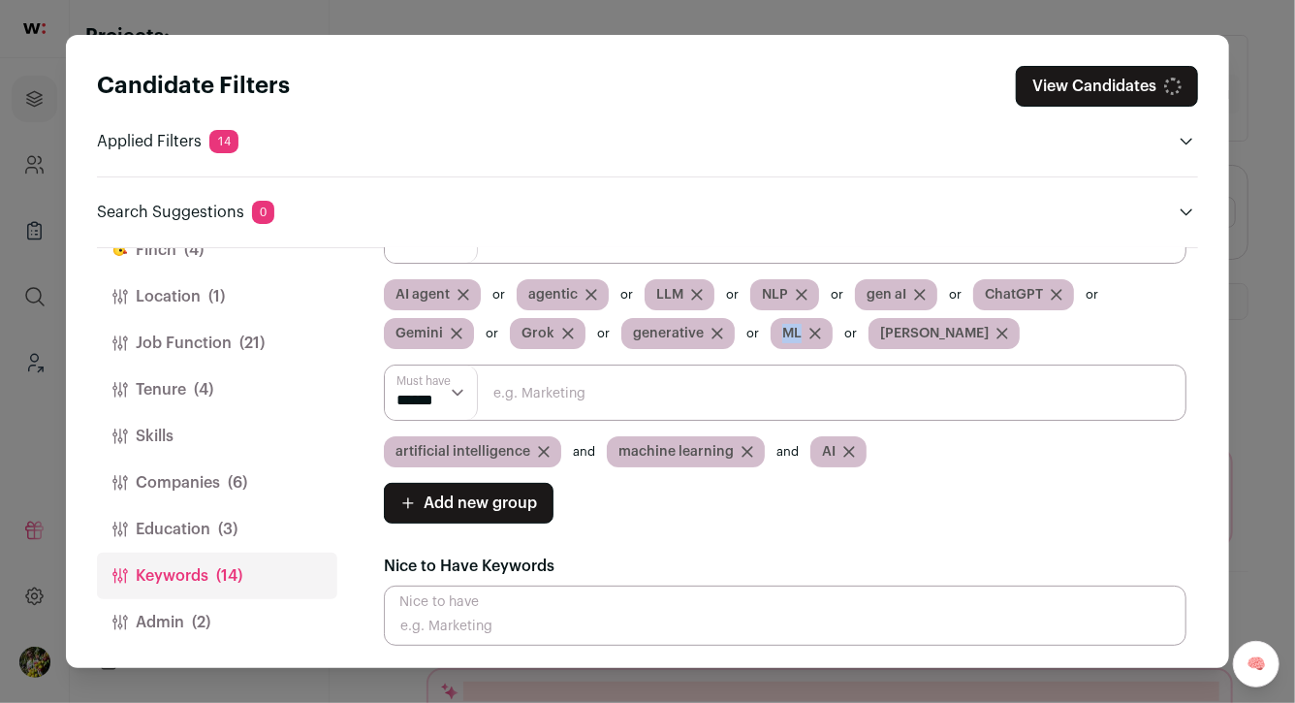
click at [789, 330] on span "ML" at bounding box center [791, 333] width 19 height 19
copy span "ML"
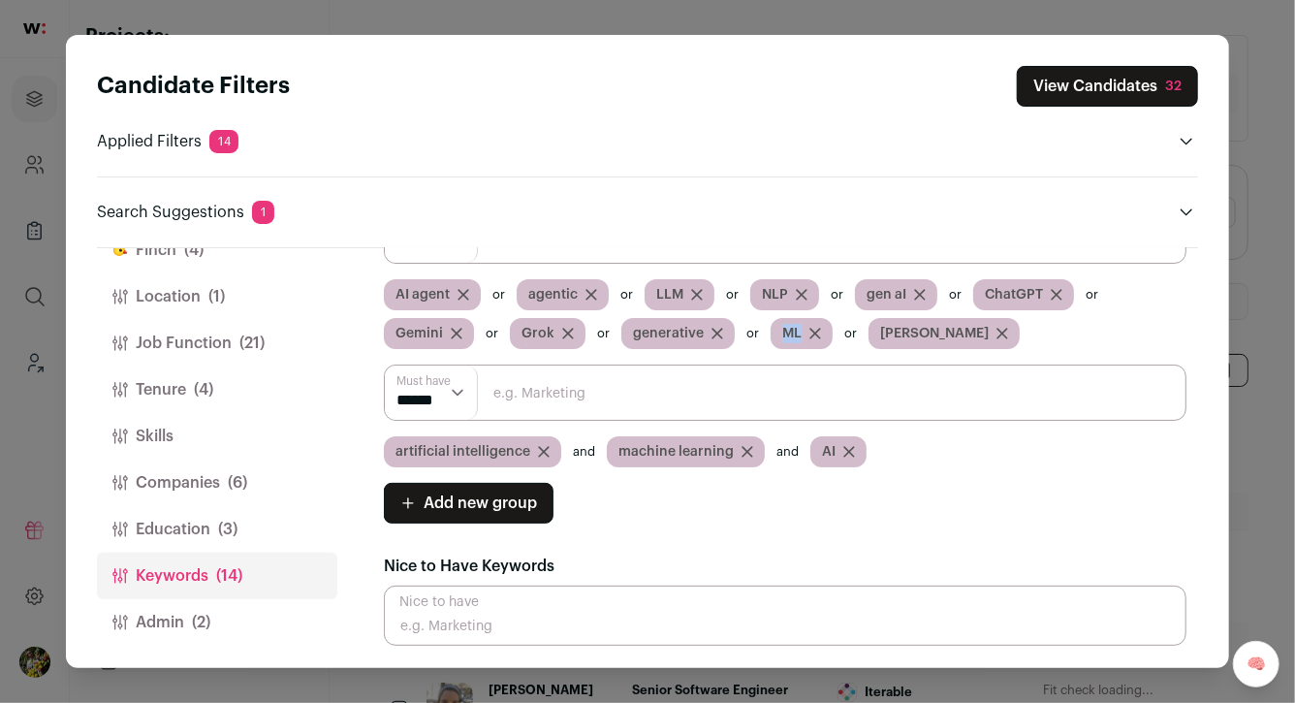
click at [812, 333] on icon "Close modal via background" at bounding box center [816, 334] width 10 height 10
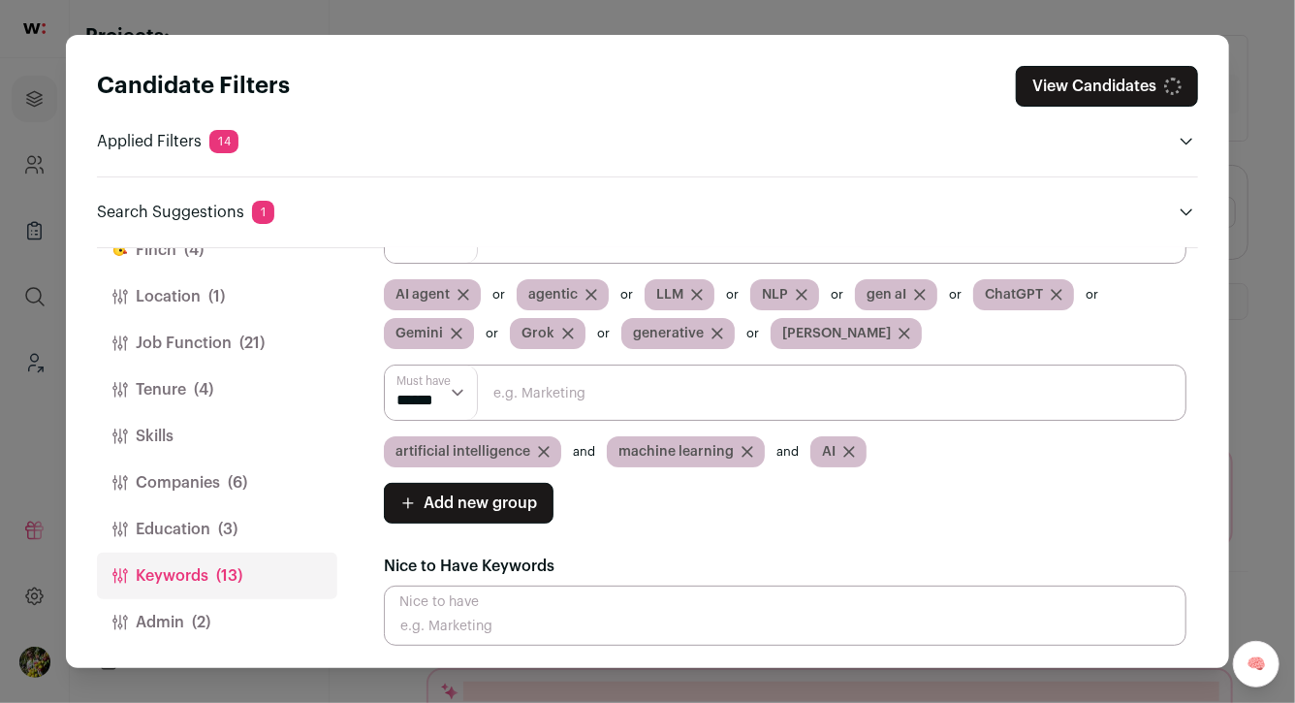
click at [756, 398] on input "Close modal via background" at bounding box center [785, 393] width 803 height 56
paste input "ML"
type input "ML"
click at [431, 411] on select "****** ******" at bounding box center [431, 393] width 93 height 54
select select "**"
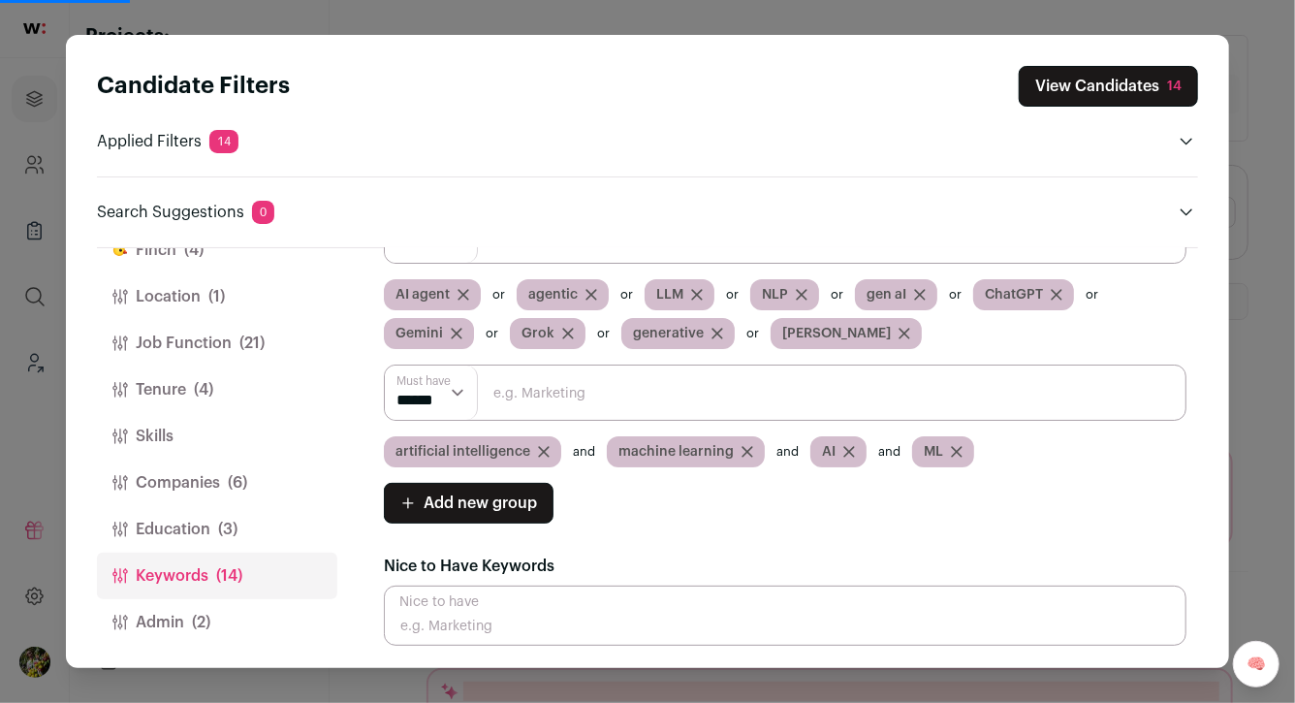
click at [385, 366] on select "****** ******" at bounding box center [431, 393] width 93 height 54
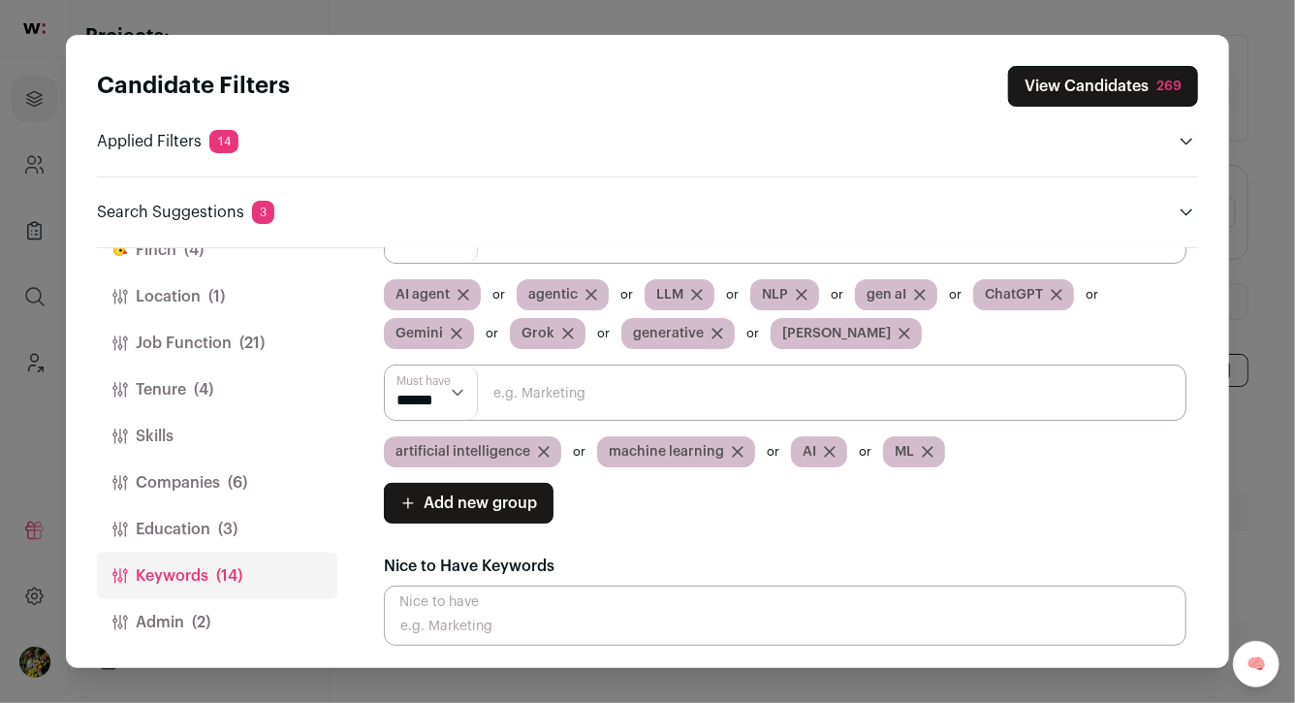
click at [1052, 81] on button "View Candidates 269" at bounding box center [1103, 86] width 190 height 41
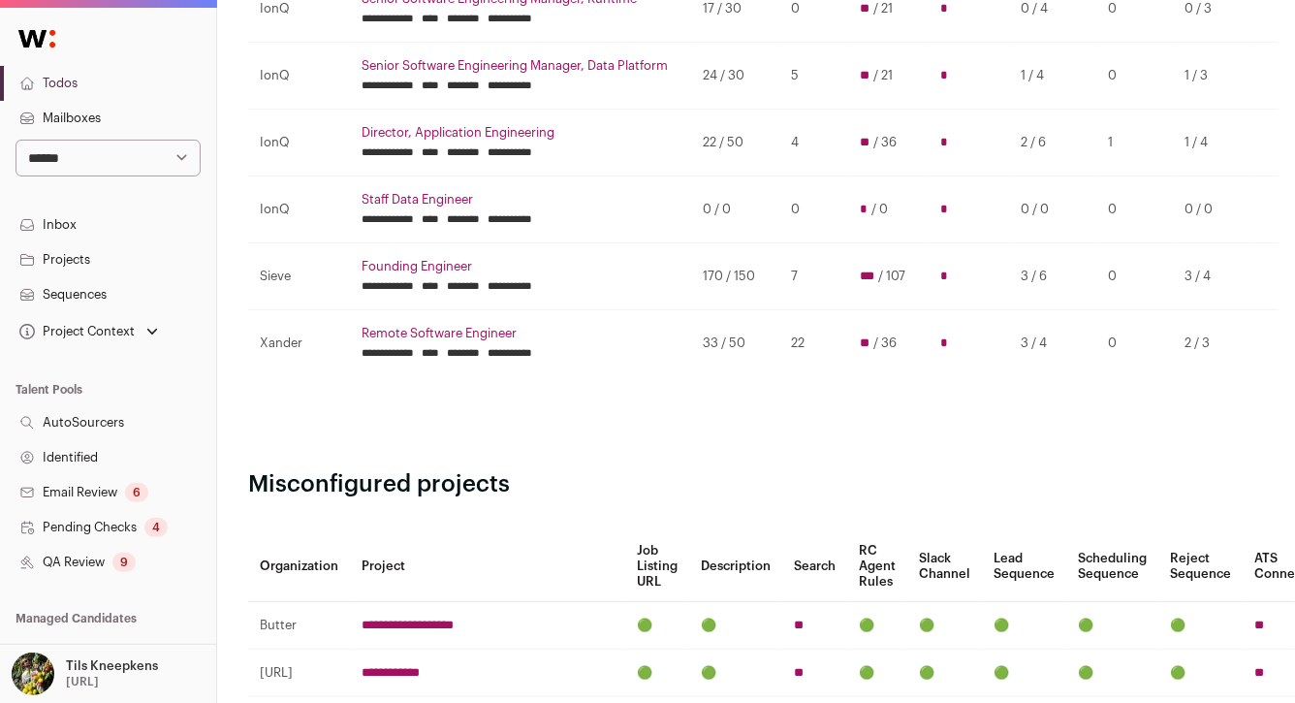
scroll to position [873, 0]
click at [459, 268] on link "Founding Engineer" at bounding box center [521, 268] width 318 height 16
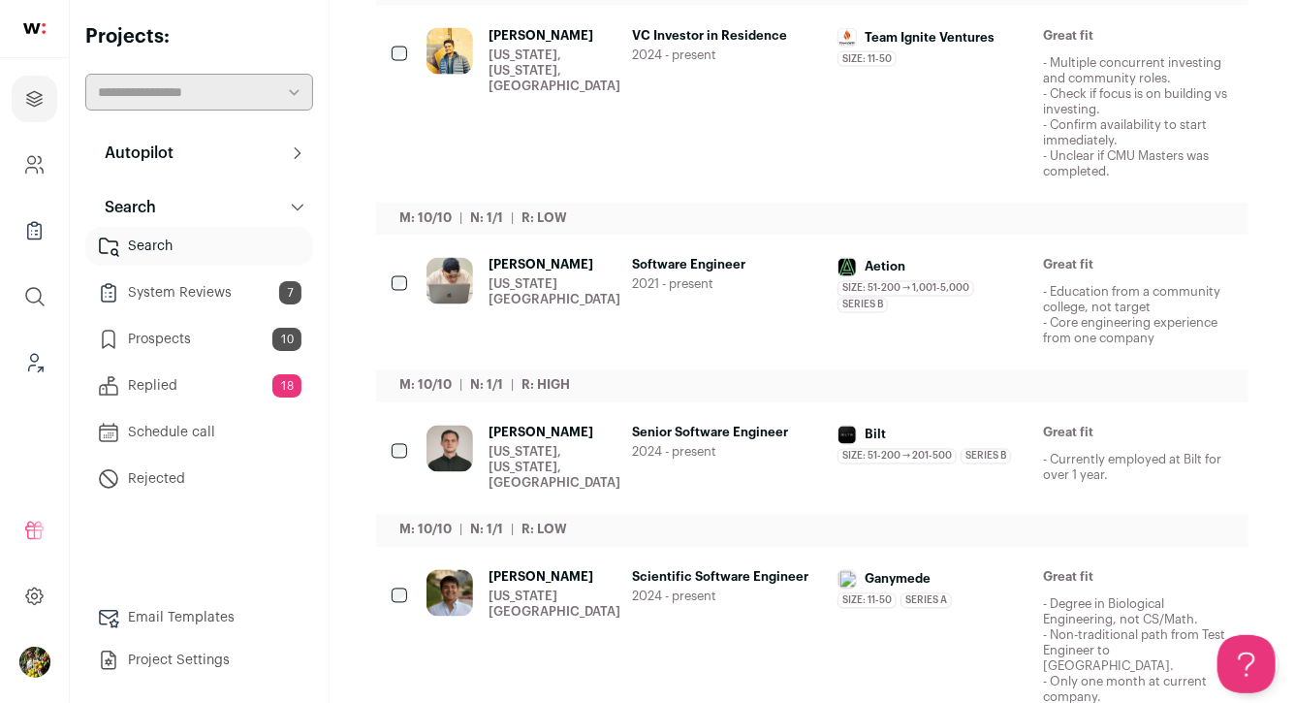
scroll to position [1551, 0]
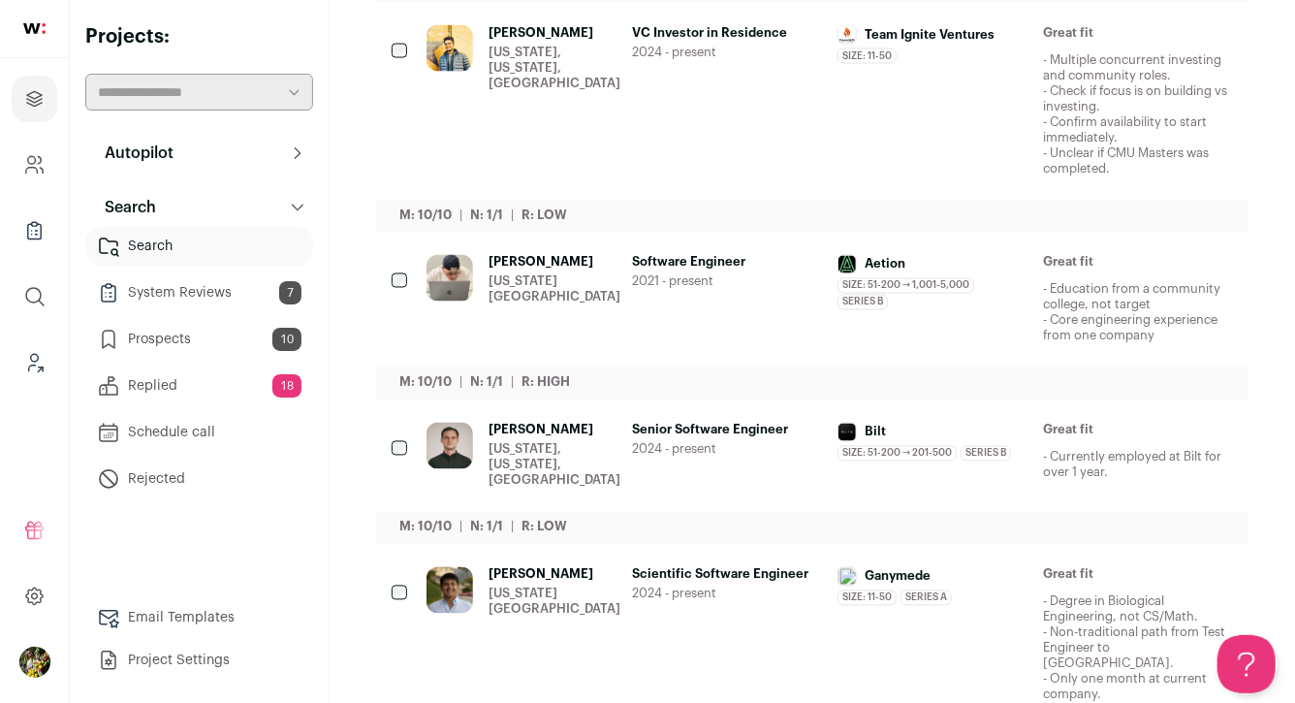
click at [543, 45] on div "[US_STATE], [US_STATE], [GEOGRAPHIC_DATA]" at bounding box center [555, 68] width 132 height 47
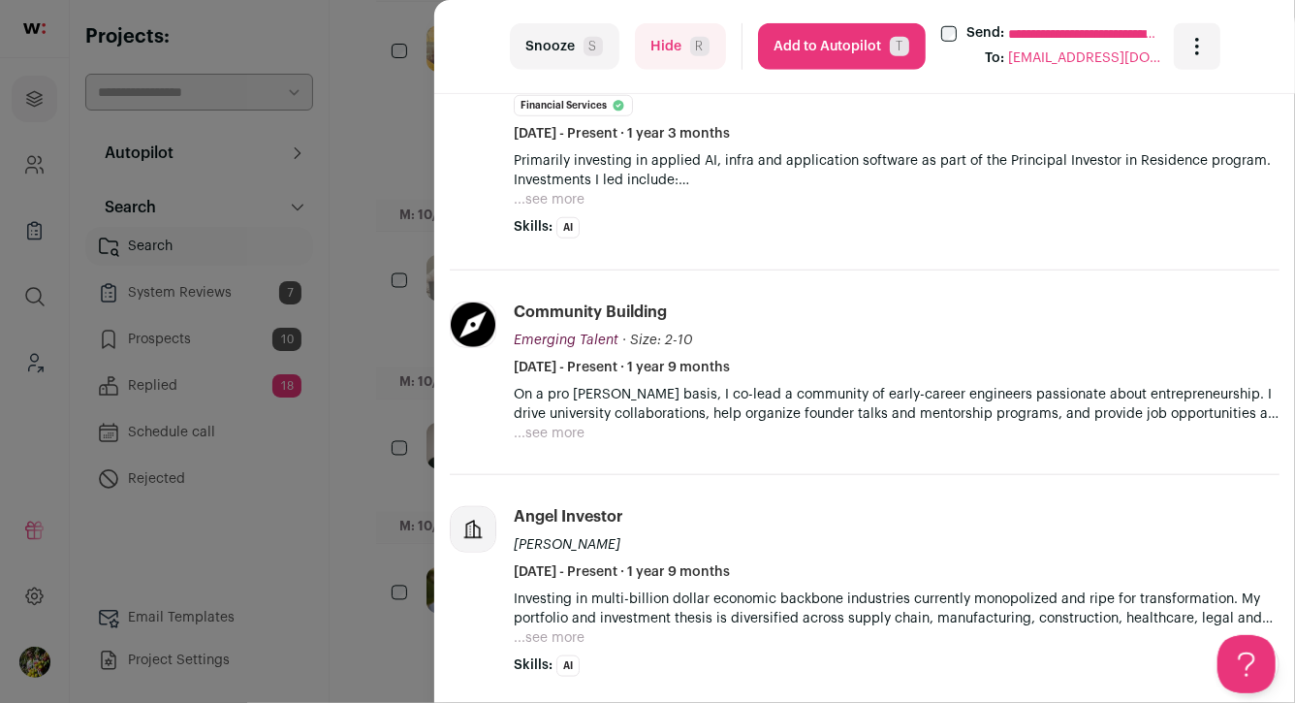
scroll to position [712, 0]
click at [684, 62] on button "Hide R" at bounding box center [680, 46] width 91 height 47
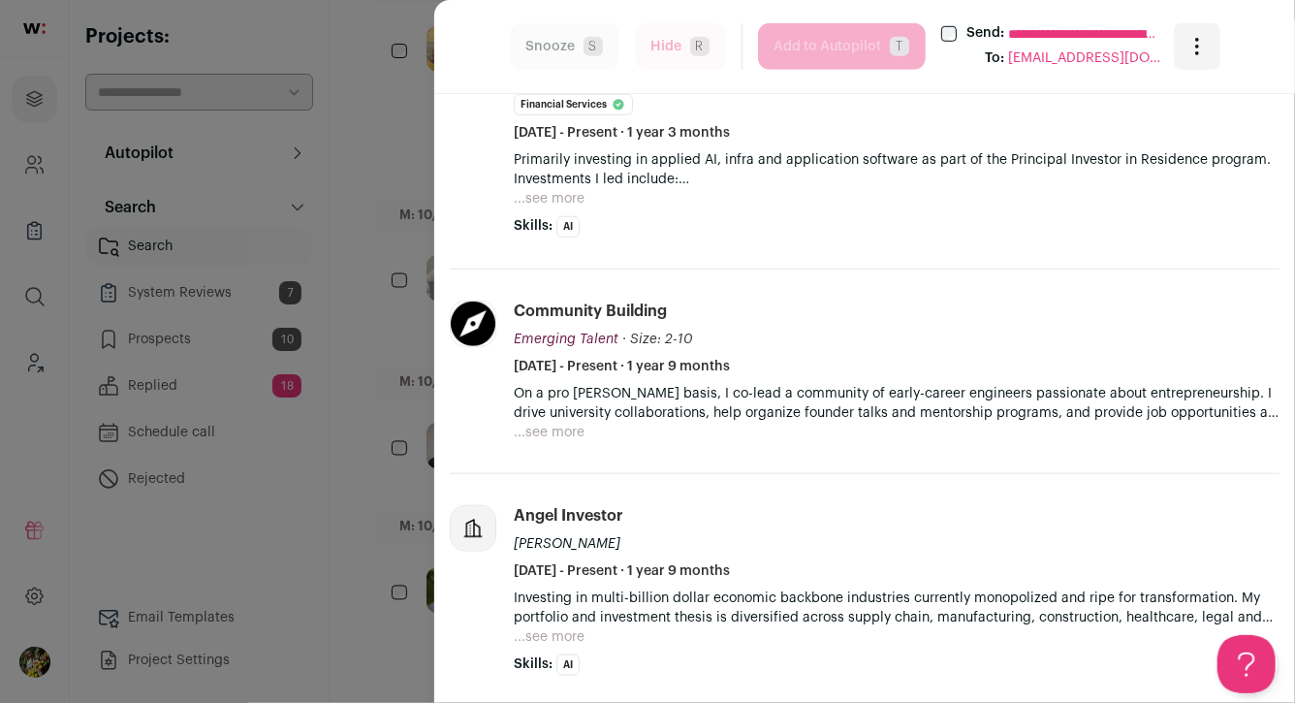
scroll to position [1362, 0]
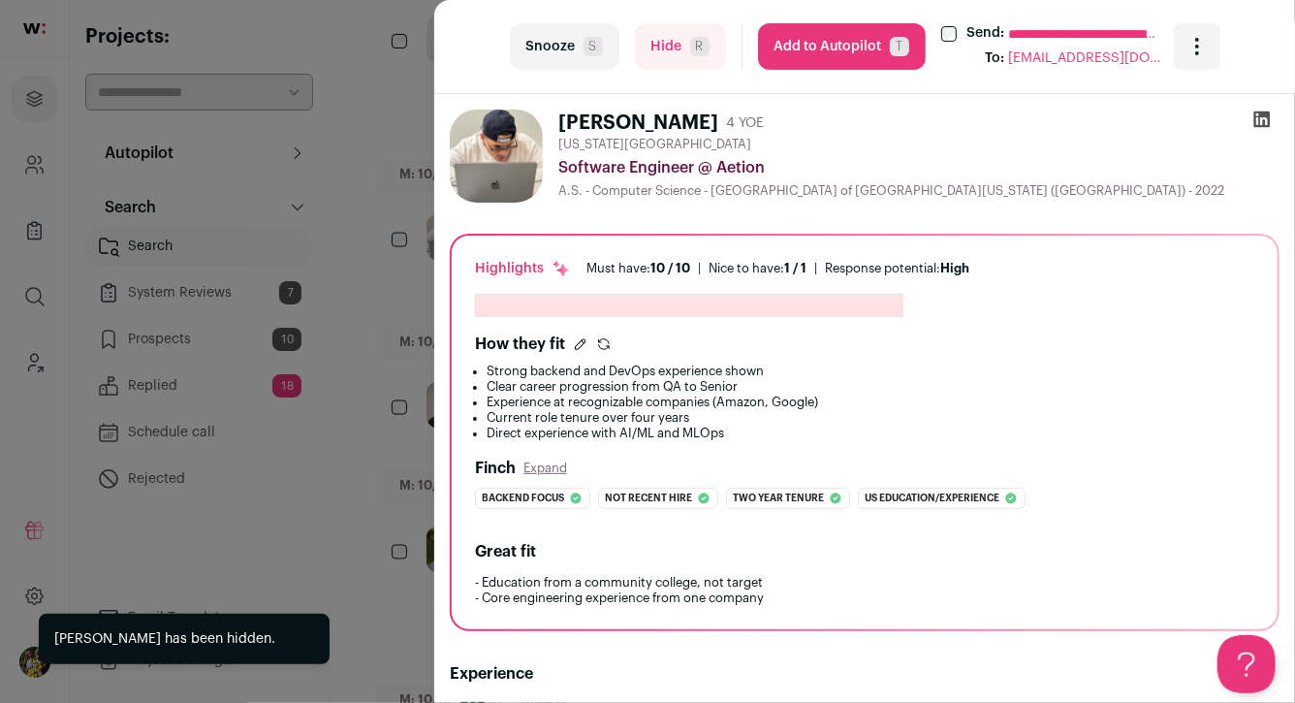
click at [400, 307] on div "**********" at bounding box center [647, 351] width 1295 height 703
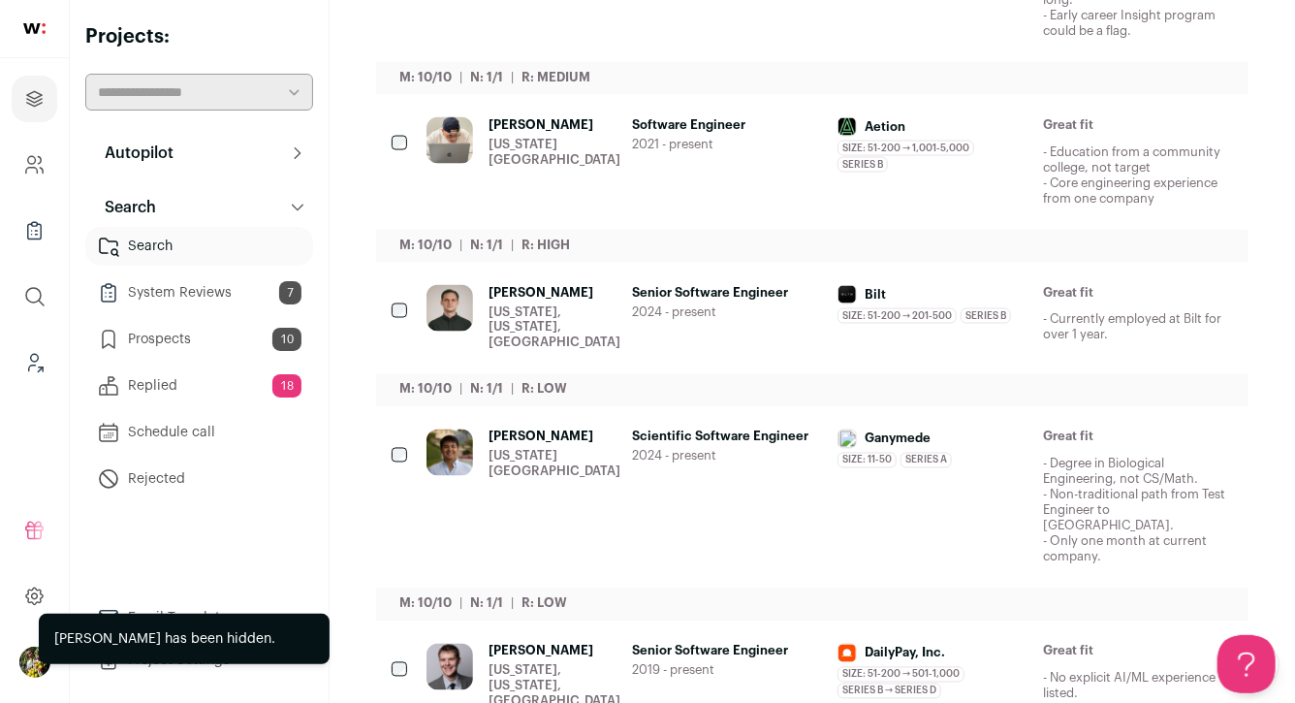
scroll to position [1561, 0]
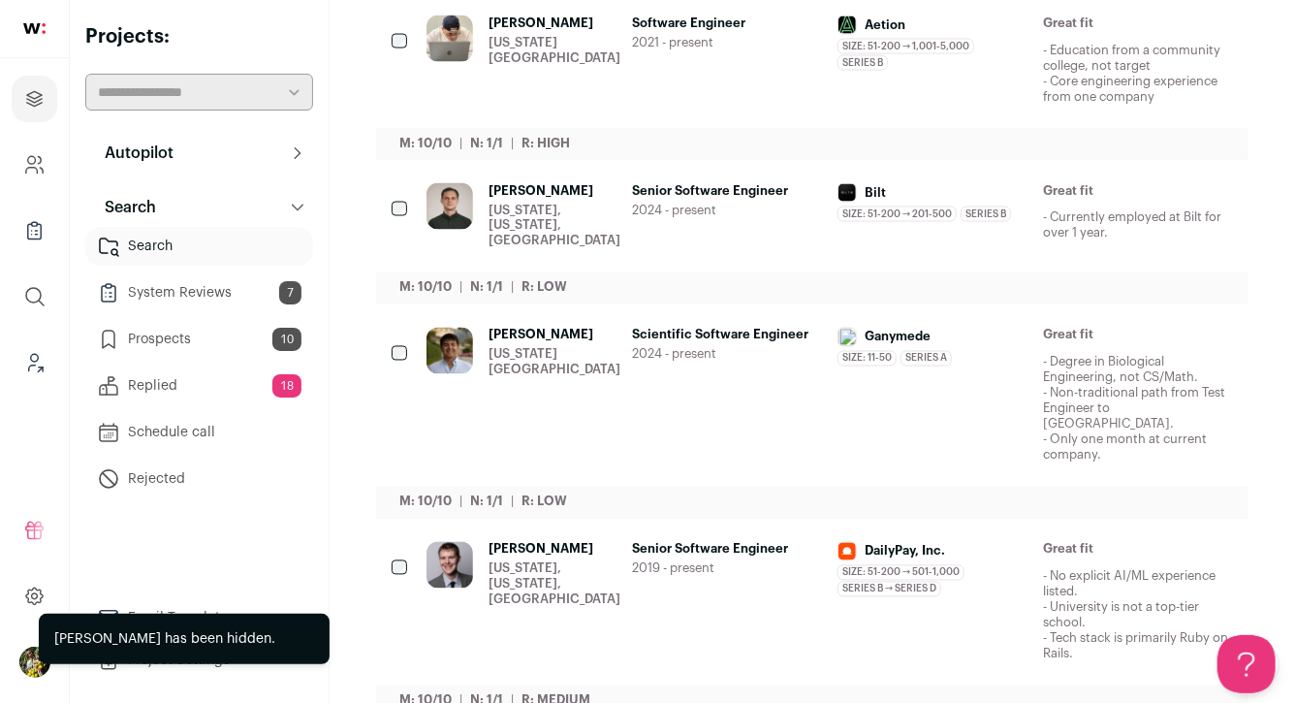
click at [538, 350] on div "Nicholas Flores New York City Metropolitan Area" at bounding box center [555, 396] width 132 height 136
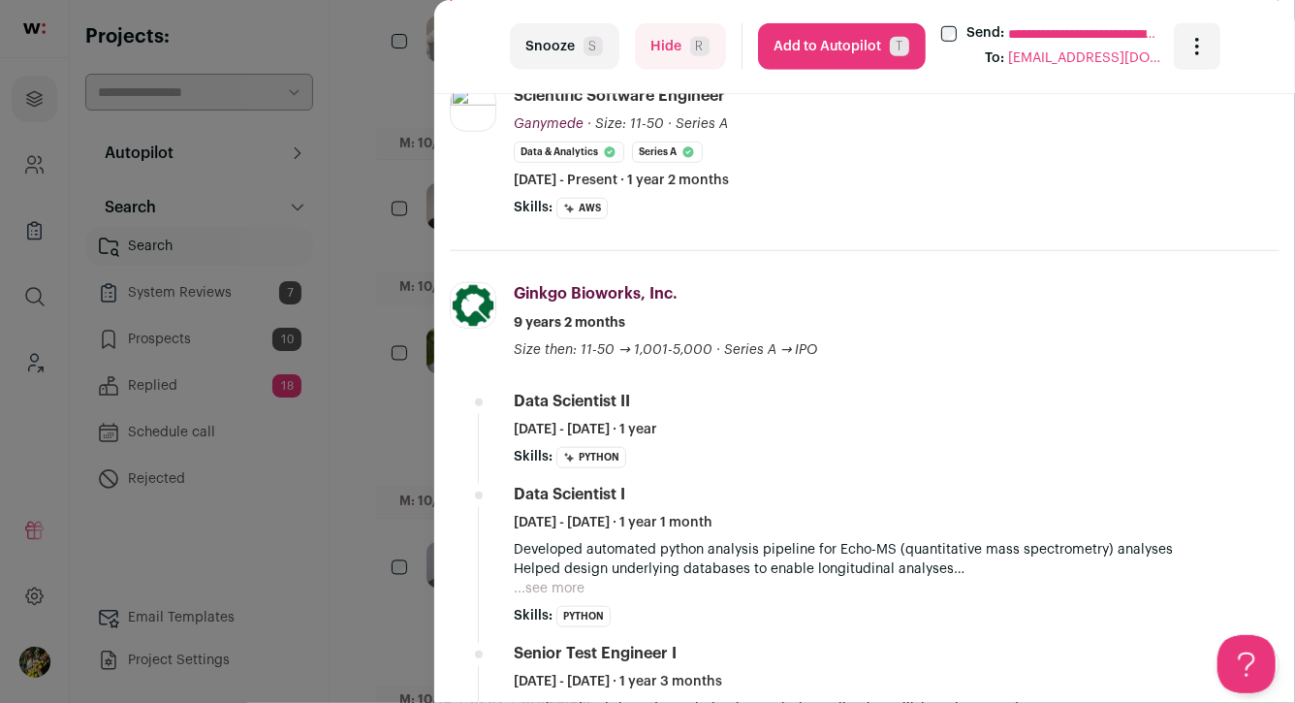
scroll to position [742, 0]
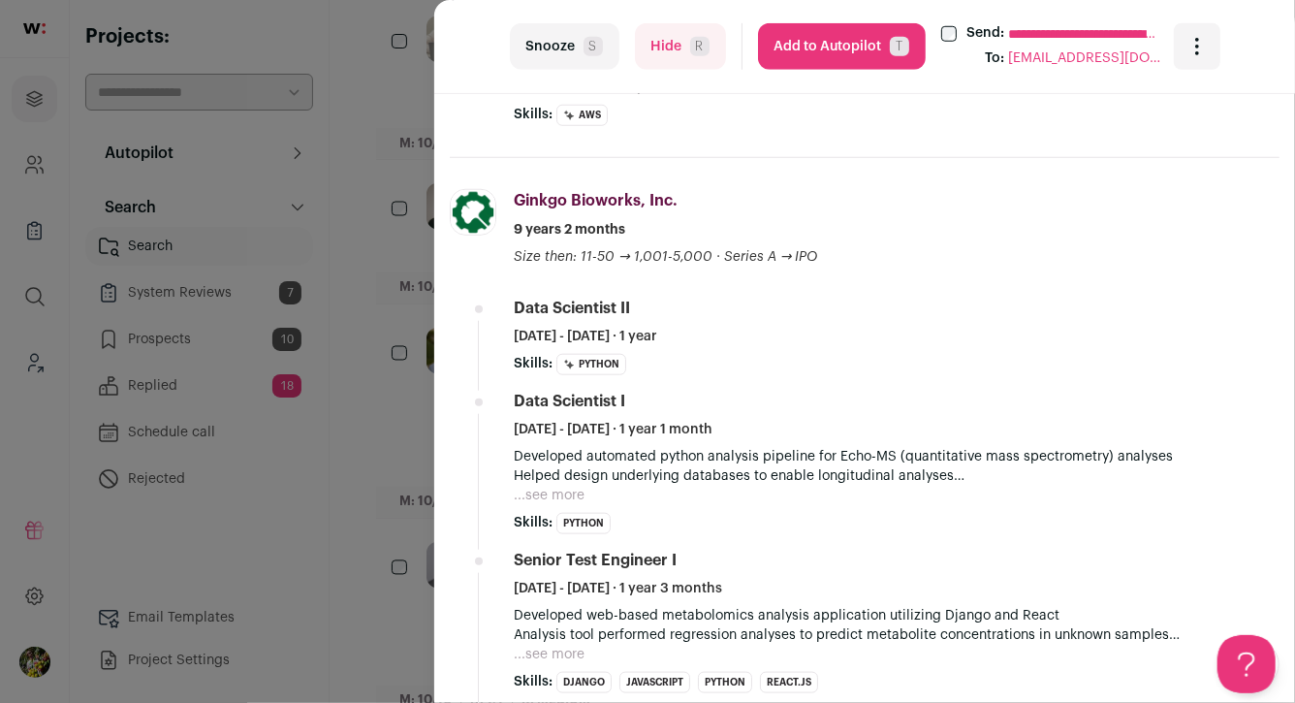
click at [679, 55] on button "Hide R" at bounding box center [680, 46] width 91 height 47
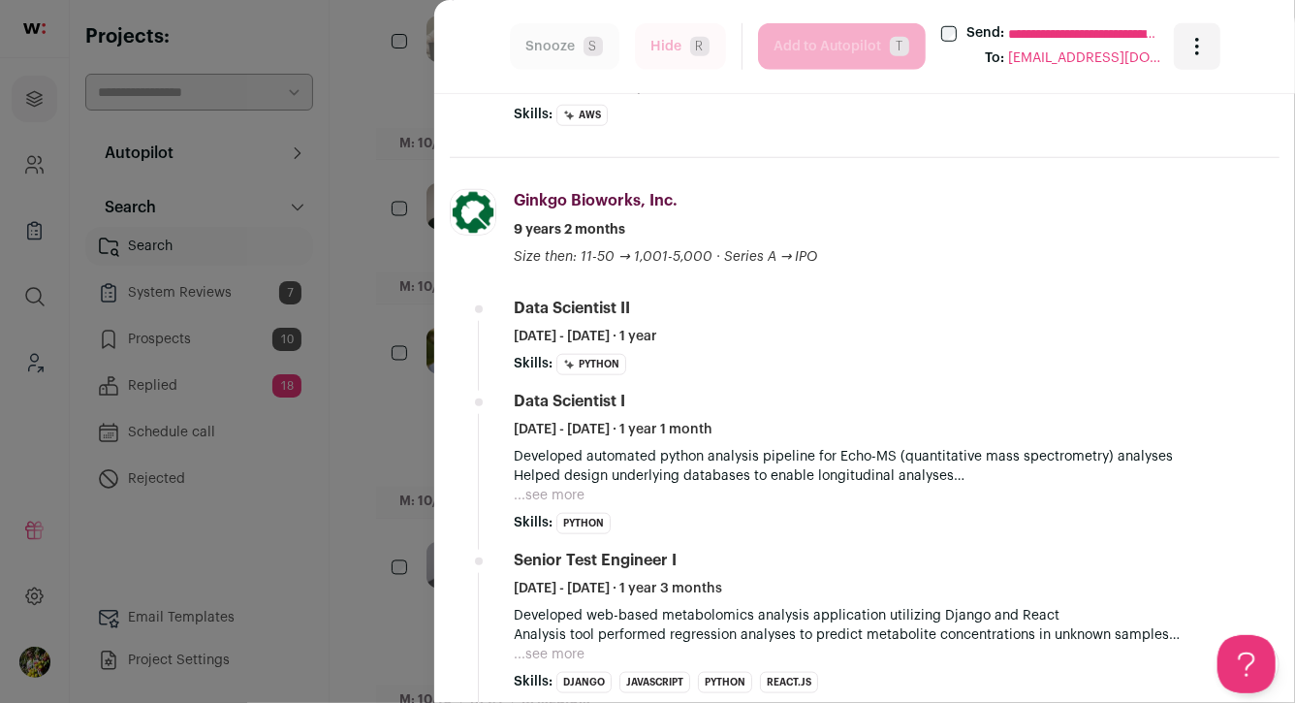
click at [418, 273] on div "**********" at bounding box center [647, 351] width 1295 height 703
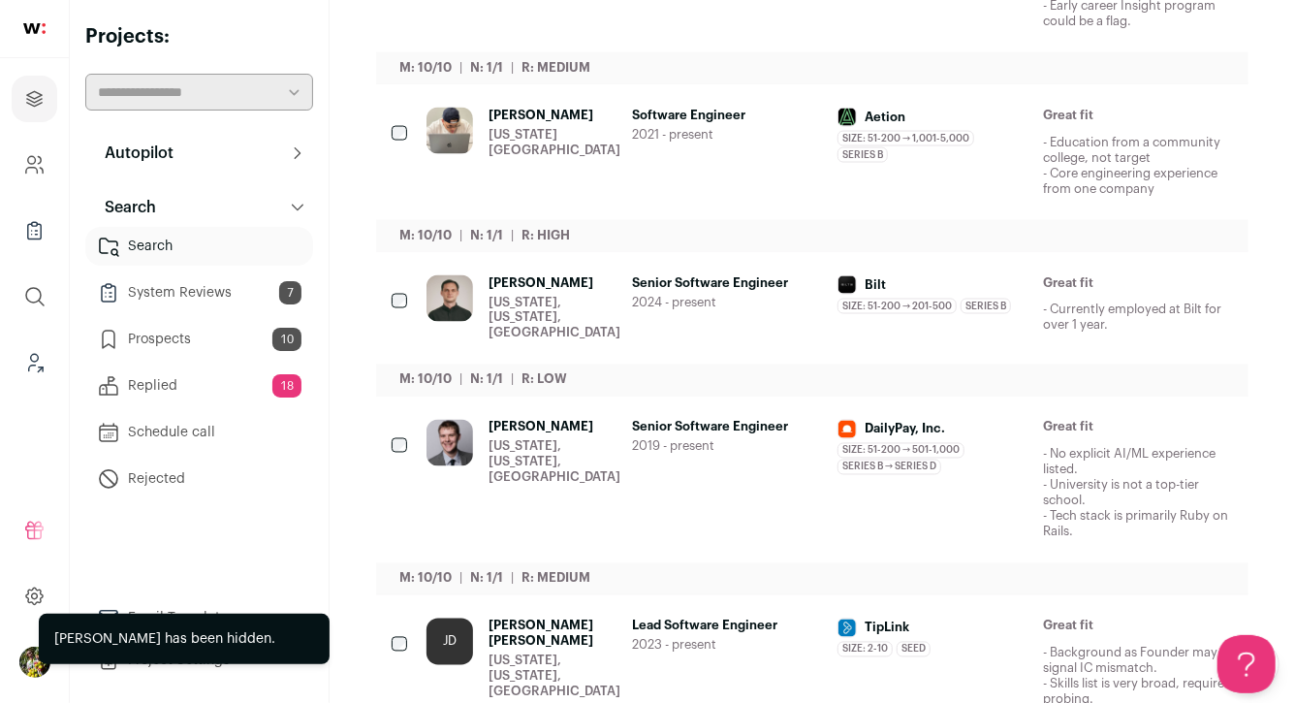
scroll to position [1455, 0]
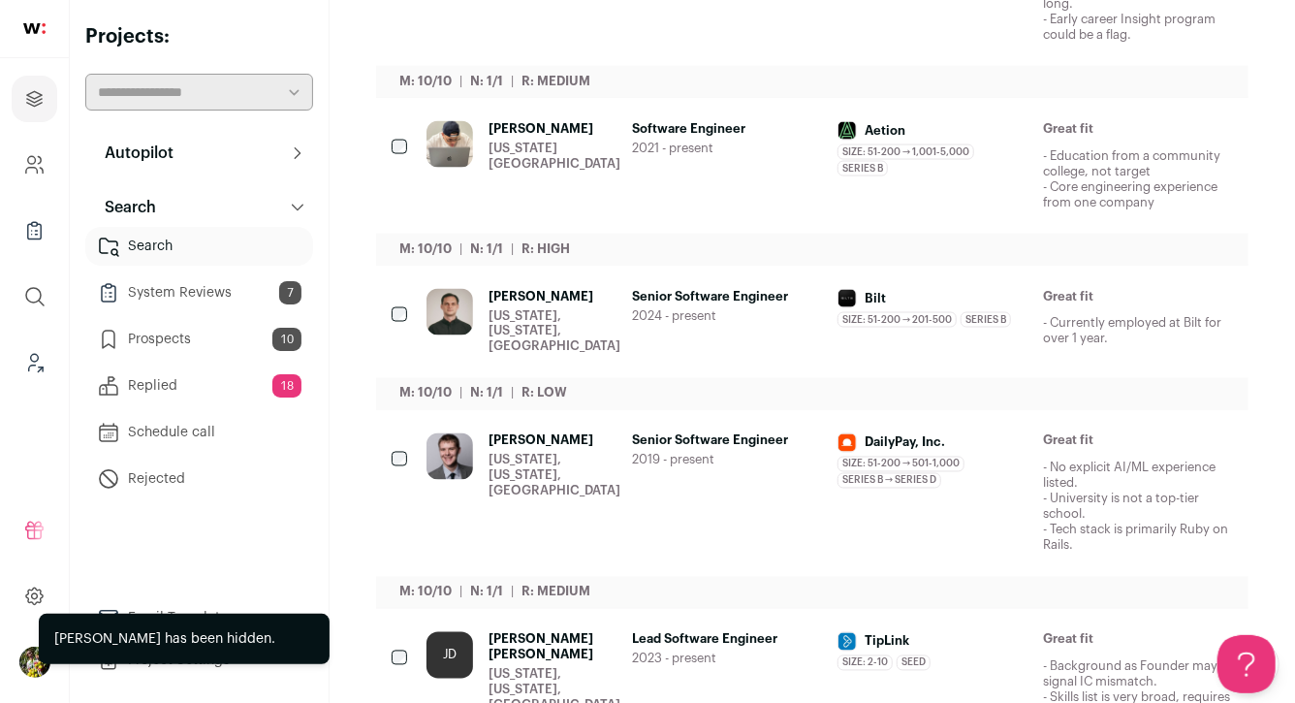
click at [401, 433] on div at bounding box center [401, 460] width 19 height 54
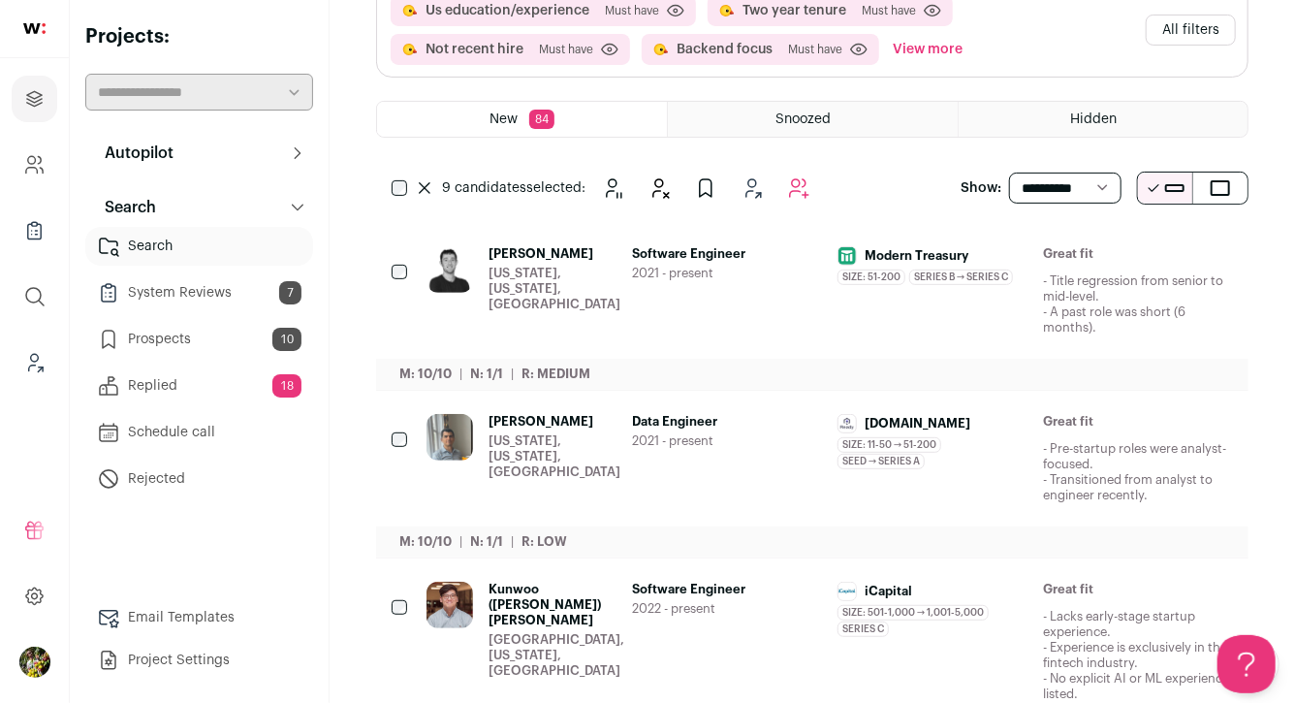
scroll to position [218, 0]
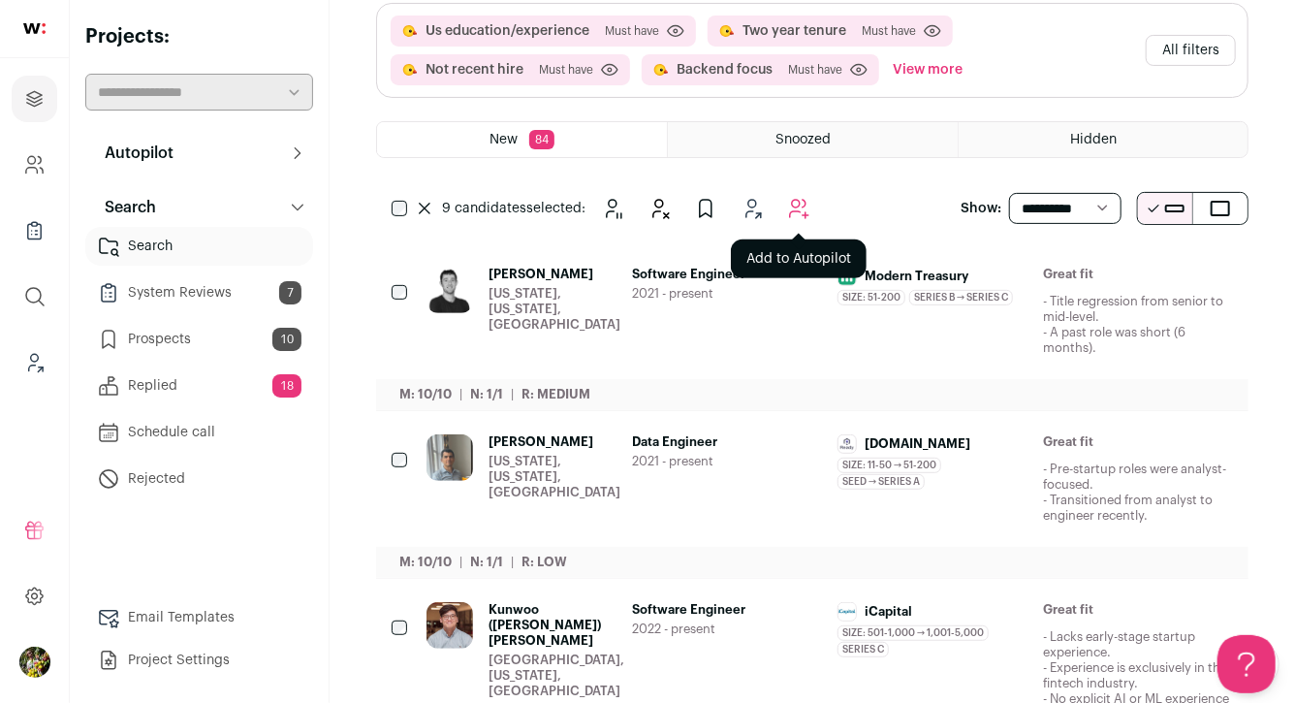
click at [802, 193] on button "Add to Autopilot" at bounding box center [799, 208] width 39 height 39
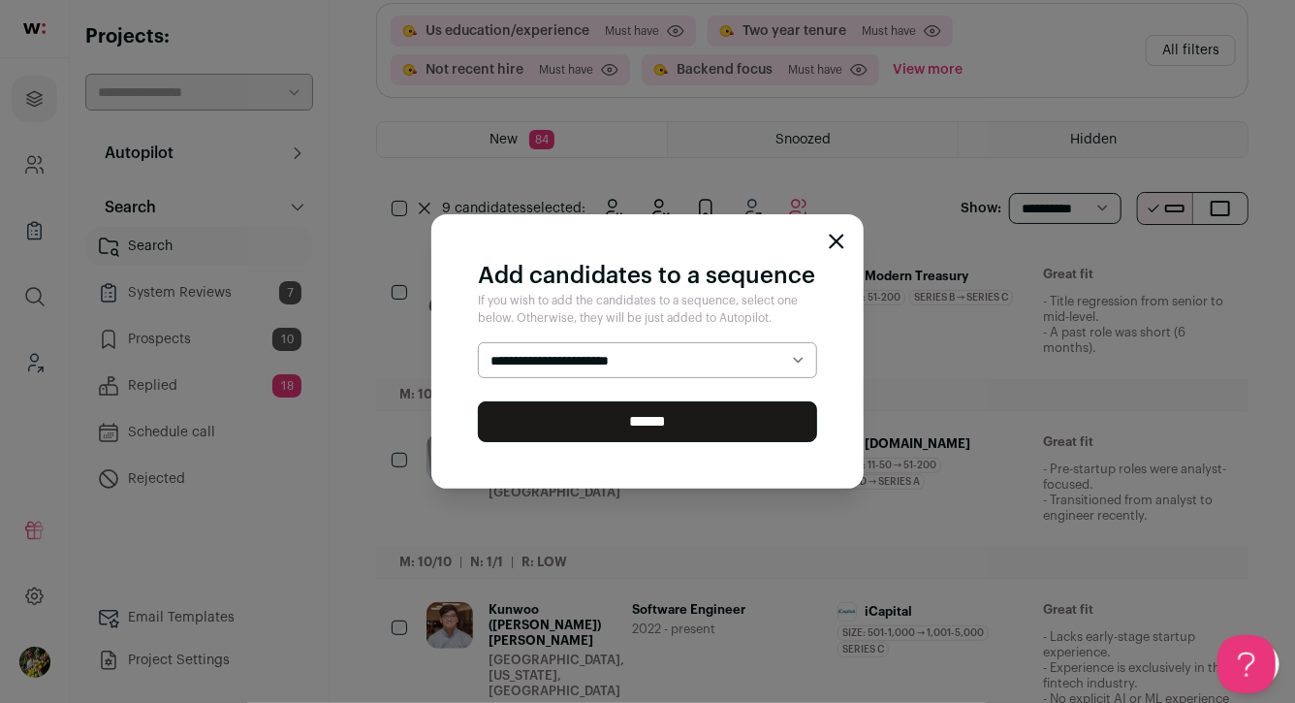
select select "*****"
click at [478, 342] on select "**********" at bounding box center [647, 360] width 339 height 37
click at [711, 424] on input "******" at bounding box center [647, 421] width 339 height 41
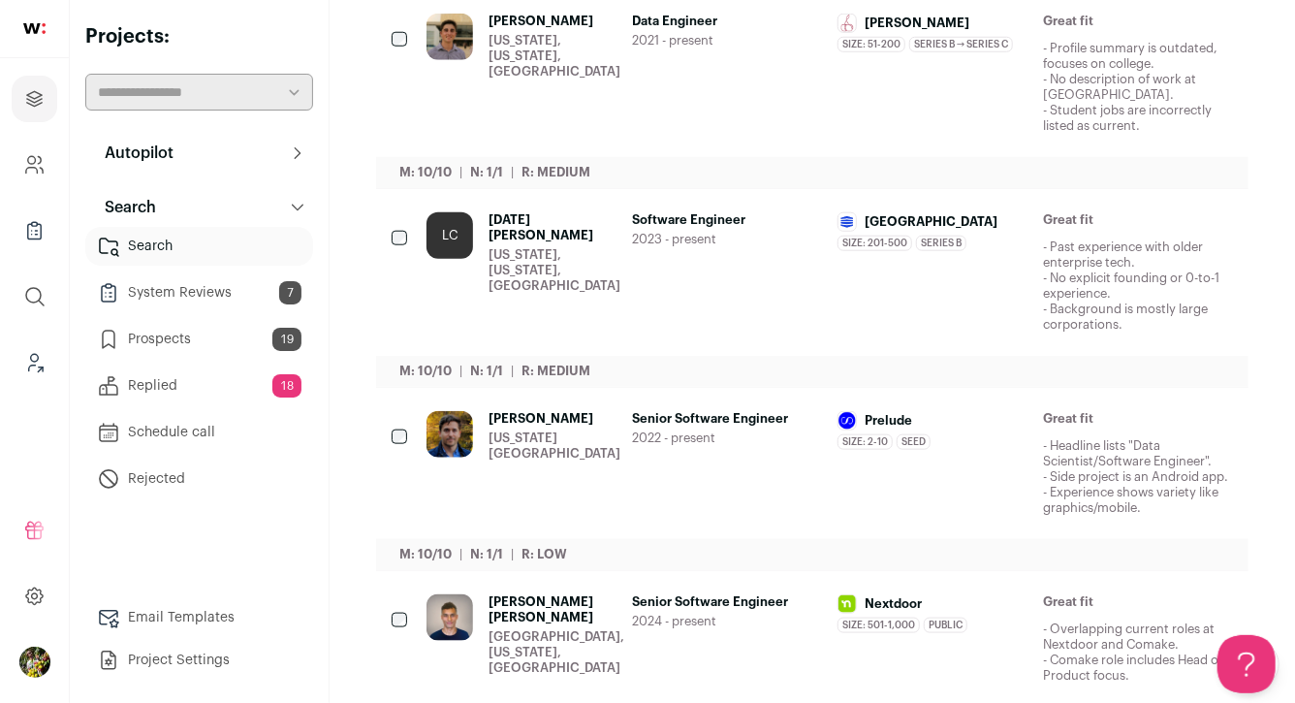
scroll to position [0, 0]
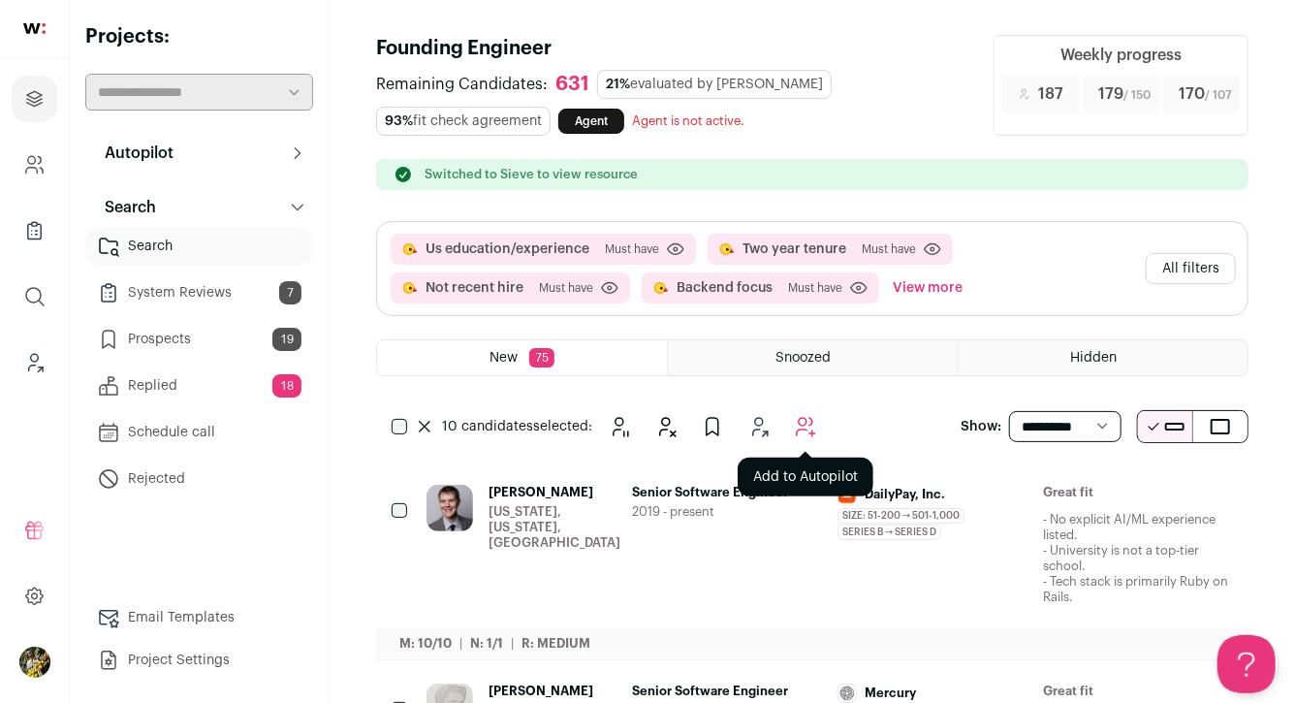
click at [810, 422] on icon "Add to Autopilot" at bounding box center [805, 426] width 23 height 23
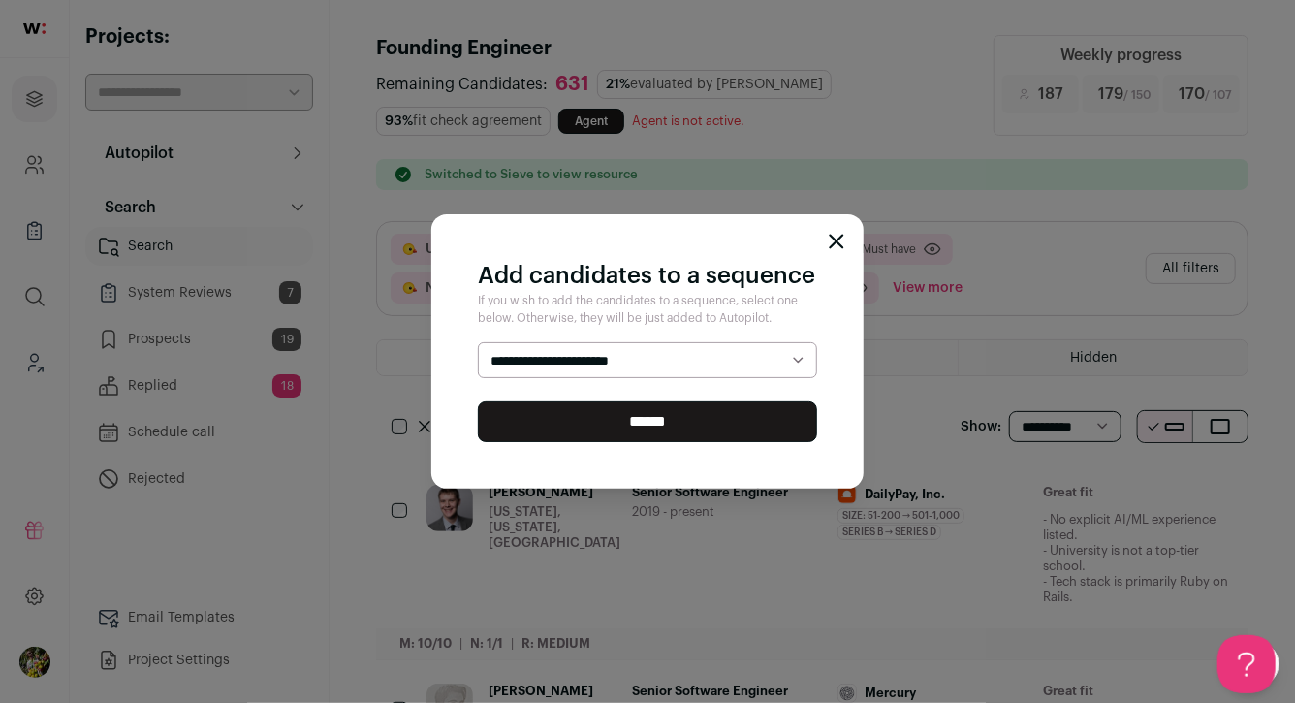
select select "*****"
click at [478, 342] on select "**********" at bounding box center [647, 360] width 339 height 37
click at [762, 418] on input "******" at bounding box center [647, 421] width 339 height 41
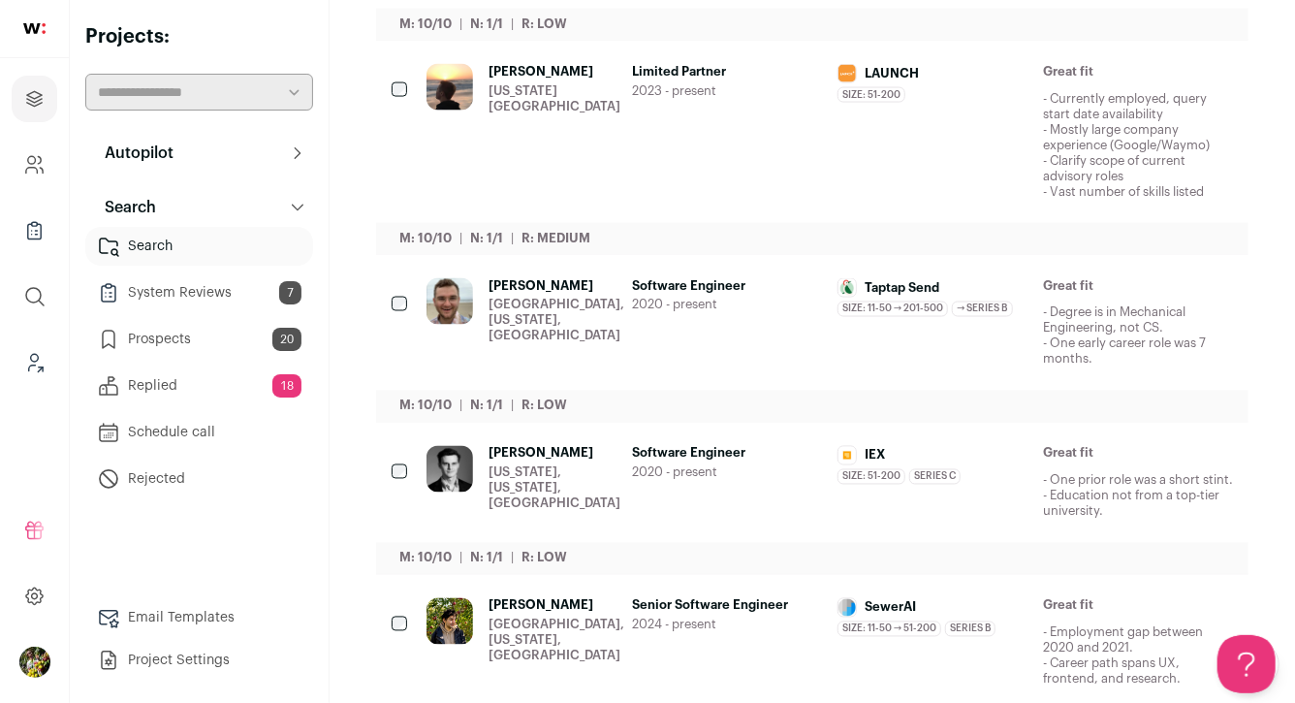
scroll to position [1519, 0]
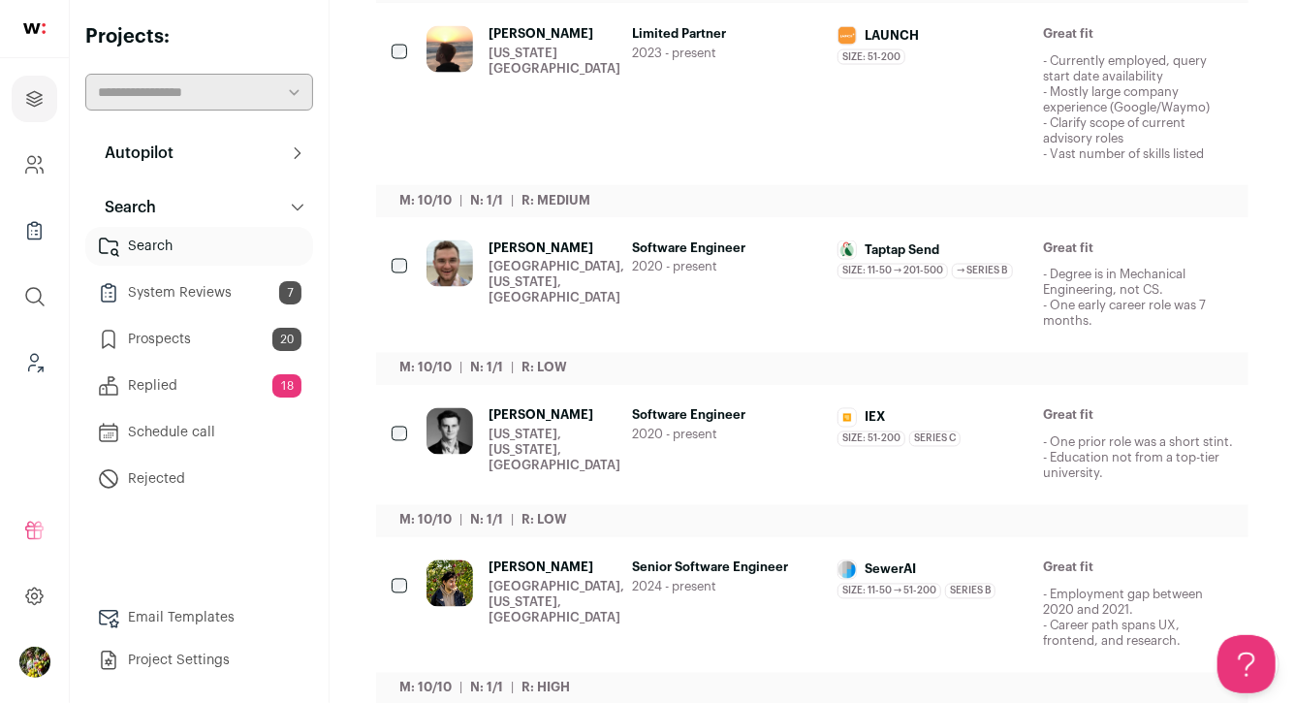
click at [701, 46] on span "2023 - present" at bounding box center [727, 54] width 190 height 16
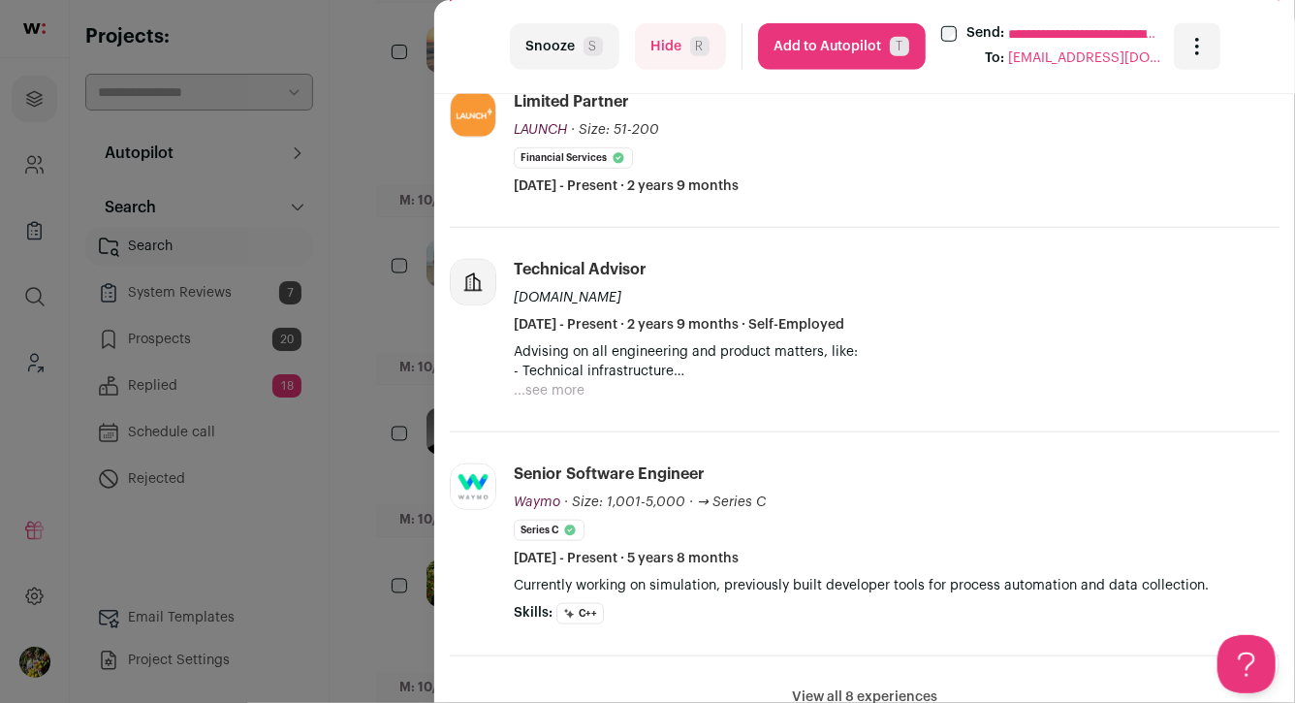
scroll to position [646, 0]
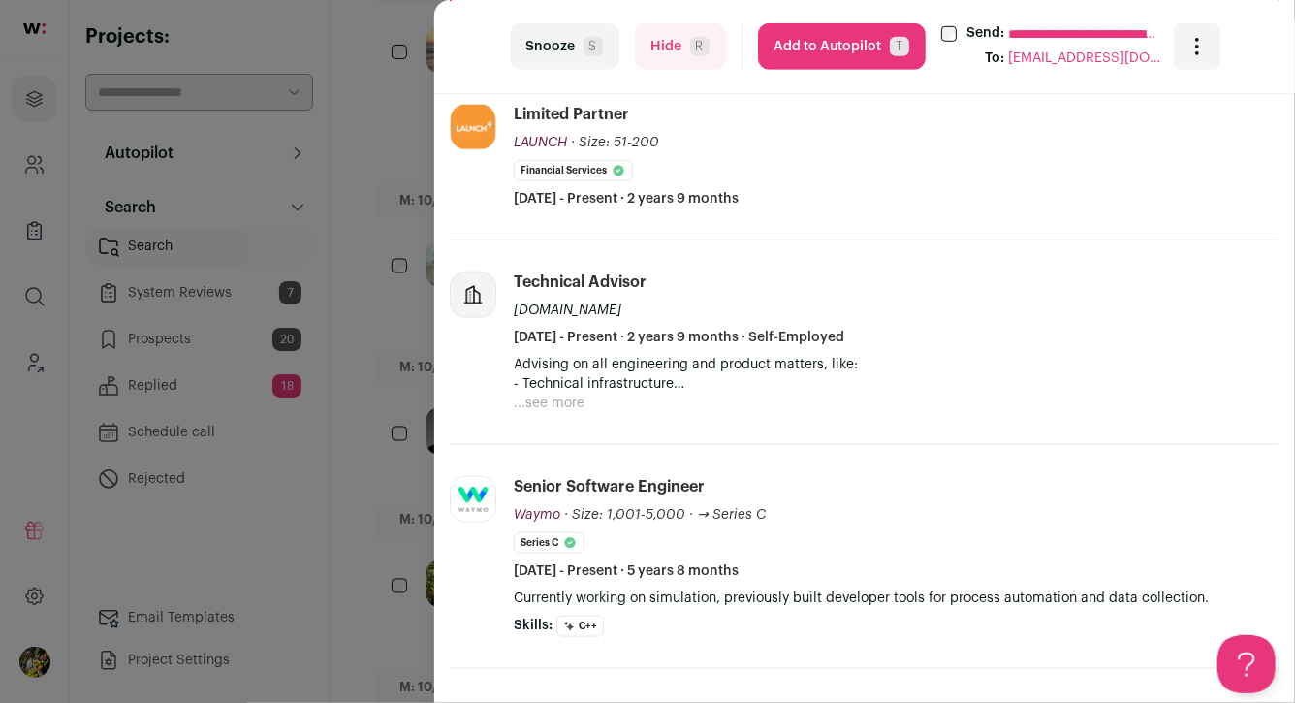
click at [571, 395] on button "...see more" at bounding box center [549, 403] width 71 height 19
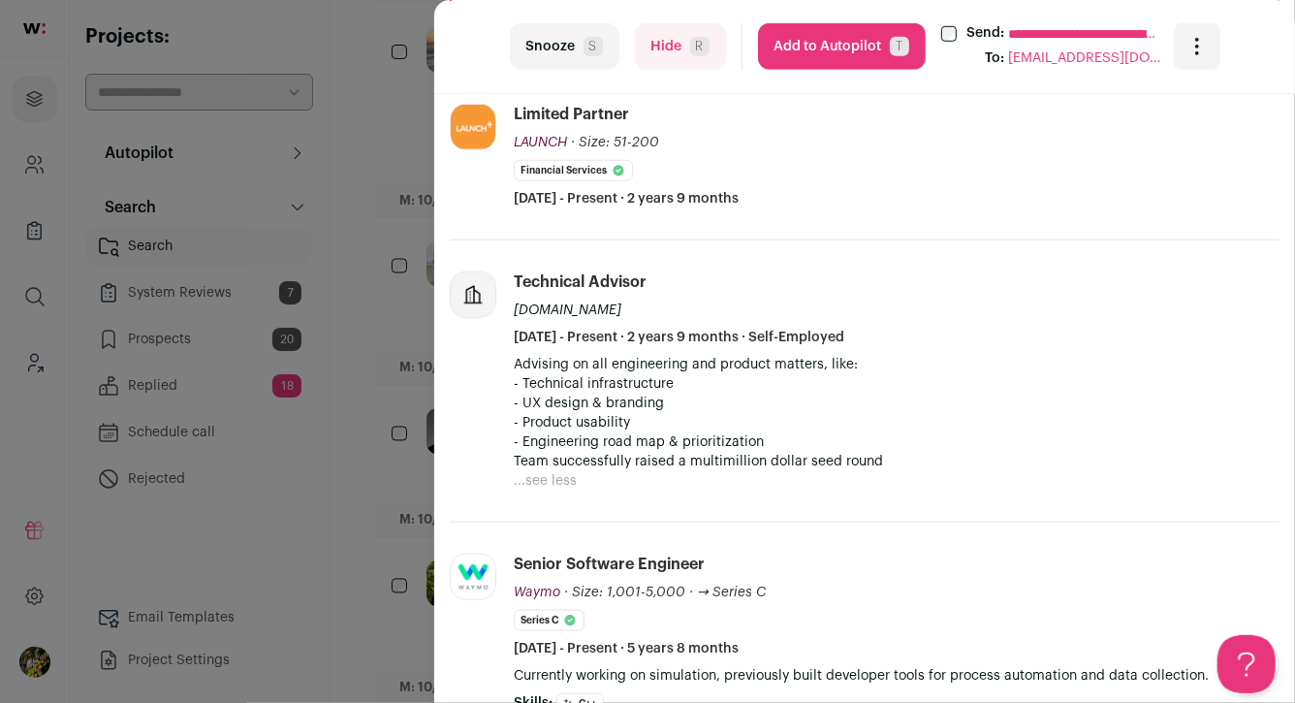
click at [413, 393] on div "**********" at bounding box center [647, 351] width 1295 height 703
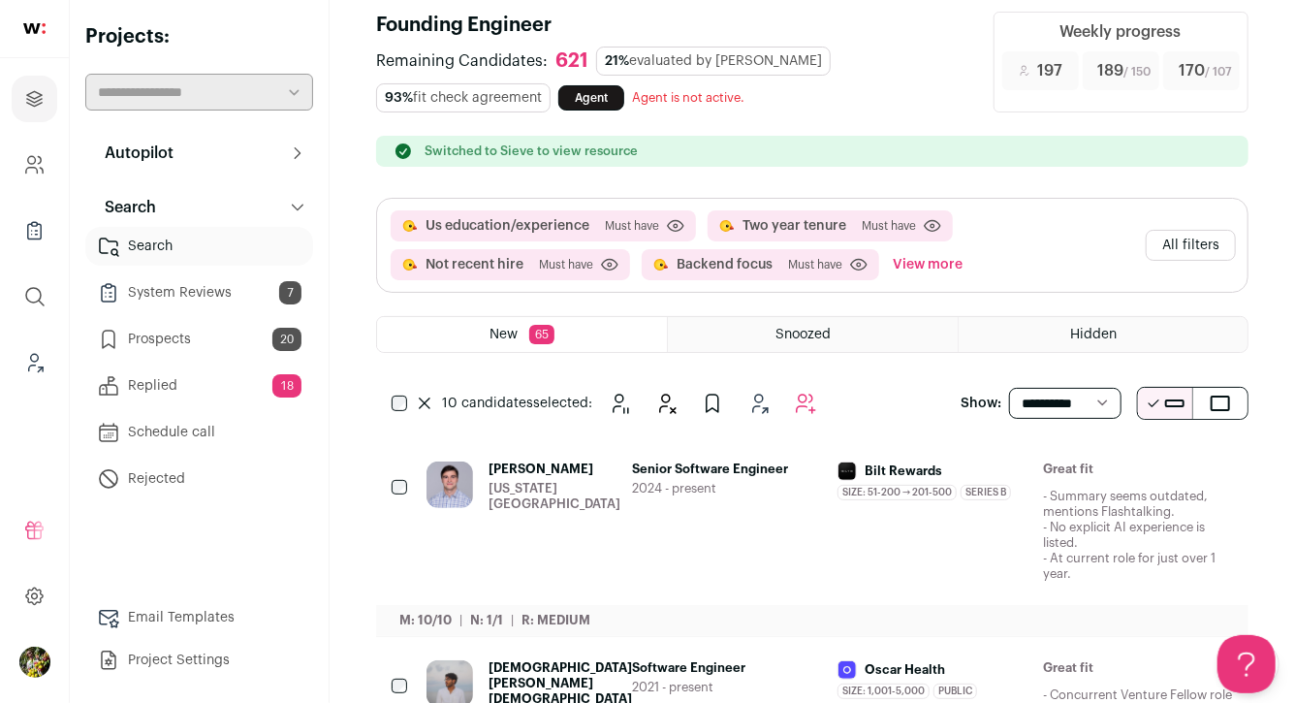
scroll to position [0, 0]
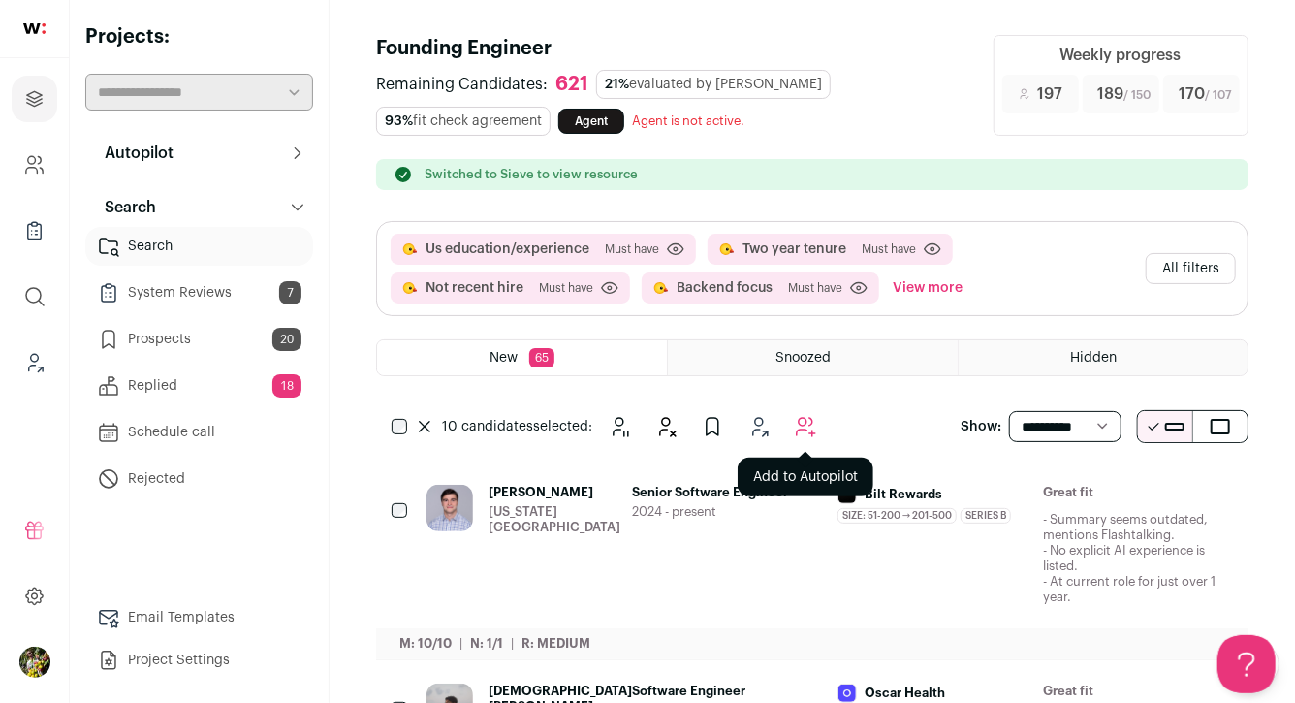
click at [814, 427] on icon "Add to Autopilot" at bounding box center [805, 426] width 23 height 23
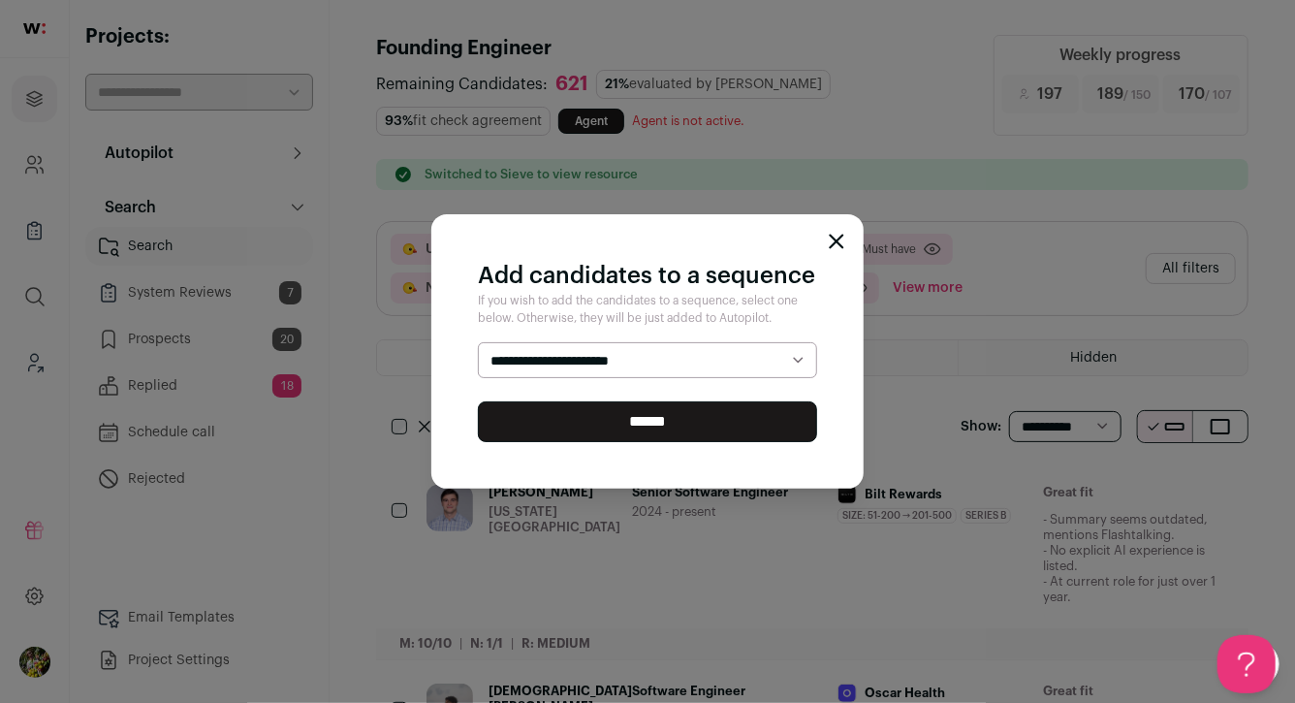
select select "*****"
click at [478, 342] on select "**********" at bounding box center [647, 360] width 339 height 37
click at [726, 419] on input "******" at bounding box center [647, 421] width 339 height 41
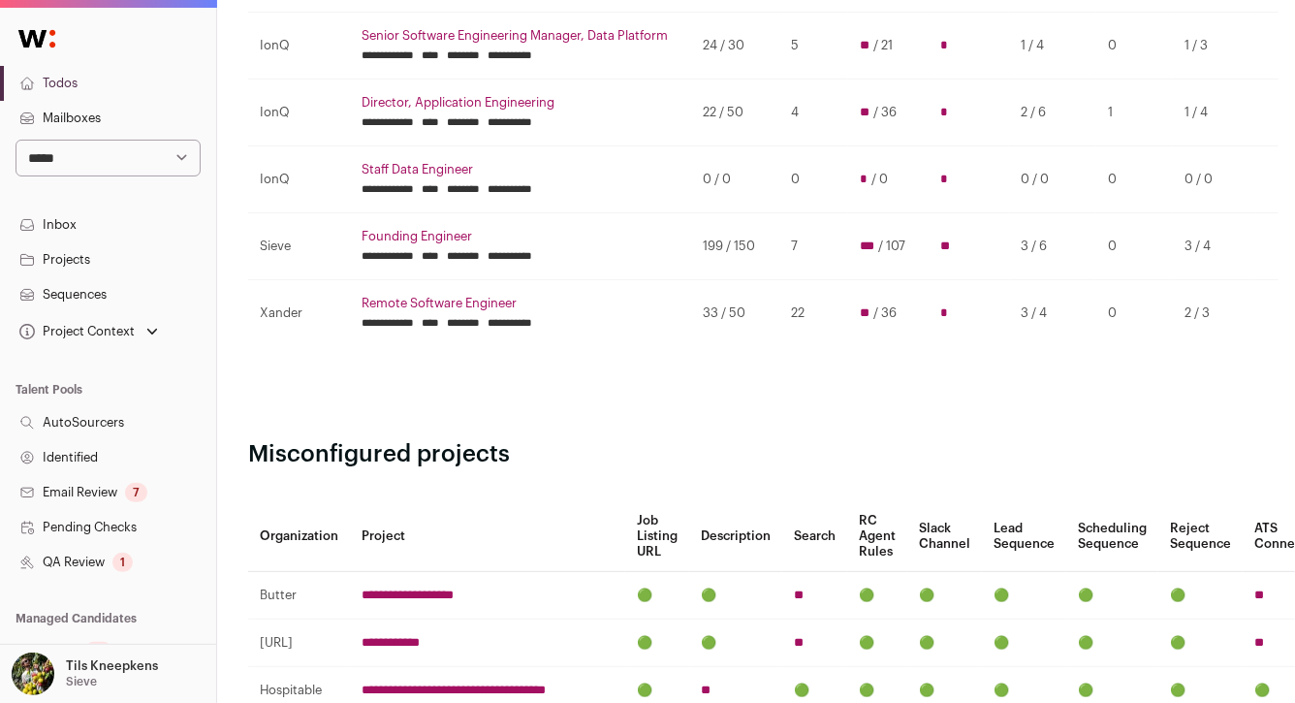
scroll to position [935, 0]
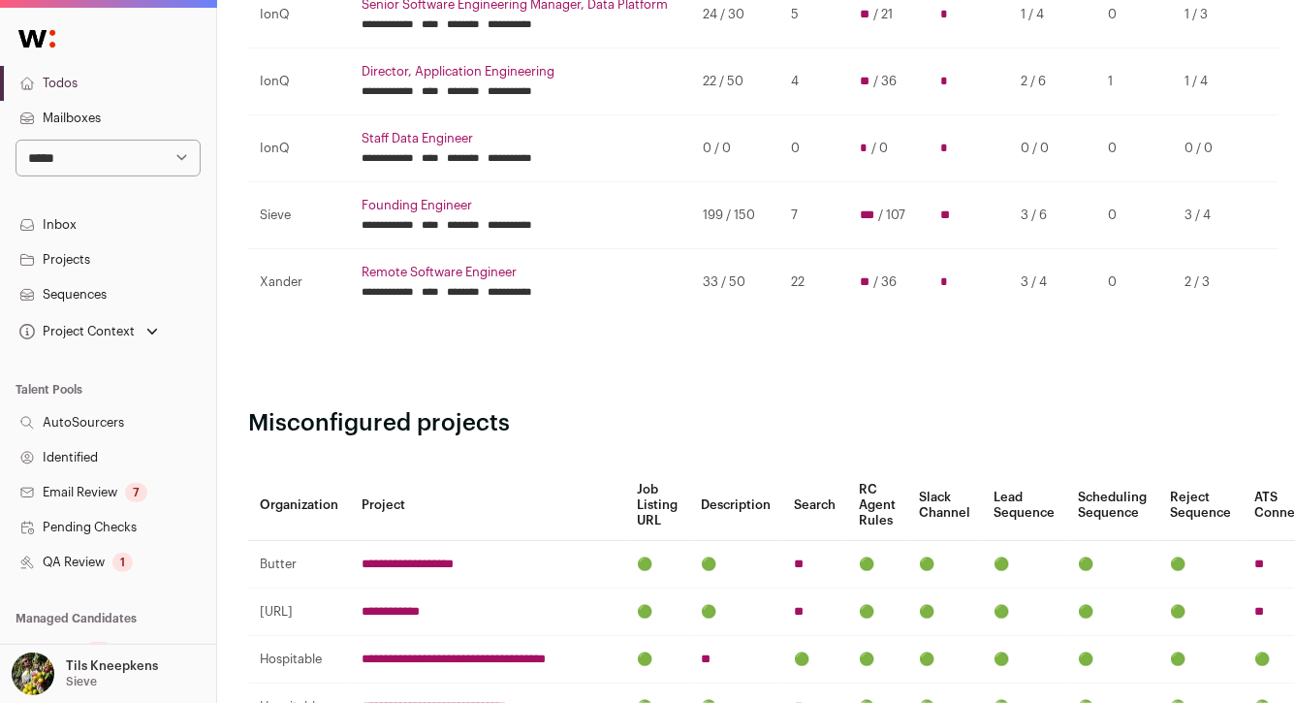
click at [444, 268] on link "Remote Software Engineer" at bounding box center [521, 273] width 318 height 16
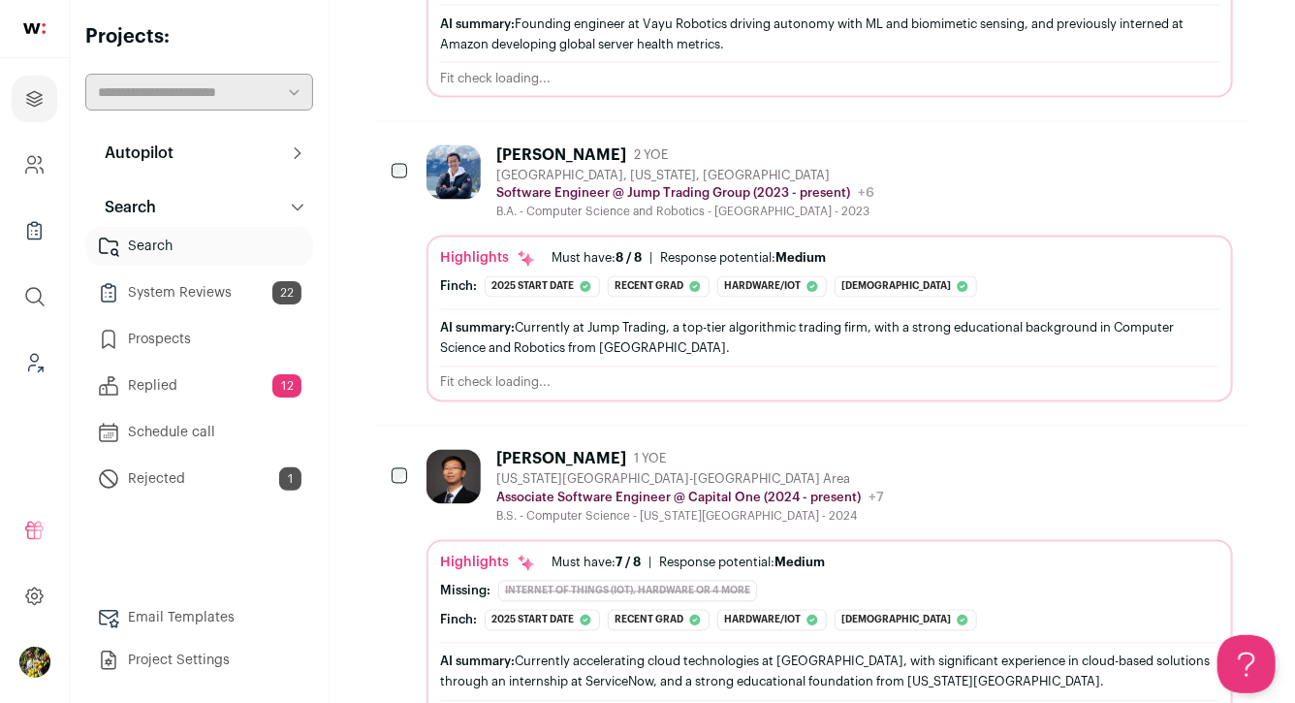
scroll to position [1627, 0]
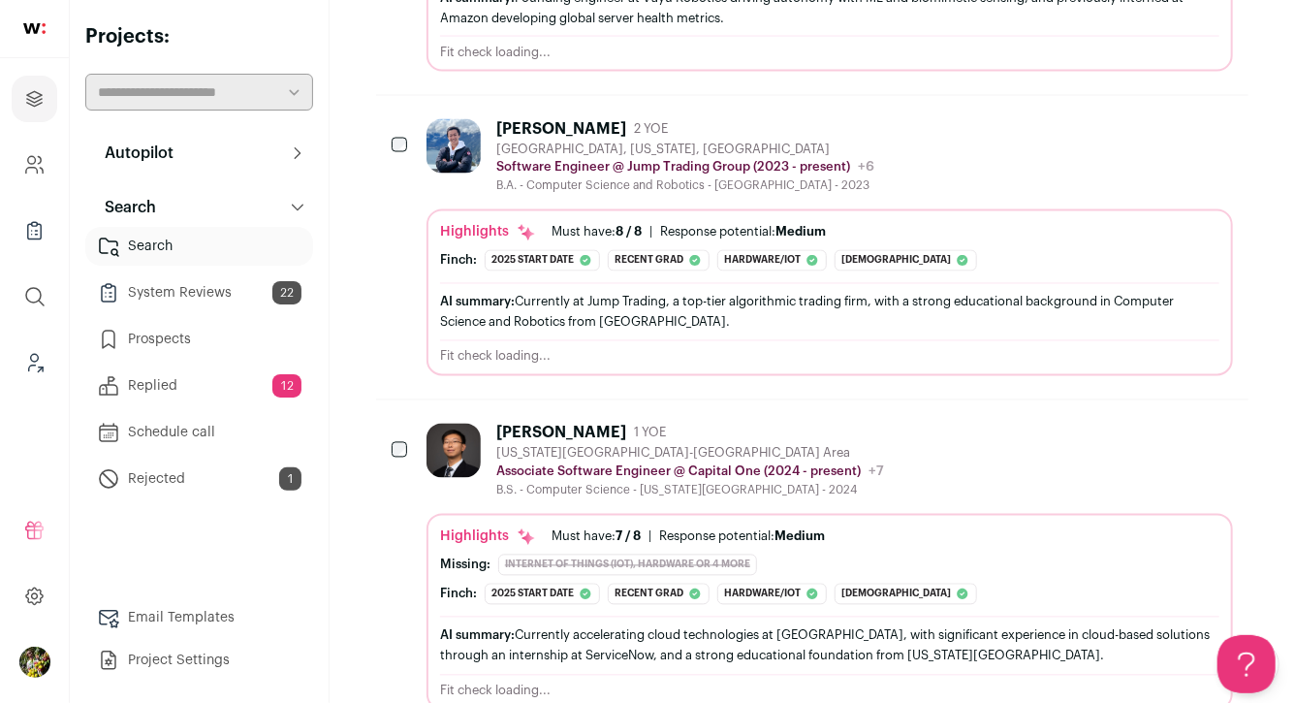
click at [1067, 430] on icon "Hide" at bounding box center [1059, 432] width 23 height 23
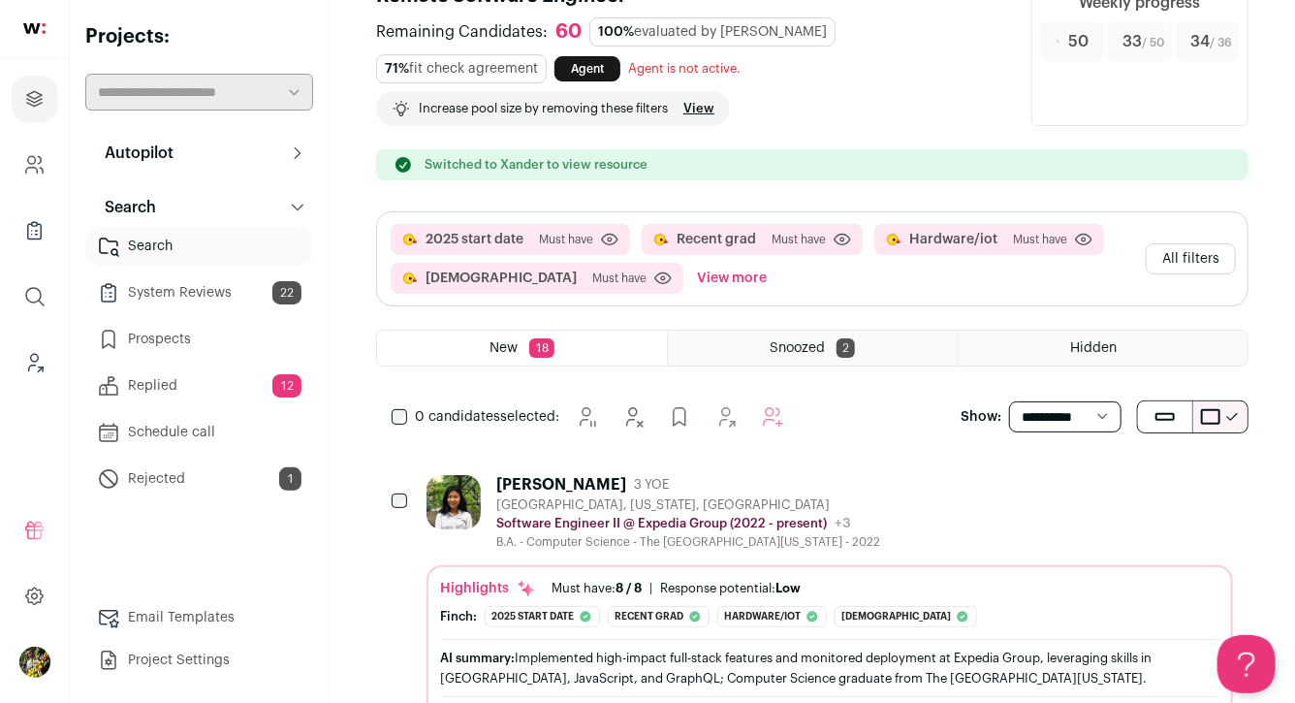
scroll to position [107, 0]
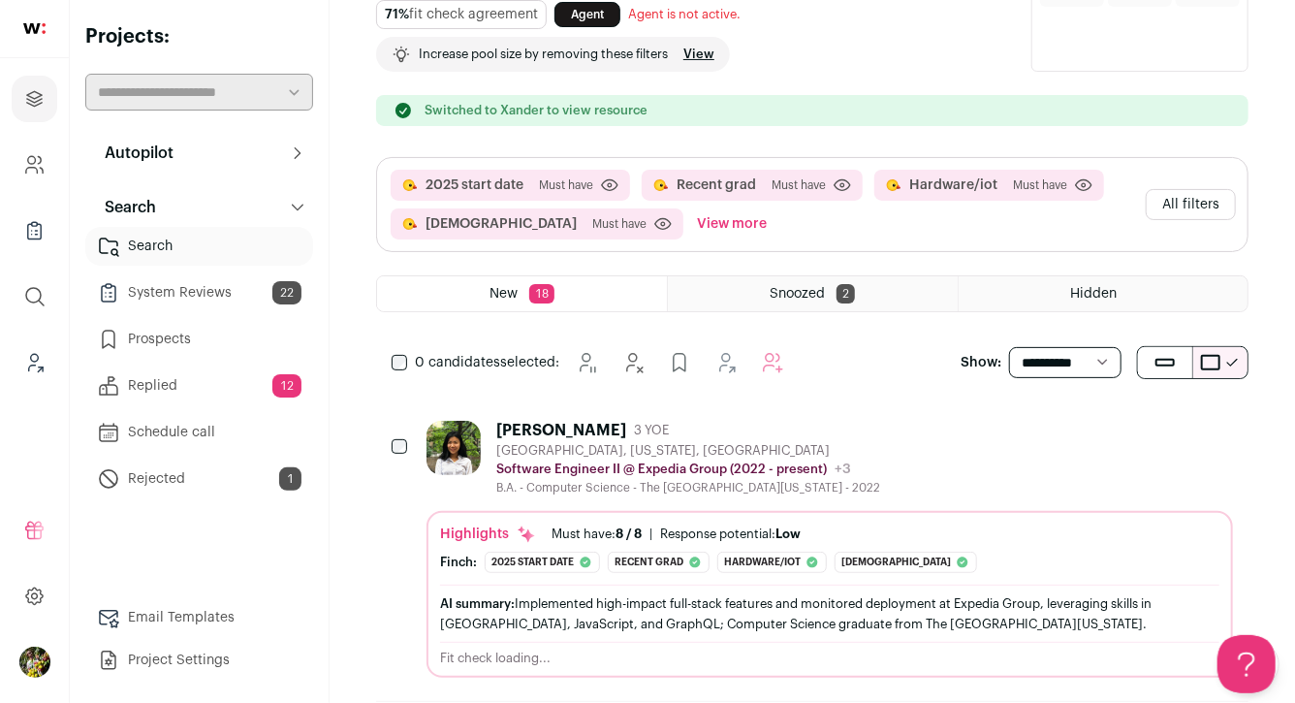
click at [1120, 292] on div "Hidden" at bounding box center [1103, 293] width 289 height 35
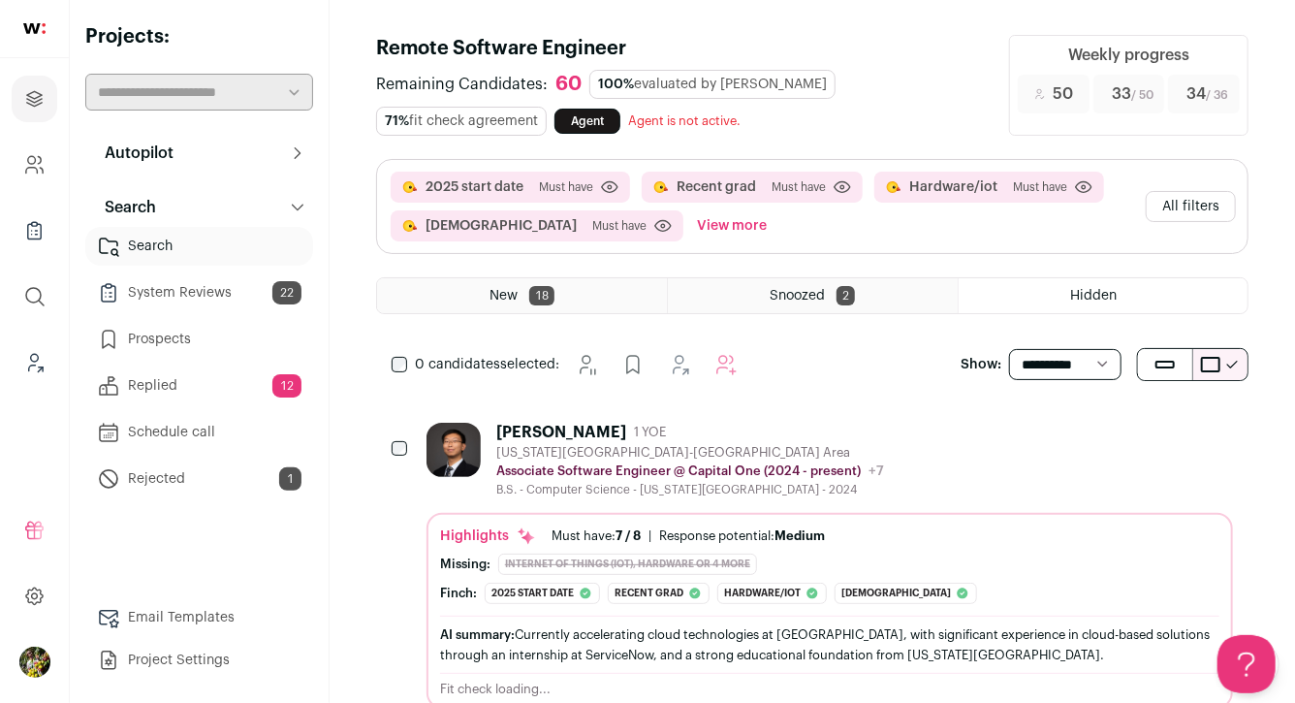
click at [729, 447] on div "[US_STATE][GEOGRAPHIC_DATA]-[GEOGRAPHIC_DATA] Area" at bounding box center [690, 453] width 388 height 16
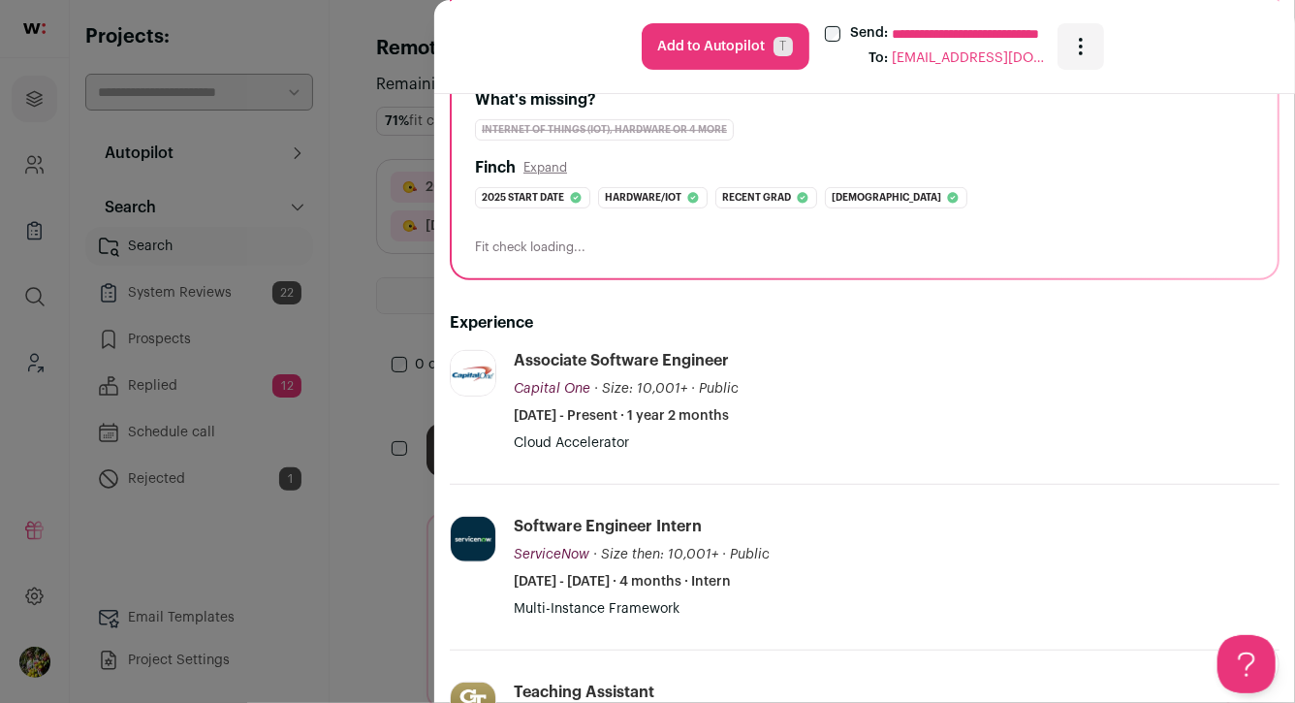
scroll to position [361, 0]
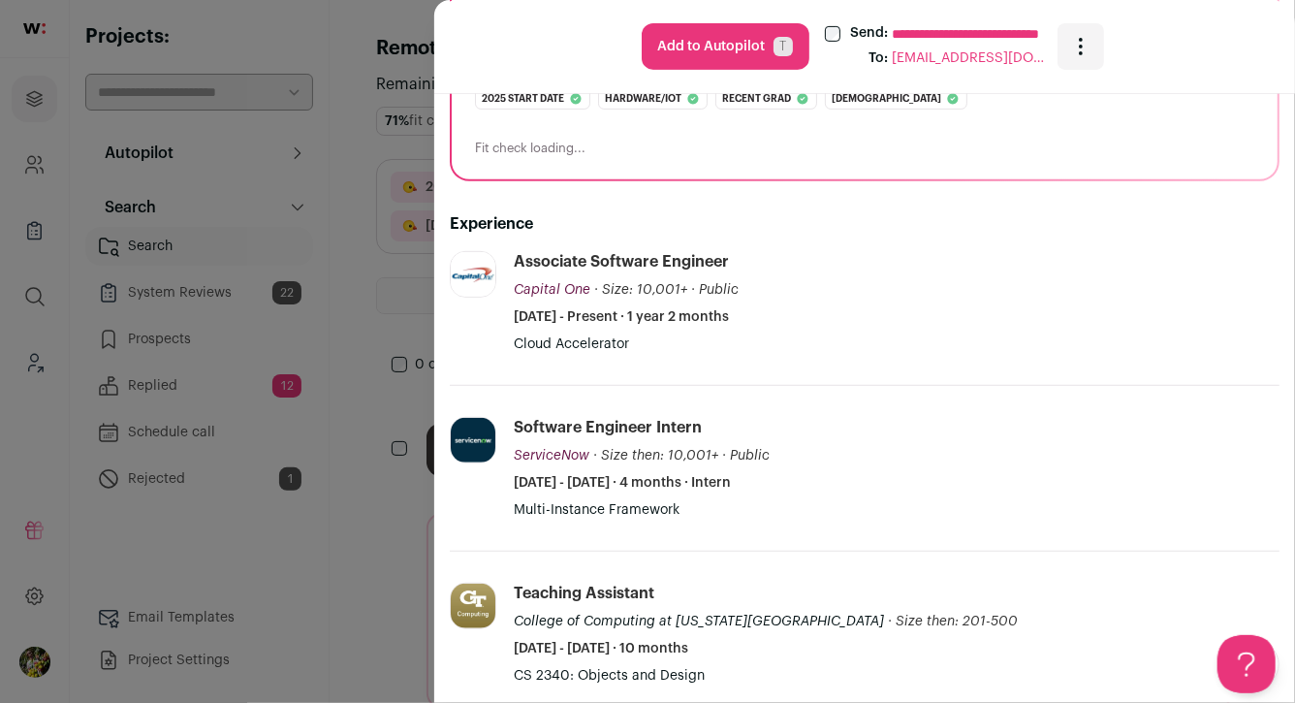
click at [399, 282] on div "**********" at bounding box center [647, 351] width 1295 height 703
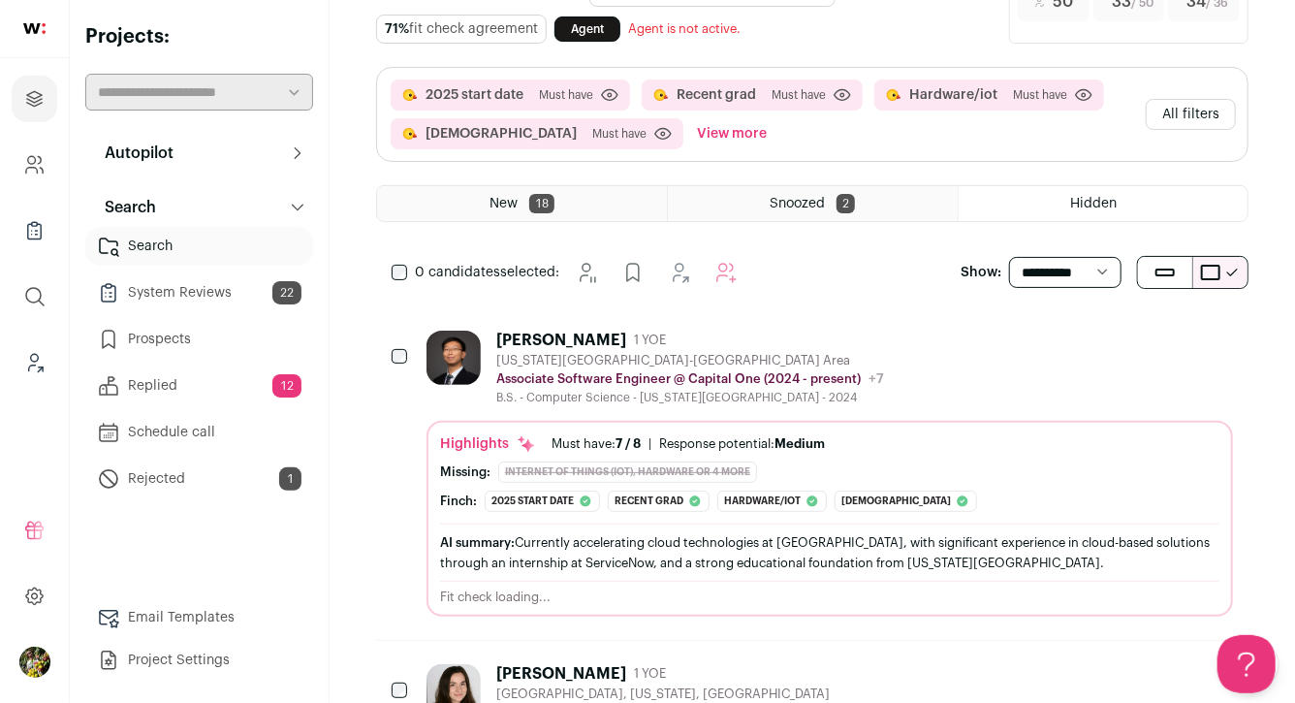
scroll to position [0, 0]
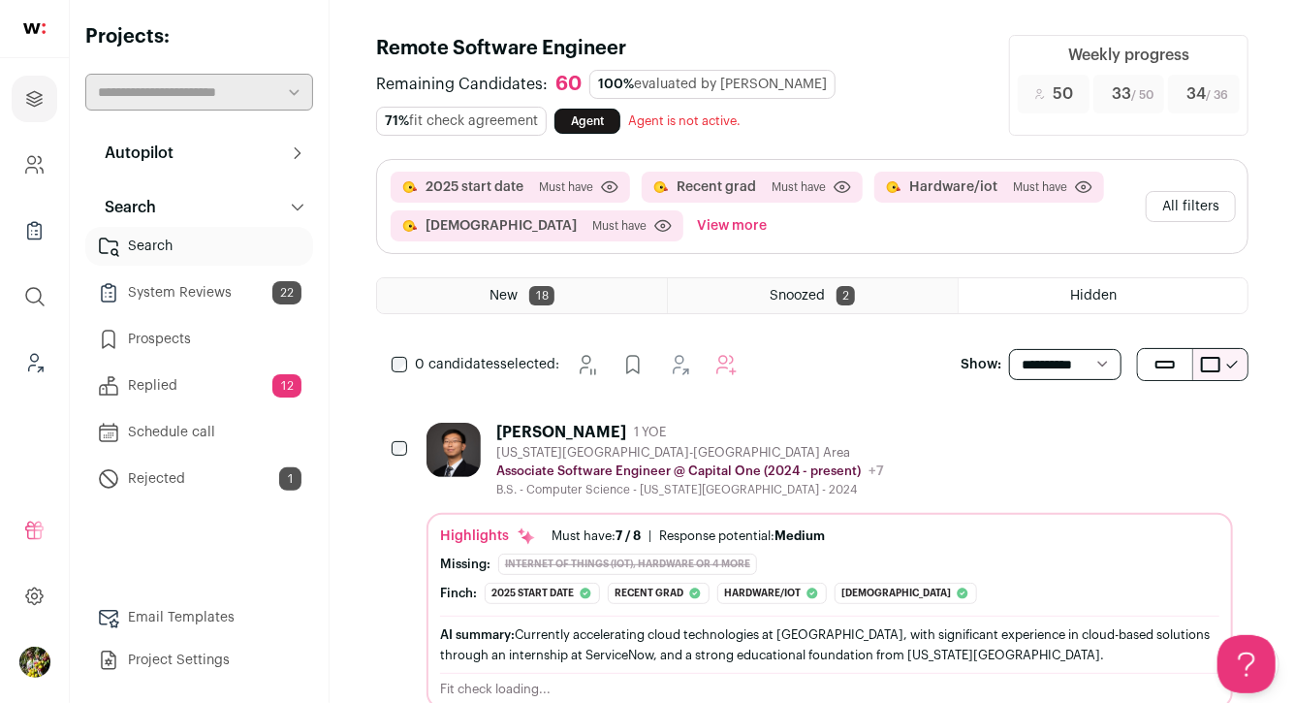
click at [499, 307] on div "New 18" at bounding box center [522, 295] width 290 height 35
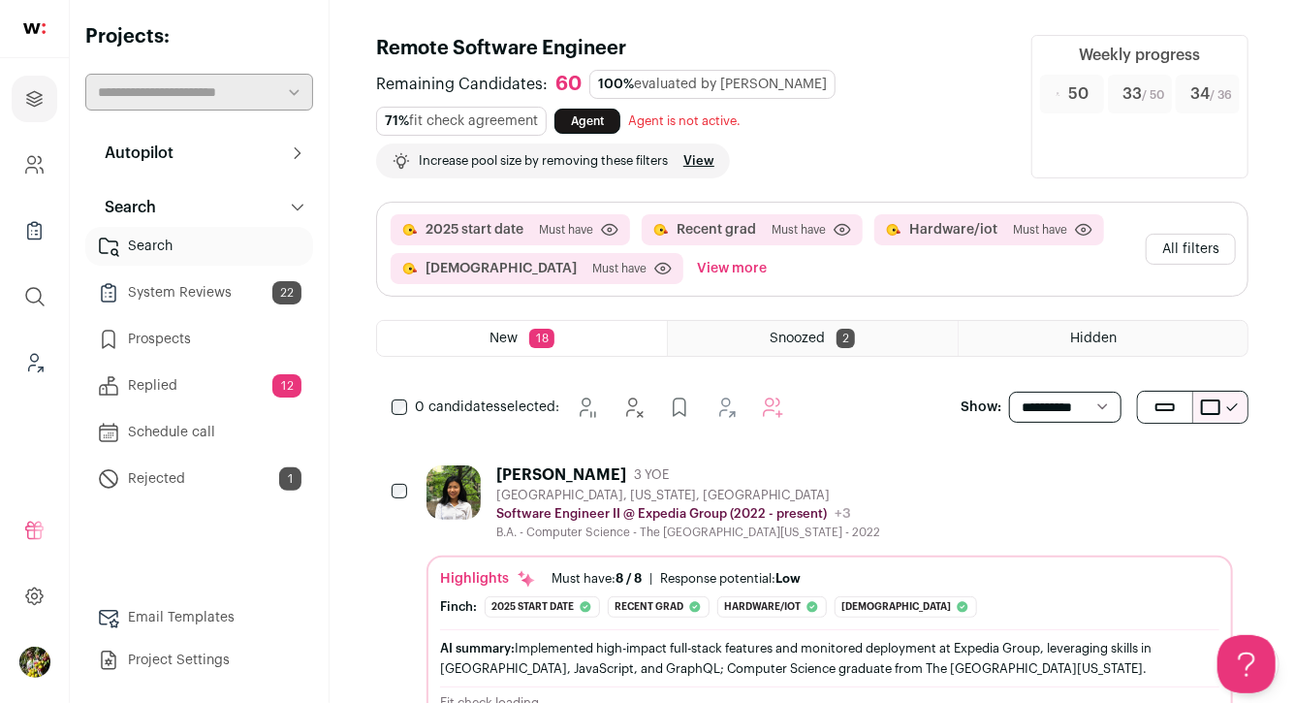
click at [693, 270] on button "View more" at bounding box center [732, 268] width 78 height 31
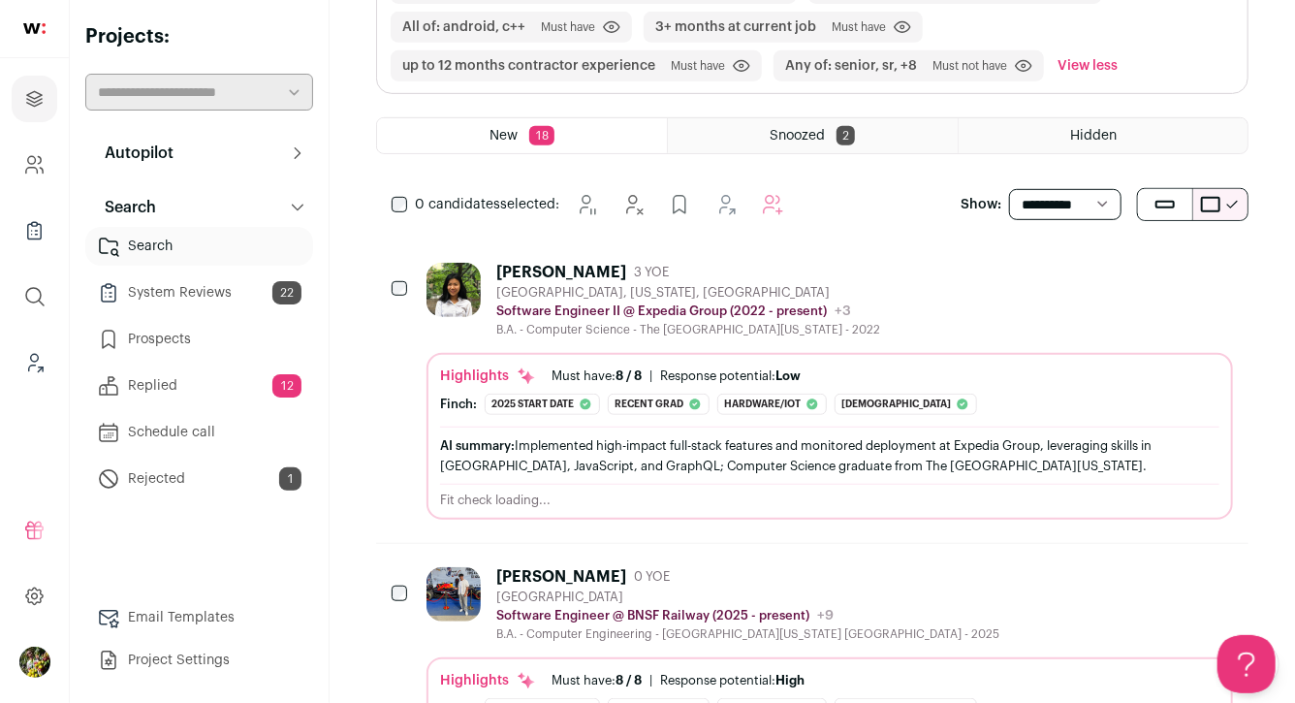
scroll to position [457, 0]
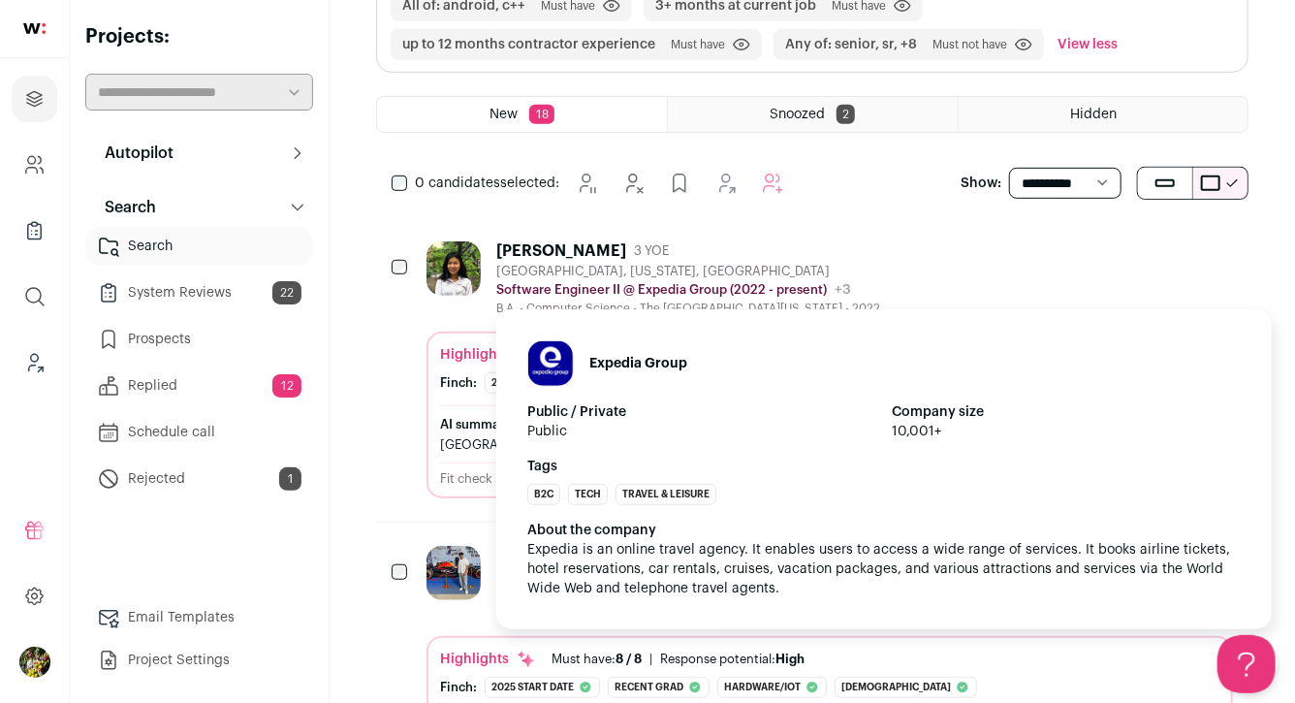
click at [691, 282] on p "Software Engineer II @ Expedia Group (2022 - present)" at bounding box center [661, 290] width 331 height 16
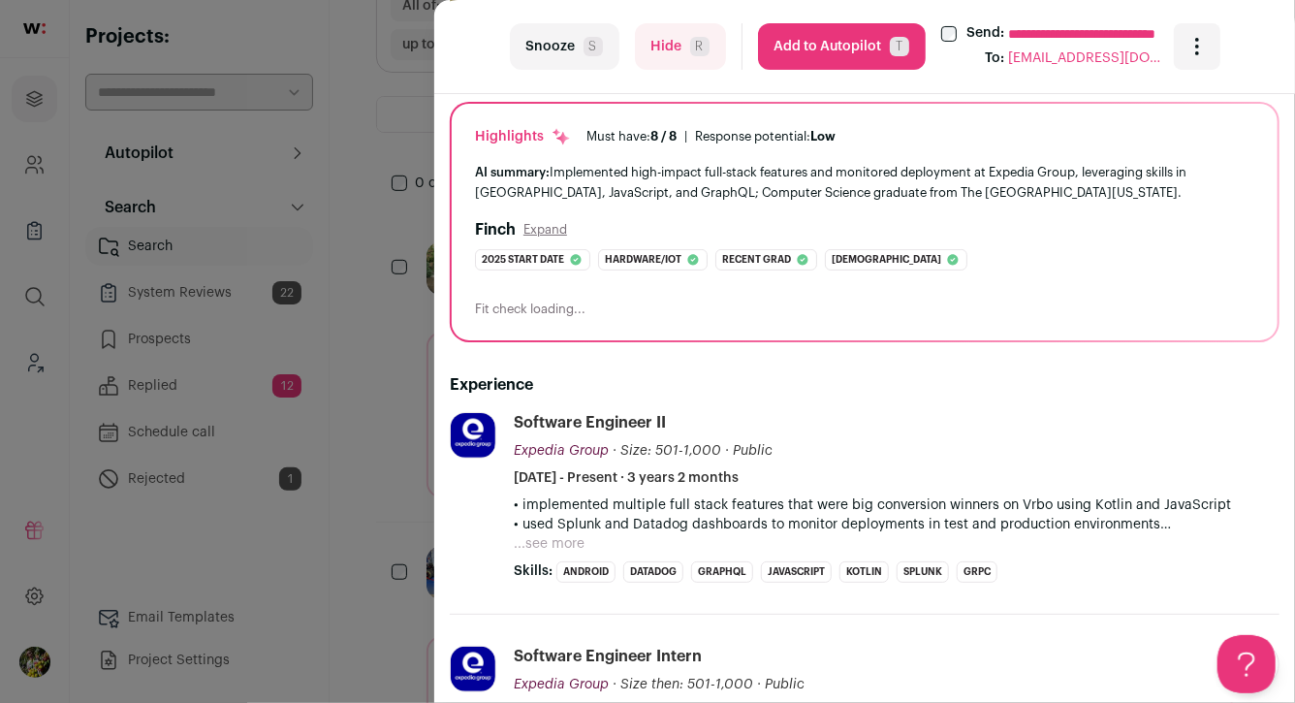
scroll to position [191, 0]
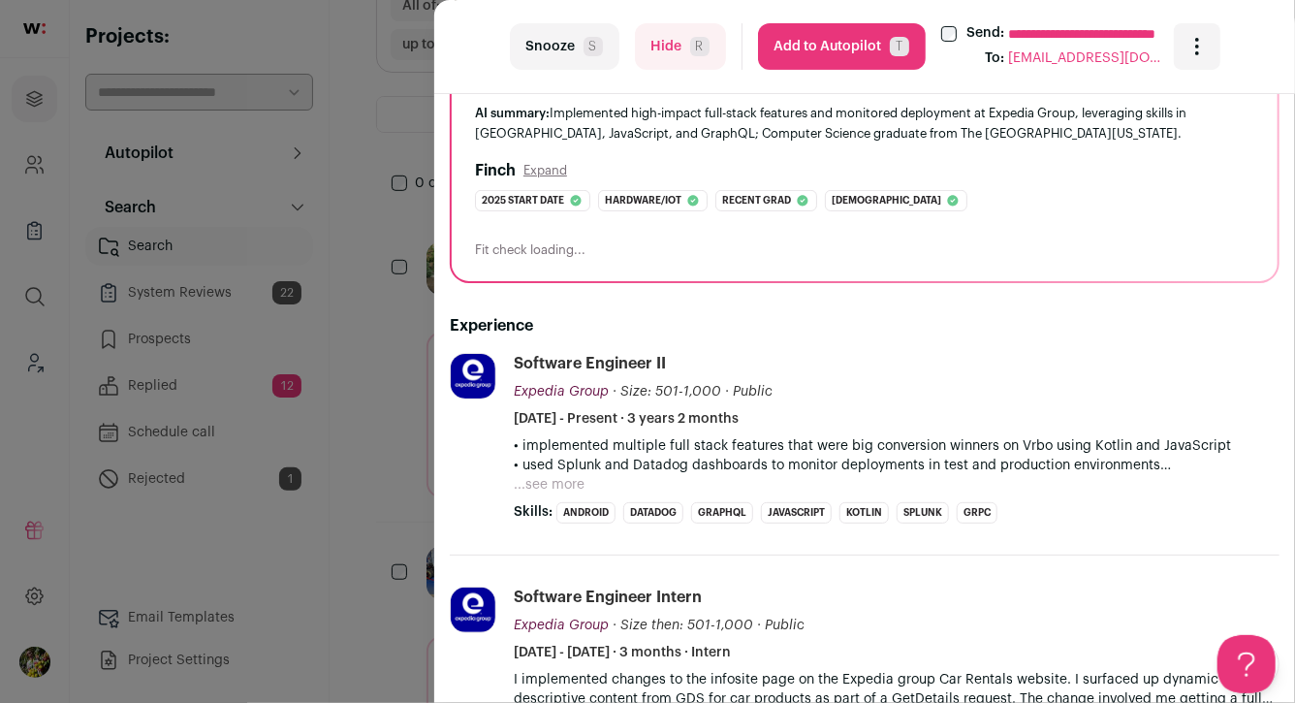
click at [572, 482] on button "...see more" at bounding box center [549, 484] width 71 height 19
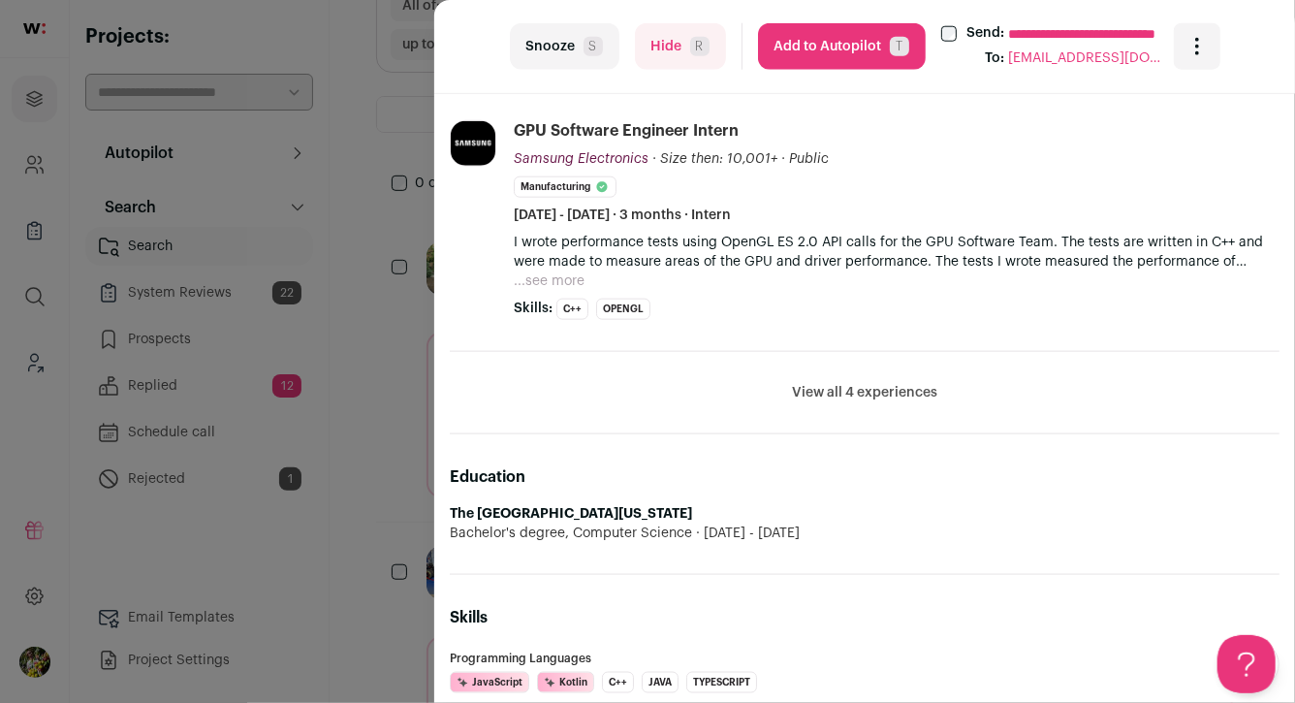
scroll to position [968, 0]
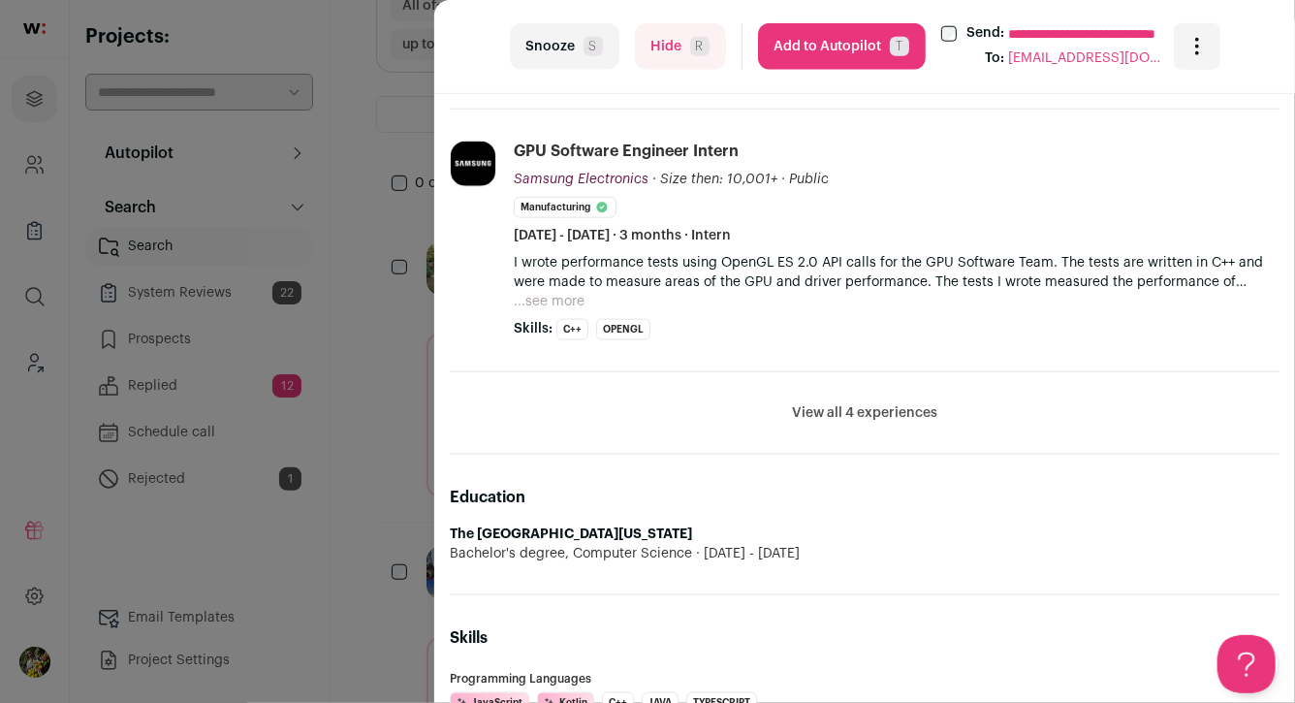
click at [828, 413] on button "View all 4 experiences" at bounding box center [864, 412] width 145 height 19
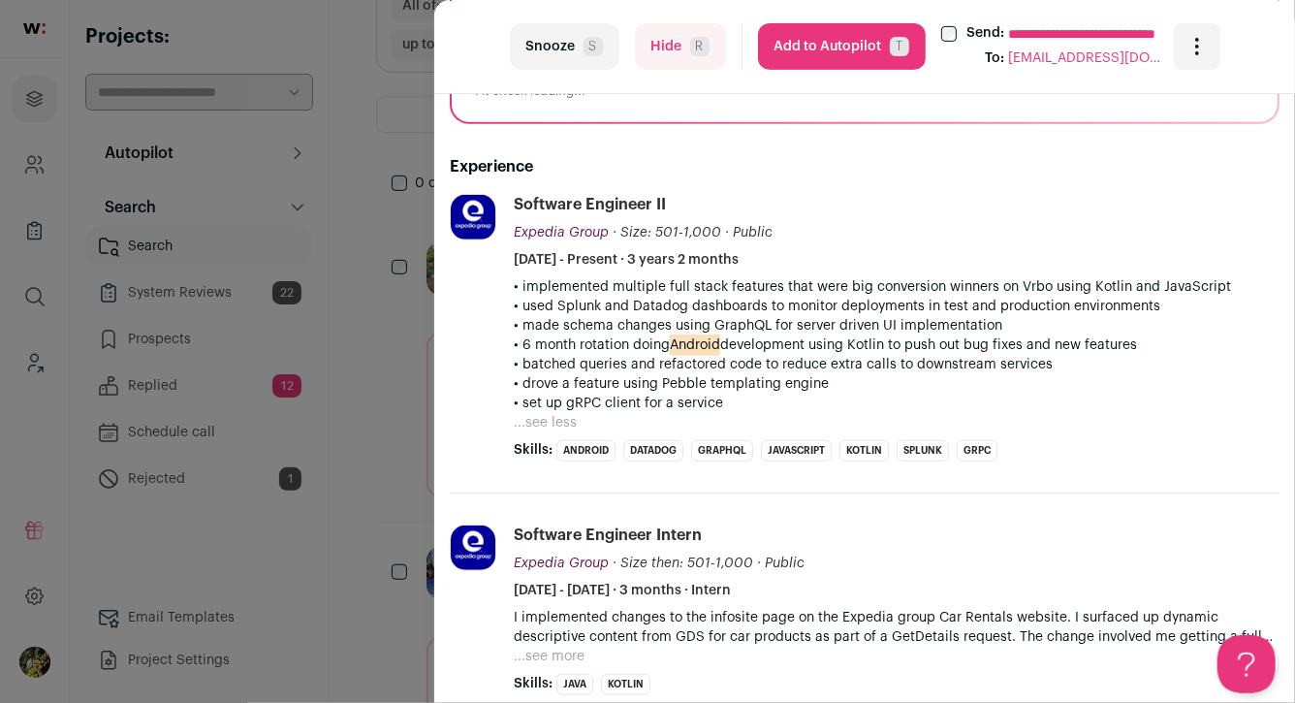
scroll to position [0, 0]
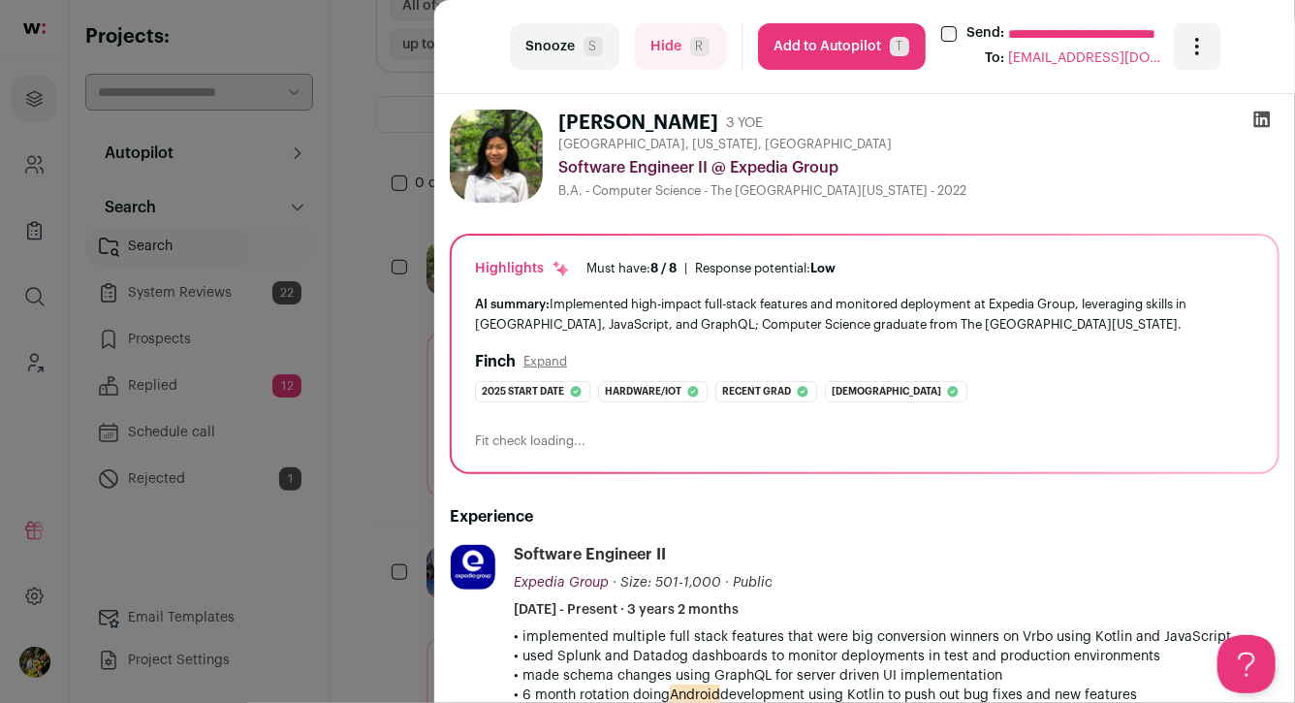
click at [885, 46] on button "Add to Autopilot T" at bounding box center [842, 46] width 168 height 47
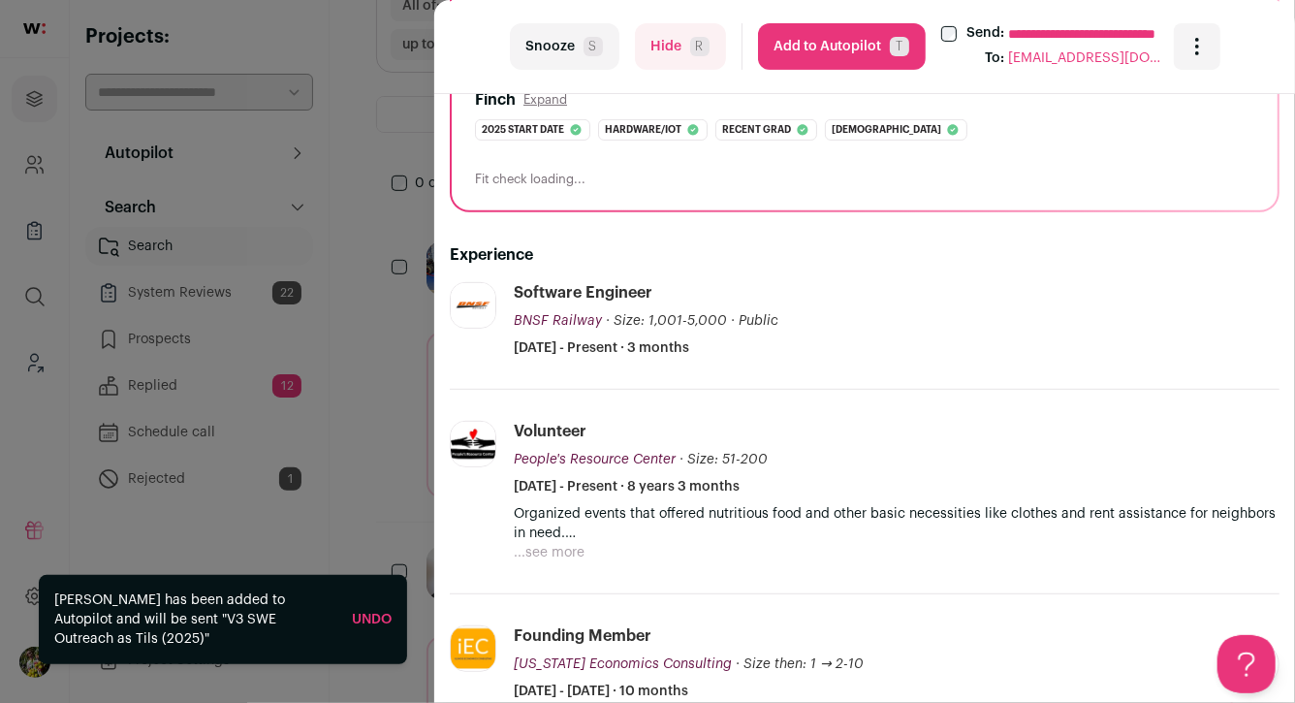
scroll to position [456, 0]
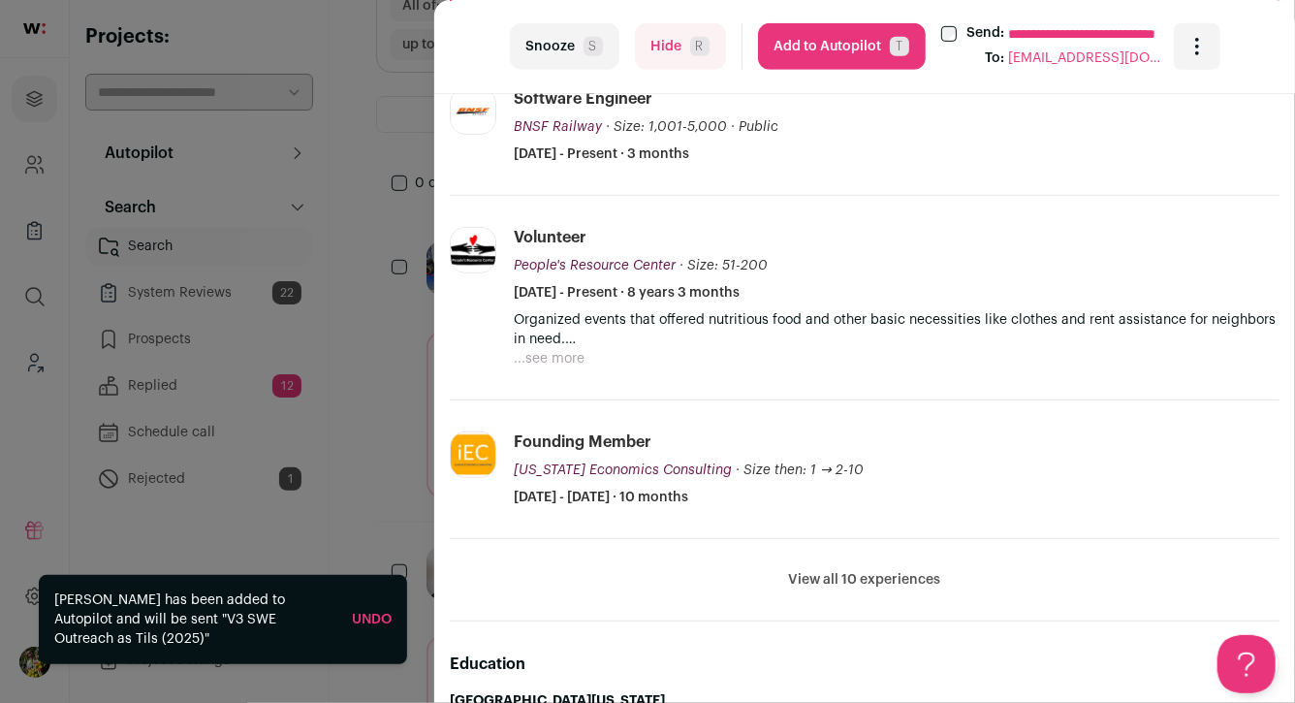
click at [666, 51] on button "Hide R" at bounding box center [680, 46] width 91 height 47
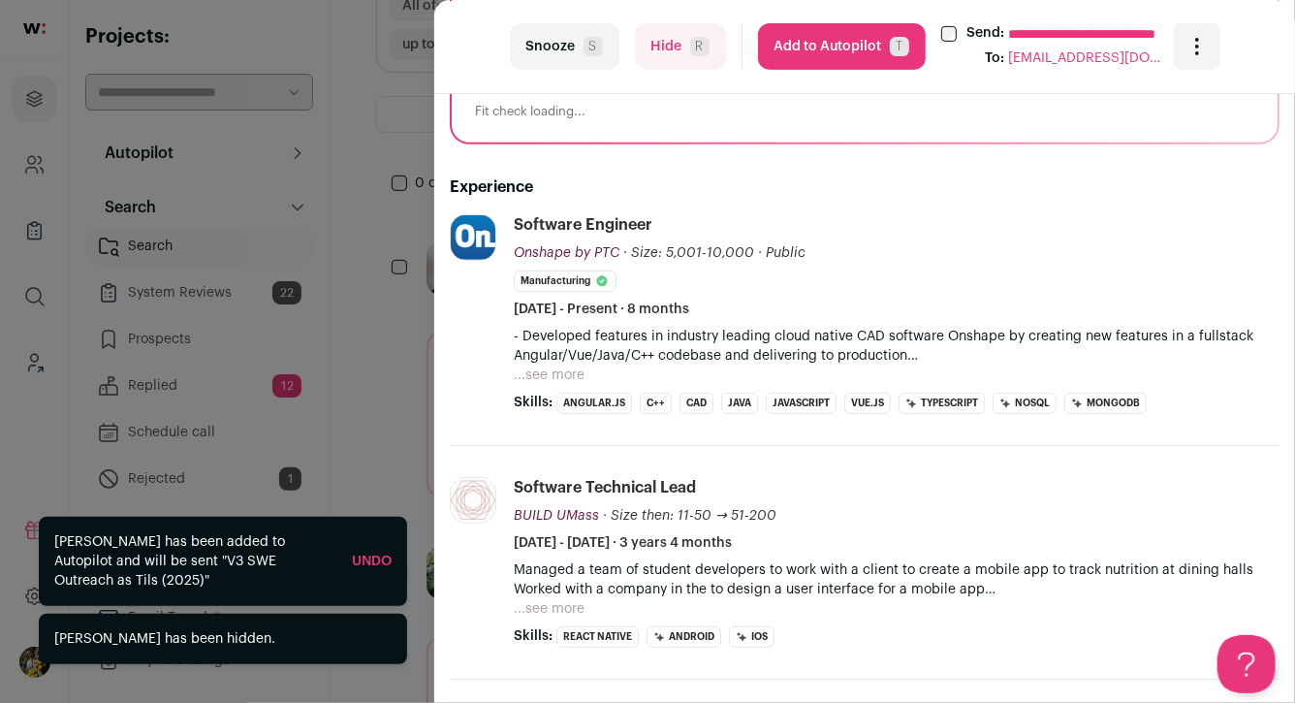
click at [570, 381] on button "...see more" at bounding box center [549, 375] width 71 height 19
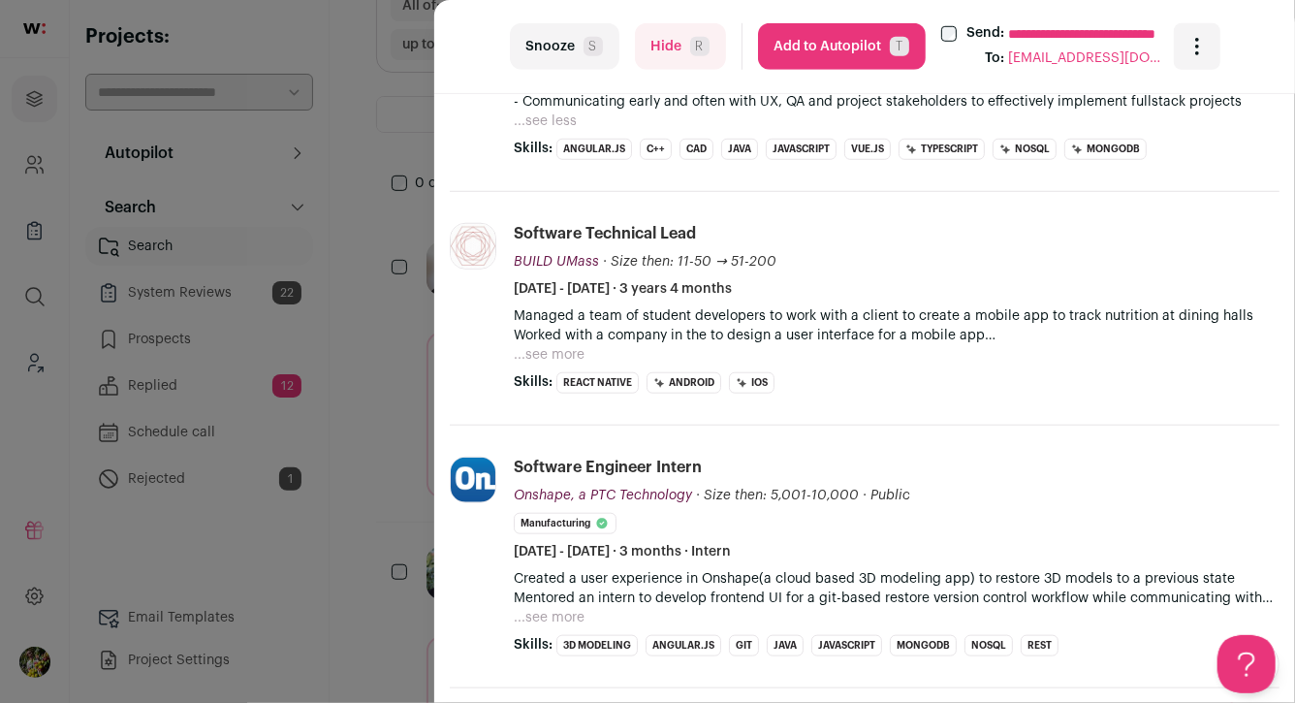
scroll to position [669, 0]
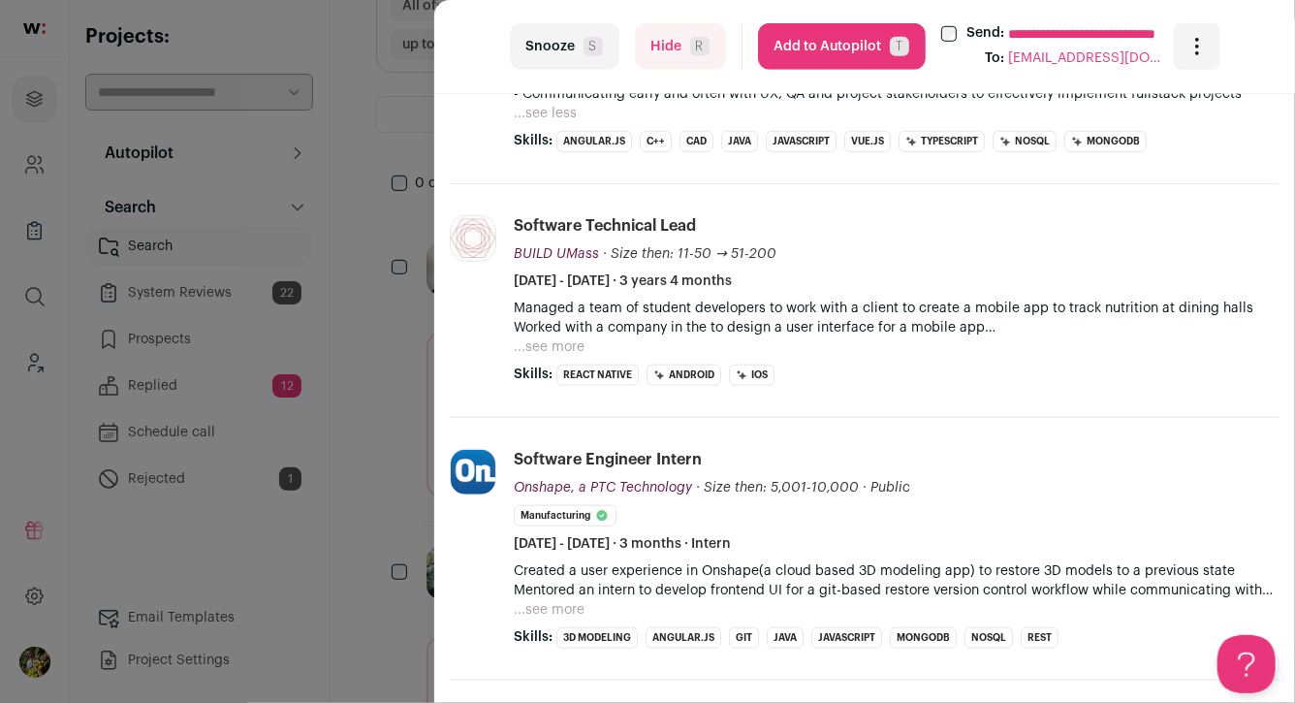
click at [550, 337] on button "...see more" at bounding box center [549, 346] width 71 height 19
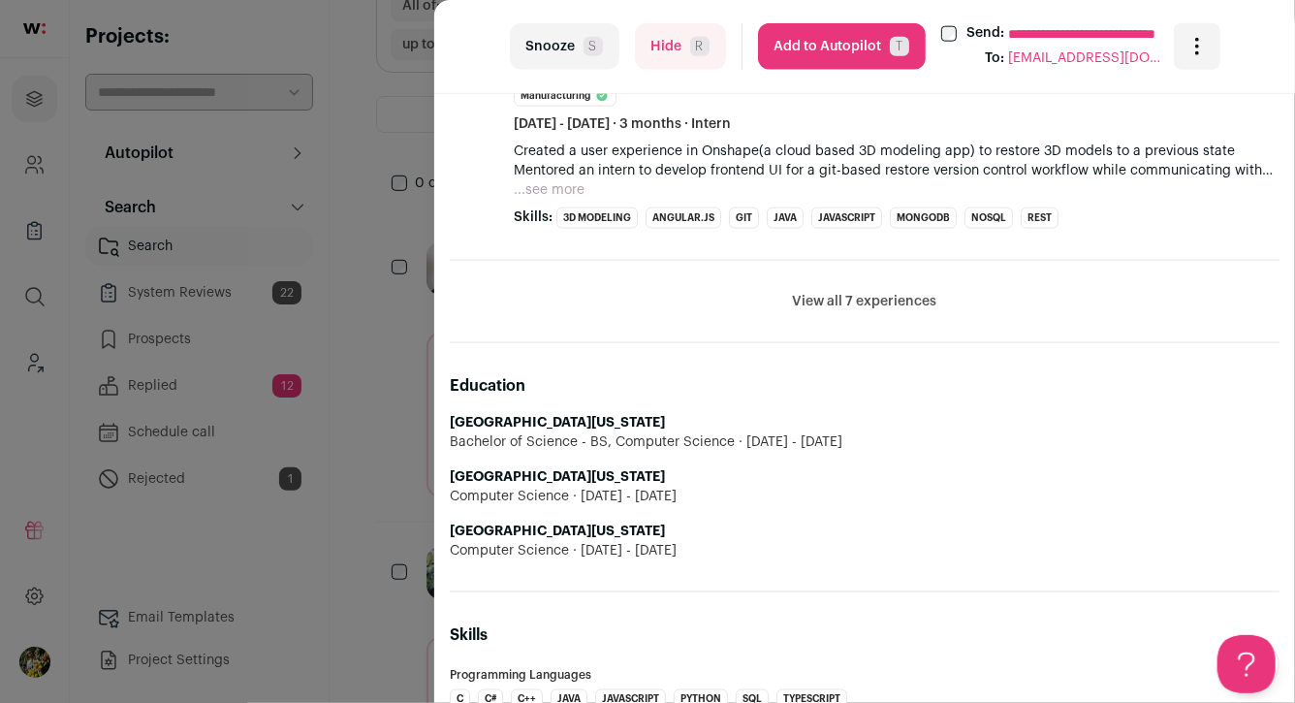
scroll to position [1107, 0]
click at [849, 293] on button "View all 7 experiences" at bounding box center [865, 302] width 144 height 19
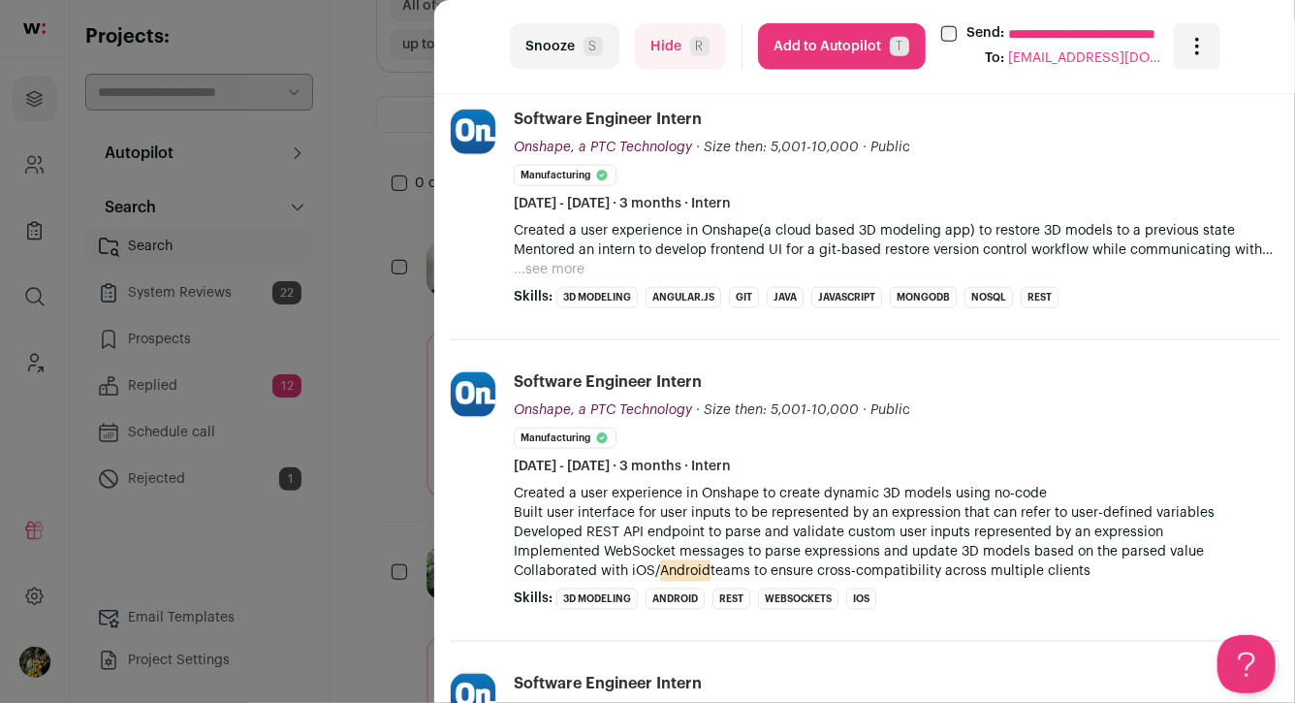
scroll to position [1019, 0]
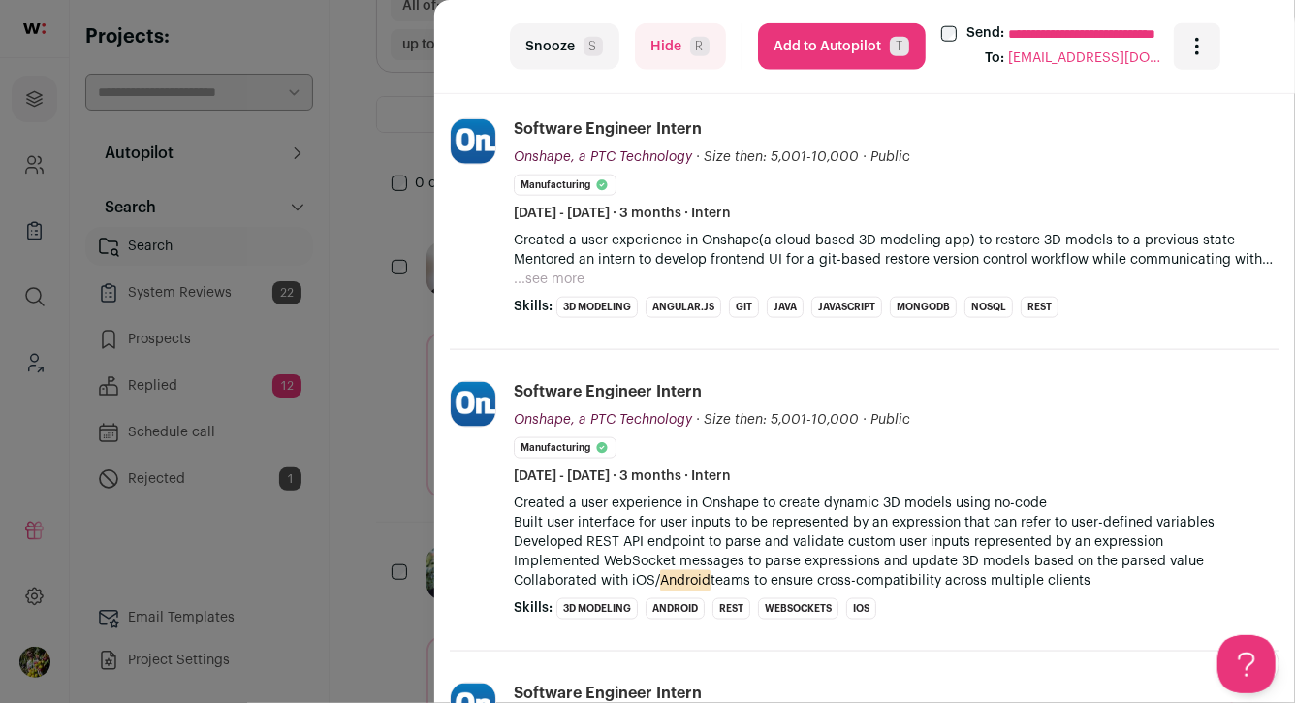
click at [876, 48] on button "Add to Autopilot T" at bounding box center [842, 46] width 168 height 47
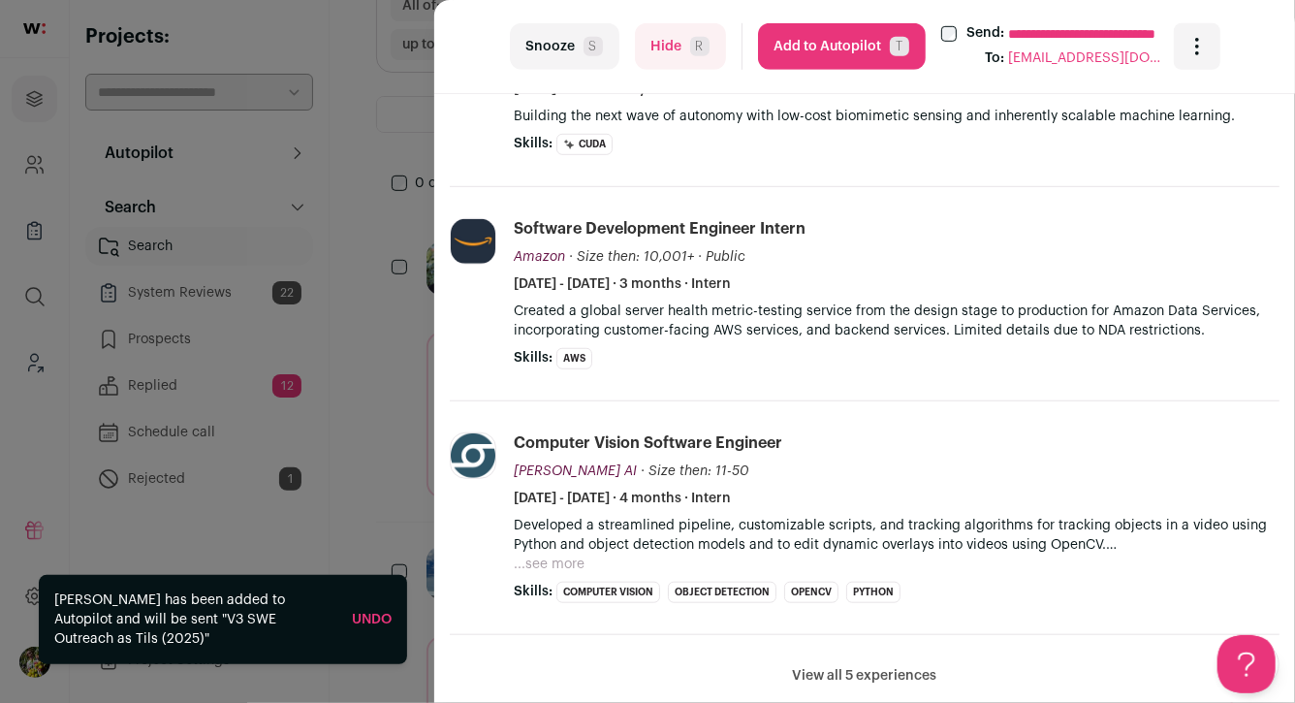
scroll to position [548, 0]
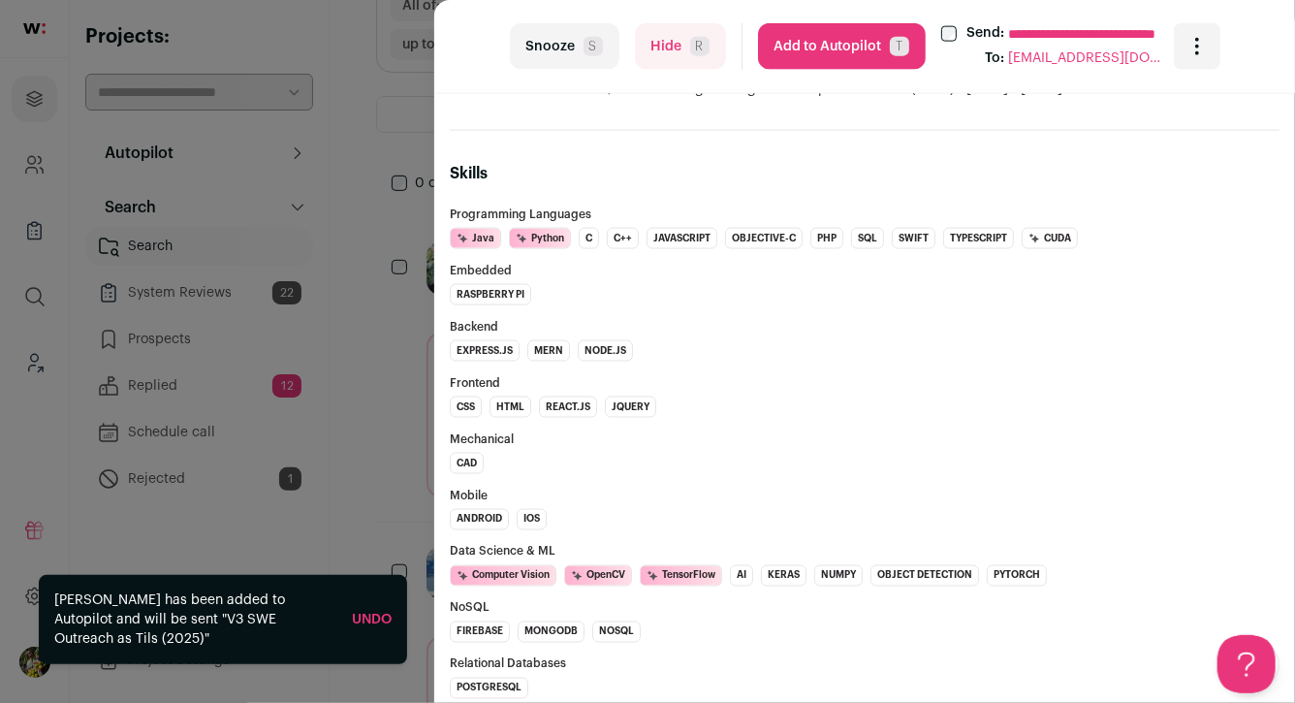
click at [833, 58] on button "Add to Autopilot T" at bounding box center [842, 46] width 168 height 47
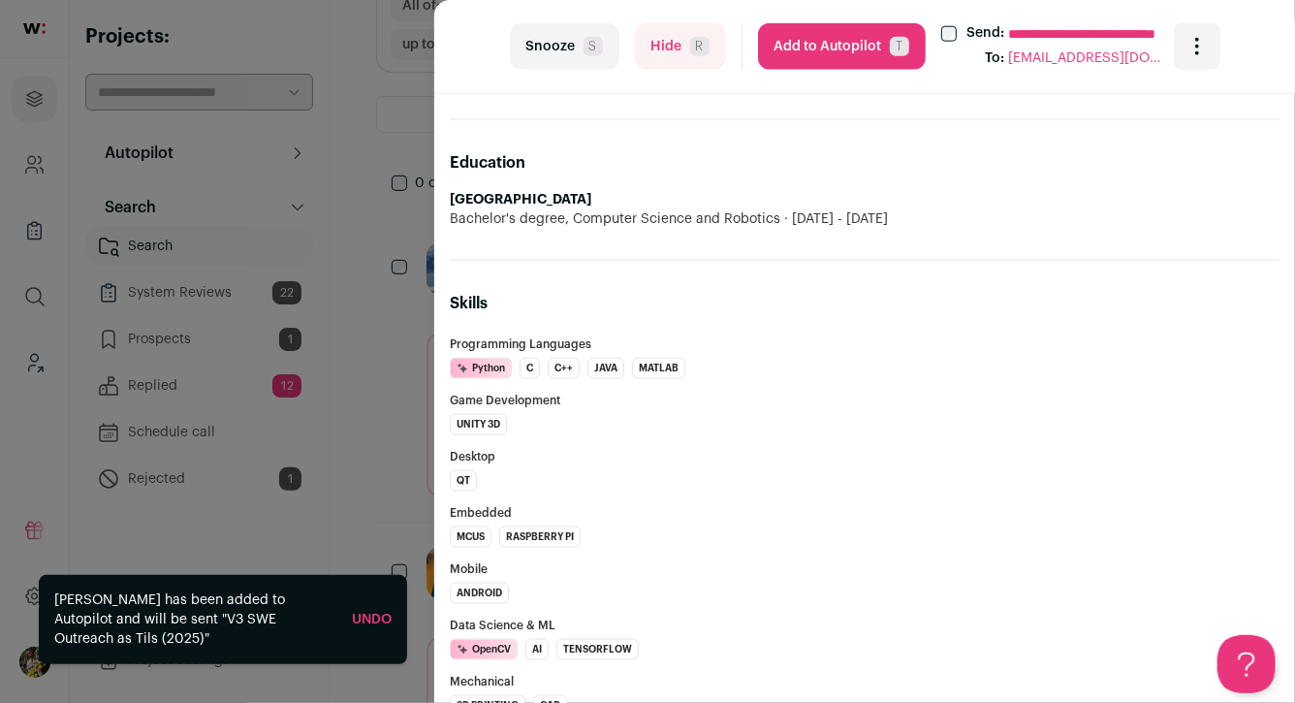
scroll to position [1109, 0]
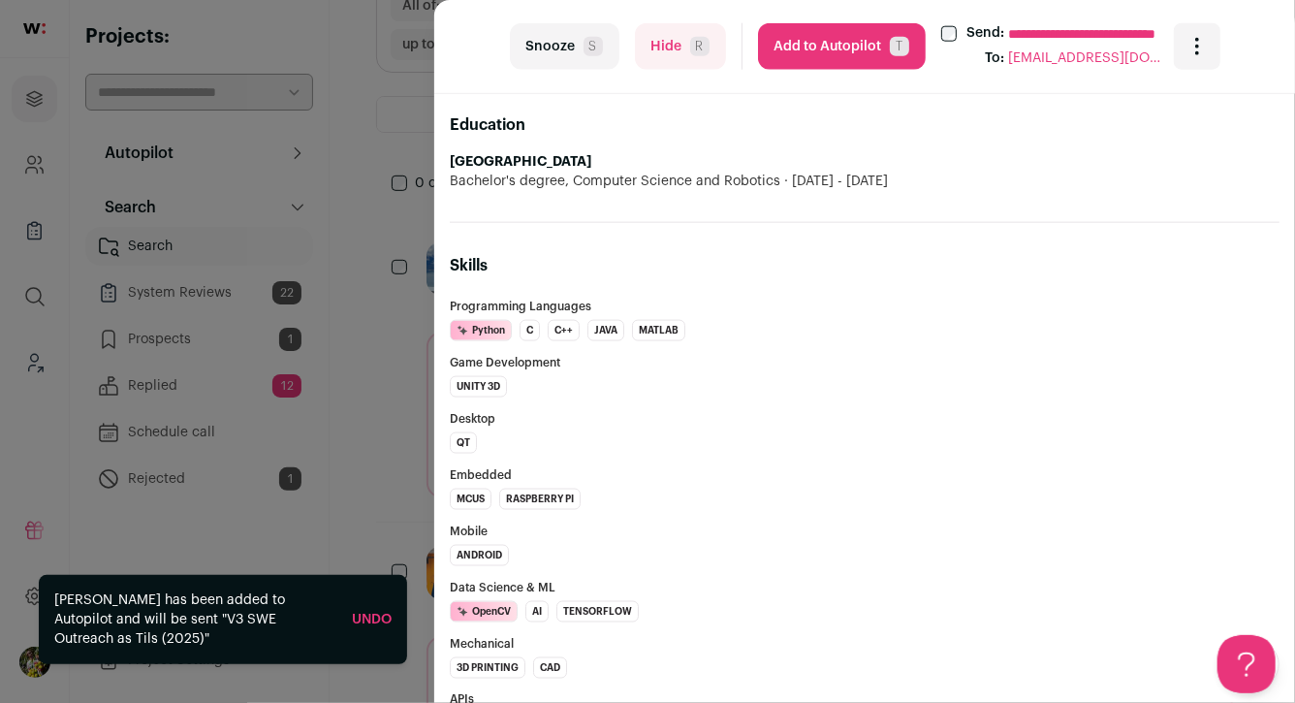
click at [823, 58] on button "Add to Autopilot T" at bounding box center [842, 46] width 168 height 47
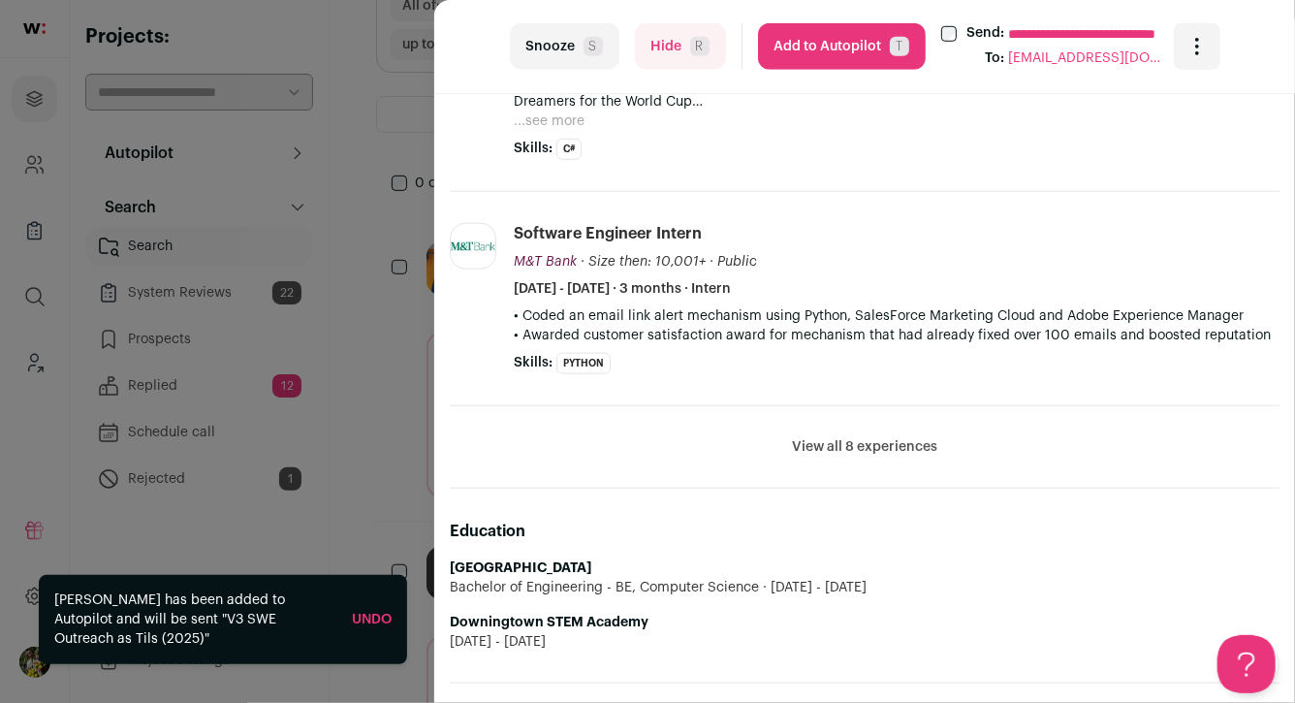
scroll to position [730, 0]
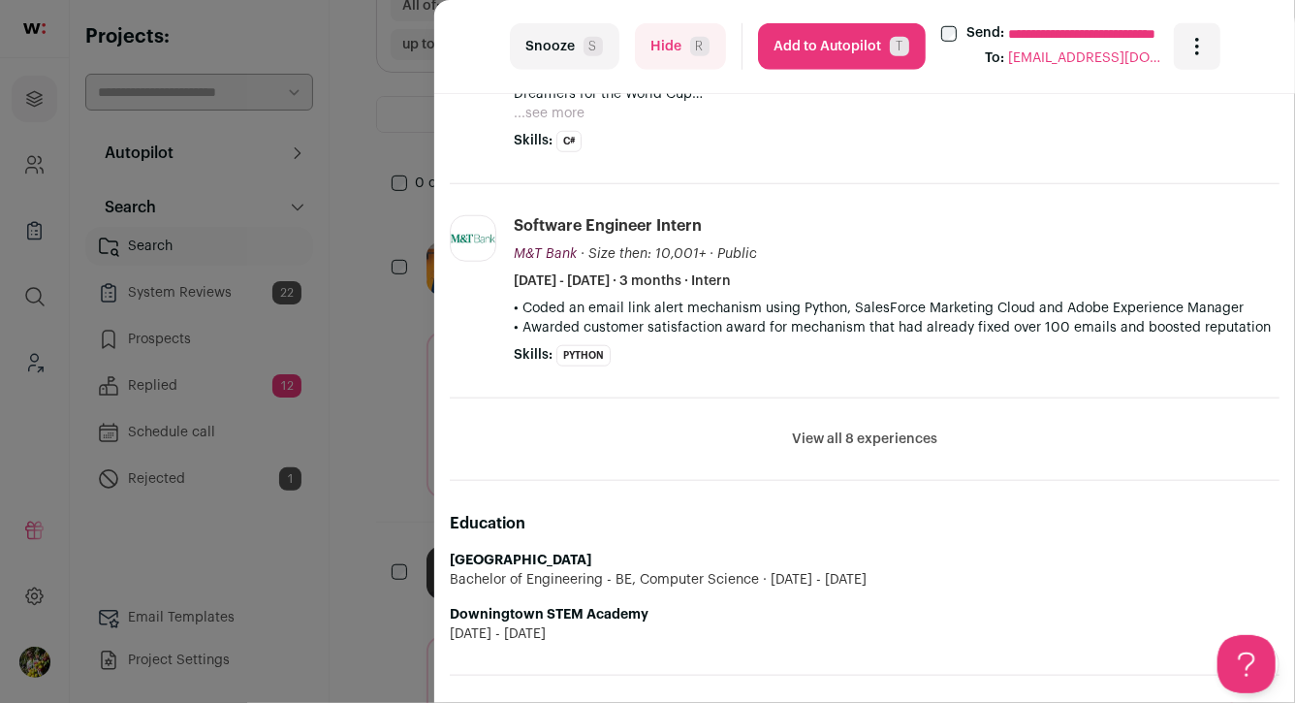
click at [890, 436] on button "View all 8 experiences" at bounding box center [864, 439] width 145 height 19
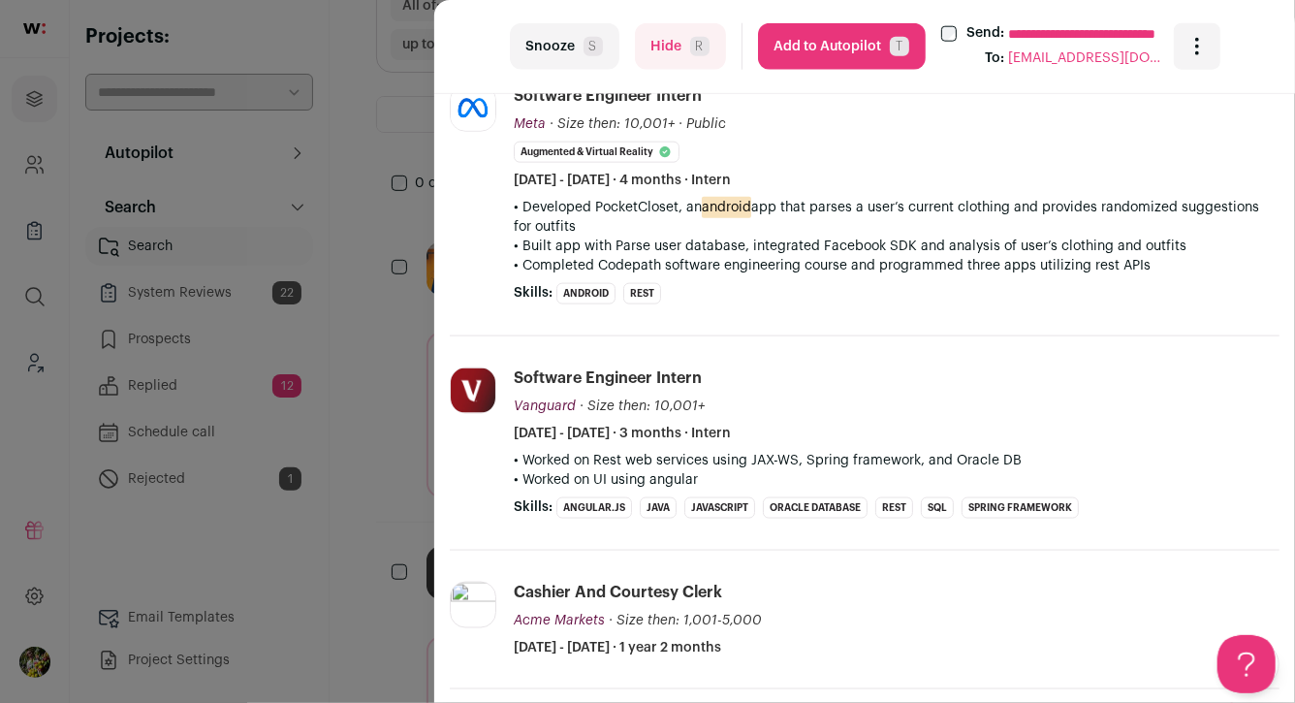
scroll to position [1104, 0]
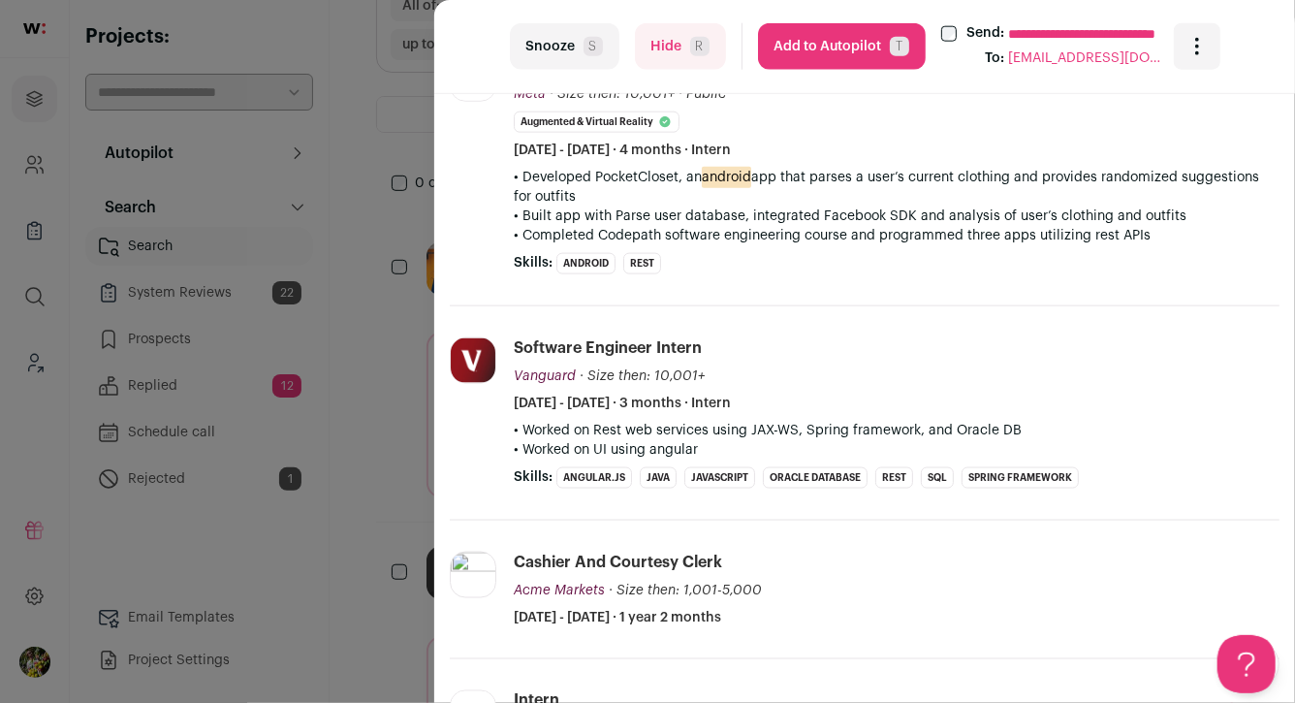
click at [804, 49] on button "Add to Autopilot T" at bounding box center [842, 46] width 168 height 47
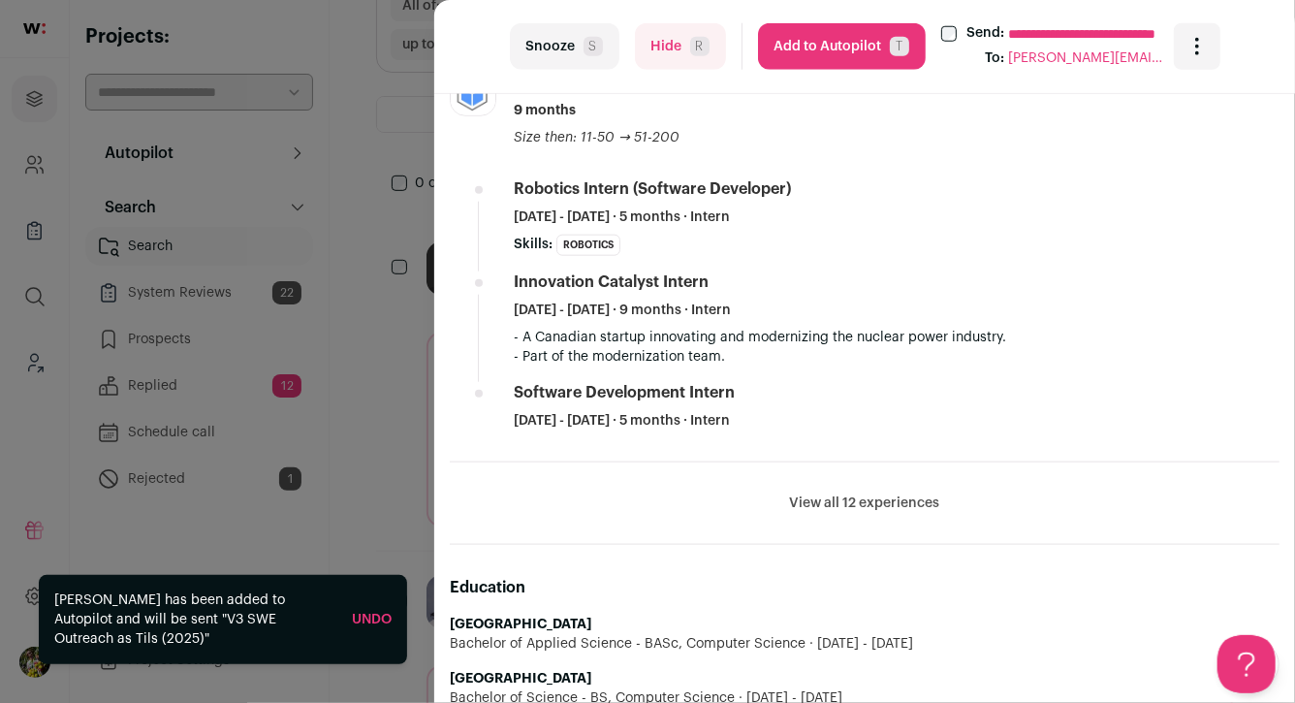
scroll to position [915, 0]
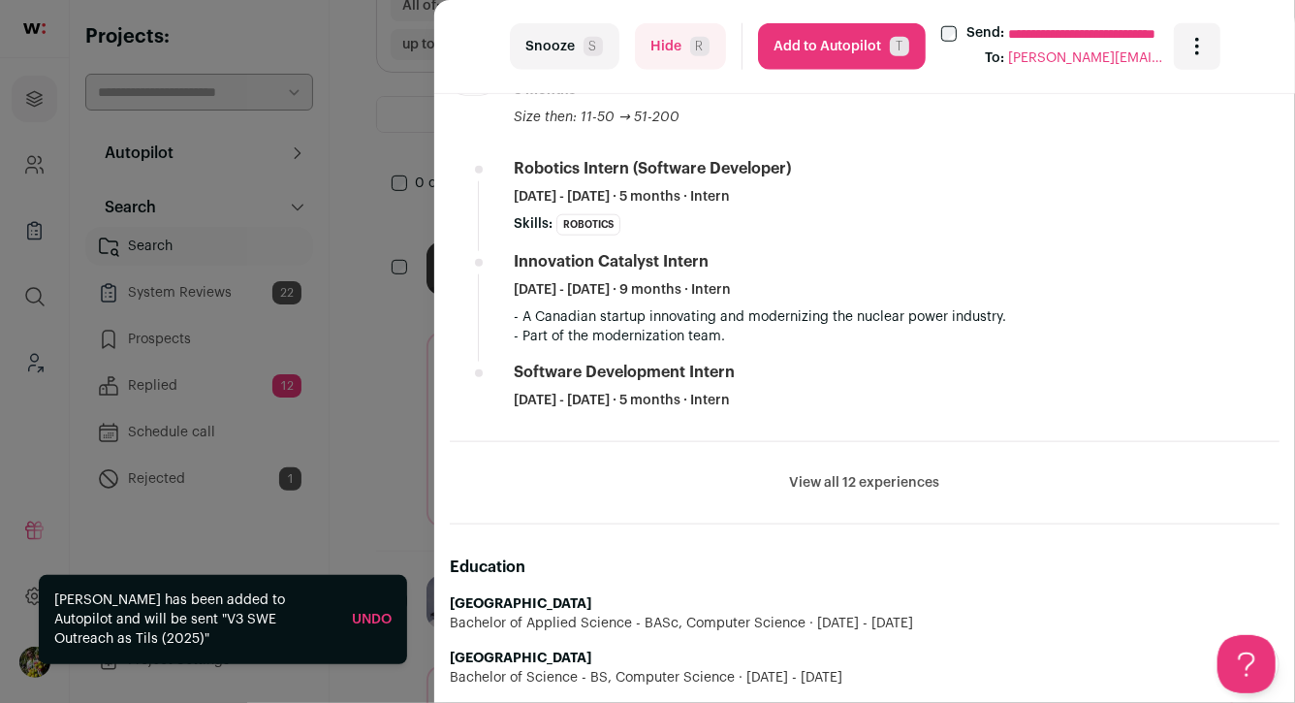
click at [846, 37] on button "Add to Autopilot T" at bounding box center [842, 46] width 168 height 47
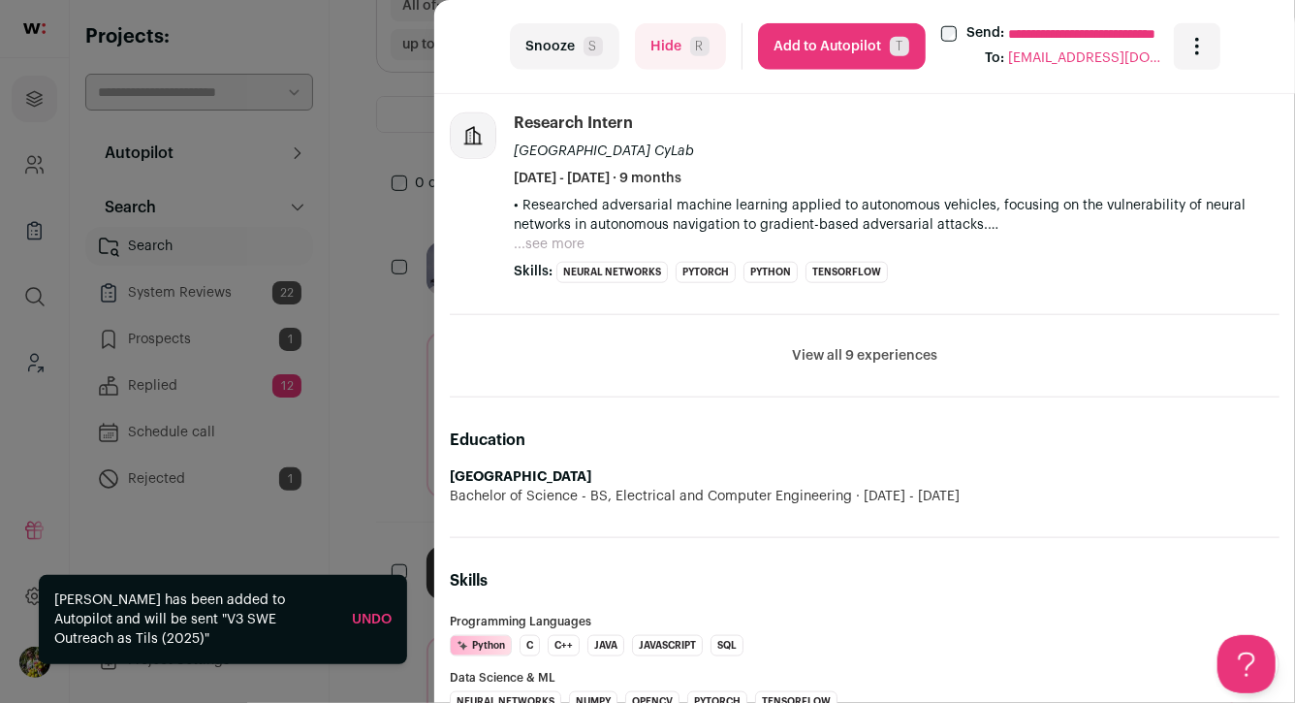
scroll to position [881, 0]
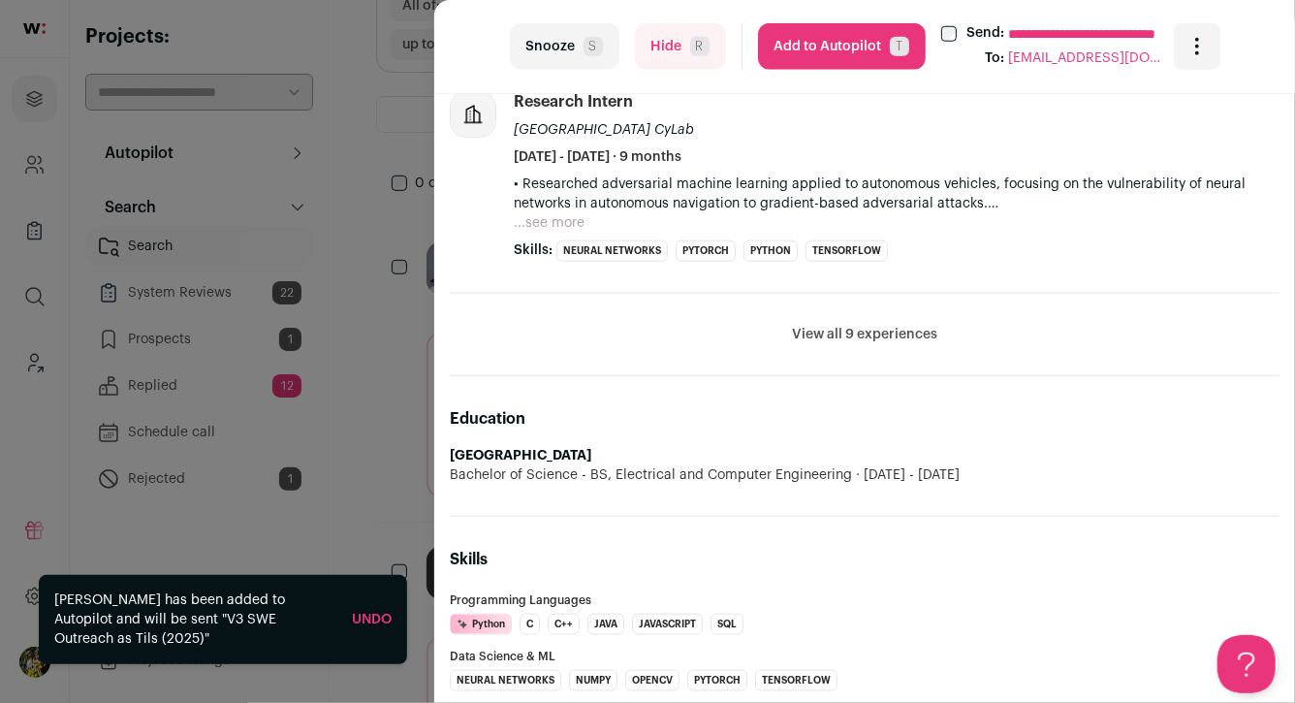
click at [865, 333] on button "View all 9 experiences" at bounding box center [864, 334] width 145 height 19
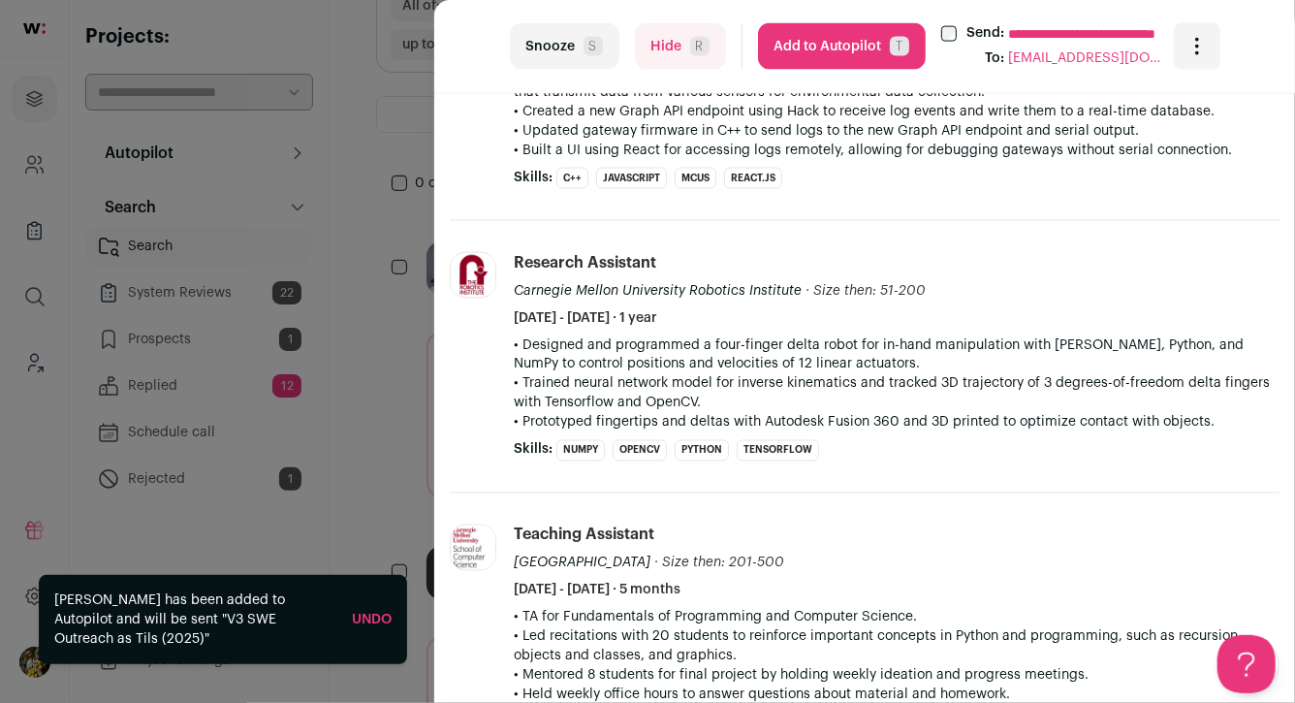
scroll to position [1439, 0]
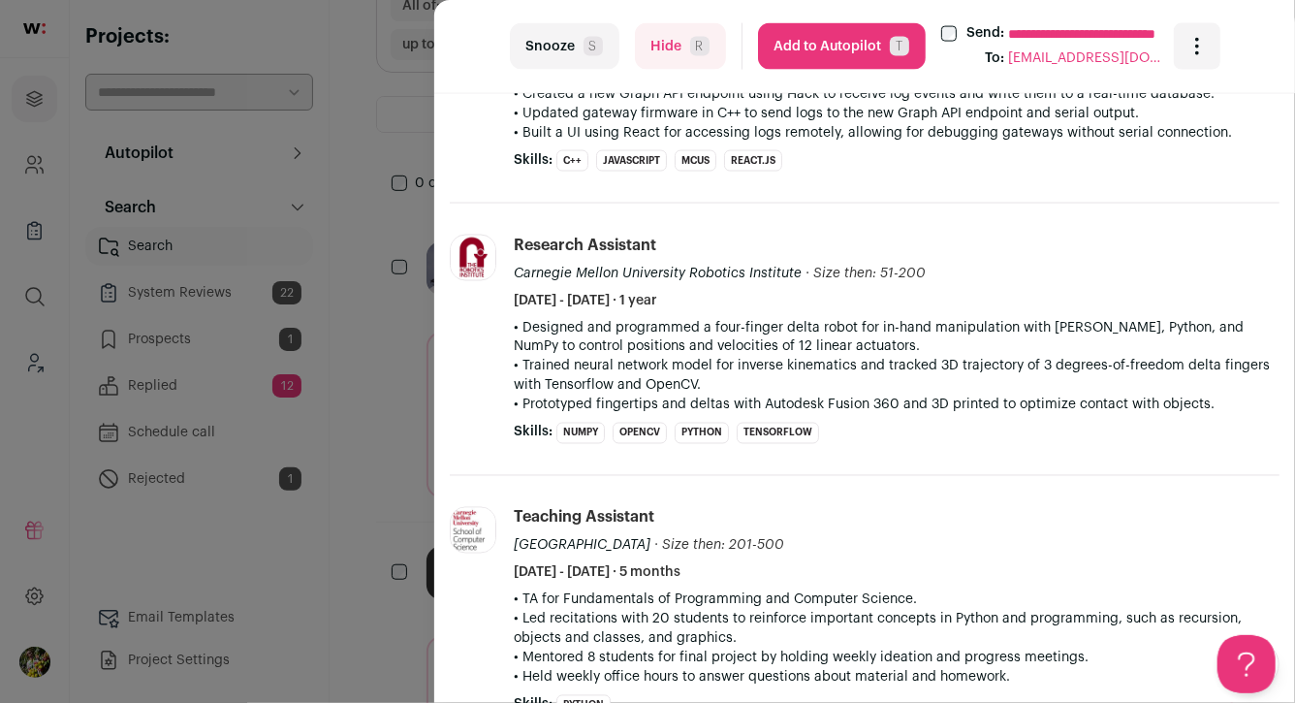
click at [839, 48] on button "Add to Autopilot T" at bounding box center [842, 46] width 168 height 47
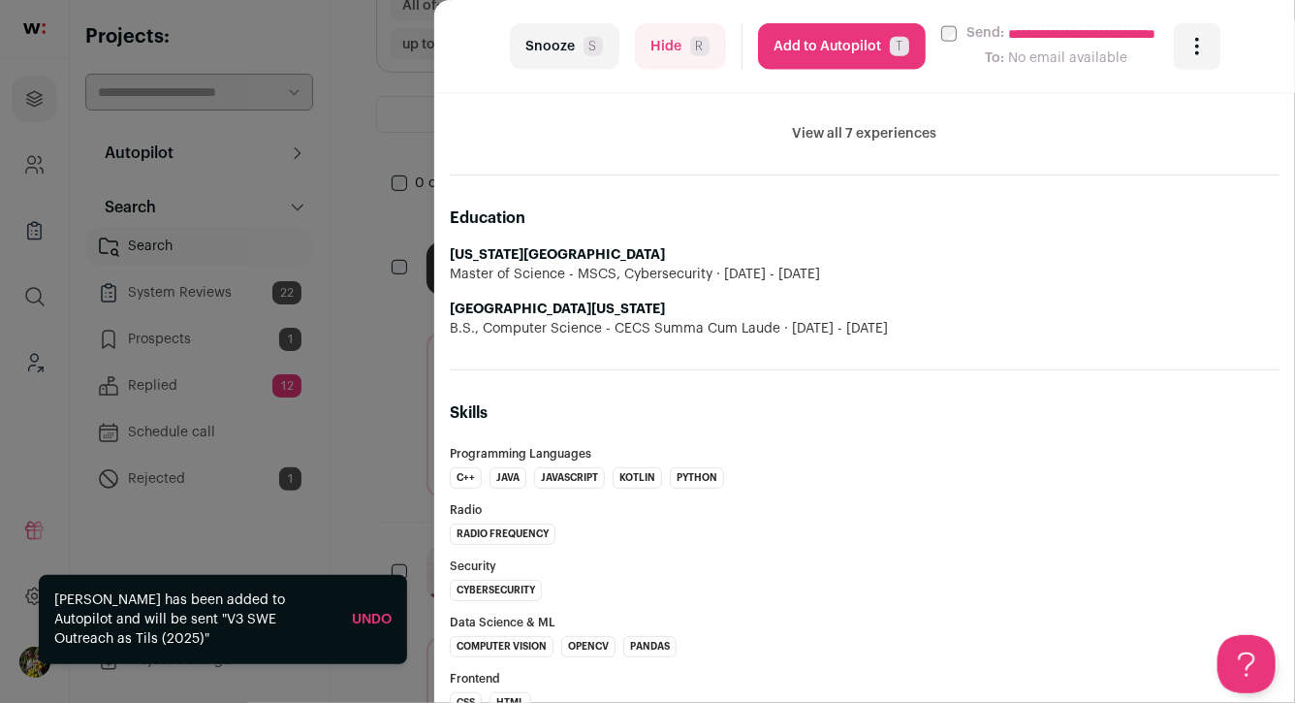
scroll to position [1258, 0]
click at [816, 48] on button "Add to Autopilot T" at bounding box center [842, 46] width 168 height 47
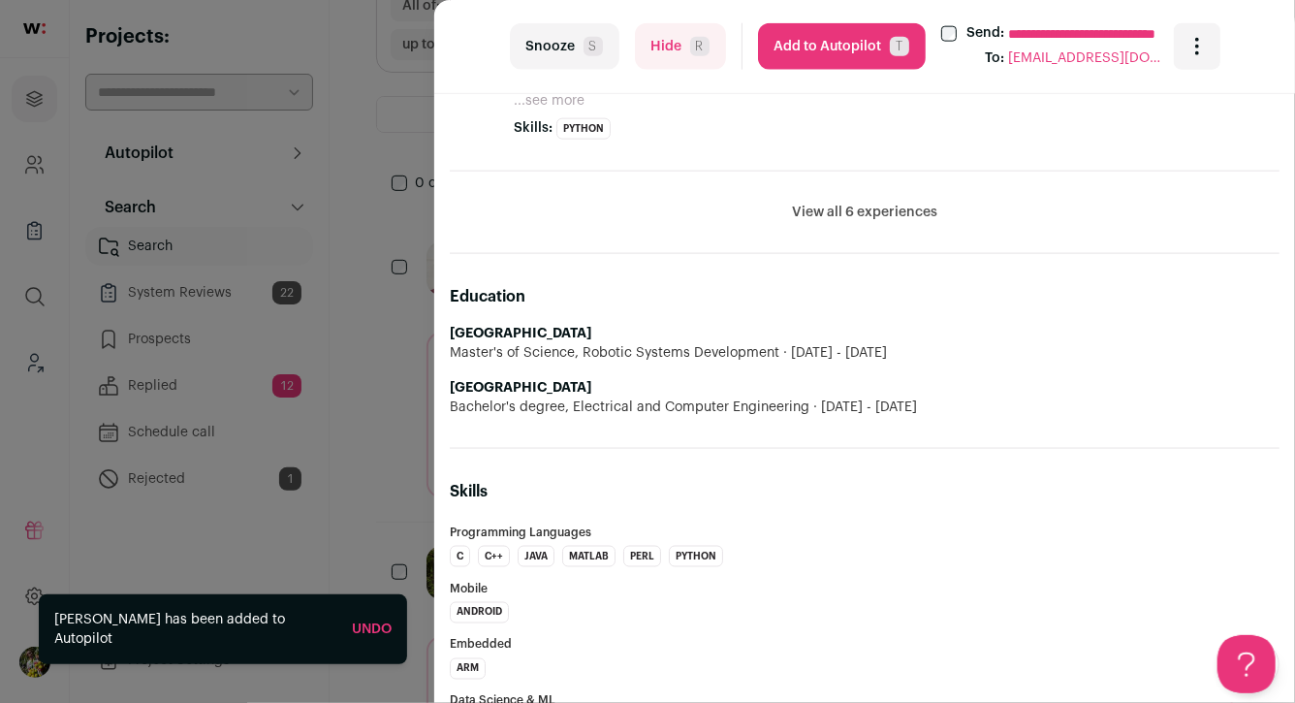
scroll to position [1344, 0]
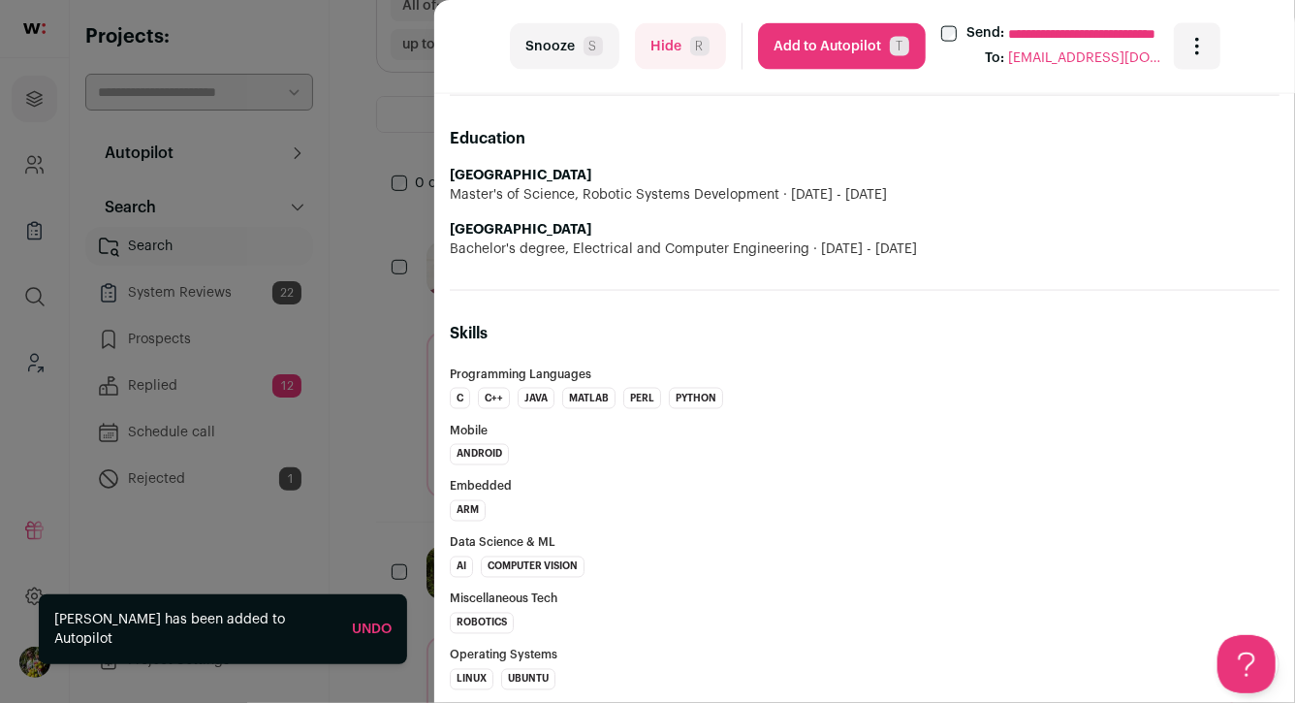
click at [840, 59] on button "Add to Autopilot T" at bounding box center [842, 46] width 168 height 47
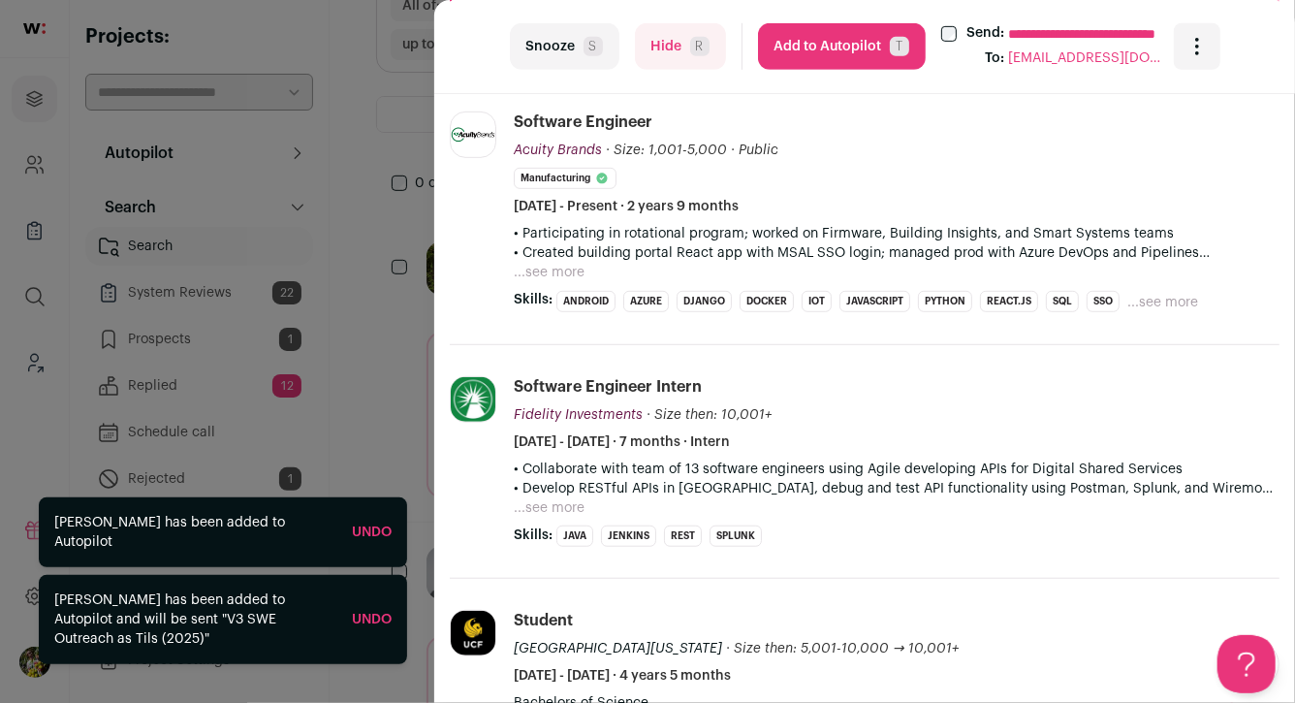
scroll to position [442, 0]
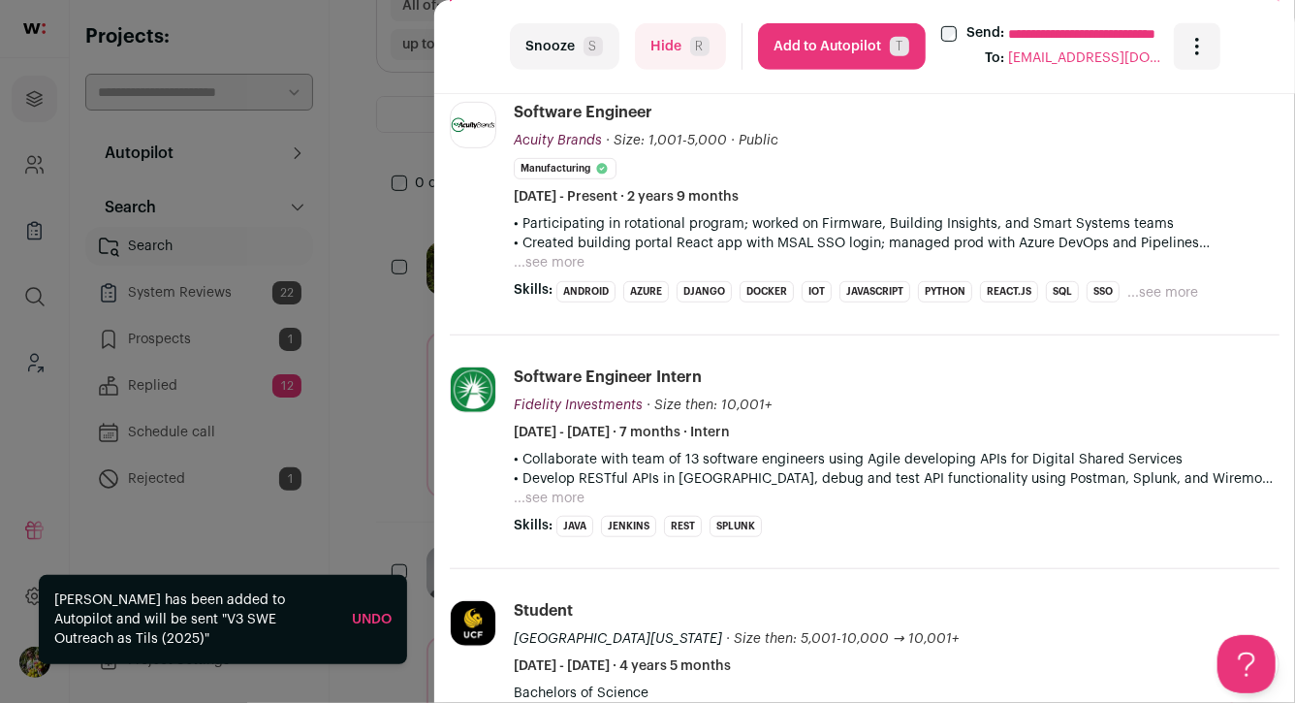
click at [570, 253] on button "...see more" at bounding box center [549, 262] width 71 height 19
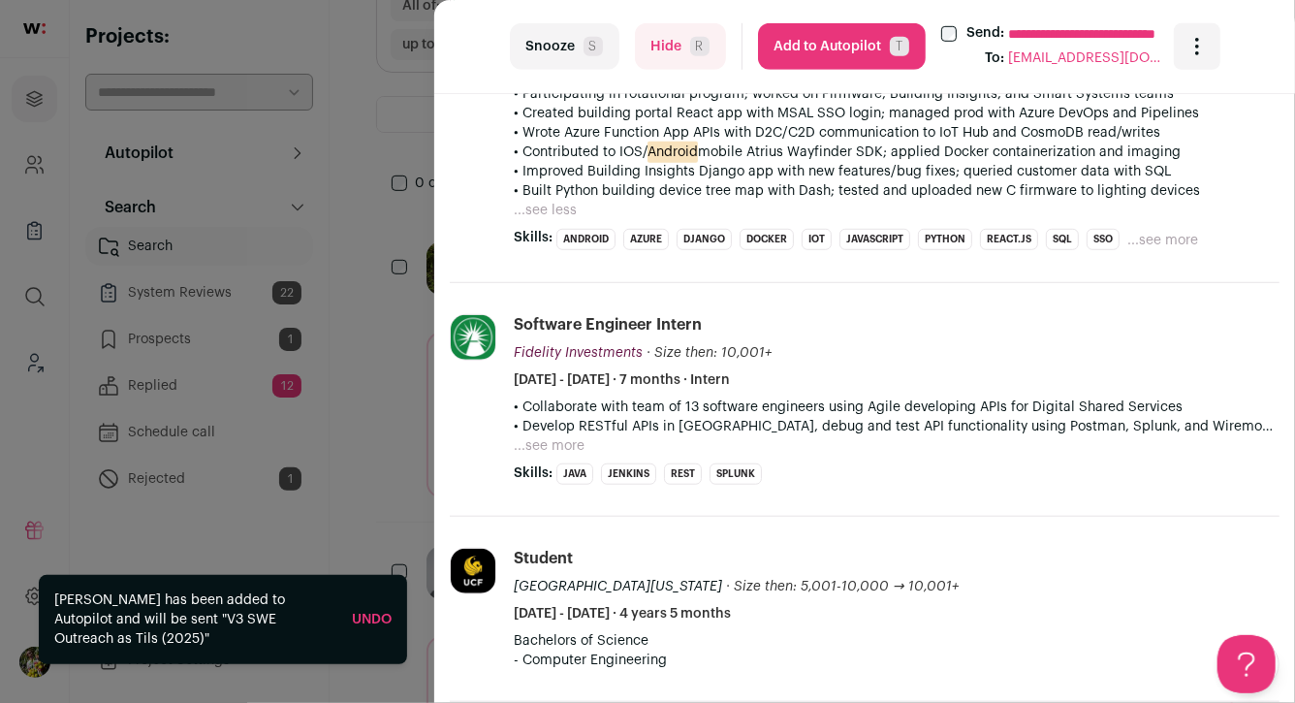
scroll to position [747, 0]
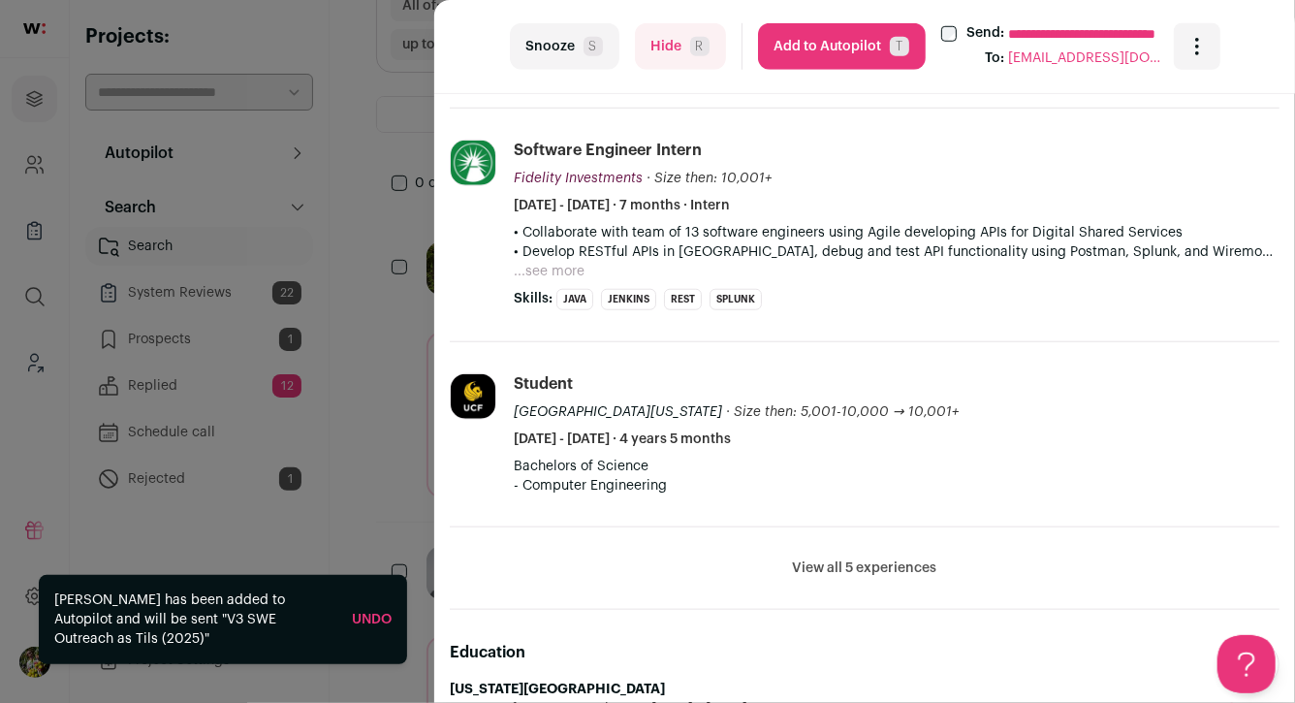
click at [826, 58] on button "Add to Autopilot T" at bounding box center [842, 46] width 168 height 47
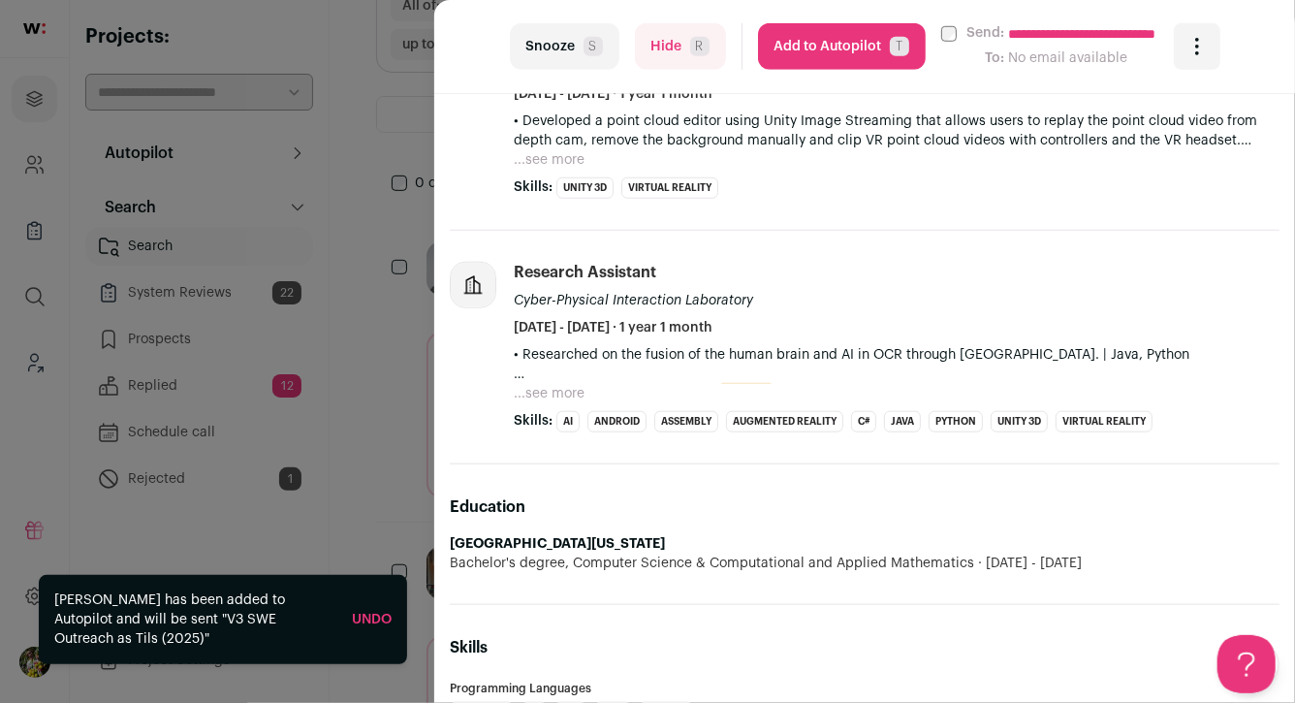
scroll to position [714, 0]
click at [565, 401] on button "...see more" at bounding box center [549, 394] width 71 height 19
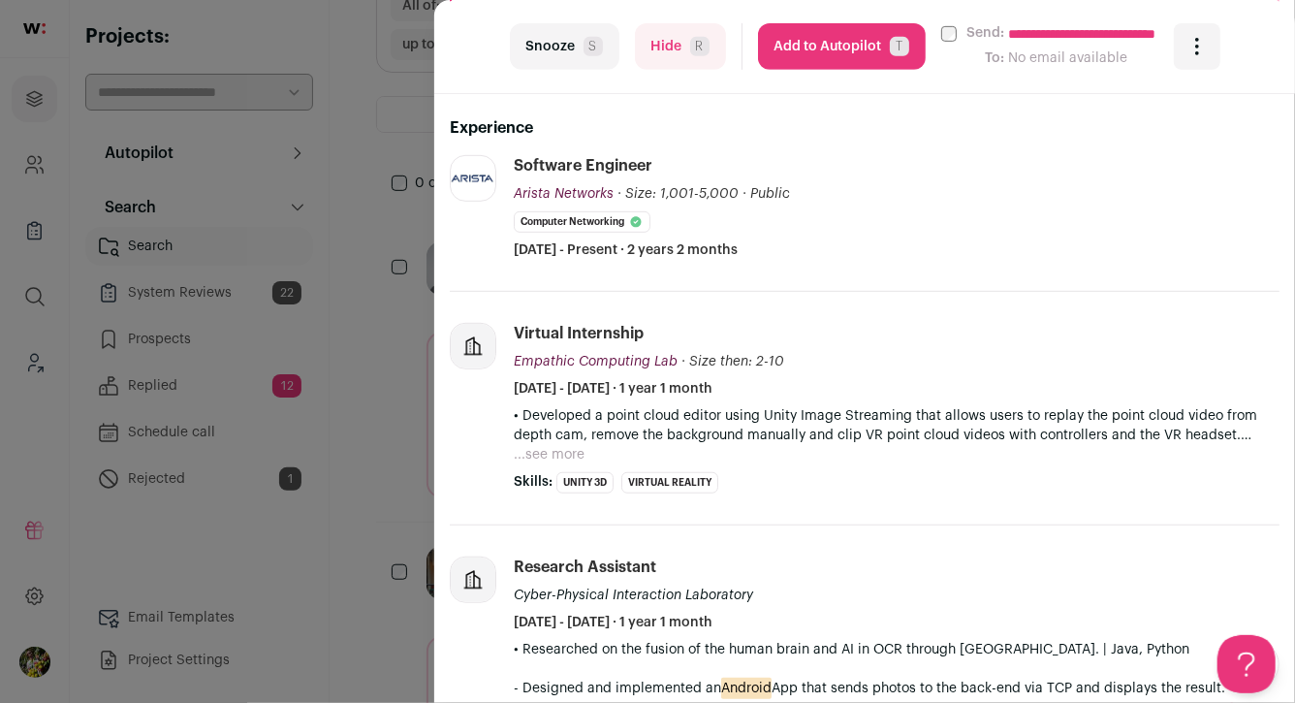
scroll to position [417, 0]
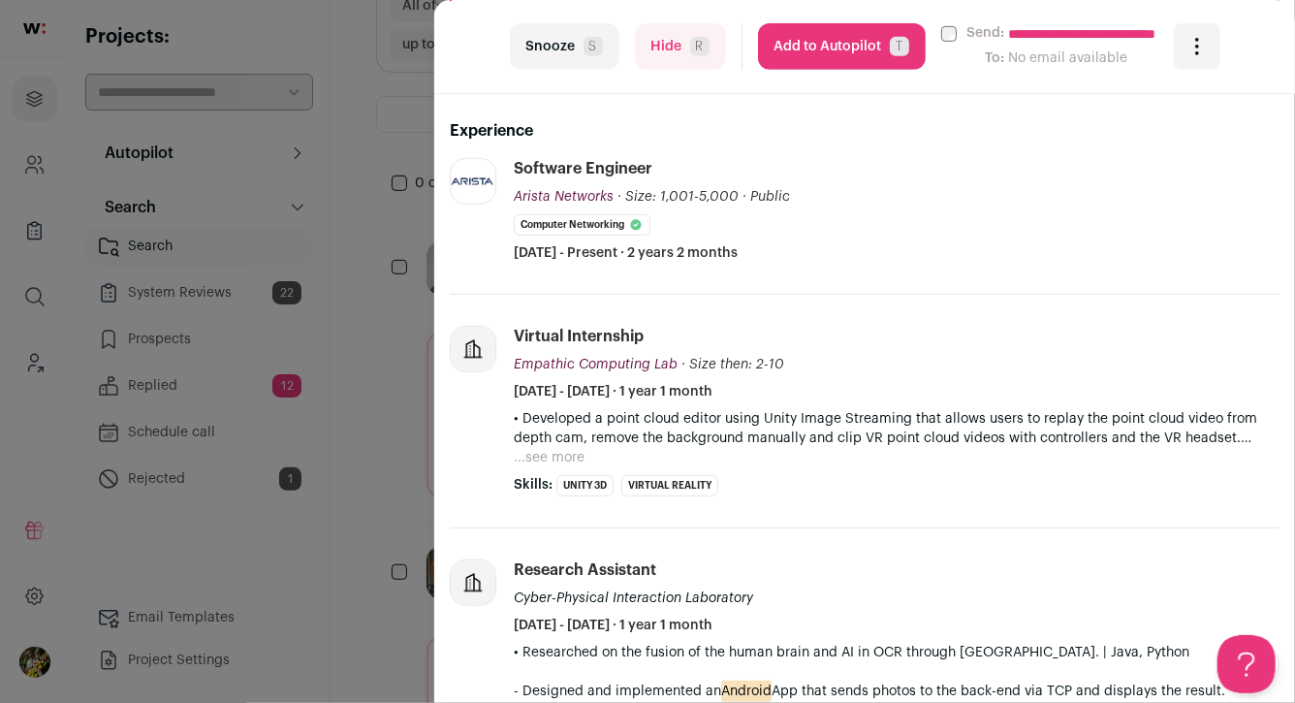
click at [568, 461] on button "...see more" at bounding box center [549, 457] width 71 height 19
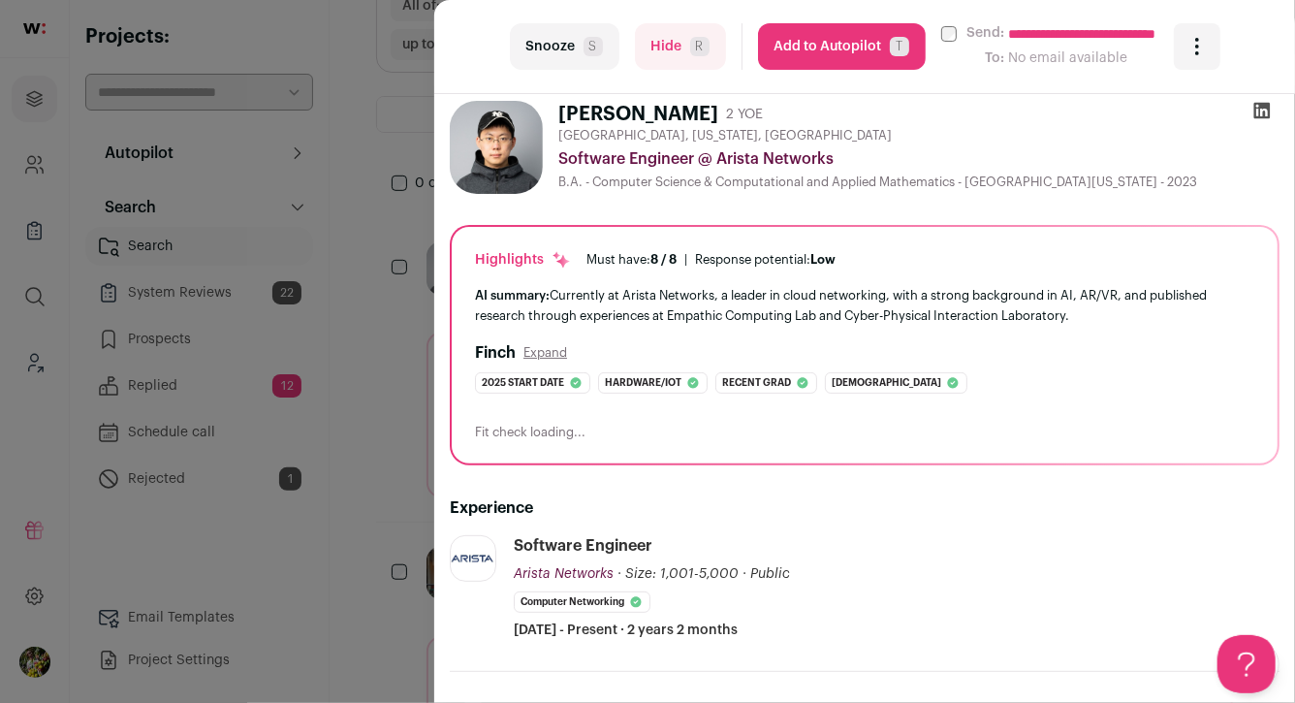
scroll to position [0, 0]
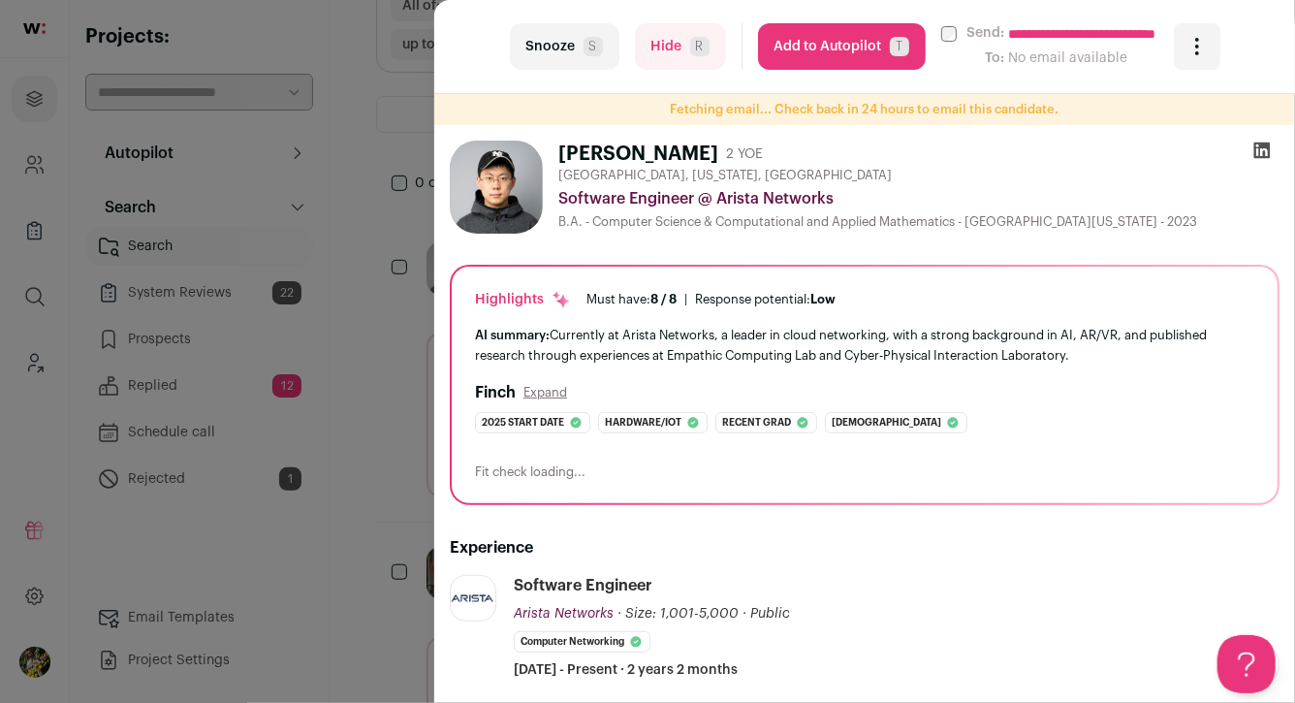
click at [802, 28] on button "Add to Autopilot T" at bounding box center [842, 46] width 168 height 47
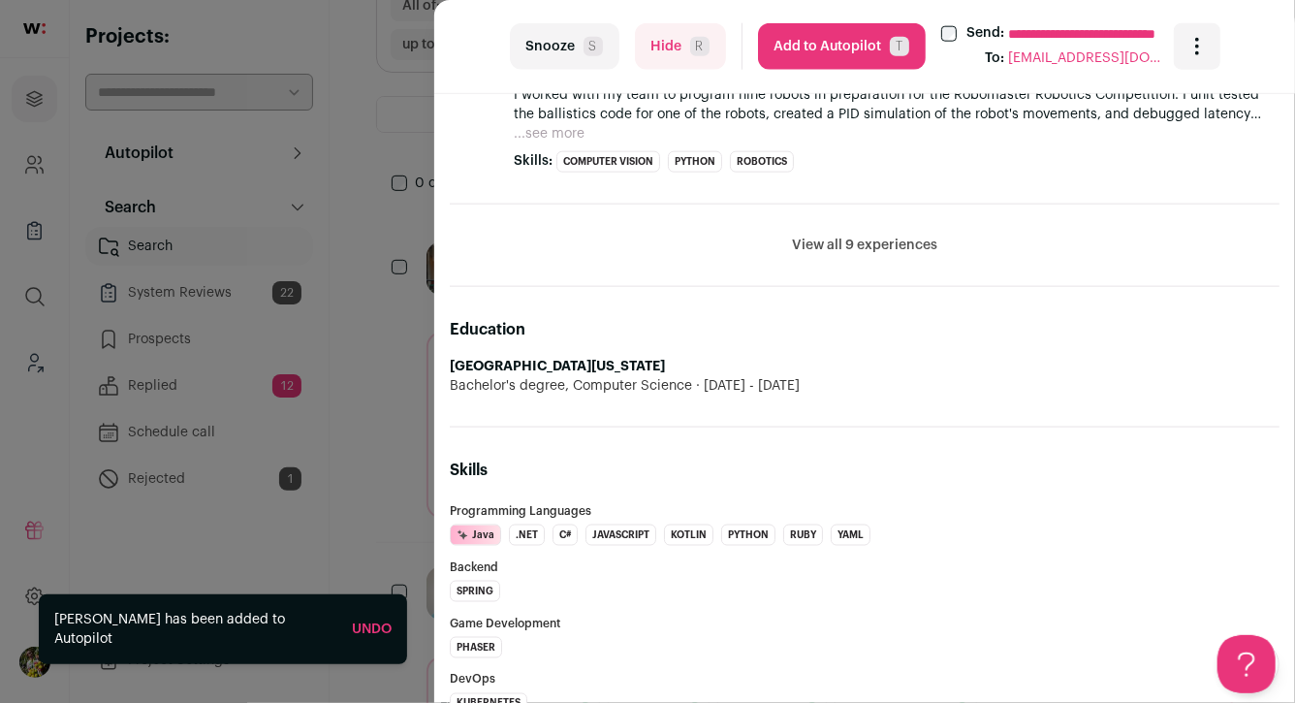
scroll to position [1242, 0]
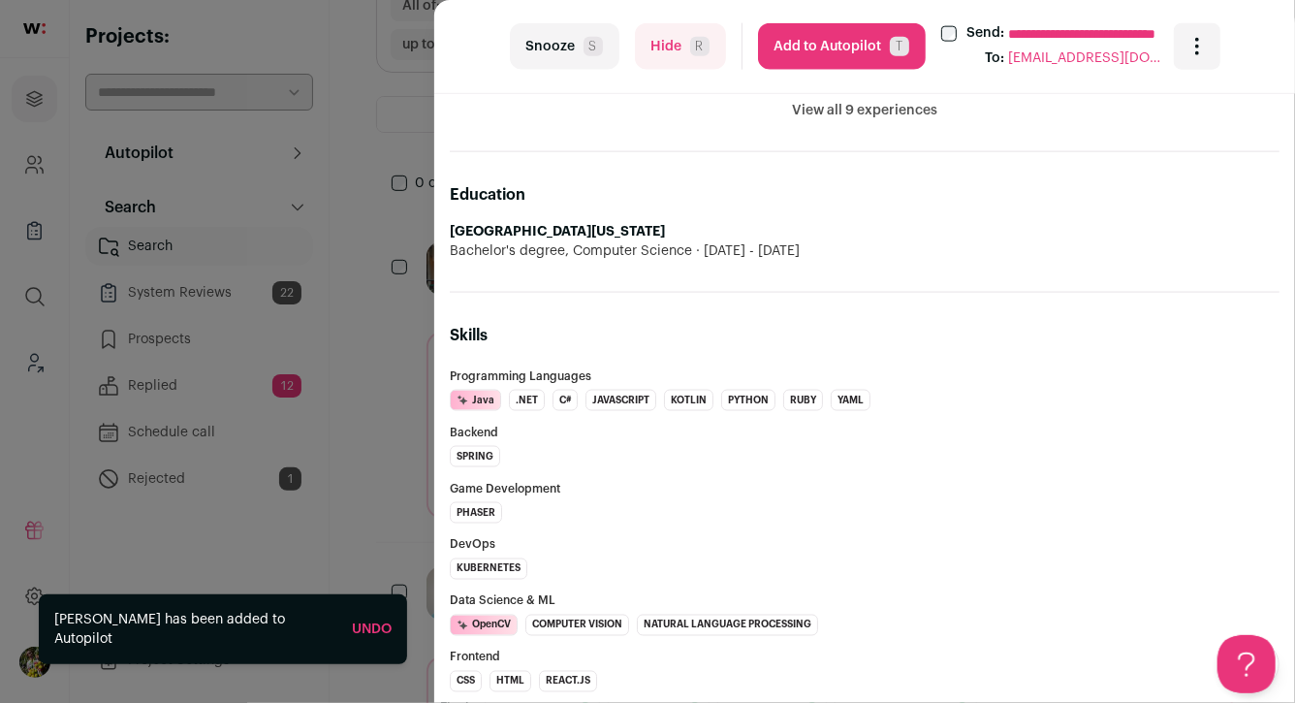
click at [847, 52] on button "Add to Autopilot T" at bounding box center [842, 46] width 168 height 47
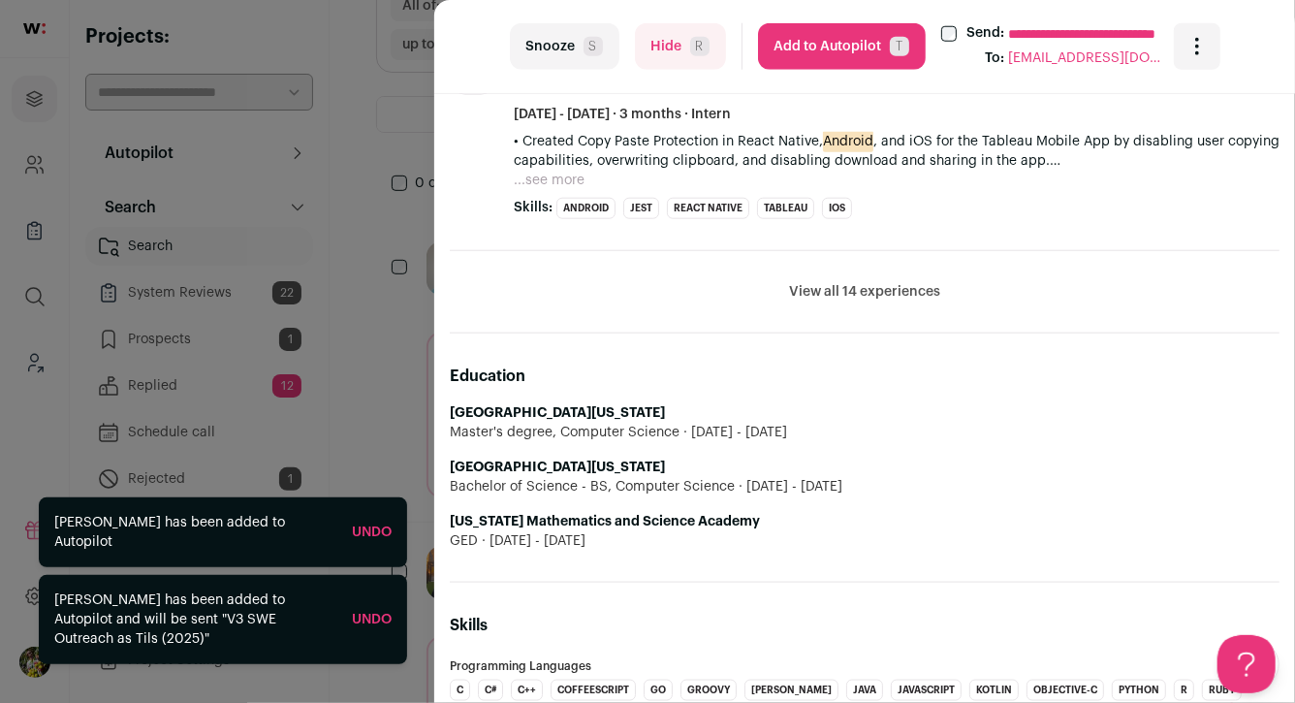
scroll to position [926, 0]
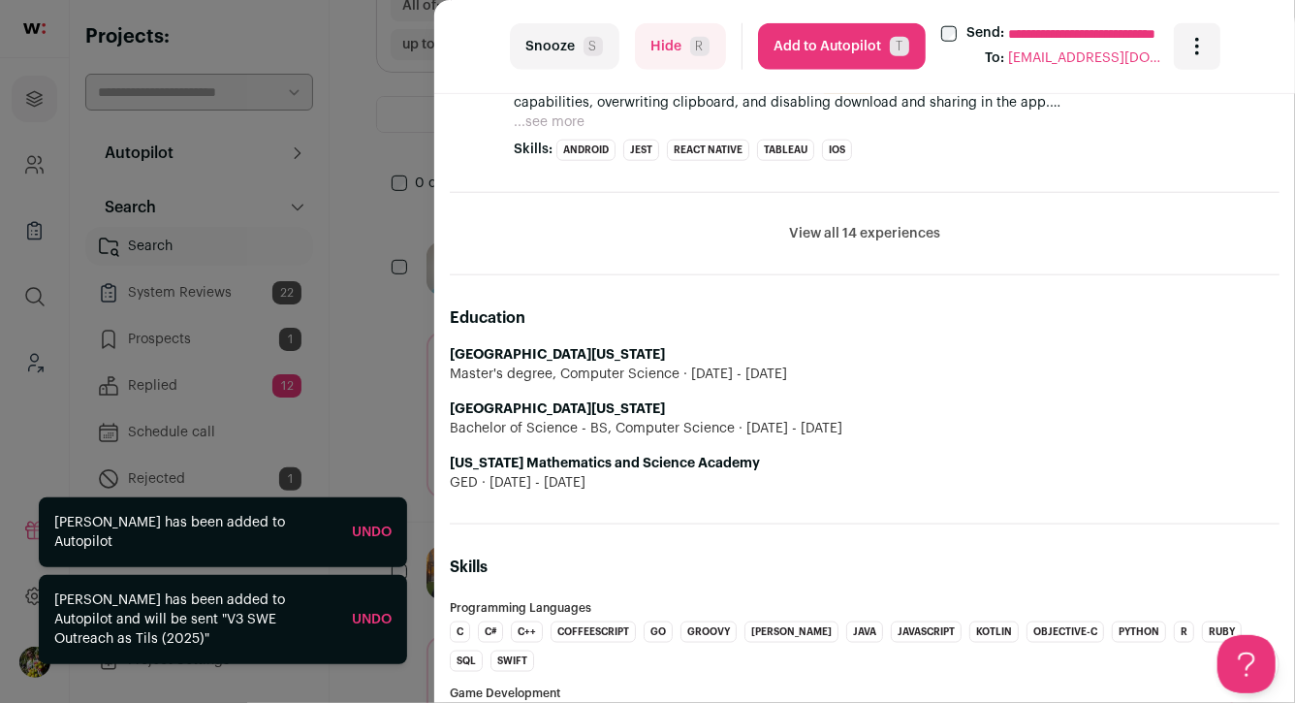
click at [876, 238] on button "View all 14 experiences" at bounding box center [864, 233] width 151 height 19
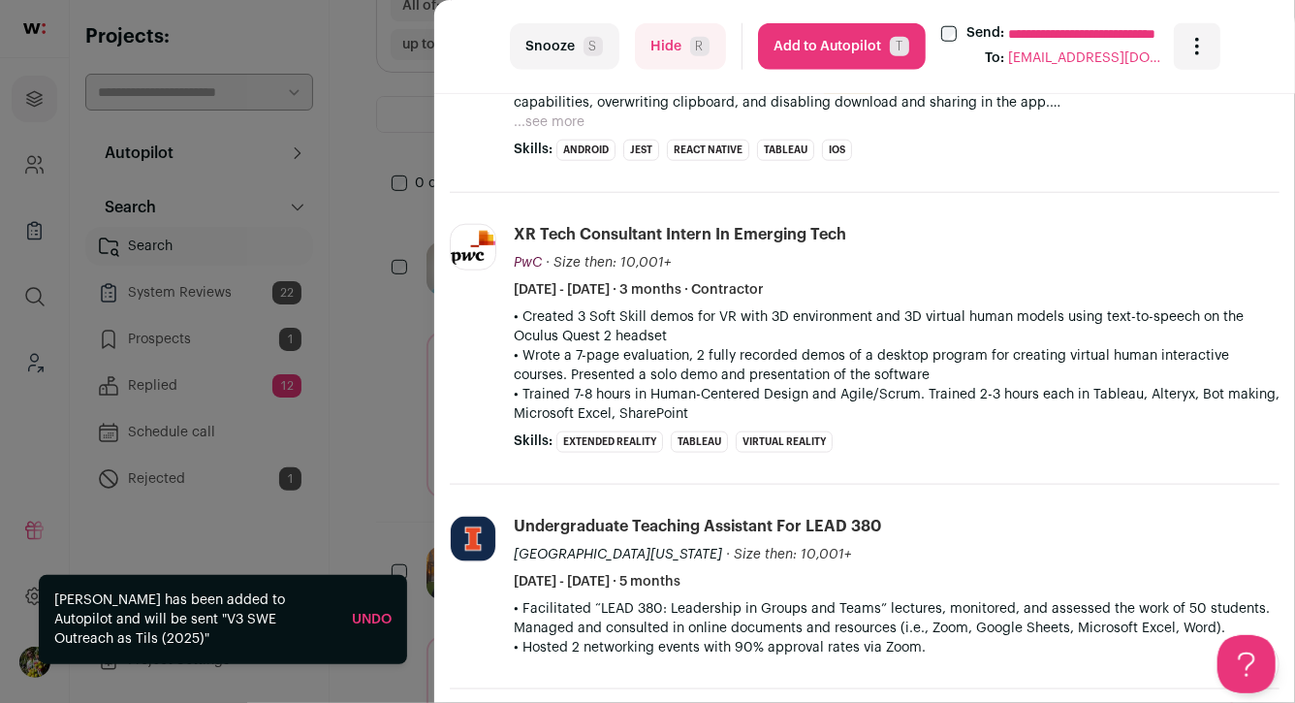
click at [863, 53] on button "Add to Autopilot T" at bounding box center [842, 46] width 168 height 47
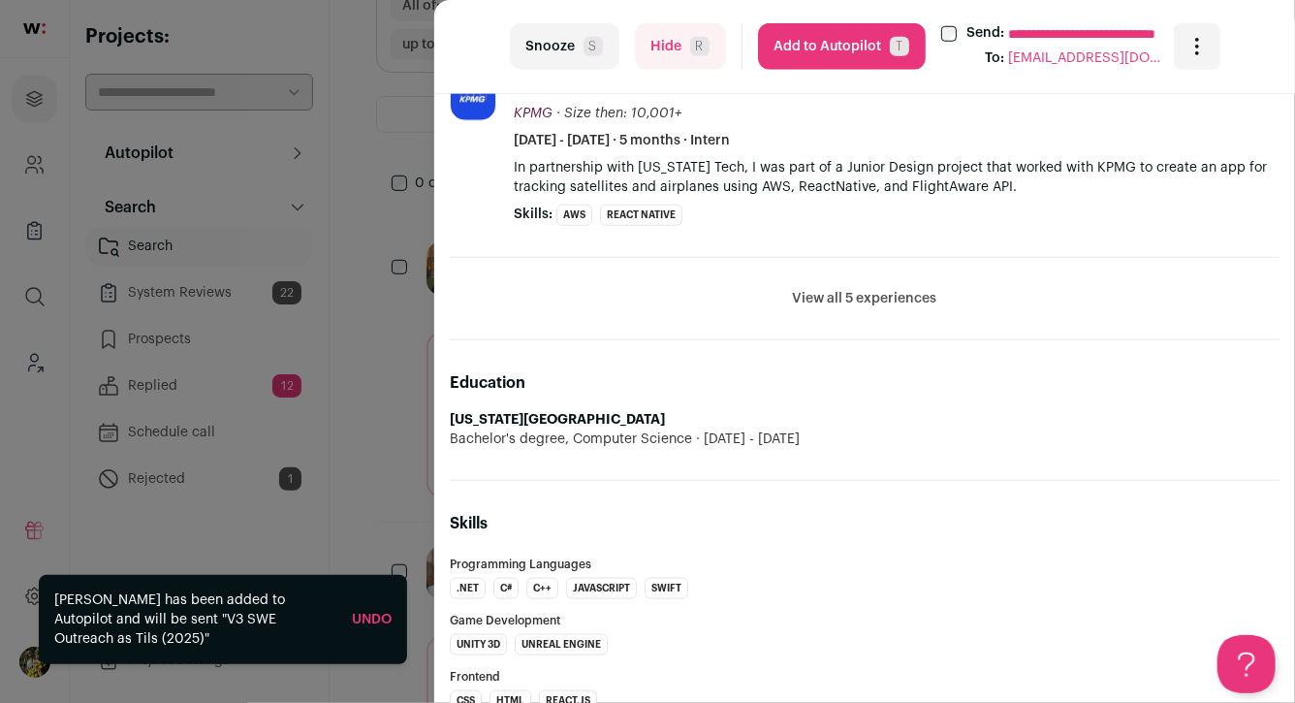
scroll to position [885, 0]
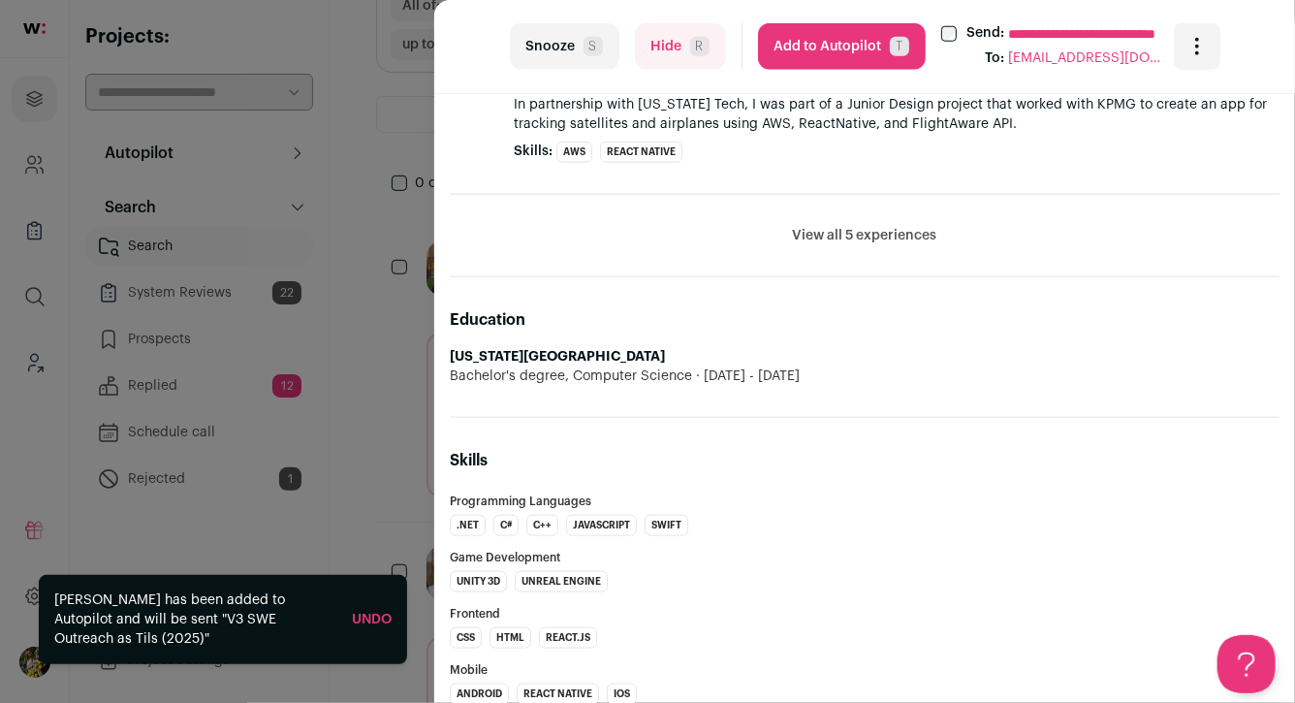
click at [854, 55] on button "Add to Autopilot T" at bounding box center [842, 46] width 168 height 47
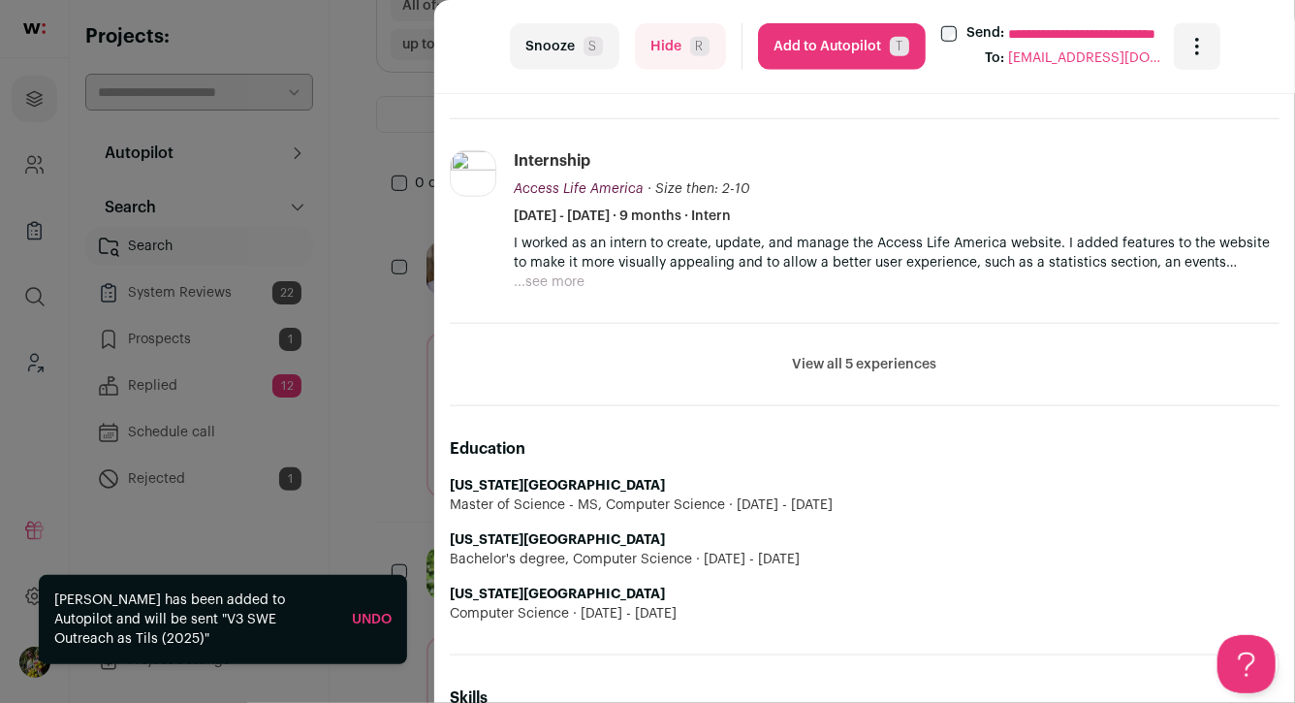
scroll to position [851, 0]
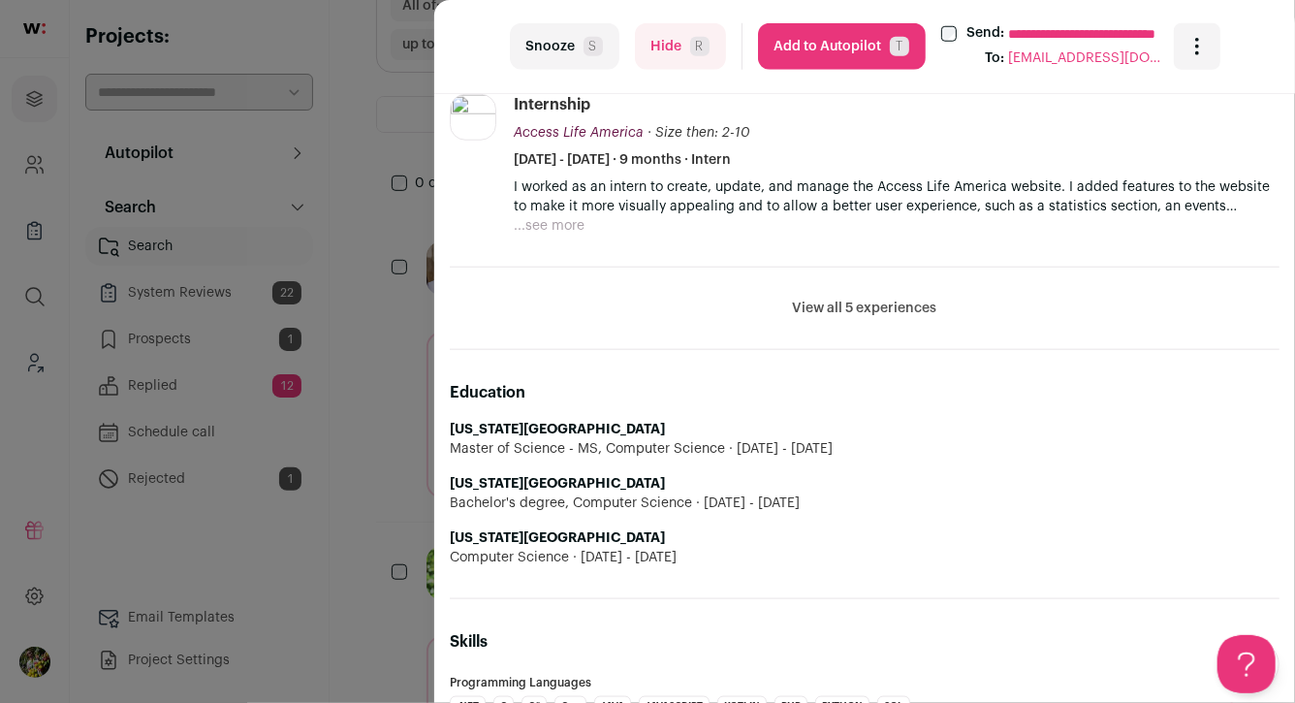
click at [843, 41] on button "Add to Autopilot T" at bounding box center [842, 46] width 168 height 47
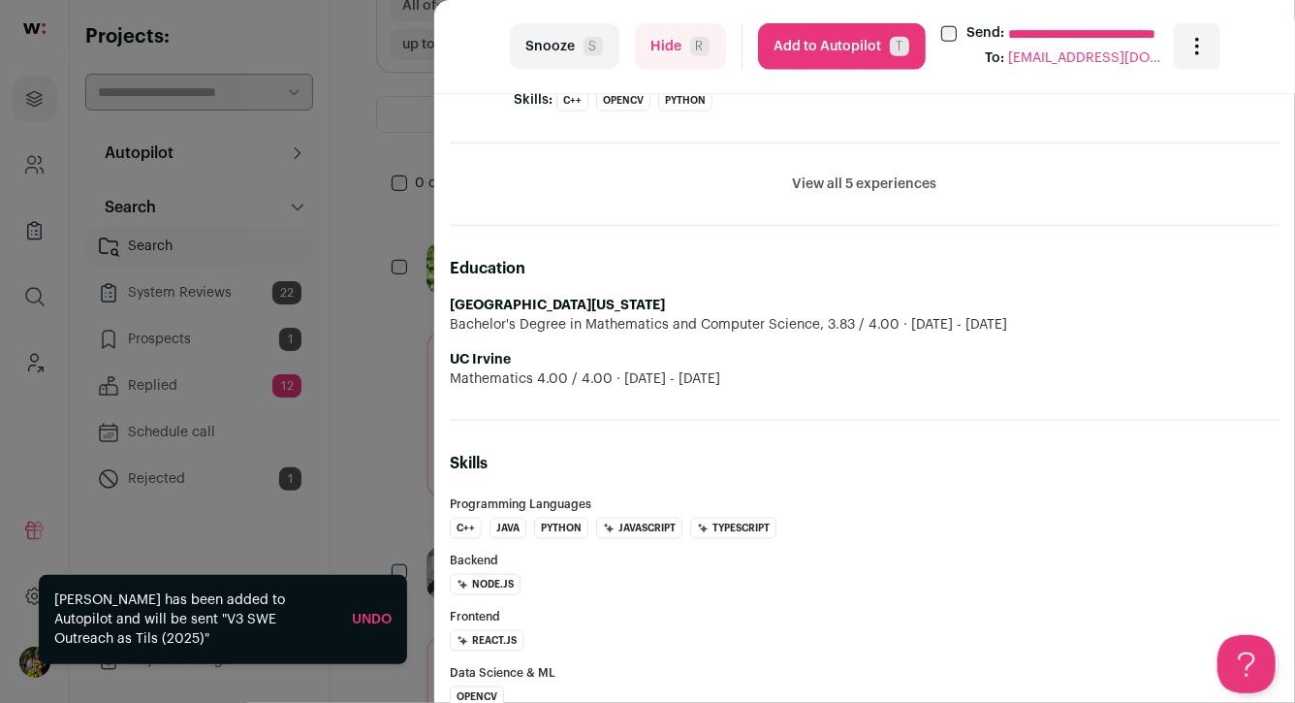
scroll to position [1018, 0]
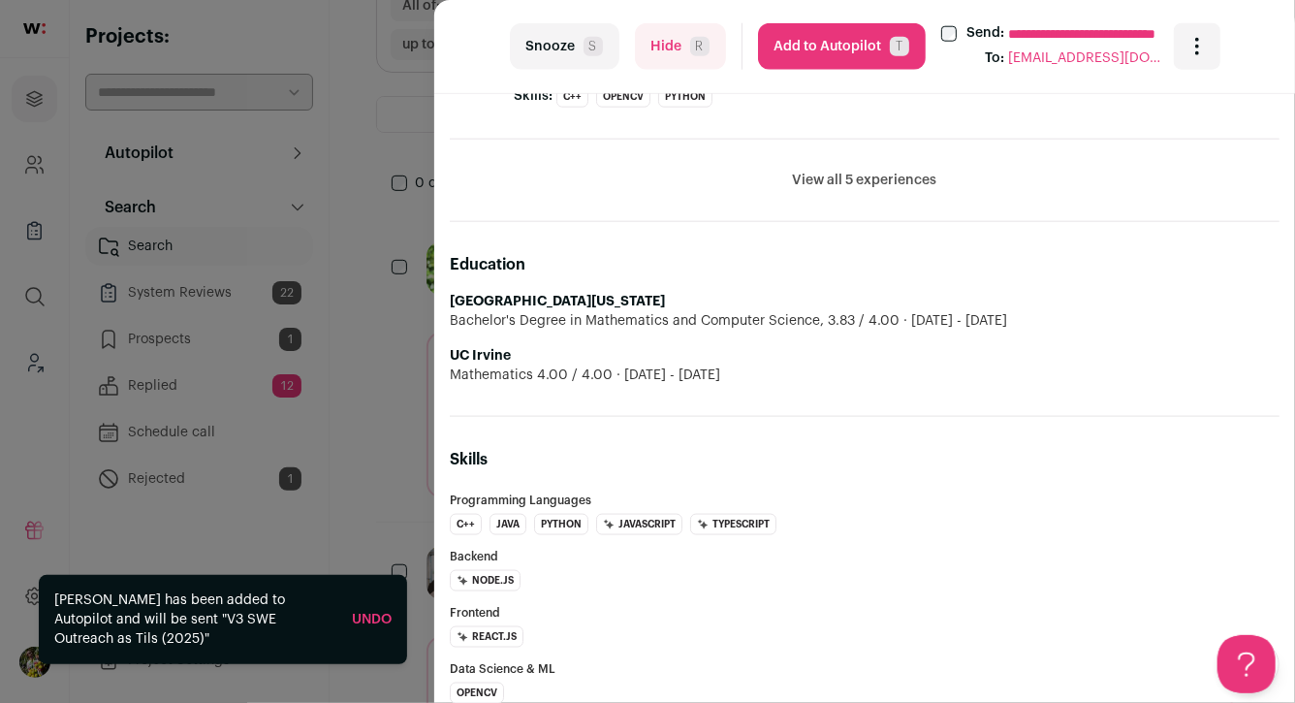
click at [866, 54] on button "Add to Autopilot T" at bounding box center [842, 46] width 168 height 47
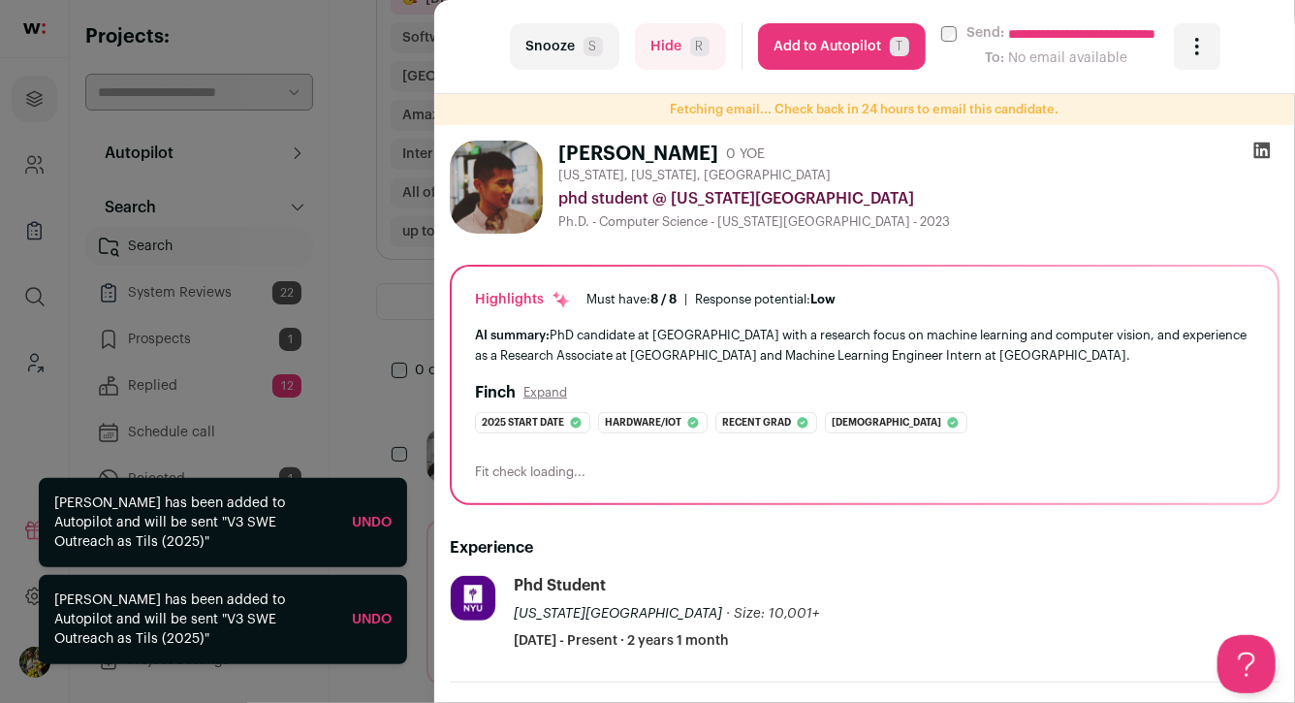
click at [412, 104] on div "**********" at bounding box center [647, 351] width 1295 height 703
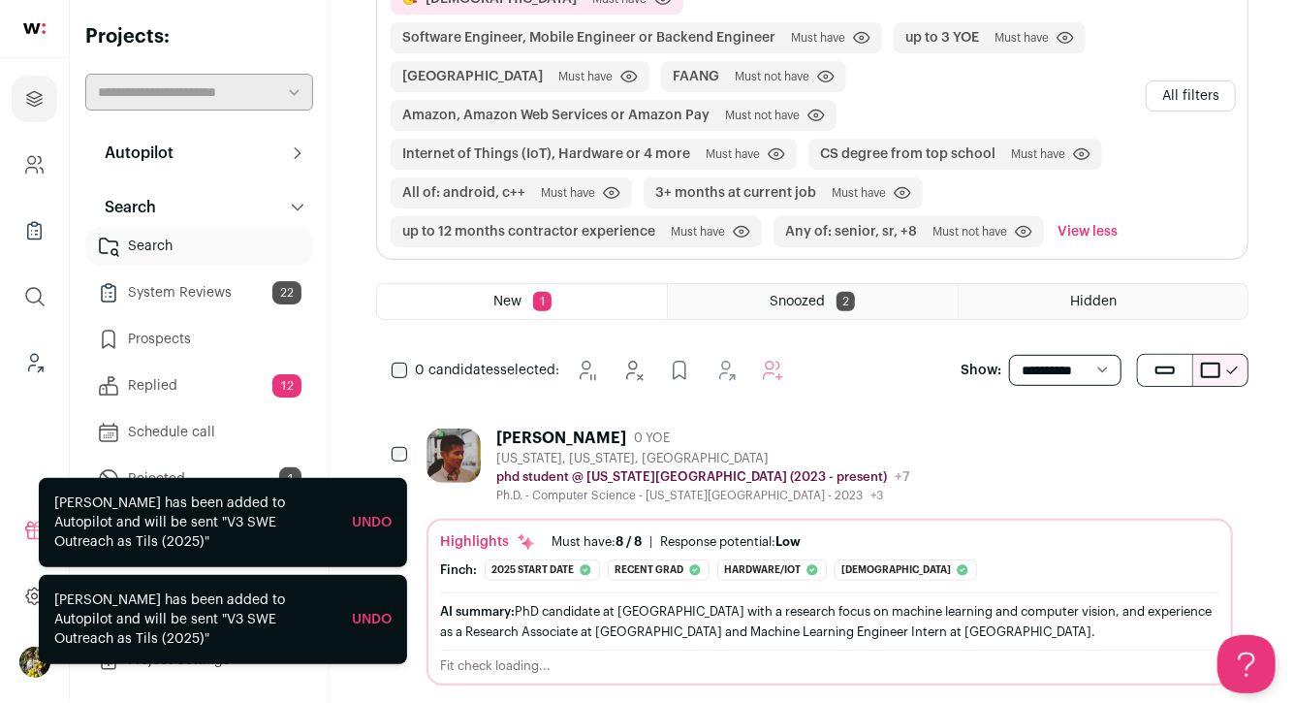
click at [608, 429] on div "[PERSON_NAME] 0 YOE [US_STATE], [US_STATE], [GEOGRAPHIC_DATA] phd student @ [US…" at bounding box center [703, 466] width 414 height 75
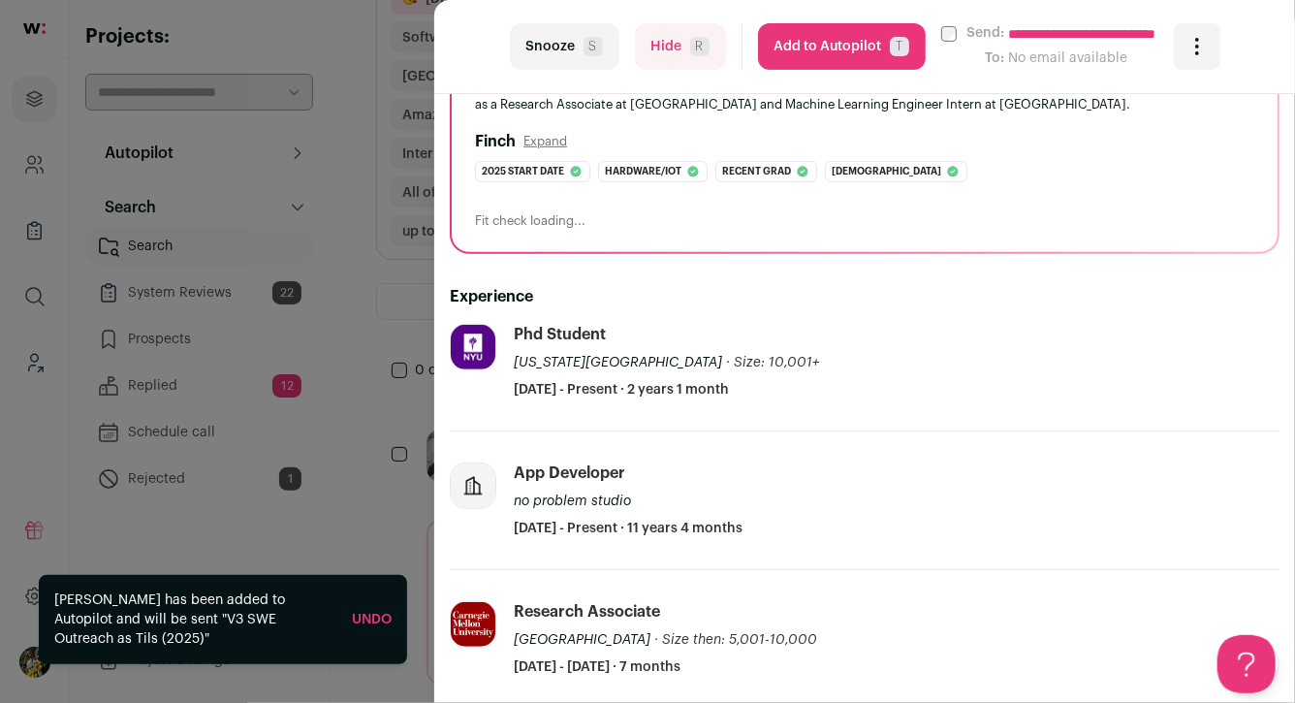
scroll to position [365, 0]
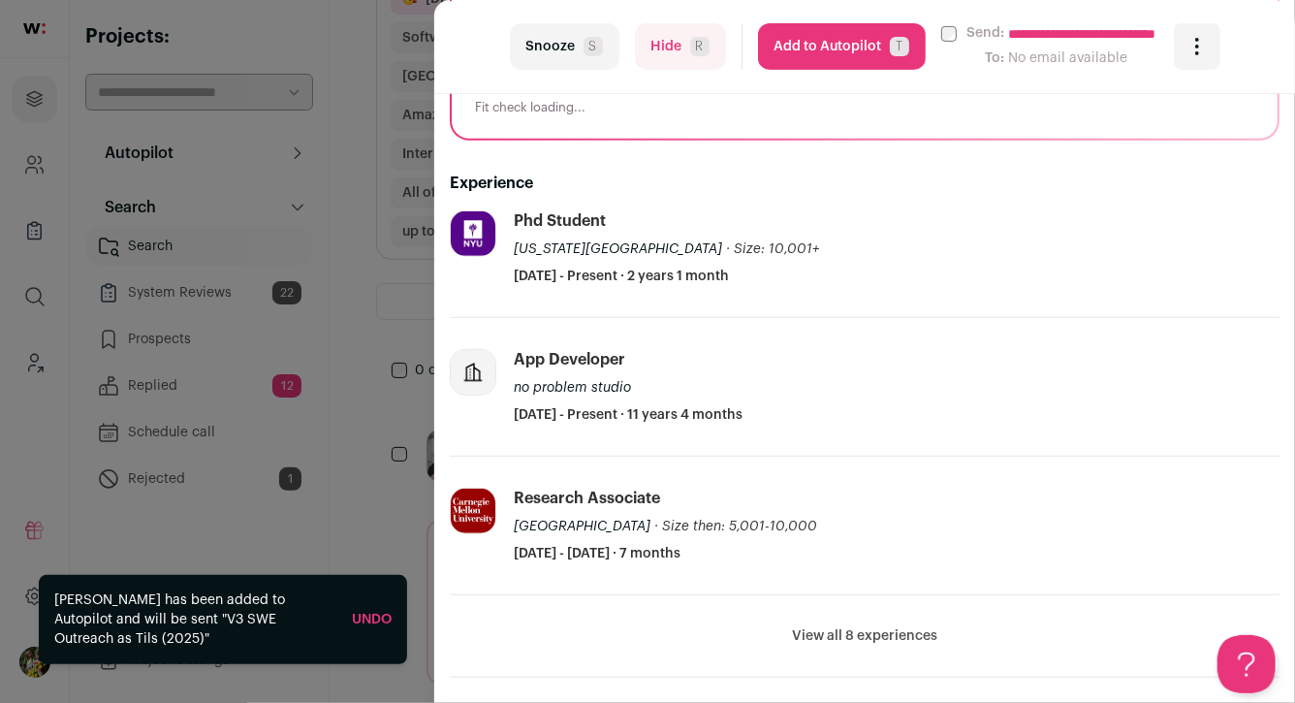
click at [674, 48] on button "Hide R" at bounding box center [680, 46] width 91 height 47
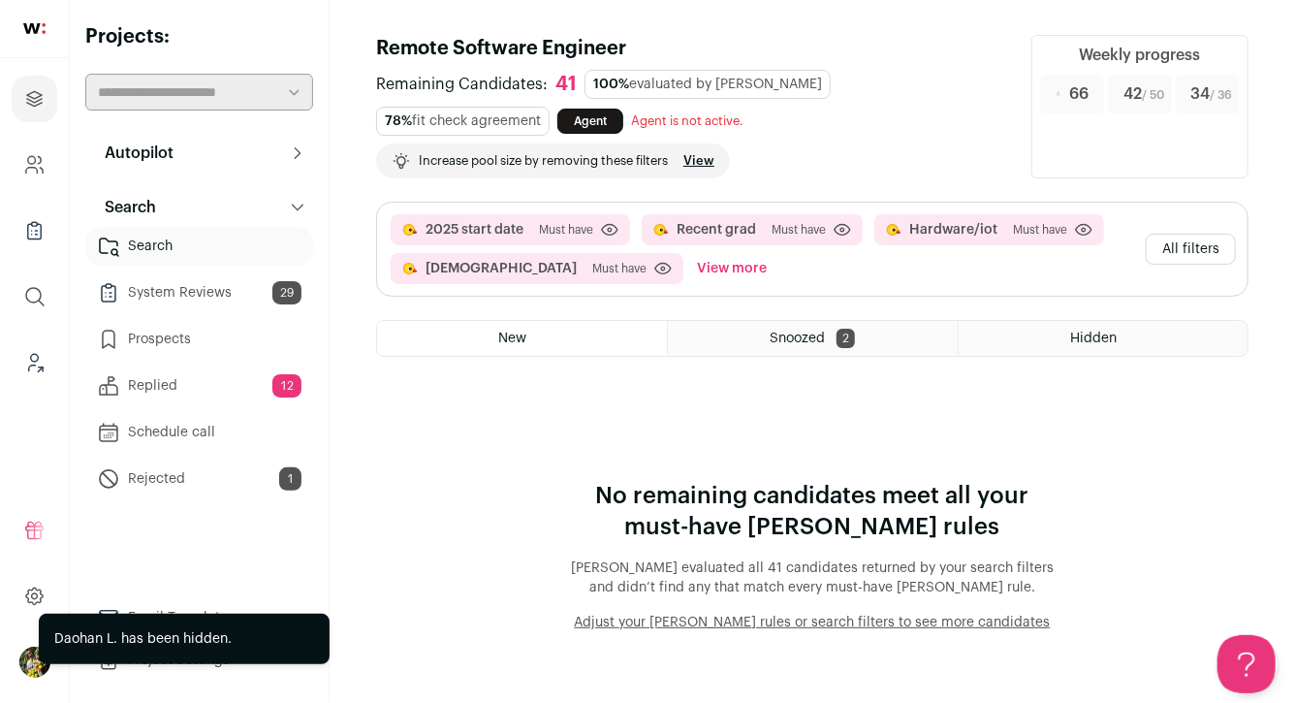
scroll to position [0, 0]
click at [1207, 251] on button "All filters" at bounding box center [1191, 249] width 90 height 31
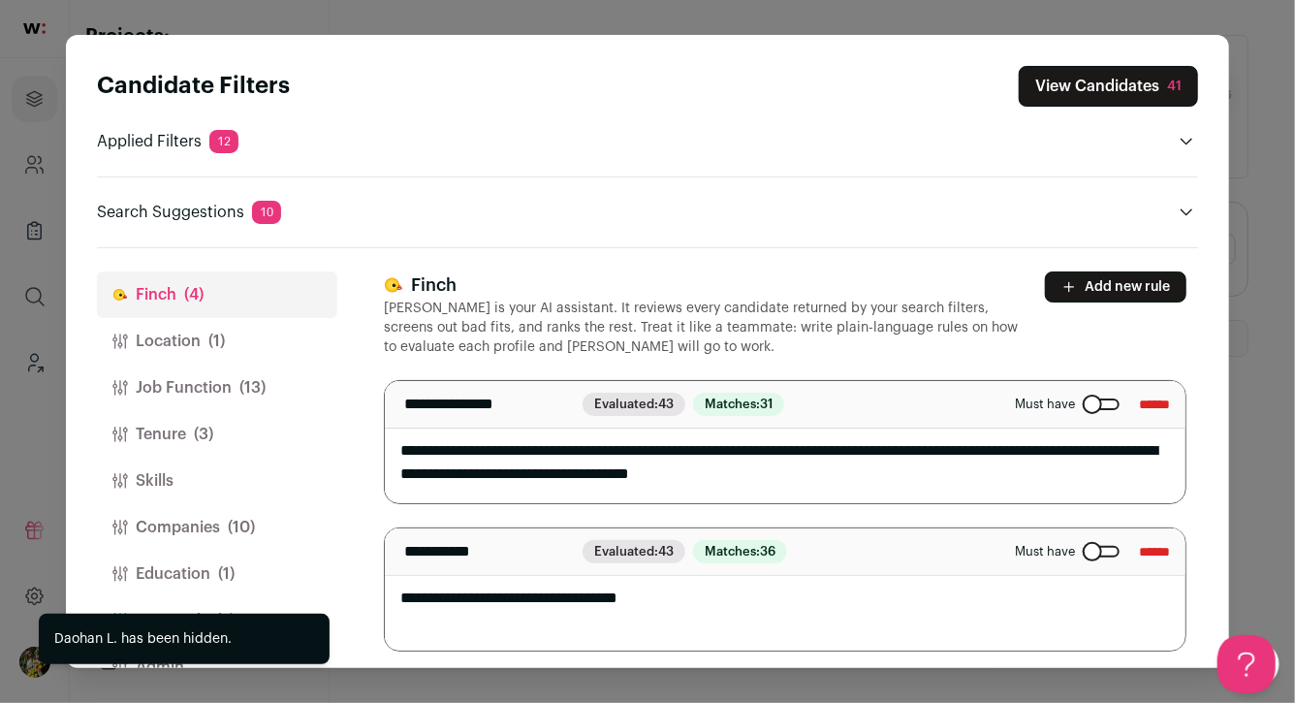
scroll to position [45, 0]
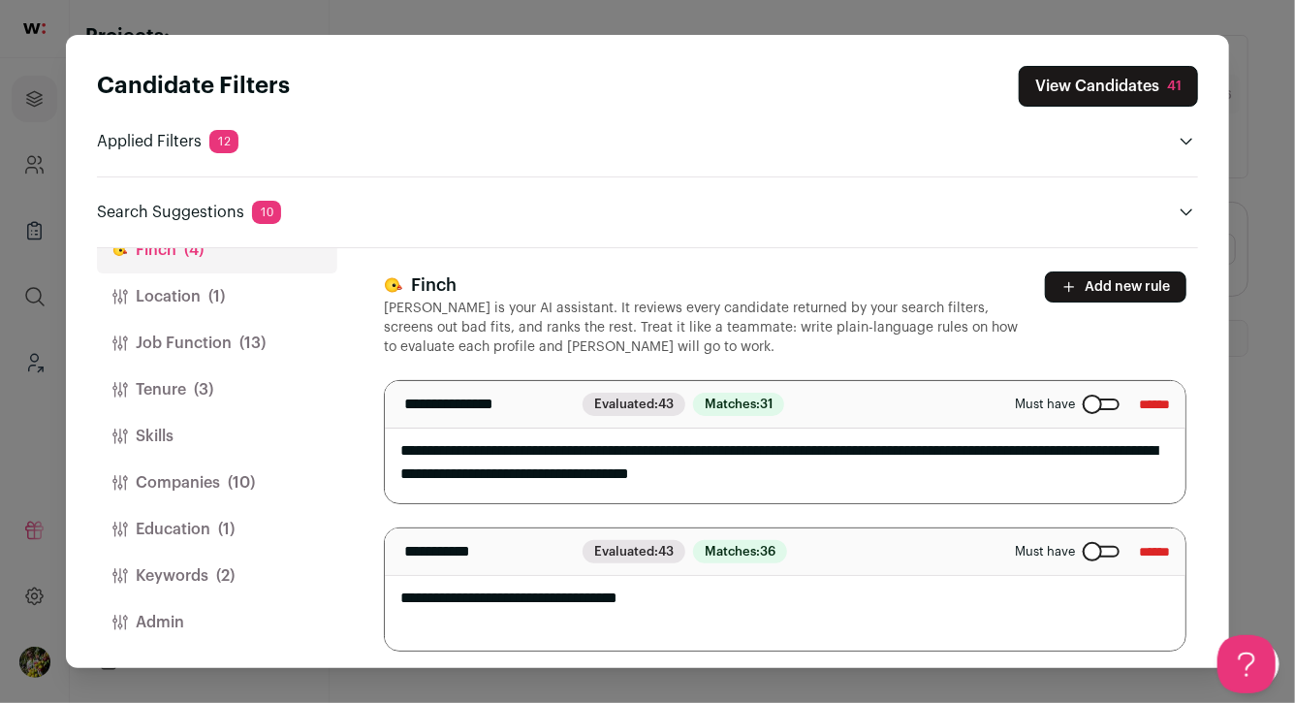
click at [1130, 82] on button "View Candidates 41" at bounding box center [1108, 86] width 179 height 41
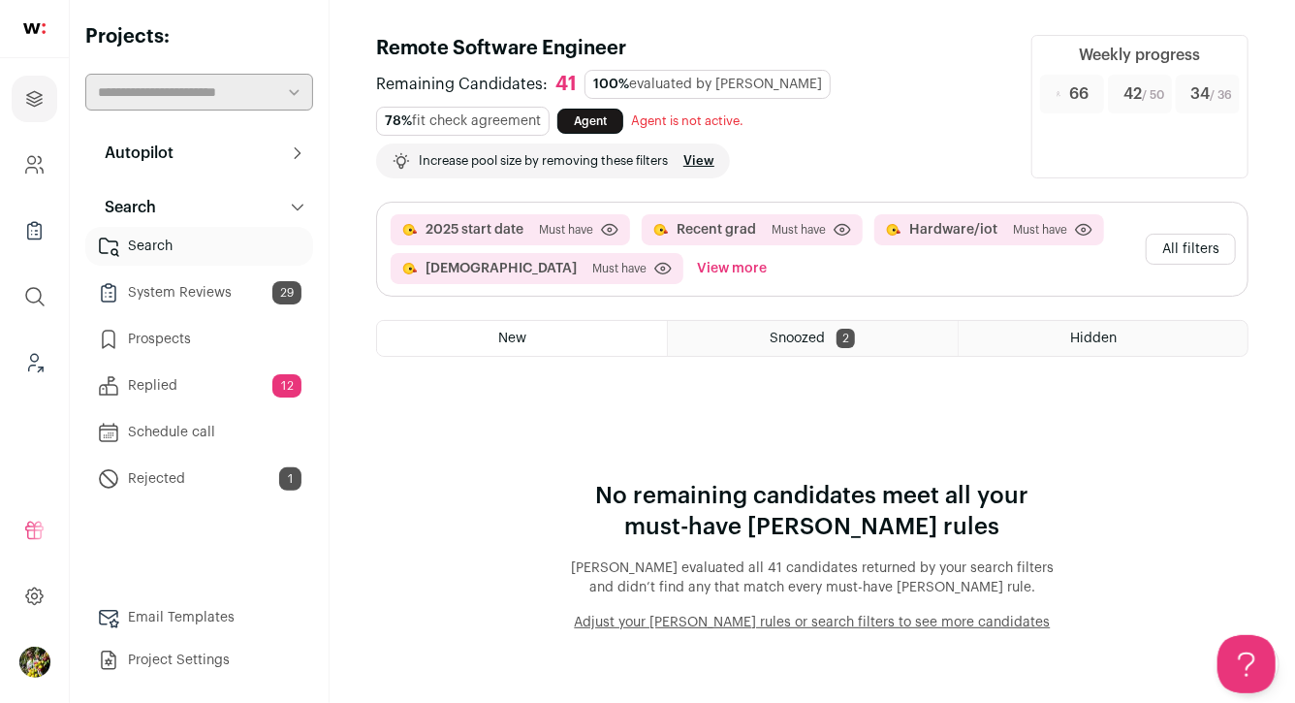
click at [702, 163] on link "View" at bounding box center [699, 161] width 31 height 16
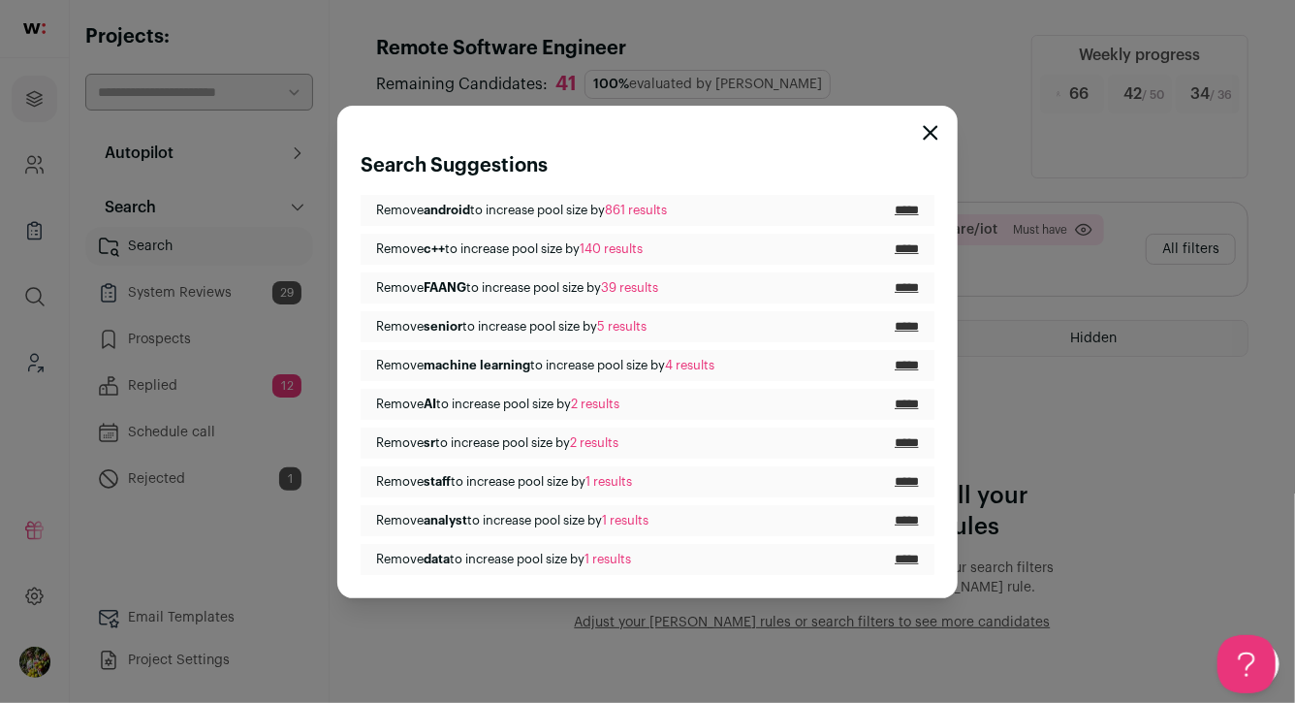
click at [902, 207] on input "*****" at bounding box center [907, 211] width 24 height 16
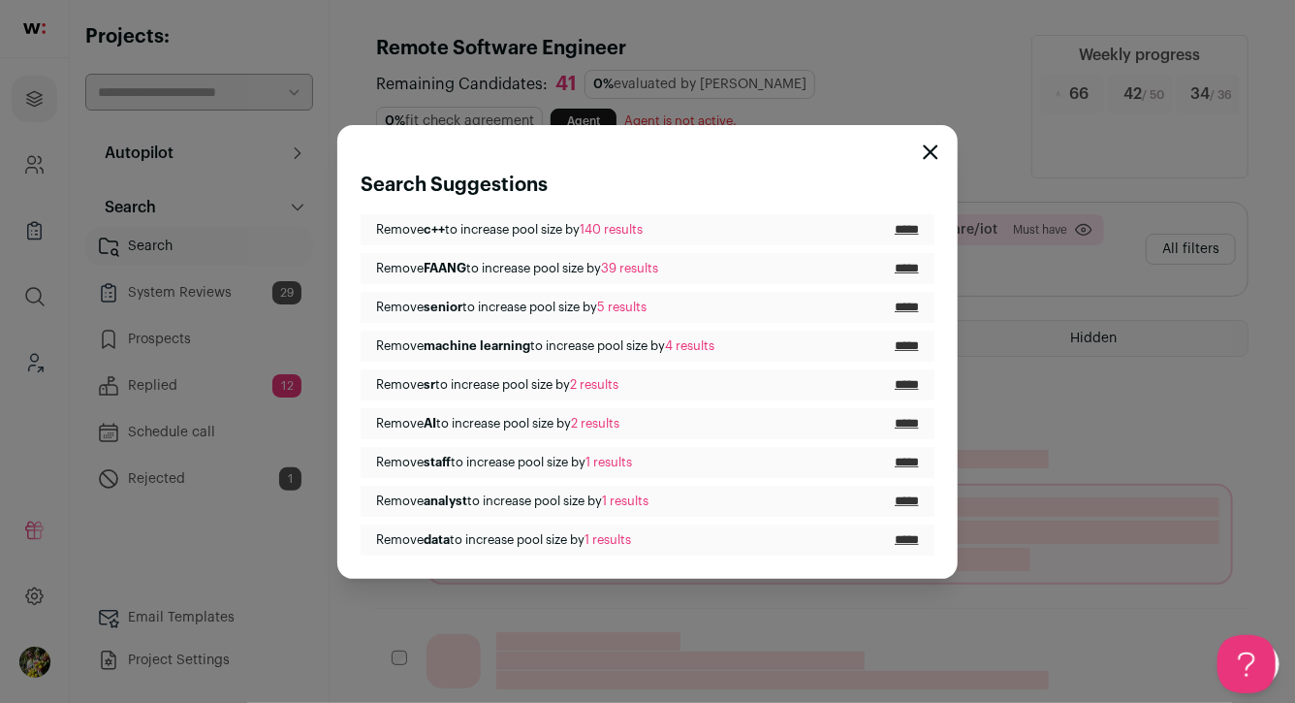
click at [929, 148] on icon "Close modal" at bounding box center [931, 152] width 16 height 16
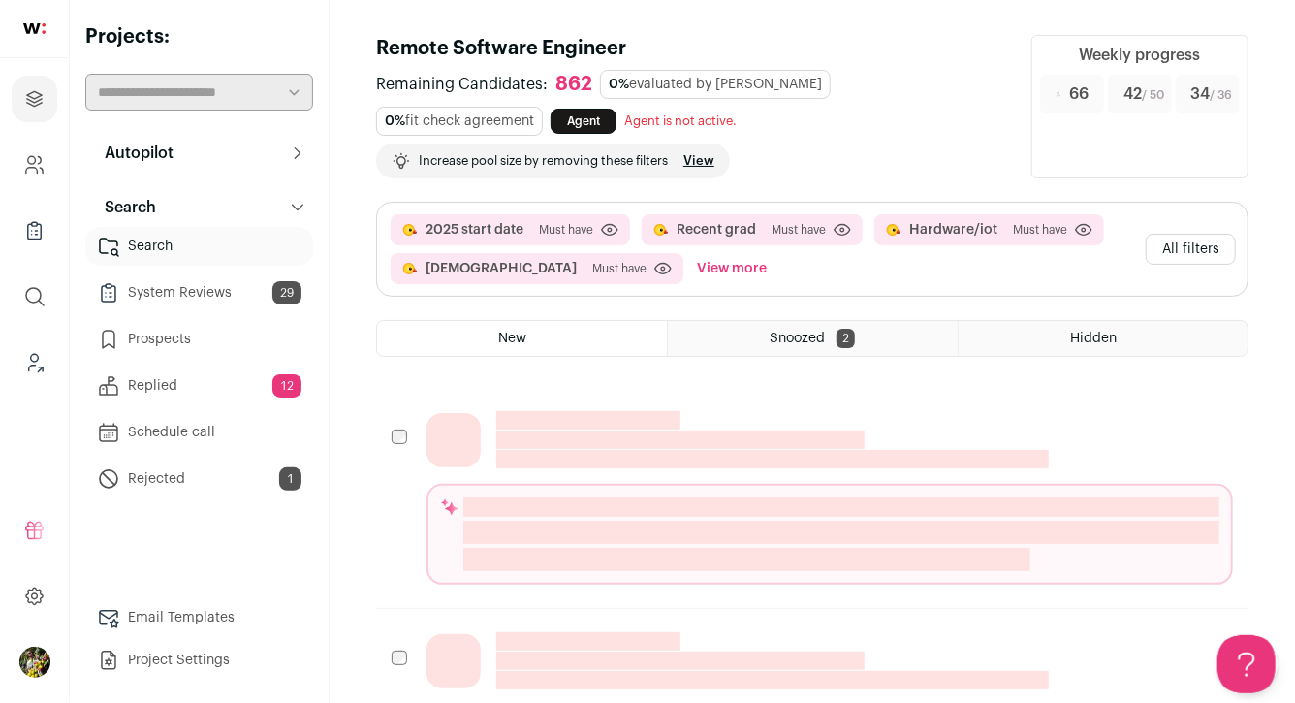
click at [1181, 256] on button "All filters" at bounding box center [1191, 249] width 90 height 31
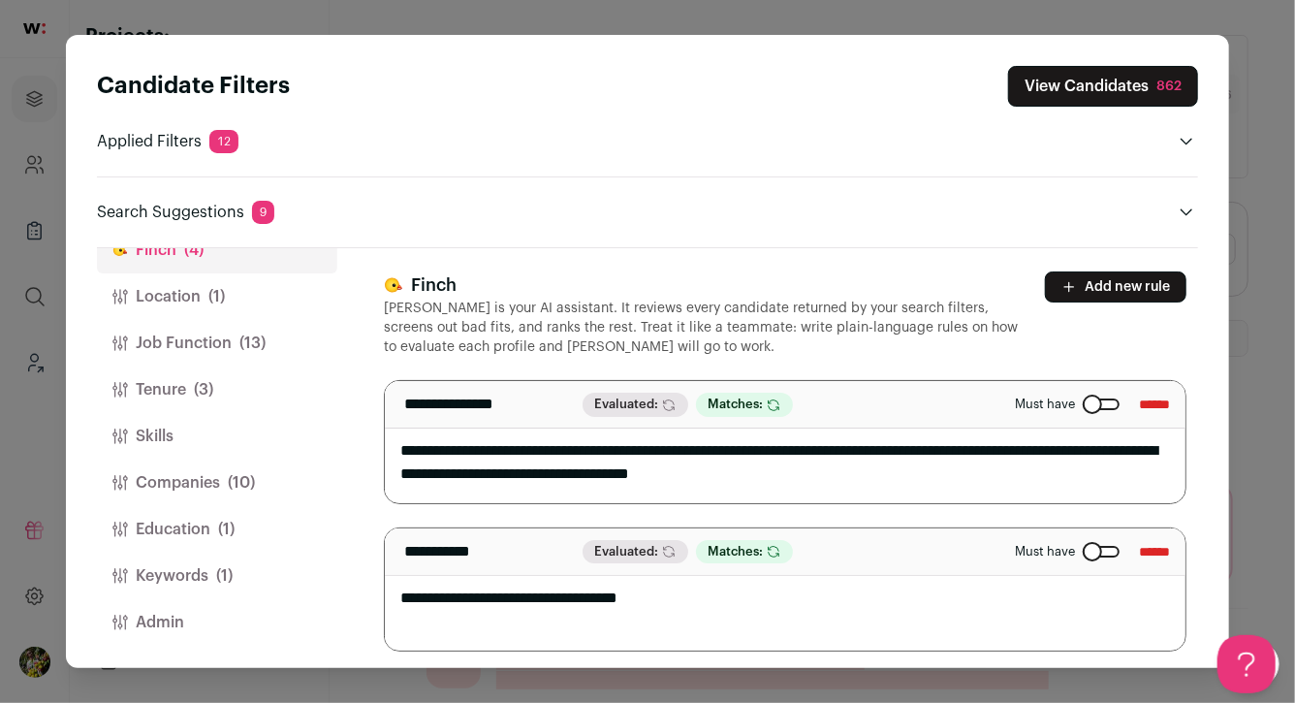
click at [247, 333] on span "(13)" at bounding box center [252, 343] width 26 height 23
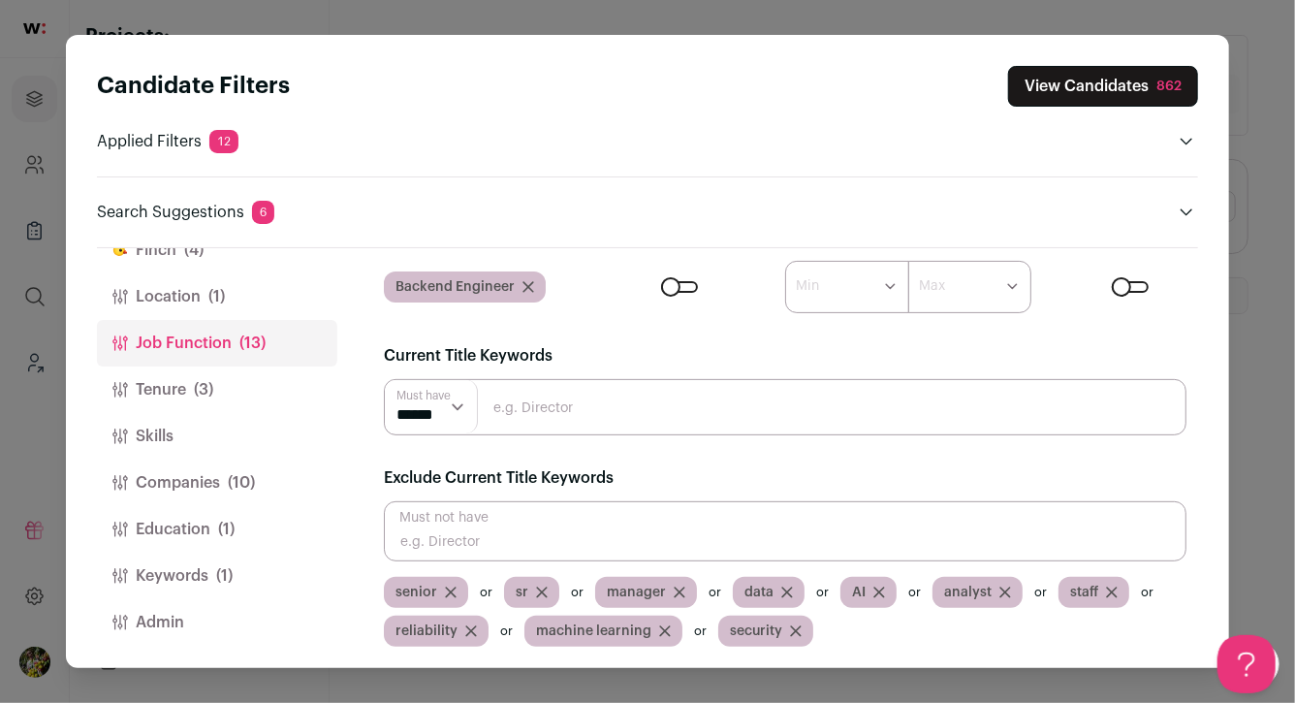
scroll to position [0, 0]
click at [497, 411] on input "Close modal via background" at bounding box center [785, 407] width 803 height 56
type input "C++"
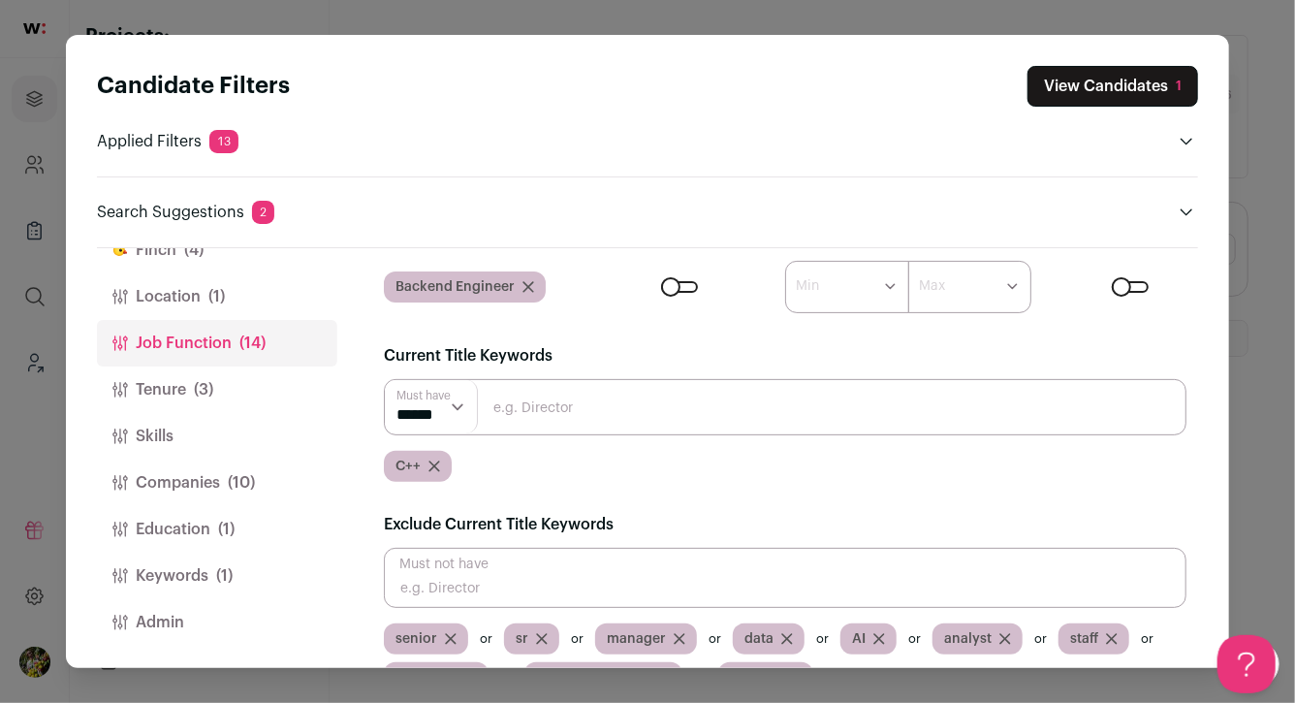
click at [224, 398] on button "Tenure (3)" at bounding box center [217, 389] width 240 height 47
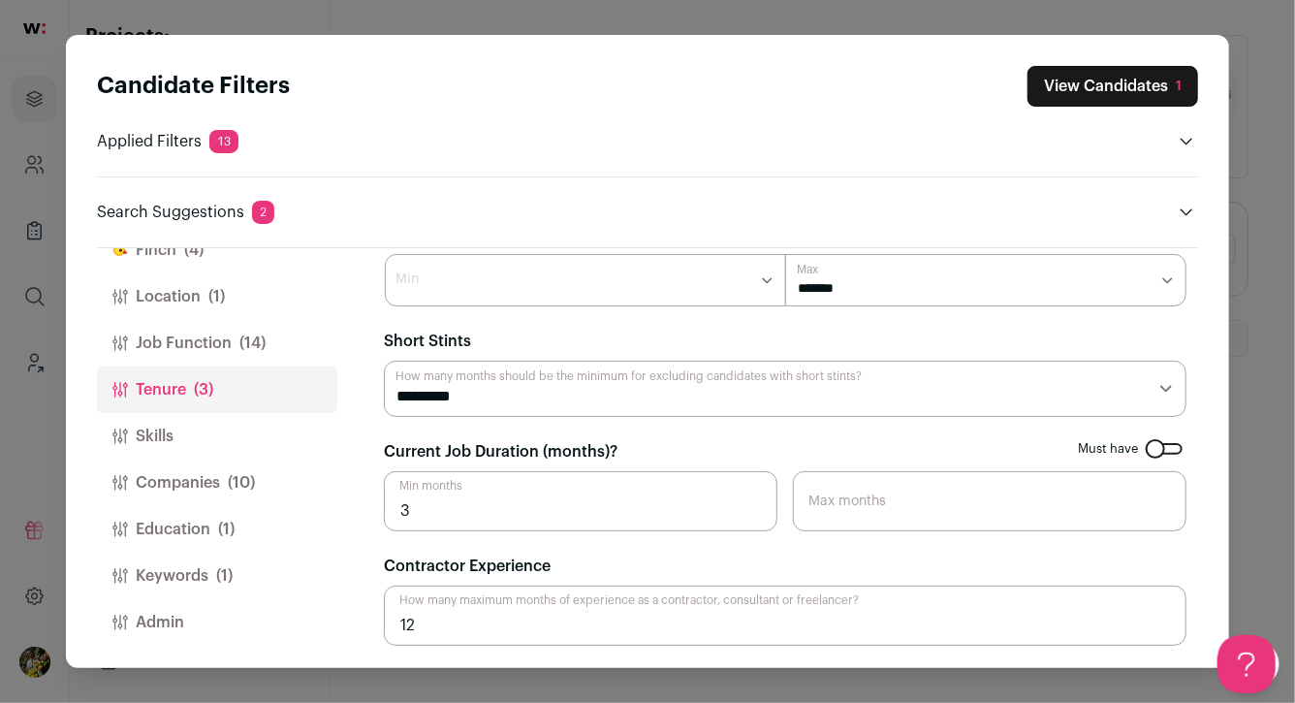
click at [223, 483] on button "Companies (10)" at bounding box center [217, 483] width 240 height 47
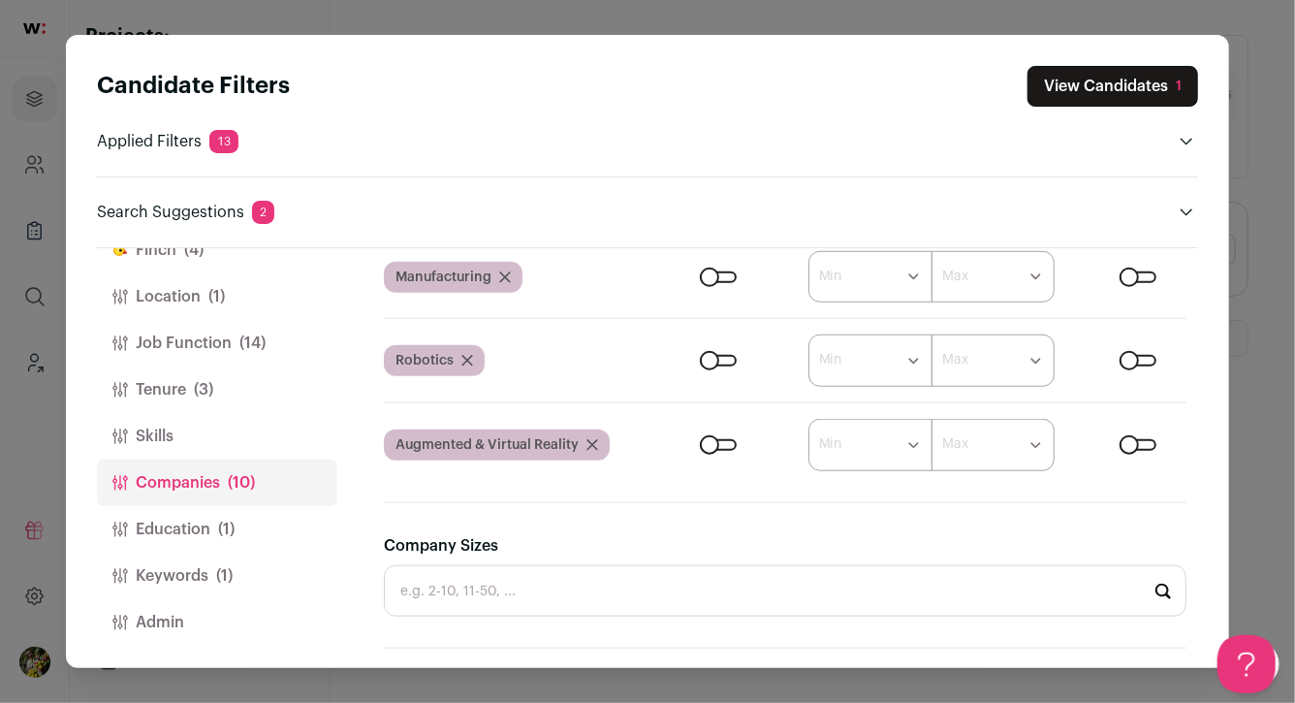
scroll to position [795, 0]
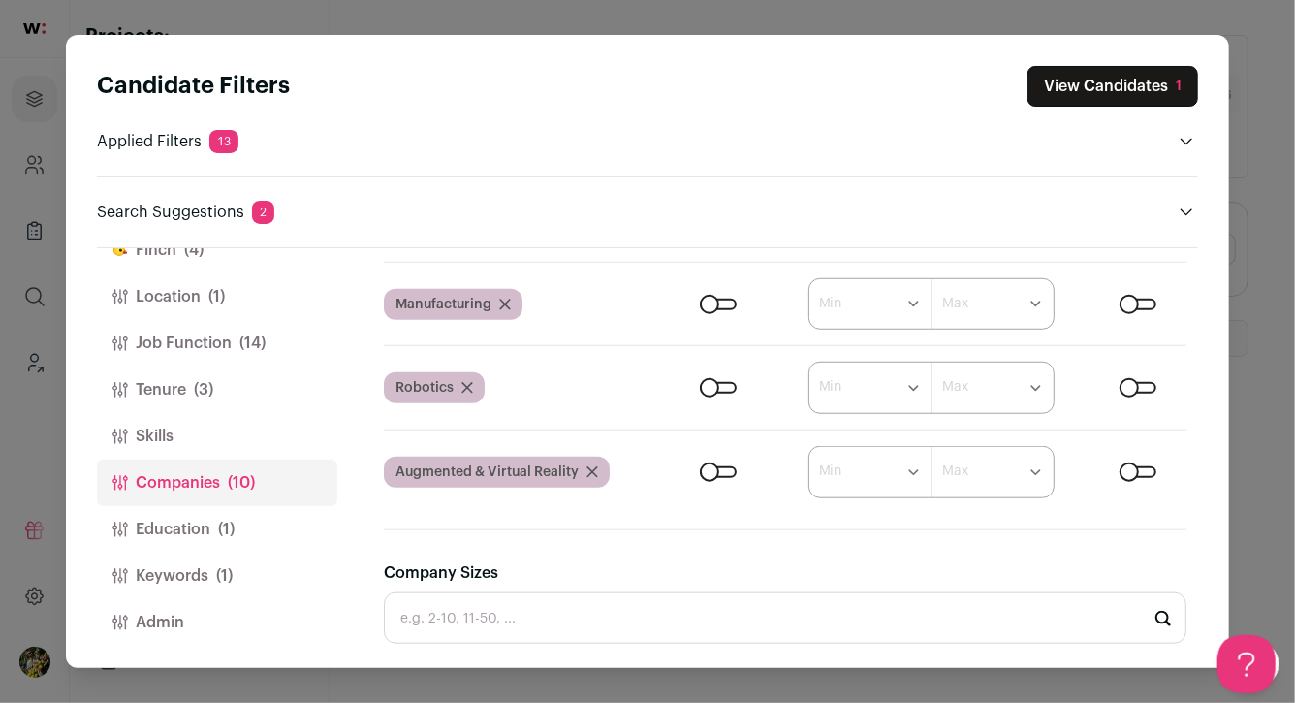
click at [254, 524] on button "Education (1)" at bounding box center [217, 529] width 240 height 47
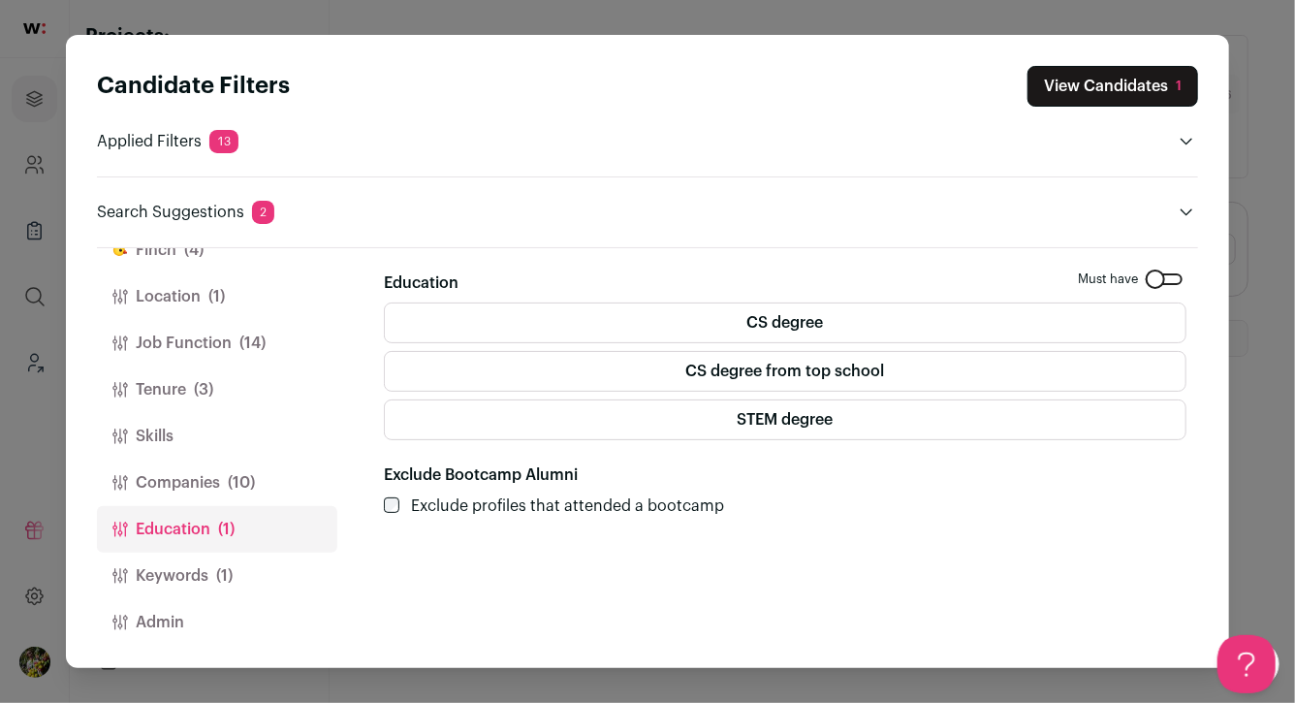
scroll to position [0, 0]
click at [244, 560] on button "Keywords (1)" at bounding box center [217, 576] width 240 height 47
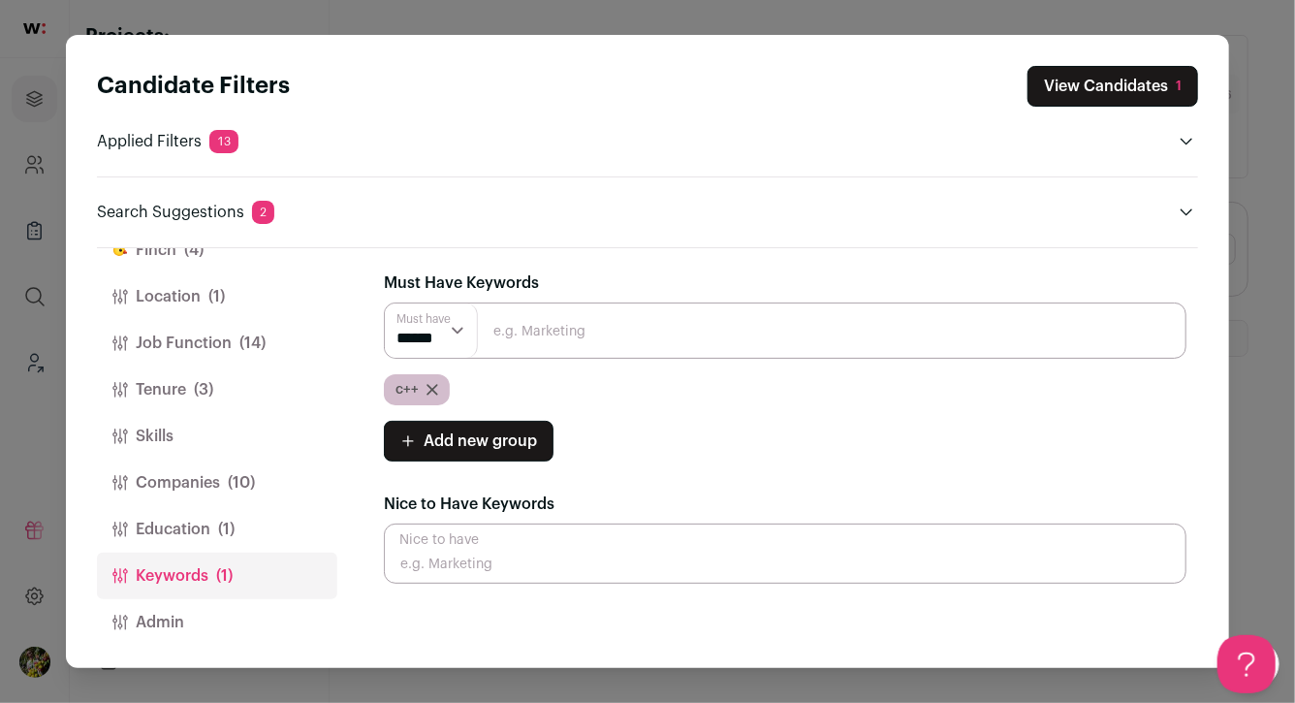
click at [245, 522] on button "Education (1)" at bounding box center [217, 529] width 240 height 47
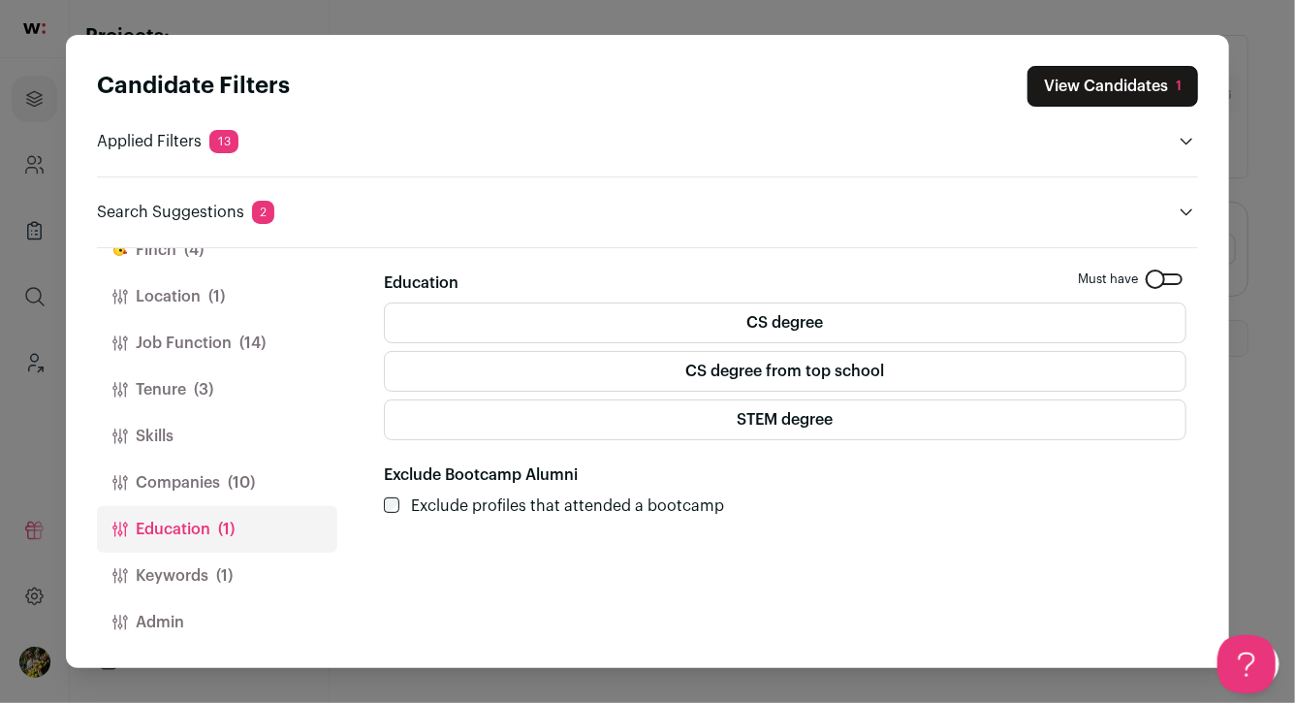
click at [568, 418] on label "STEM degree" at bounding box center [785, 419] width 803 height 41
click at [599, 340] on label "CS degree" at bounding box center [785, 323] width 803 height 41
click at [249, 581] on button "Keywords (1)" at bounding box center [217, 576] width 240 height 47
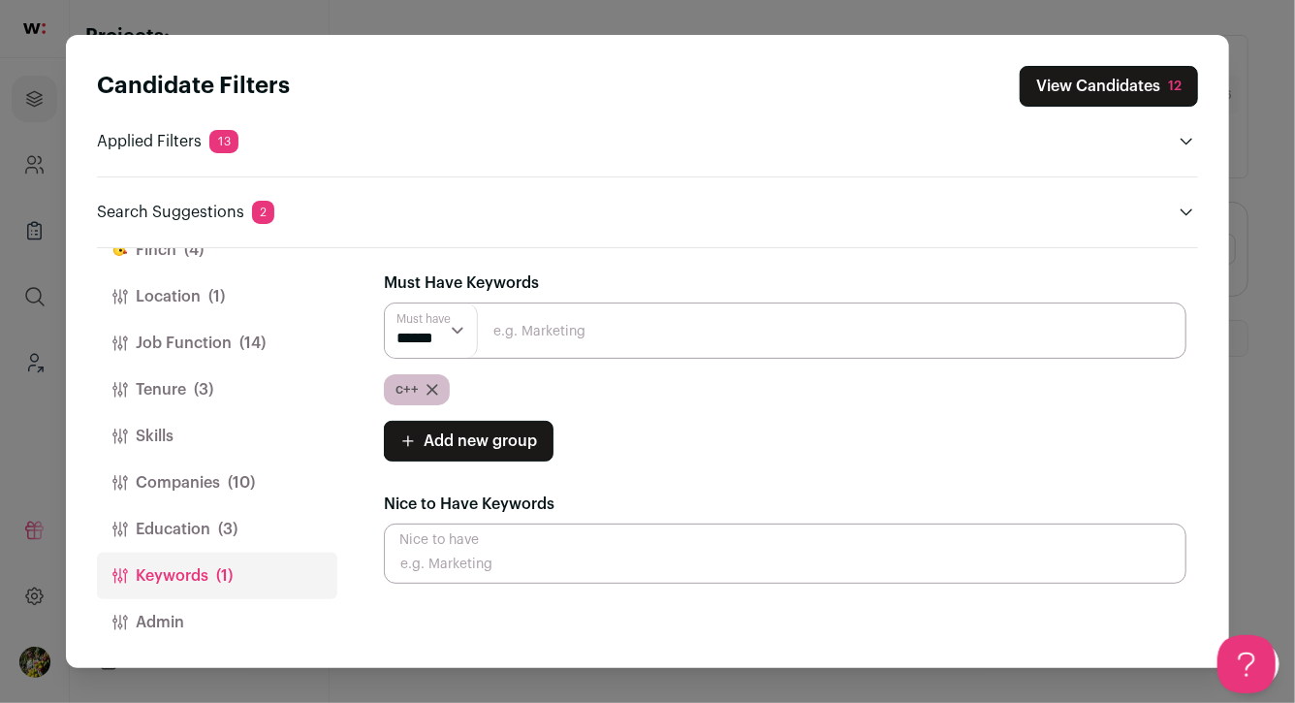
click at [1070, 88] on button "View Candidates 12" at bounding box center [1109, 86] width 178 height 41
